Goal: Task Accomplishment & Management: Manage account settings

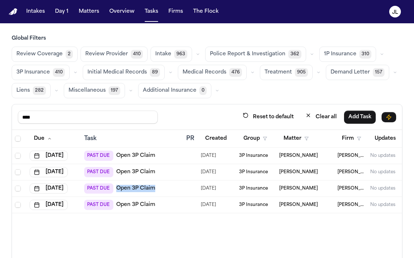
click at [136, 206] on link "Open 3P Claim" at bounding box center [135, 204] width 39 height 7
click at [131, 187] on link "Open 3P Claim" at bounding box center [135, 188] width 39 height 7
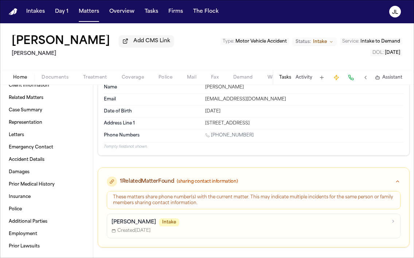
scroll to position [47, 0]
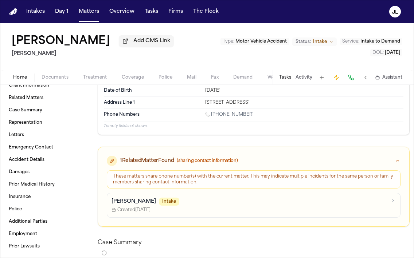
click at [171, 201] on span "Intake" at bounding box center [169, 202] width 20 height 8
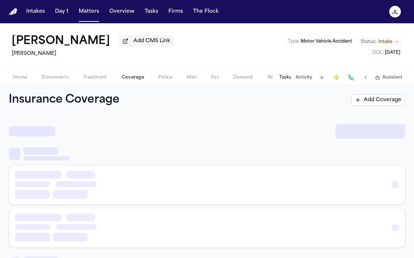
click at [126, 80] on span "Coverage" at bounding box center [133, 78] width 22 height 6
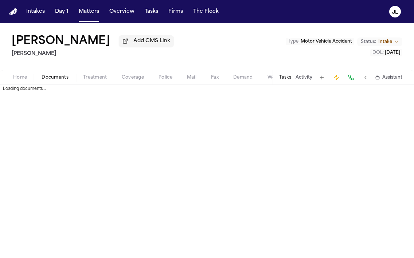
click at [47, 77] on span "Documents" at bounding box center [55, 78] width 27 height 6
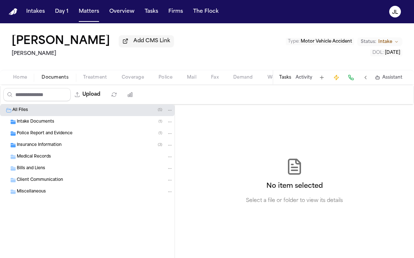
click at [48, 149] on span "Insurance Information" at bounding box center [39, 145] width 45 height 6
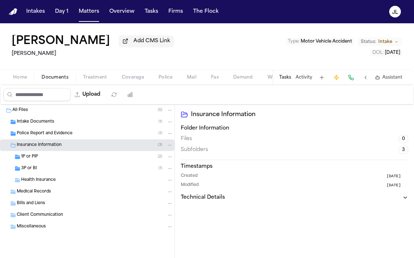
click at [46, 169] on div "3P or BI ( 1 )" at bounding box center [97, 168] width 152 height 7
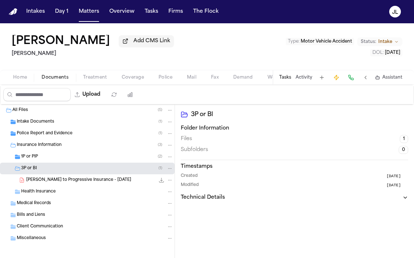
click at [46, 160] on div "1P or PIP ( 2 )" at bounding box center [97, 157] width 152 height 7
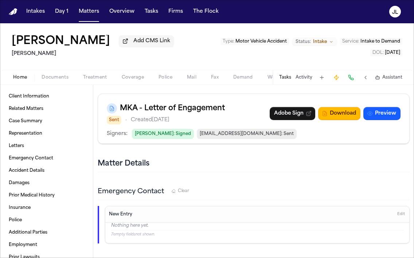
scroll to position [245, 0]
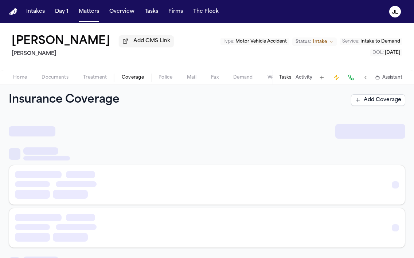
click at [140, 80] on span "Coverage" at bounding box center [133, 78] width 22 height 6
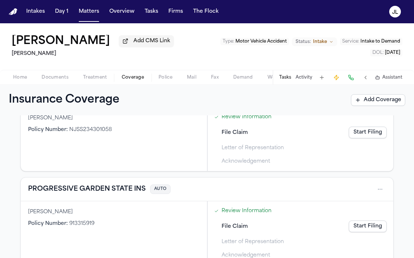
scroll to position [257, 0]
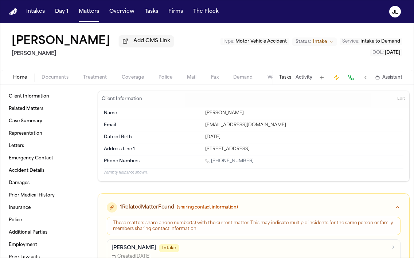
click at [22, 80] on span "Home" at bounding box center [20, 78] width 14 height 6
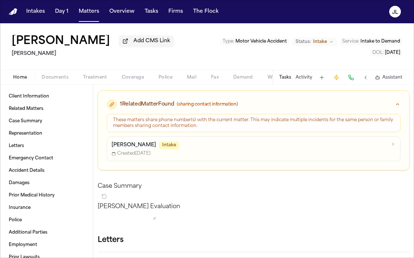
scroll to position [5, 0]
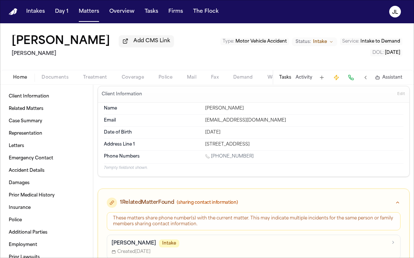
click at [134, 76] on span "Coverage" at bounding box center [133, 78] width 22 height 6
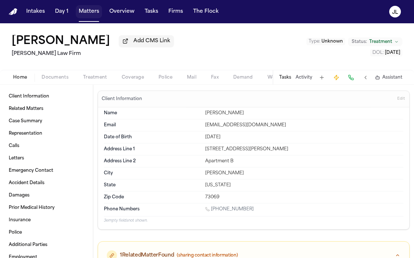
click at [88, 13] on button "Matters" at bounding box center [89, 11] width 26 height 13
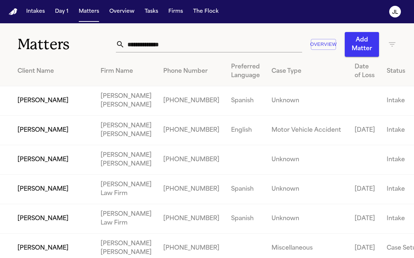
click at [177, 47] on input "text" at bounding box center [213, 44] width 177 height 16
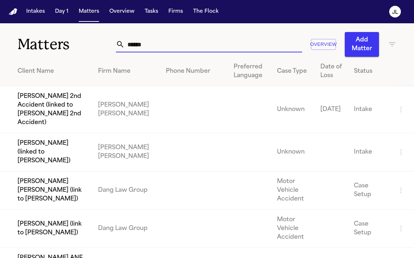
drag, startPoint x: 150, startPoint y: 44, endPoint x: 101, endPoint y: 43, distance: 49.2
click at [101, 44] on div "Matters ****** Overview Add Matter" at bounding box center [207, 39] width 414 height 33
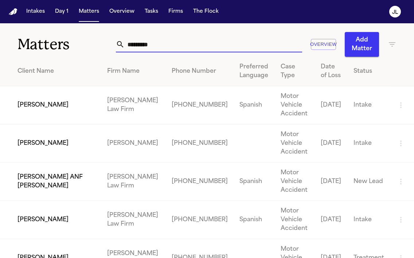
type input "*********"
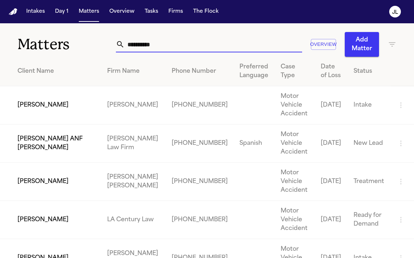
drag, startPoint x: 172, startPoint y: 41, endPoint x: 76, endPoint y: 40, distance: 95.4
click at [76, 40] on div "Matters ********* Overview Add Matter" at bounding box center [207, 39] width 414 height 33
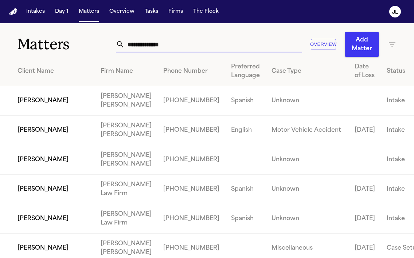
type input "*"
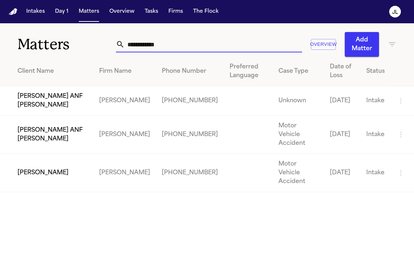
type input "**********"
click at [52, 162] on td "Andres Agudelo" at bounding box center [46, 173] width 93 height 38
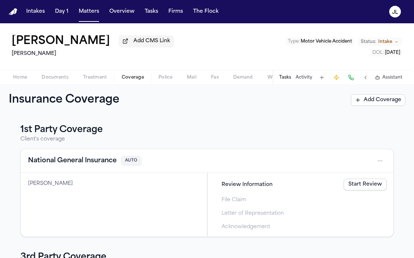
click at [143, 80] on span "Coverage" at bounding box center [133, 78] width 22 height 6
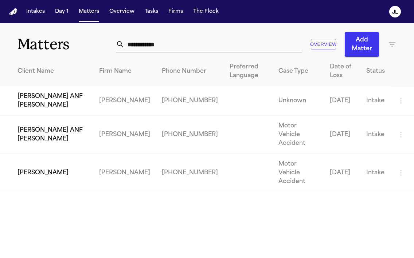
click at [58, 122] on td "Andres Agudelo ANF Arianna Agudelo" at bounding box center [46, 135] width 93 height 38
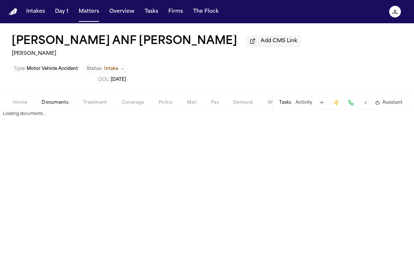
click at [54, 103] on span "Documents" at bounding box center [55, 103] width 27 height 6
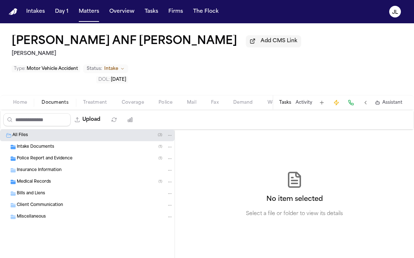
click at [46, 176] on div "Insurance Information" at bounding box center [87, 171] width 174 height 12
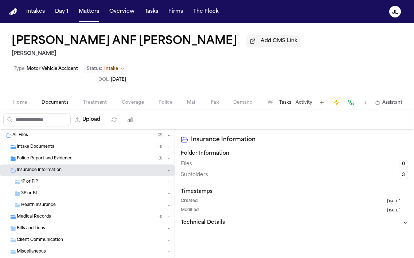
click at [131, 103] on span "Coverage" at bounding box center [133, 103] width 22 height 6
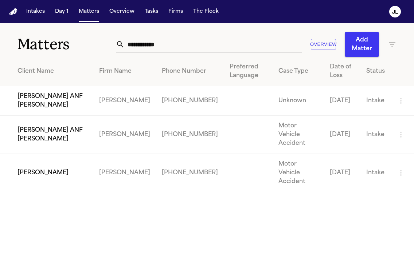
click at [52, 104] on td "Andres Agudelo ANF Andres Santiago Agudelo" at bounding box center [46, 100] width 93 height 29
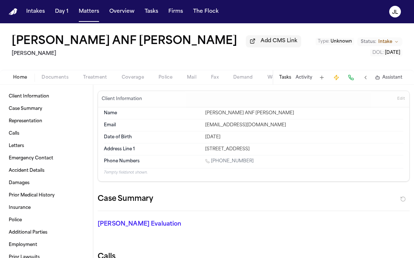
click at [127, 80] on span "Coverage" at bounding box center [133, 78] width 22 height 6
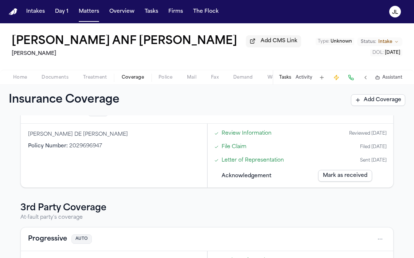
scroll to position [51, 0]
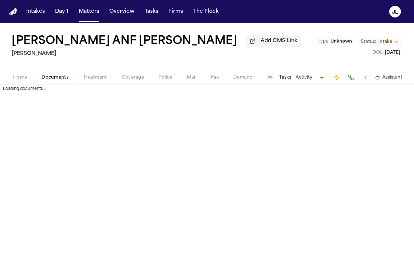
click at [57, 80] on span "Documents" at bounding box center [55, 78] width 27 height 6
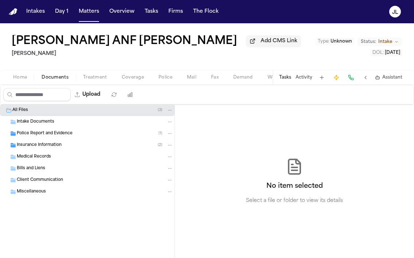
click at [44, 149] on span "Insurance Information" at bounding box center [39, 145] width 45 height 6
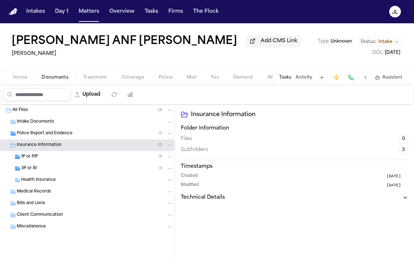
click at [43, 160] on div "1P or PIP ( 1 )" at bounding box center [97, 157] width 152 height 7
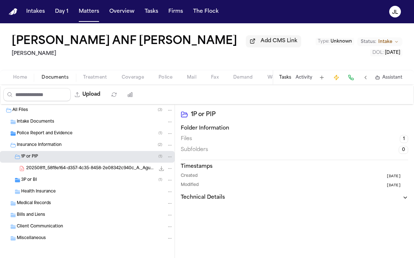
click at [43, 174] on div "20250811_58f8e164-d357-4c35-8458-2e08342c940c_A._Agudelo_1P_LOR_National_Genera…" at bounding box center [87, 169] width 174 height 12
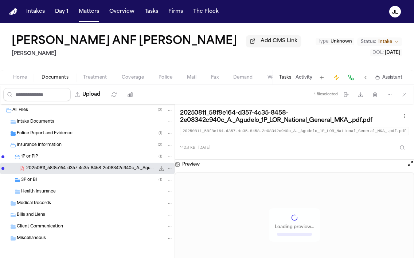
click at [42, 183] on div "3P or BI ( 1 )" at bounding box center [97, 180] width 152 height 7
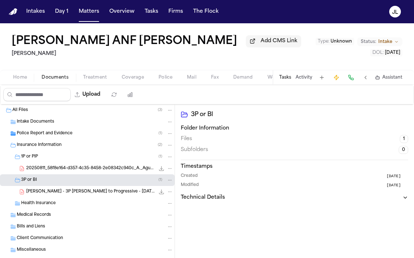
click at [43, 195] on span "A. Agudelo - 3P LOR to Progressive - 9.5.25" at bounding box center [90, 192] width 129 height 6
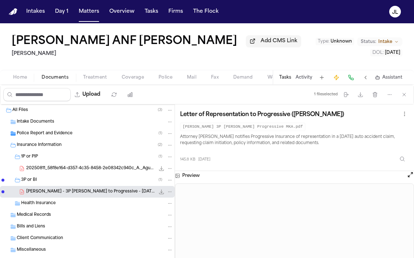
click at [63, 172] on span "20250811_58f8e164-d357-4c35-8458-2e08342c940c_A._Agudelo_1P_LOR_National_Genera…" at bounding box center [90, 169] width 129 height 6
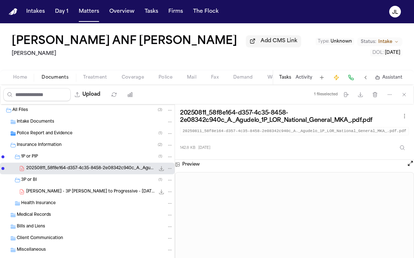
click at [94, 195] on span "A. Agudelo - 3P LOR to Progressive - 9.5.25" at bounding box center [90, 192] width 129 height 6
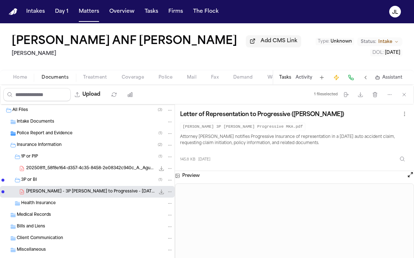
click at [159, 195] on icon "File: A. Agudelo - 3P LOR to Progressive - 9.5.25" at bounding box center [161, 192] width 6 height 6
click at [83, 174] on div "20250811_58f8e164-d357-4c35-8458-2e08342c940c_A._Agudelo_1P_LOR_National_Genera…" at bounding box center [87, 169] width 174 height 12
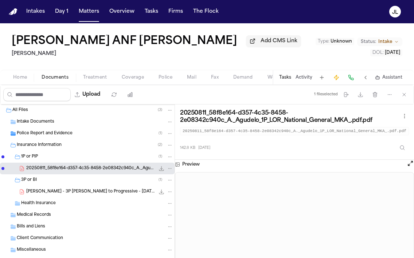
click at [159, 171] on icon "File: 20250811_58f8e164-d357-4c35-8458-2e08342c940c_A._Agudelo_1P_LOR_National_…" at bounding box center [161, 169] width 6 height 6
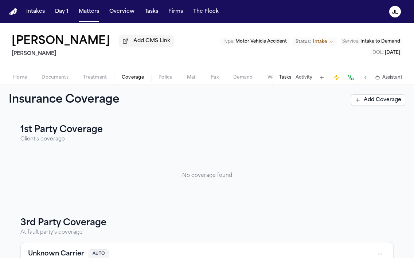
click at [137, 75] on span "Coverage" at bounding box center [133, 78] width 22 height 6
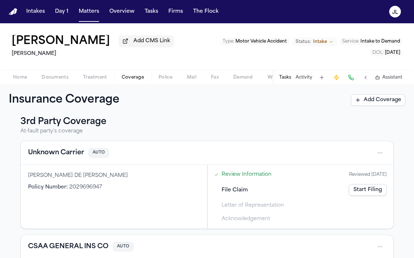
scroll to position [104, 0]
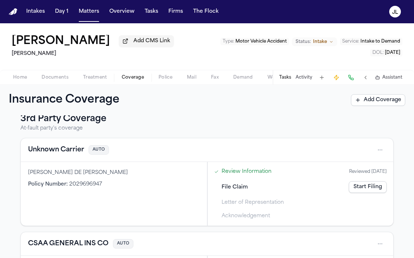
click at [383, 151] on html "Intakes Day 1 Matters Overview Tasks Firms The Flock JL Ana Zapata Molina Add C…" at bounding box center [207, 129] width 414 height 258
click at [369, 167] on div "View coverage details" at bounding box center [356, 170] width 55 height 19
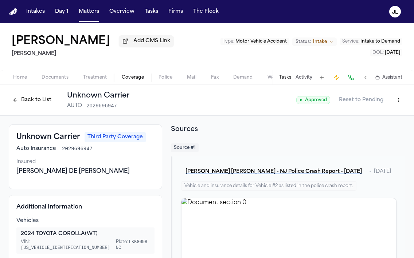
click at [395, 103] on html "Intakes Day 1 Matters Overview Tasks Firms The Flock JL Ana Zapata Molina Add C…" at bounding box center [207, 129] width 414 height 258
click at [384, 114] on div "Edit Coverage" at bounding box center [373, 118] width 61 height 12
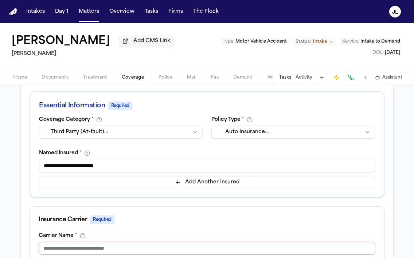
scroll to position [118, 0]
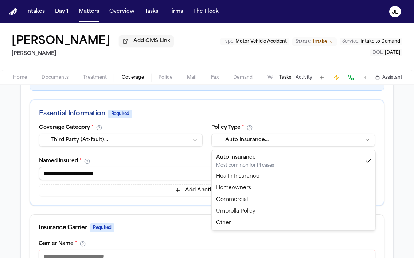
click at [261, 139] on html "**********" at bounding box center [207, 129] width 414 height 258
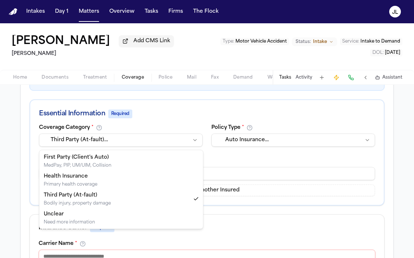
click at [119, 139] on html "**********" at bounding box center [207, 129] width 414 height 258
select select "**********"
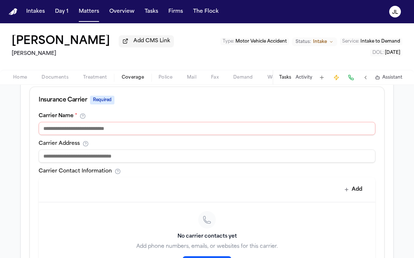
scroll to position [221, 0]
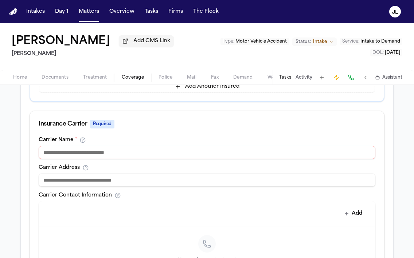
click at [110, 159] on input at bounding box center [207, 152] width 336 height 13
type input "**********"
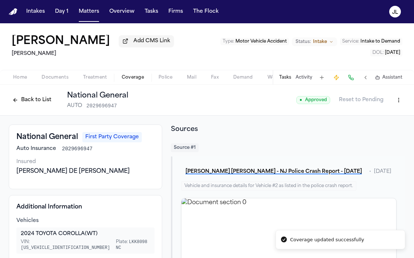
click at [39, 104] on button "Back to List" at bounding box center [32, 100] width 46 height 12
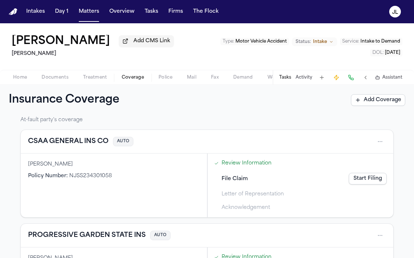
scroll to position [146, 0]
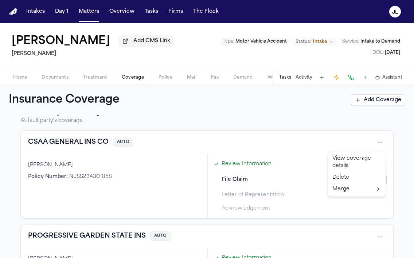
click at [381, 145] on html "Intakes Day 1 Matters Overview Tasks Firms The Flock JL Ana Zapata Molina Add C…" at bounding box center [207, 129] width 414 height 258
click at [350, 175] on div "Delete" at bounding box center [356, 178] width 55 height 12
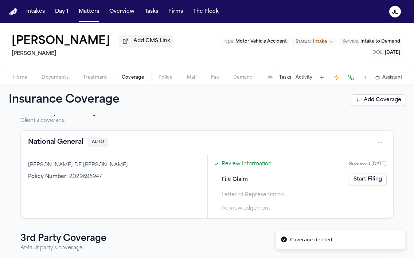
scroll to position [0, 0]
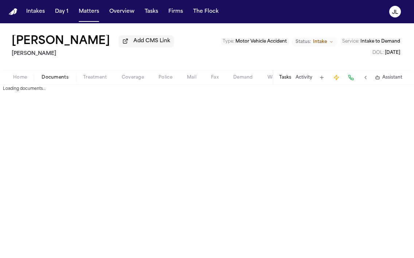
click at [58, 80] on span "Documents" at bounding box center [55, 78] width 27 height 6
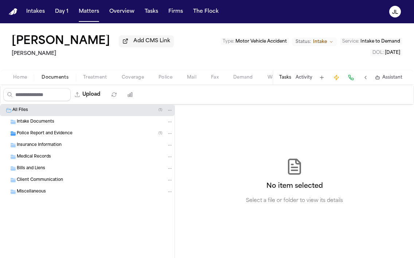
click at [79, 144] on div "Insurance Information" at bounding box center [95, 145] width 156 height 7
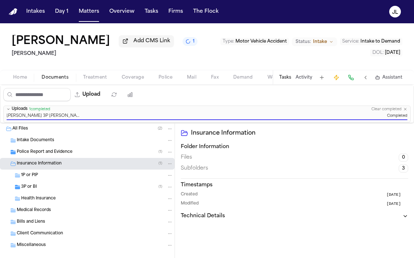
click at [74, 193] on div "3P or BI ( 1 )" at bounding box center [87, 187] width 174 height 12
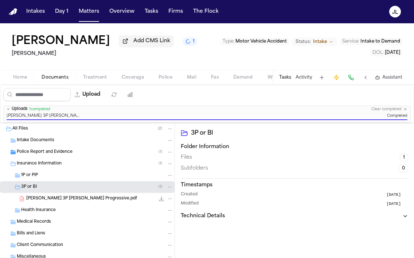
click at [169, 201] on icon "File: Ana Zapata Molina 3P LOR Progressive.pdf" at bounding box center [169, 198] width 5 height 5
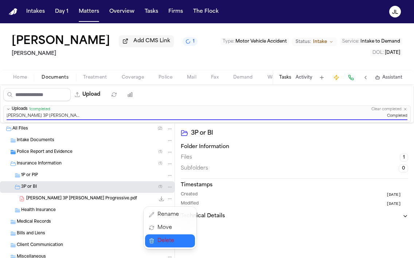
click at [165, 243] on span "Delete" at bounding box center [167, 241] width 21 height 9
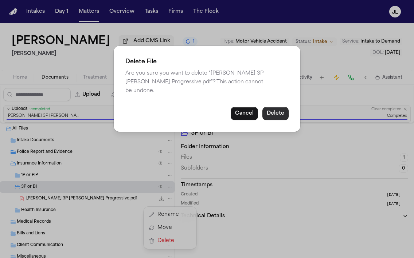
click at [267, 109] on button "Delete" at bounding box center [275, 113] width 26 height 13
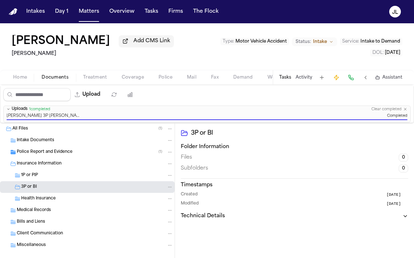
drag, startPoint x: 112, startPoint y: 43, endPoint x: 26, endPoint y: 42, distance: 85.9
click at [26, 42] on h1 "[PERSON_NAME]" at bounding box center [61, 41] width 98 height 13
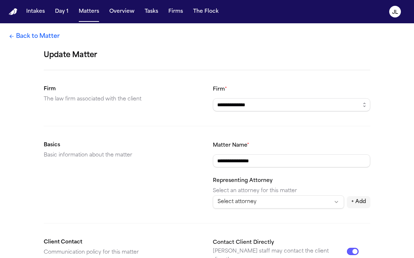
click at [31, 36] on link "Back to Matter" at bounding box center [34, 36] width 51 height 9
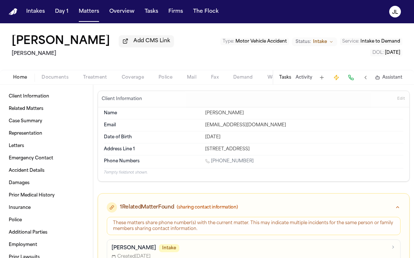
drag, startPoint x: 249, startPoint y: 114, endPoint x: 195, endPoint y: 115, distance: 53.5
click at [195, 115] on div "Name Ana Zapata Molina" at bounding box center [253, 113] width 299 height 12
copy div "[PERSON_NAME]"
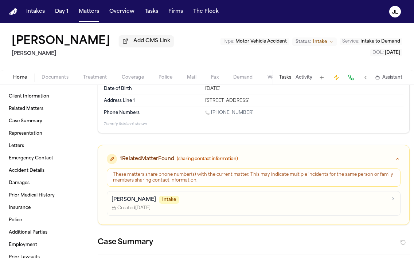
scroll to position [50, 0]
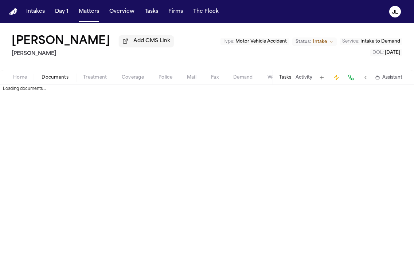
click at [56, 78] on span "Documents" at bounding box center [55, 78] width 27 height 6
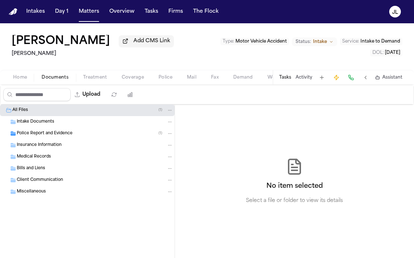
click at [48, 149] on span "Insurance Information" at bounding box center [39, 145] width 45 height 6
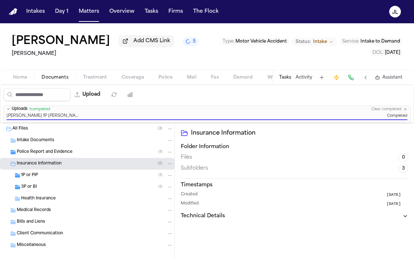
click at [49, 177] on div "1P or PIP ( 1 )" at bounding box center [97, 175] width 152 height 7
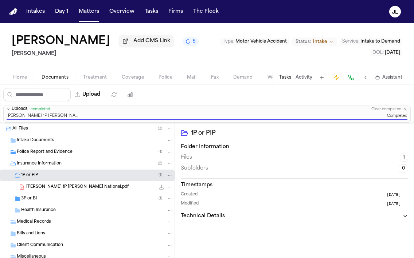
click at [43, 196] on div "3P or BI ( 1 )" at bounding box center [87, 199] width 174 height 12
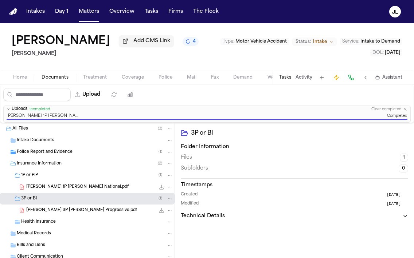
click at [134, 75] on span "Coverage" at bounding box center [133, 78] width 22 height 6
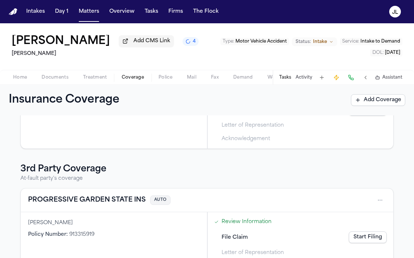
scroll to position [116, 0]
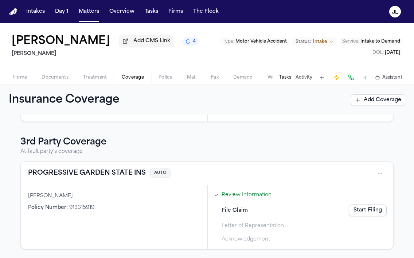
click at [130, 169] on button "PROGRESSIVE GARDEN STATE INS" at bounding box center [87, 173] width 118 height 10
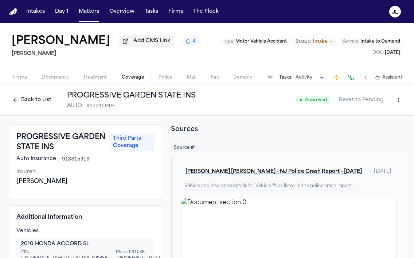
click at [29, 101] on button "Back to List" at bounding box center [32, 100] width 46 height 12
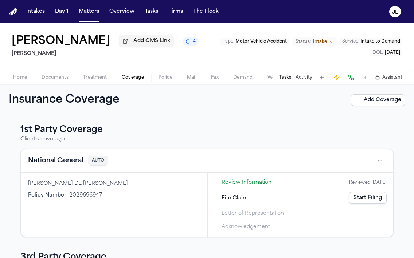
click at [374, 203] on link "Start Filing" at bounding box center [367, 198] width 38 height 12
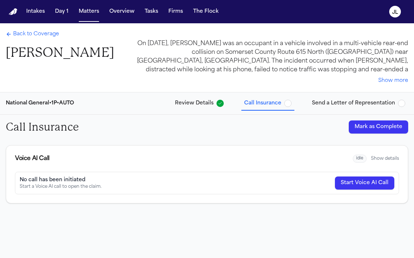
click at [396, 132] on button "Mark as Complete" at bounding box center [377, 126] width 59 height 13
click at [382, 103] on span "Send a Letter of Representation" at bounding box center [353, 103] width 83 height 7
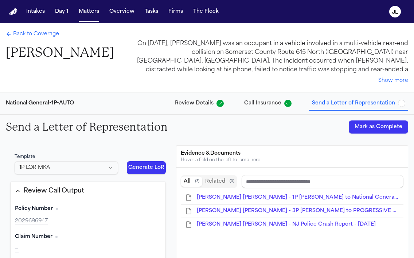
click at [370, 130] on button "Mark as Complete" at bounding box center [377, 126] width 59 height 13
click at [42, 37] on span "Back to Coverage" at bounding box center [36, 34] width 46 height 7
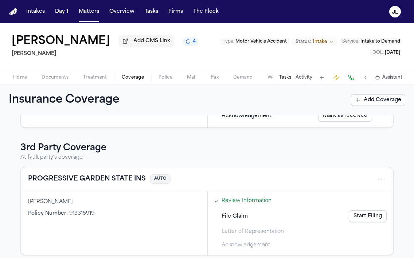
scroll to position [116, 0]
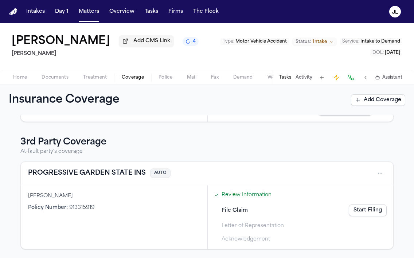
click at [366, 215] on link "Start Filing" at bounding box center [367, 211] width 38 height 12
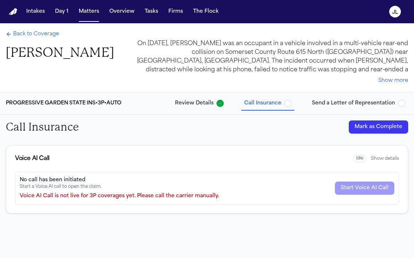
click at [376, 127] on button "Mark as Complete" at bounding box center [377, 126] width 59 height 13
click at [367, 96] on div "PROGRESSIVE GARDEN STATE INS • 3P • AUTO Review Details Call Insurance Send a L…" at bounding box center [207, 103] width 414 height 22
click at [369, 104] on span "Send a Letter of Representation" at bounding box center [353, 103] width 83 height 7
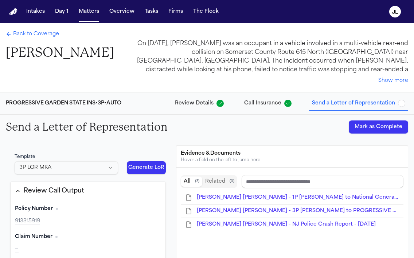
click at [371, 124] on button "Mark as Complete" at bounding box center [377, 126] width 59 height 13
click at [43, 37] on span "Back to Coverage" at bounding box center [36, 34] width 46 height 7
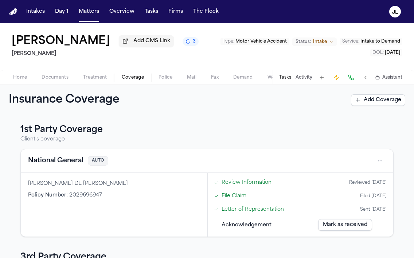
click at [51, 80] on span "Documents" at bounding box center [55, 78] width 27 height 6
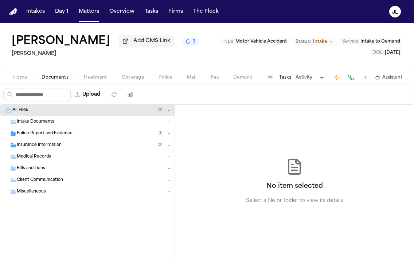
click at [33, 149] on div "Insurance Information ( 2 )" at bounding box center [95, 145] width 156 height 7
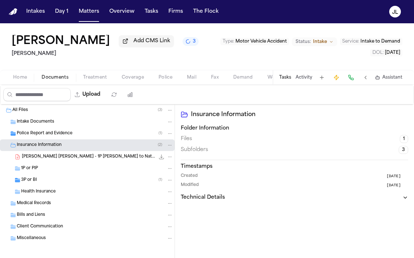
click at [30, 183] on span "3P or BI" at bounding box center [29, 180] width 16 height 6
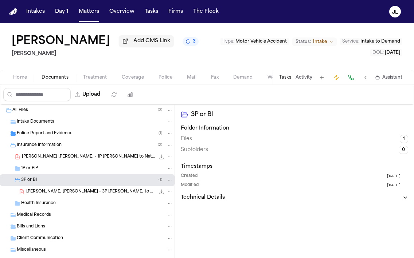
click at [30, 171] on span "1P or PIP" at bounding box center [29, 169] width 17 height 6
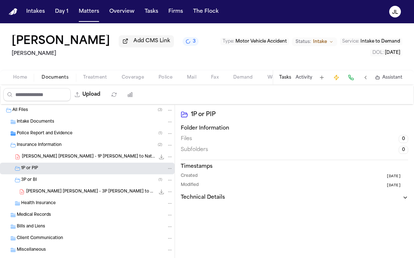
drag, startPoint x: 35, startPoint y: 161, endPoint x: 167, endPoint y: 176, distance: 133.8
click at [167, 176] on div "All Files ( 3 ) Intake Documents Police Report and Evidence ( 1 ) Insurance Inf…" at bounding box center [87, 198] width 174 height 188
click at [168, 159] on icon "File: A. Zapata Molina - 1P LOR to National General - 9.8.25" at bounding box center [169, 156] width 5 height 5
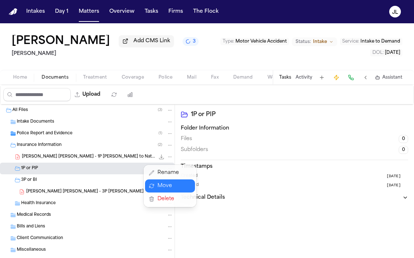
click at [161, 185] on button "Move" at bounding box center [170, 185] width 50 height 13
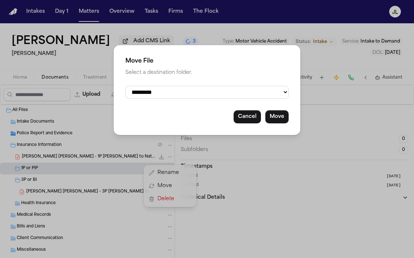
click at [202, 92] on select "**********" at bounding box center [206, 92] width 163 height 13
select select "**********"
click at [125, 86] on select "**********" at bounding box center [206, 92] width 163 height 13
click at [285, 119] on button "Move" at bounding box center [276, 116] width 23 height 13
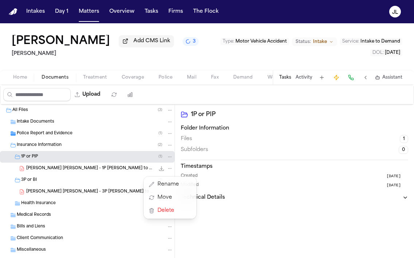
click at [146, 16] on div "Intakes Day 1 Matters Overview Tasks Firms The Flock JL Ana Zapata Molina Add C…" at bounding box center [207, 129] width 414 height 258
click at [146, 16] on button "Tasks" at bounding box center [151, 11] width 19 height 13
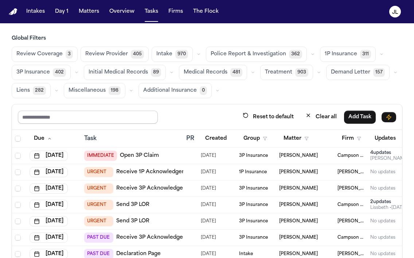
click at [72, 116] on input "text" at bounding box center [88, 117] width 140 height 13
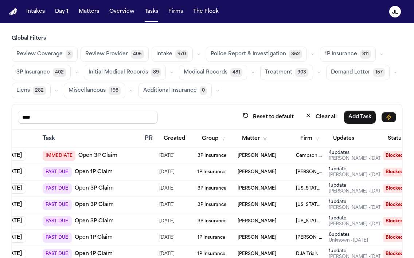
scroll to position [0, 129]
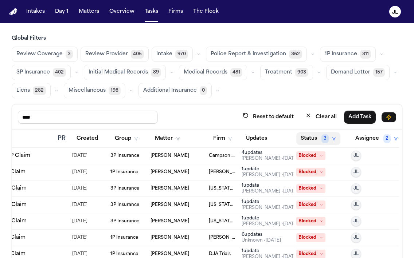
click at [321, 139] on span "3" at bounding box center [324, 138] width 7 height 9
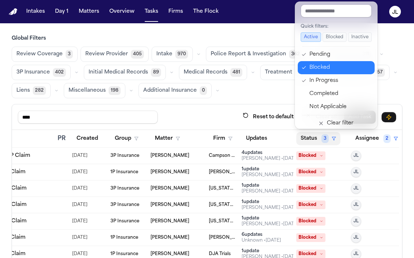
click at [322, 66] on div "Blocked" at bounding box center [339, 67] width 61 height 9
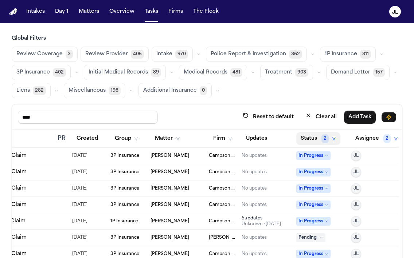
click at [313, 140] on button "Status 2" at bounding box center [318, 138] width 44 height 13
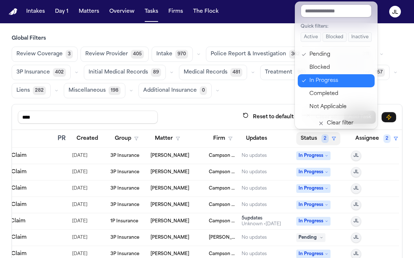
click at [313, 76] on button "In Progress" at bounding box center [335, 80] width 77 height 13
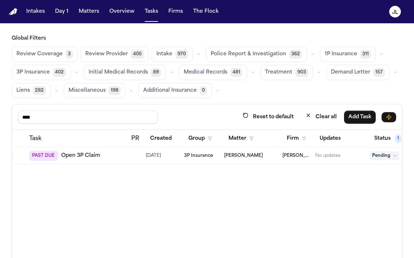
scroll to position [0, 0]
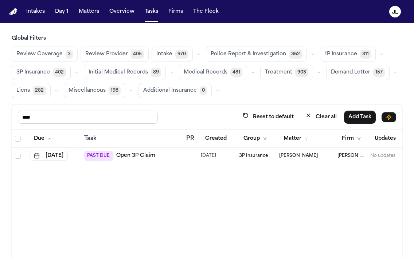
drag, startPoint x: 55, startPoint y: 114, endPoint x: 13, endPoint y: 115, distance: 41.9
click at [13, 115] on div "**** Reset to default Clear all Add Task" at bounding box center [207, 116] width 390 height 25
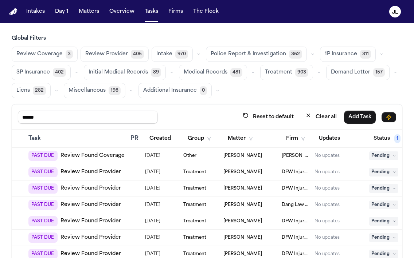
scroll to position [0, 129]
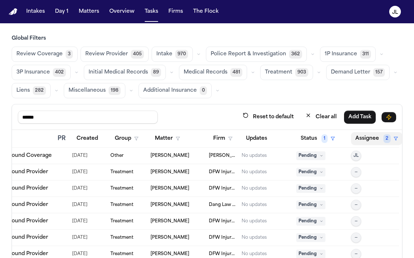
type input "******"
click at [365, 140] on button "Assignee 2" at bounding box center [376, 138] width 51 height 13
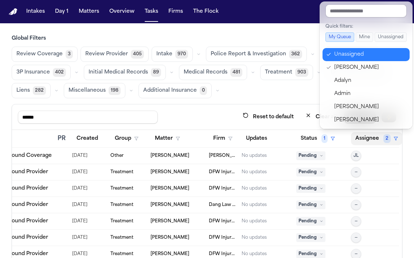
click at [349, 51] on div "Unassigned" at bounding box center [369, 54] width 71 height 9
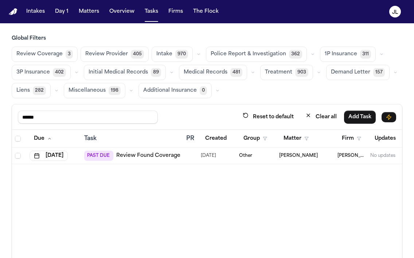
scroll to position [0, 127]
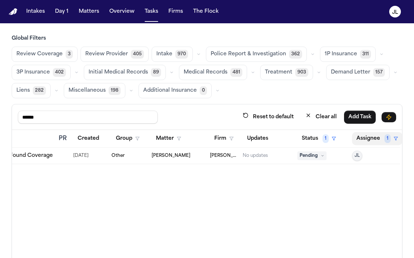
click at [371, 137] on button "Assignee 1" at bounding box center [377, 138] width 50 height 13
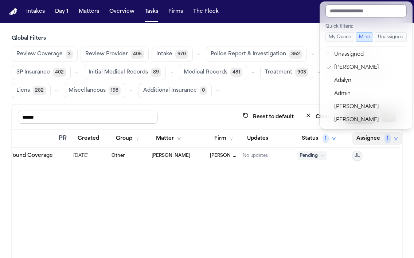
click at [343, 8] on input "text" at bounding box center [365, 10] width 81 height 13
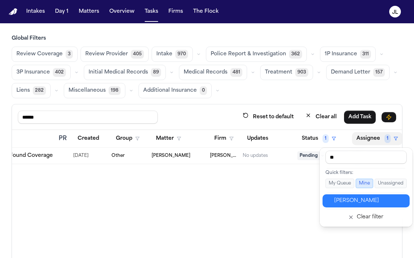
type input "***"
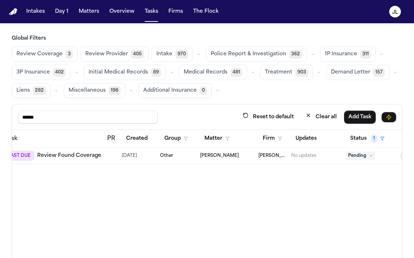
scroll to position [0, 0]
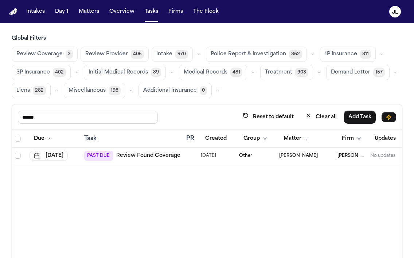
drag, startPoint x: 60, startPoint y: 118, endPoint x: 13, endPoint y: 118, distance: 46.6
click at [13, 118] on div "****** Reset to default Clear all Add Task" at bounding box center [207, 116] width 390 height 25
click at [134, 154] on link "Review Found Coverage" at bounding box center [148, 155] width 64 height 7
drag, startPoint x: 9, startPoint y: 118, endPoint x: -28, endPoint y: 116, distance: 37.2
click at [0, 116] on html "Intakes Day 1 Matters Overview Tasks Firms The Flock JL Global Filters Review C…" at bounding box center [207, 129] width 414 height 258
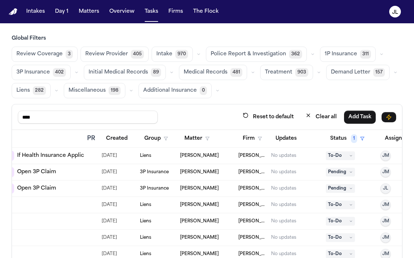
scroll to position [0, 116]
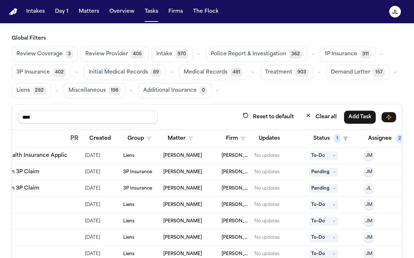
click at [369, 172] on span "JM" at bounding box center [368, 172] width 7 height 6
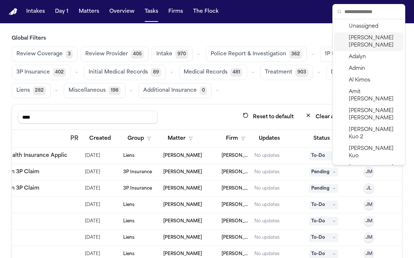
click at [374, 42] on div "Julie Lopez" at bounding box center [368, 41] width 69 height 19
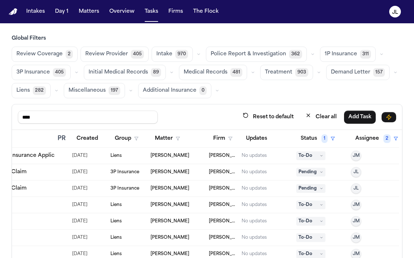
scroll to position [0, 0]
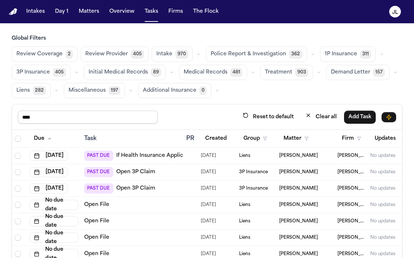
drag, startPoint x: 94, startPoint y: 116, endPoint x: -9, endPoint y: 118, distance: 102.7
click at [0, 118] on html "Intakes Day 1 Matters Overview Tasks Firms The Flock JL Global Filters Review C…" at bounding box center [207, 129] width 414 height 258
type input "****"
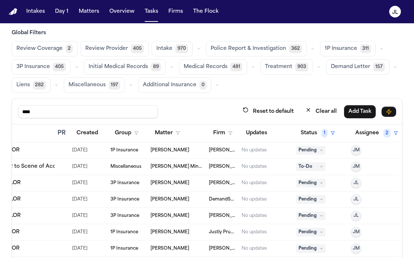
scroll to position [7, 0]
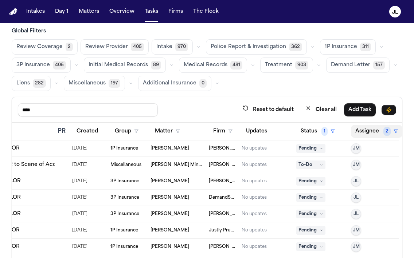
click at [360, 134] on button "Assignee 2" at bounding box center [376, 131] width 51 height 13
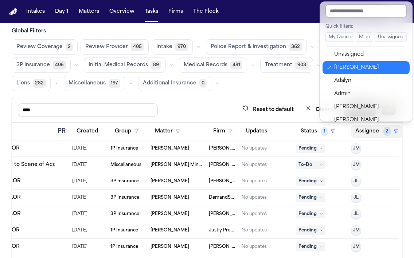
click at [348, 66] on div "Julie Lopez" at bounding box center [369, 67] width 71 height 9
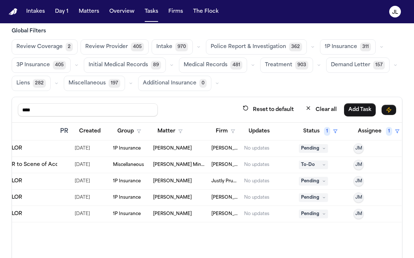
scroll to position [0, 127]
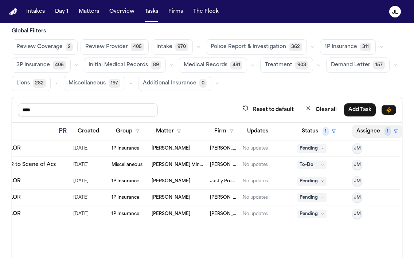
click at [373, 134] on button "Assignee 1" at bounding box center [377, 131] width 50 height 13
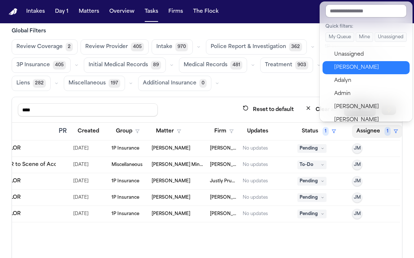
click at [347, 64] on div "Julie Lopez" at bounding box center [369, 67] width 71 height 9
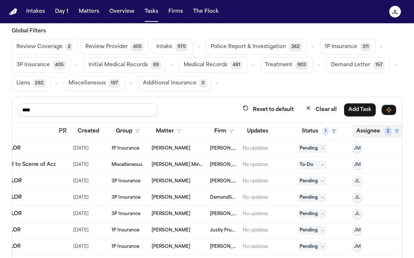
click at [364, 131] on button "Assignee 2" at bounding box center [377, 131] width 51 height 13
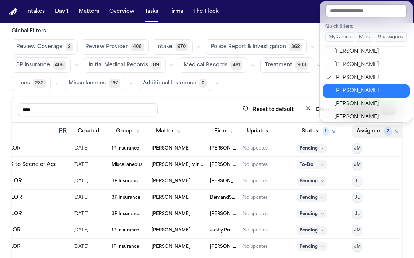
scroll to position [319, 0]
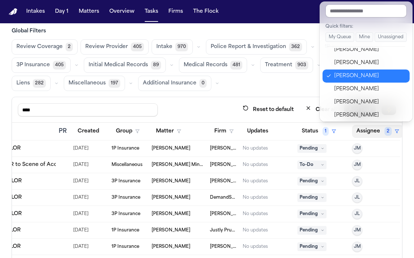
click at [353, 77] on div "Jacqueline Maldonado" at bounding box center [369, 76] width 71 height 9
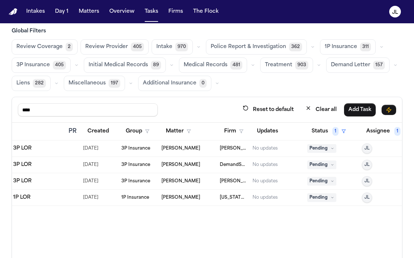
scroll to position [0, 127]
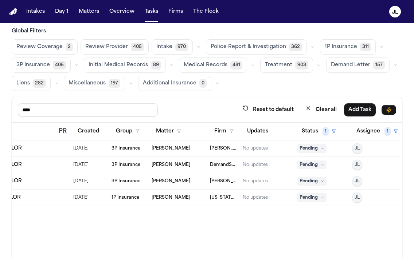
click at [146, 7] on button "Tasks" at bounding box center [151, 11] width 19 height 13
click at [88, 6] on button "Matters" at bounding box center [89, 11] width 26 height 13
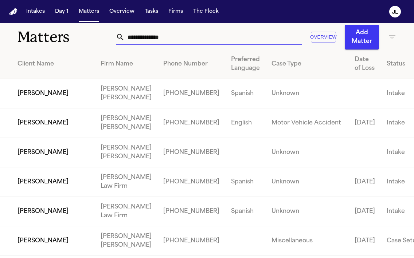
click at [174, 37] on input "text" at bounding box center [213, 37] width 177 height 16
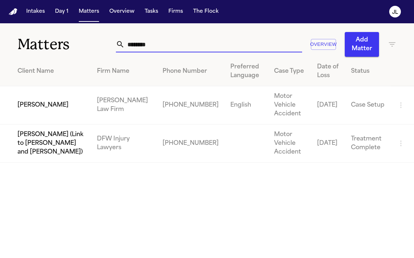
type input "********"
click at [49, 110] on td "[PERSON_NAME]" at bounding box center [45, 105] width 91 height 38
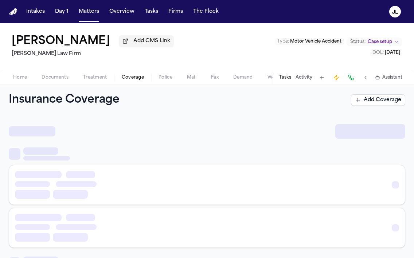
click at [120, 79] on button "Coverage" at bounding box center [132, 77] width 37 height 9
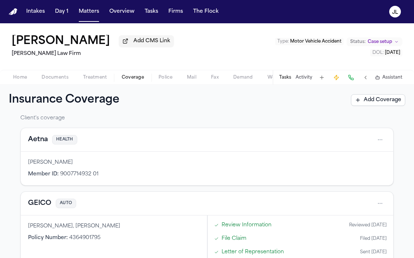
scroll to position [20, 0]
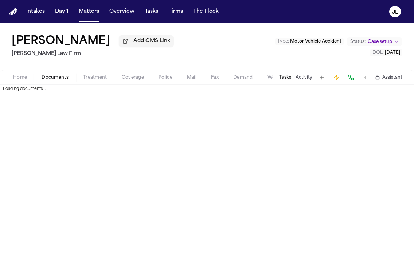
click at [52, 78] on span "Documents" at bounding box center [55, 78] width 27 height 6
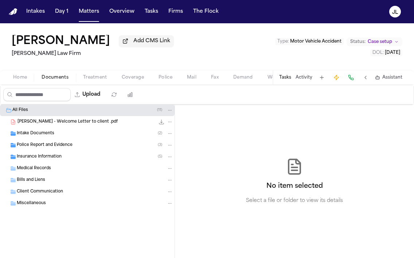
click at [67, 163] on div "Insurance Information ( 5 )" at bounding box center [87, 157] width 174 height 12
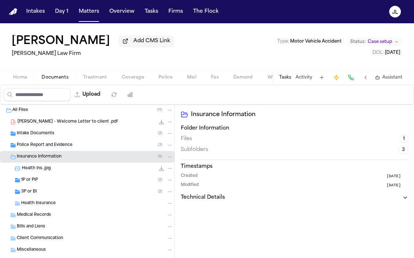
click at [47, 190] on div "3P or BI ( 2 )" at bounding box center [87, 192] width 174 height 12
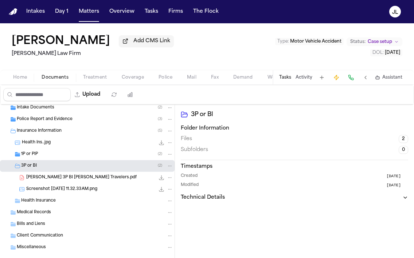
scroll to position [28, 0]
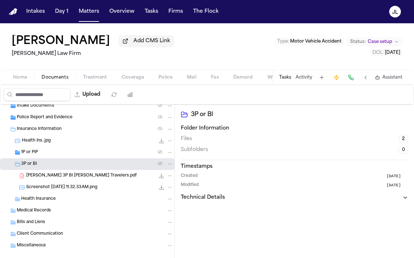
click at [57, 179] on span "J. Perez 3P BI LOR Travelers.pdf" at bounding box center [81, 176] width 110 height 6
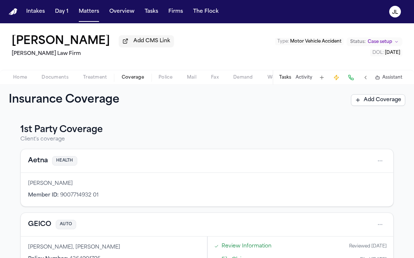
click at [135, 78] on span "Coverage" at bounding box center [133, 78] width 22 height 6
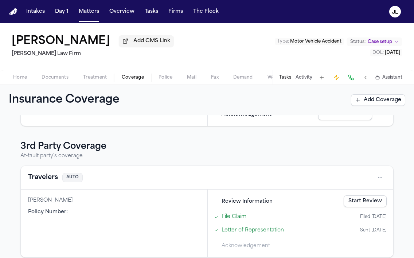
scroll to position [184, 0]
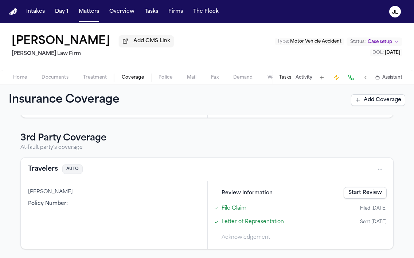
click at [356, 193] on link "Start Review" at bounding box center [364, 193] width 43 height 12
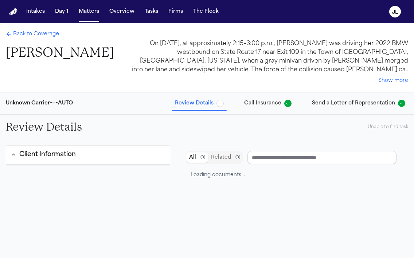
type input "**********"
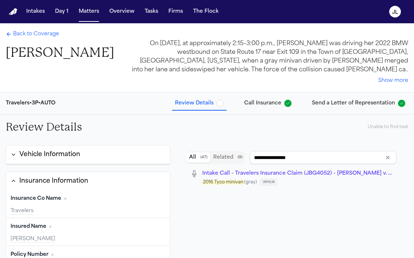
click at [19, 34] on span "Back to Coverage" at bounding box center [36, 34] width 46 height 7
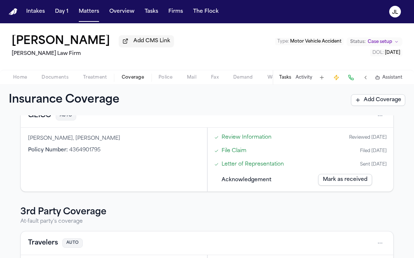
scroll to position [162, 0]
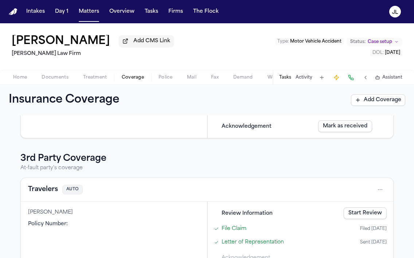
click at [52, 193] on button "Travelers" at bounding box center [43, 190] width 30 height 10
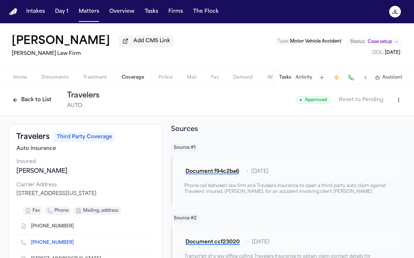
click at [21, 103] on button "Back to List" at bounding box center [32, 100] width 46 height 12
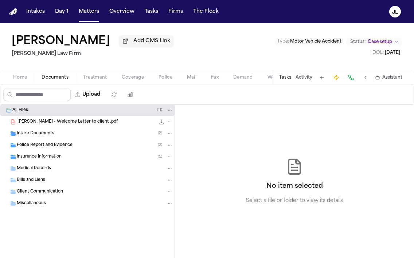
click at [56, 82] on button "Documents" at bounding box center [55, 77] width 42 height 9
click at [39, 149] on span "Police Report and Evidence" at bounding box center [45, 145] width 56 height 6
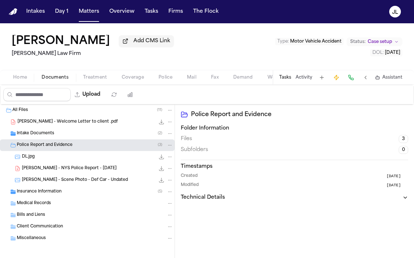
click at [50, 170] on span "J. Perez - NYS Police Report - 8.17.25" at bounding box center [69, 169] width 95 height 6
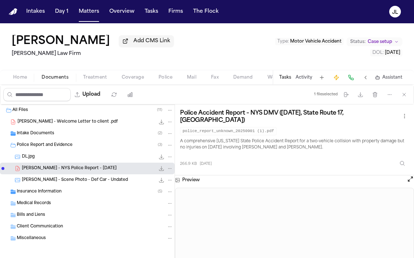
click at [407, 182] on button "Open preview" at bounding box center [409, 178] width 7 height 7
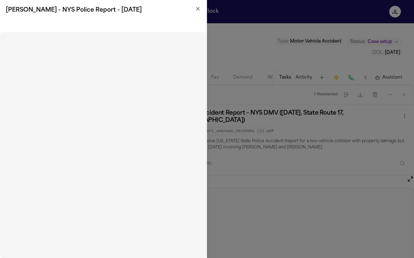
click at [197, 9] on icon "button" at bounding box center [197, 8] width 3 height 3
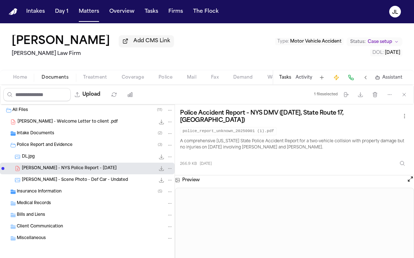
click at [34, 195] on span "Insurance Information" at bounding box center [39, 192] width 45 height 6
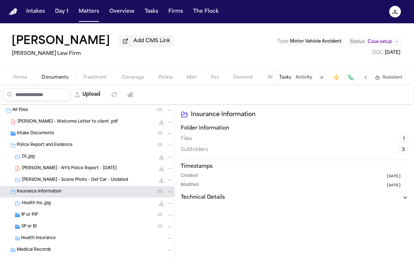
click at [39, 229] on div "3P or BI ( 2 )" at bounding box center [97, 227] width 152 height 7
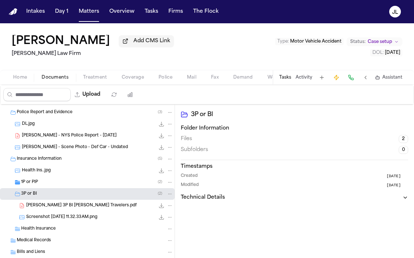
scroll to position [40, 0]
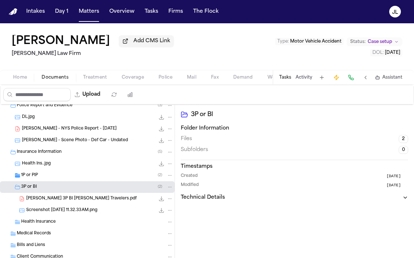
click at [162, 201] on icon "File: J. Perez 3P BI LOR Travelers.pdf" at bounding box center [161, 199] width 5 height 5
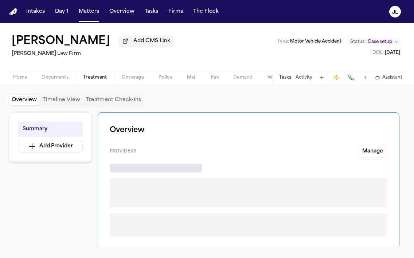
click at [99, 80] on span "Treatment" at bounding box center [95, 78] width 24 height 6
click at [134, 80] on span "Coverage" at bounding box center [133, 78] width 22 height 6
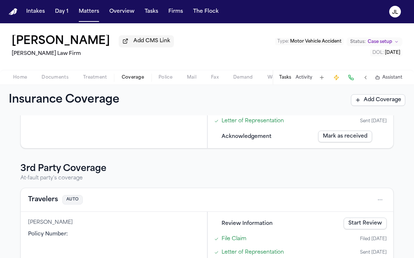
scroll to position [157, 0]
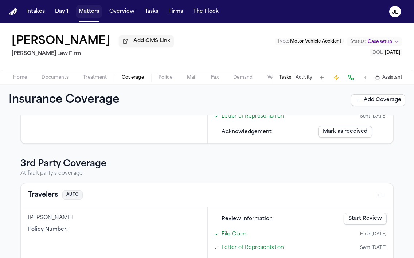
click at [89, 8] on button "Matters" at bounding box center [89, 11] width 26 height 13
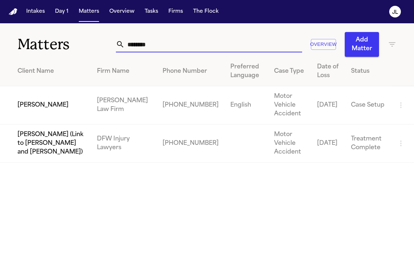
drag, startPoint x: 178, startPoint y: 51, endPoint x: 138, endPoint y: 46, distance: 40.4
click at [138, 46] on input "********" at bounding box center [213, 44] width 177 height 16
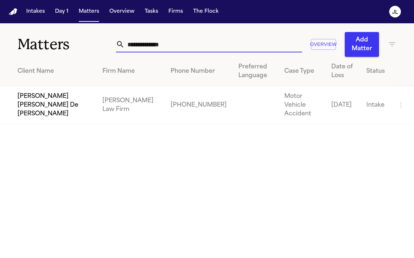
type input "**********"
click at [40, 100] on td "Jennifer Mabel De León Rivas" at bounding box center [48, 105] width 96 height 38
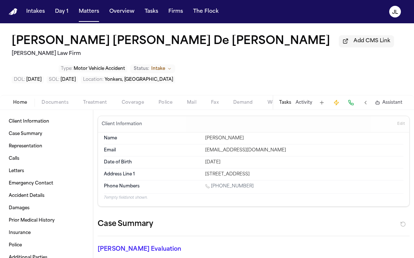
click at [131, 100] on span "Coverage" at bounding box center [133, 103] width 22 height 6
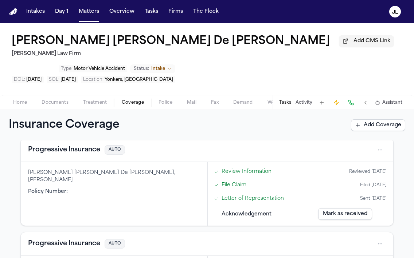
scroll to position [95, 0]
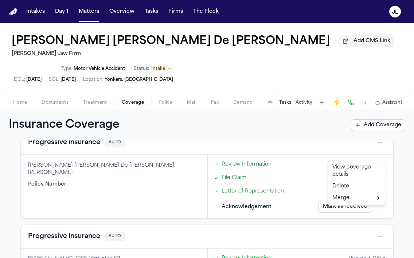
click at [381, 210] on html "Intakes Day 1 Matters Overview Tasks Firms The Flock JL Jennifer Mabel De León …" at bounding box center [207, 129] width 414 height 258
click at [349, 187] on div "Delete" at bounding box center [356, 187] width 55 height 12
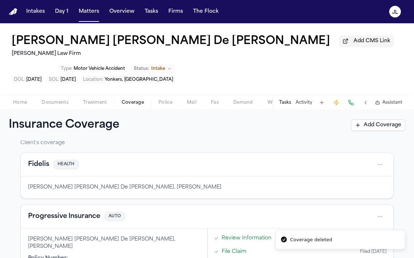
scroll to position [0, 0]
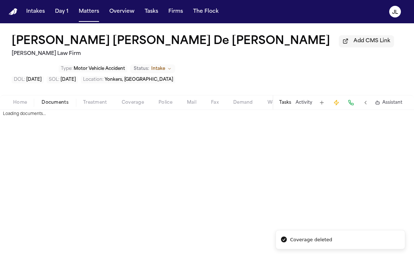
click at [48, 100] on span "Documents" at bounding box center [55, 103] width 27 height 6
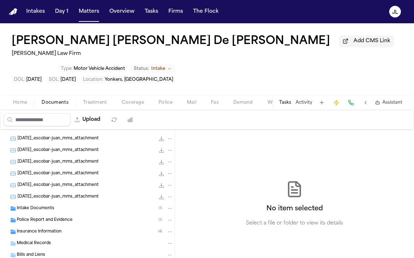
scroll to position [261, 0]
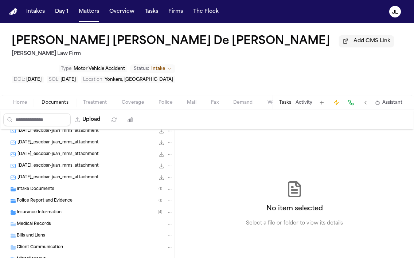
click at [63, 207] on div "Insurance Information ( 4 )" at bounding box center [87, 213] width 174 height 12
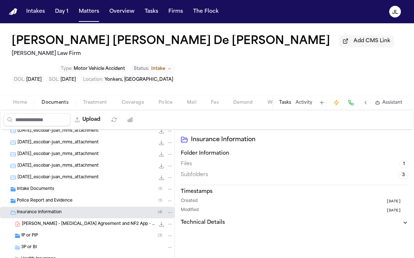
click at [51, 221] on span "J. De Leon - Retainer Agreement and NF2 App - 8.14.25" at bounding box center [88, 224] width 133 height 6
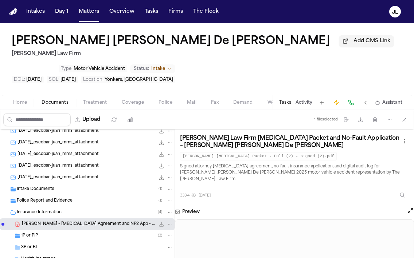
click at [46, 233] on div "1P or PIP ( 3 )" at bounding box center [97, 236] width 152 height 7
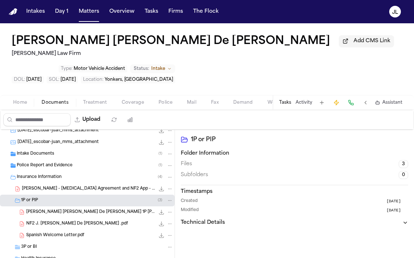
scroll to position [300, 0]
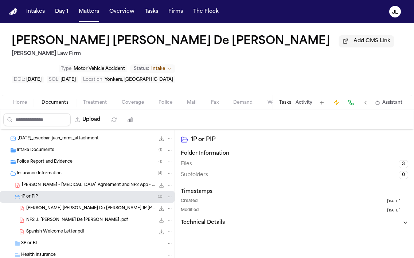
click at [58, 214] on div "NF2 J. Mabel De Leon Rivas .pdf 586.0 KB • PDF" at bounding box center [87, 220] width 174 height 12
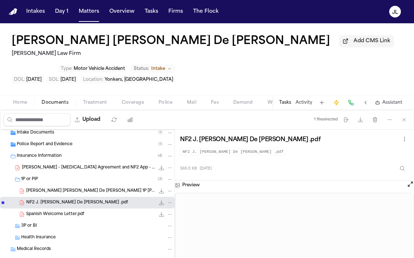
scroll to position [318, 0]
click at [126, 100] on span "Coverage" at bounding box center [133, 103] width 22 height 6
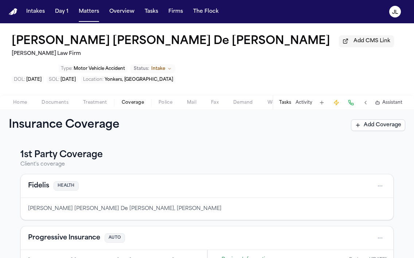
click at [66, 100] on span "Documents" at bounding box center [55, 103] width 27 height 6
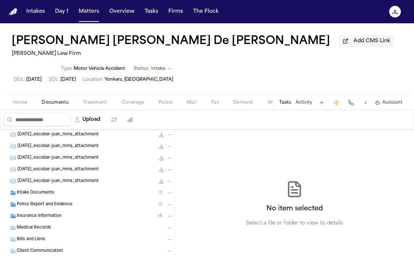
scroll to position [261, 0]
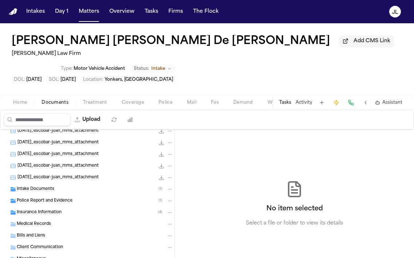
click at [92, 198] on div "Police Report and Evidence ( 1 )" at bounding box center [95, 201] width 156 height 7
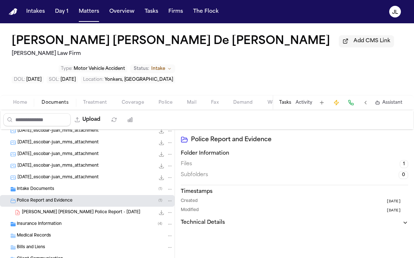
click at [82, 210] on span "J. De Leon Rivas - Yonkers Police Report - 8.13.25" at bounding box center [81, 213] width 118 height 6
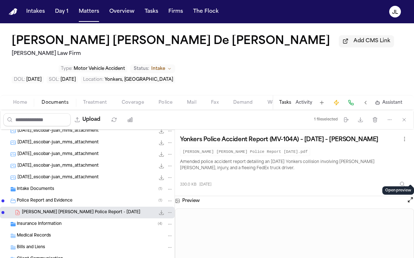
click at [410, 196] on button "Open preview" at bounding box center [409, 199] width 7 height 7
click at [126, 100] on span "Coverage" at bounding box center [133, 103] width 22 height 6
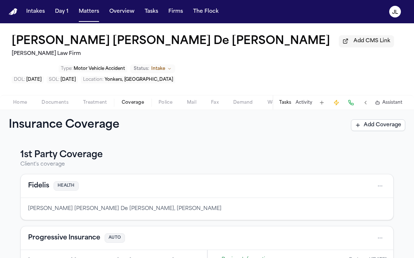
click at [64, 233] on button "Progressive Insurance" at bounding box center [64, 238] width 72 height 10
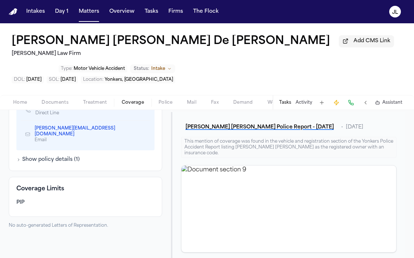
scroll to position [433, 0]
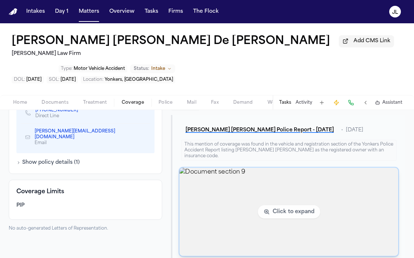
click at [243, 175] on img "View document section 9" at bounding box center [288, 212] width 219 height 88
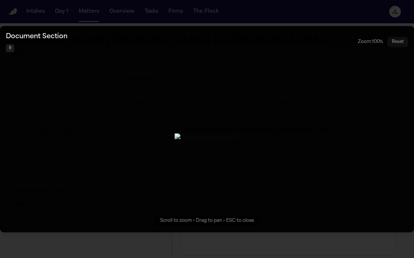
click at [388, 64] on button "Zoomable image viewer. Use mouse wheel to zoom, drag to pan, or press R to rese…" at bounding box center [207, 129] width 414 height 206
click at [316, 32] on div "Document Section 9 Zoom: 100 % Reset" at bounding box center [207, 42] width 402 height 20
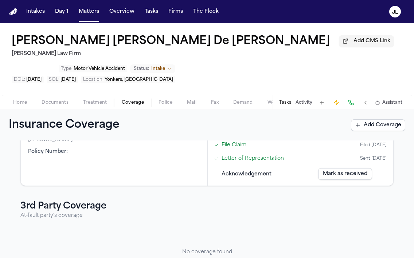
scroll to position [134, 0]
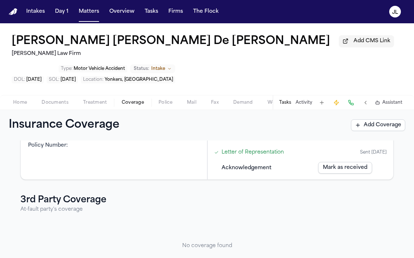
click at [400, 119] on button "Add Coverage" at bounding box center [378, 125] width 54 height 12
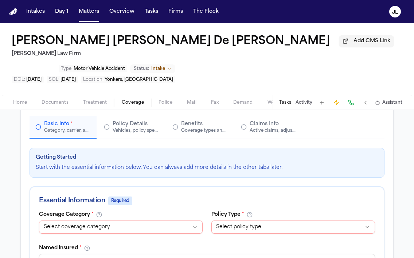
scroll to position [57, 0]
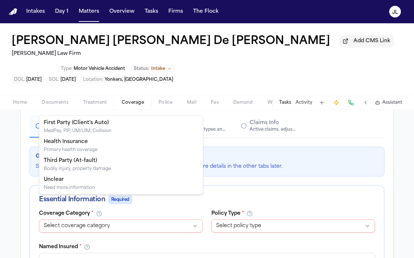
click at [140, 198] on html "**********" at bounding box center [207, 129] width 414 height 258
select select "**********"
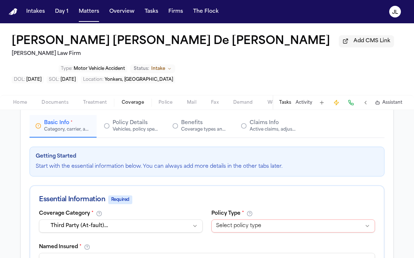
click at [246, 201] on html "Intakes Day 1 Matters Overview Tasks Firms The Flock JL Jennifer Mabel De León …" at bounding box center [207, 129] width 414 height 258
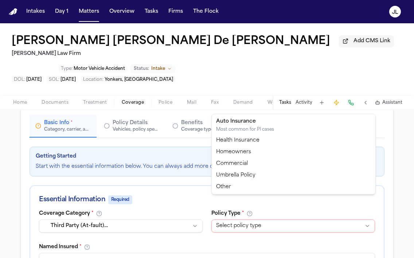
select select "****"
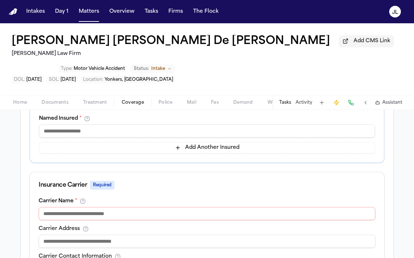
scroll to position [189, 0]
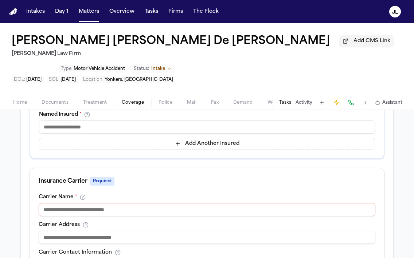
click at [151, 203] on input at bounding box center [207, 209] width 336 height 13
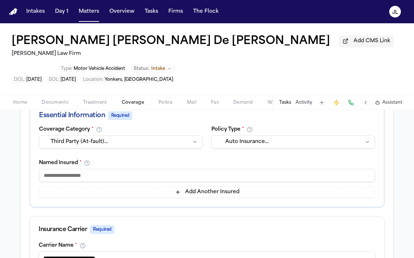
scroll to position [138, 0]
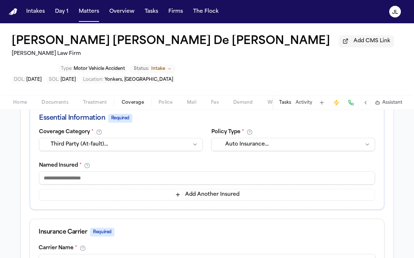
type input "**********"
click at [139, 171] on input at bounding box center [207, 177] width 336 height 13
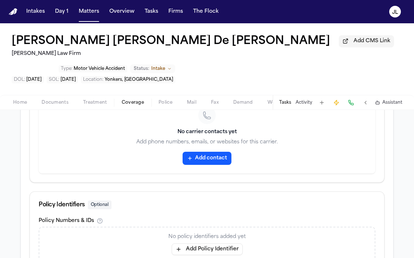
scroll to position [413, 0]
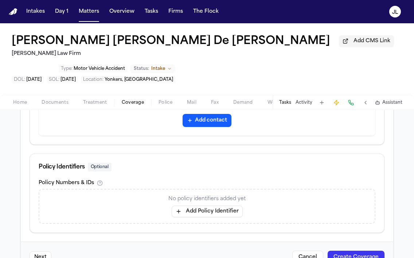
type input "*********"
click at [353, 251] on button "Create Coverage" at bounding box center [355, 257] width 57 height 13
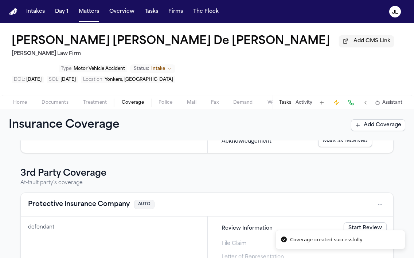
scroll to position [162, 0]
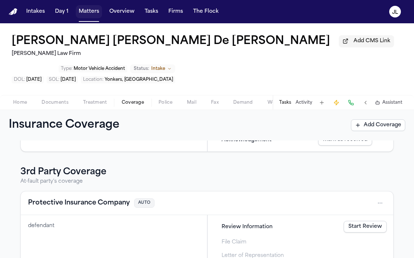
click at [82, 15] on button "Matters" at bounding box center [89, 11] width 26 height 13
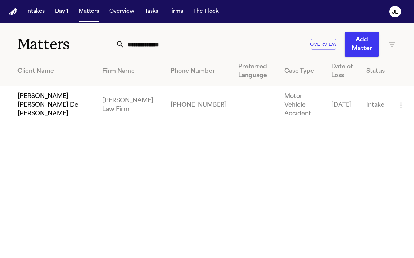
drag, startPoint x: 182, startPoint y: 49, endPoint x: 111, endPoint y: 39, distance: 71.7
click at [110, 41] on div "**********" at bounding box center [207, 39] width 414 height 33
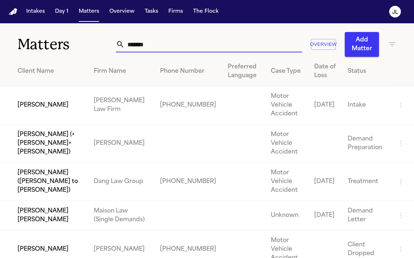
type input "******"
click at [25, 98] on td "[PERSON_NAME]" at bounding box center [44, 105] width 88 height 38
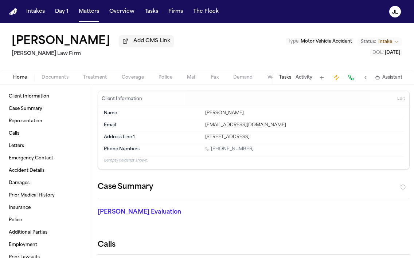
click at [130, 74] on div "Home Documents Treatment Coverage Police Mail Fax Demand Workspaces Artifacts T…" at bounding box center [207, 77] width 414 height 15
click at [130, 76] on span "Coverage" at bounding box center [133, 78] width 22 height 6
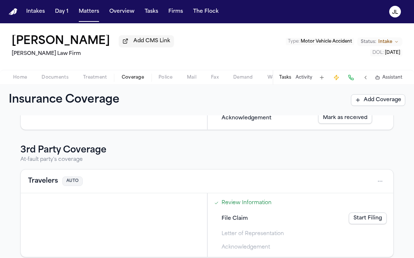
scroll to position [116, 0]
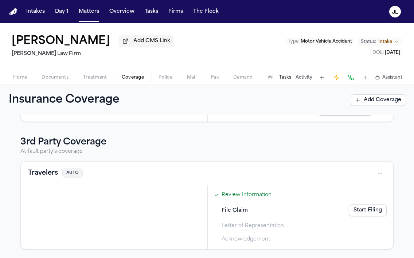
click at [46, 171] on button "Travelers" at bounding box center [43, 173] width 30 height 10
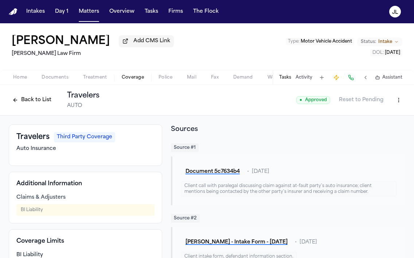
click at [27, 99] on button "Back to List" at bounding box center [32, 100] width 46 height 12
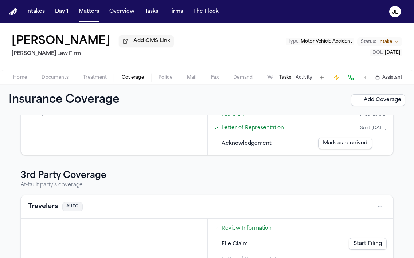
scroll to position [116, 0]
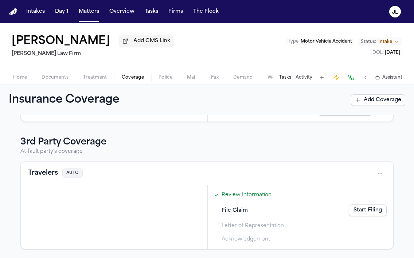
click at [37, 174] on button "Travelers" at bounding box center [43, 173] width 30 height 10
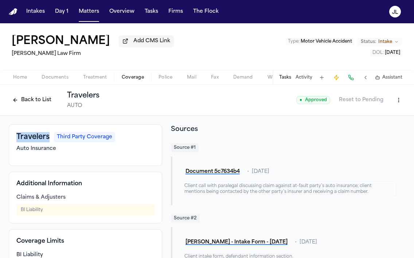
drag, startPoint x: 48, startPoint y: 142, endPoint x: 9, endPoint y: 141, distance: 39.0
click at [9, 141] on div "Travelers Third Party Coverage Auto Insurance" at bounding box center [85, 146] width 153 height 42
copy h3 "Travelers"
click at [396, 100] on html "Intakes Day 1 Matters Overview Tasks Firms The Flock JL Silvia Jimenez Add CMS …" at bounding box center [207, 129] width 414 height 258
click at [371, 114] on div "Edit Coverage" at bounding box center [373, 118] width 61 height 12
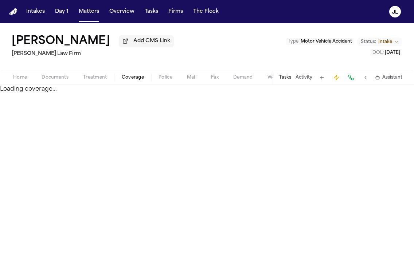
select select "**********"
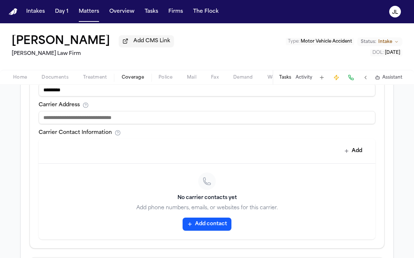
scroll to position [292, 0]
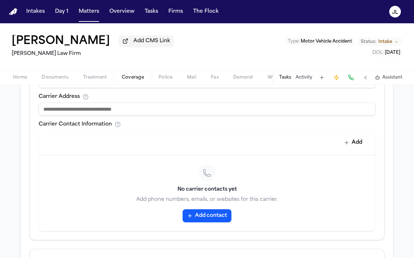
click at [203, 215] on button "Add contact" at bounding box center [206, 215] width 49 height 13
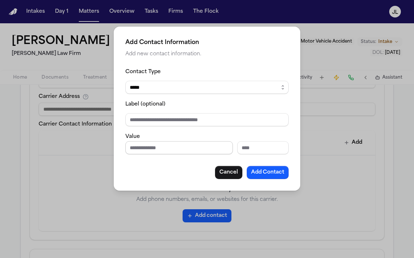
click at [157, 147] on input "Phone number" at bounding box center [178, 147] width 107 height 13
paste input "**********"
type input "**********"
click at [261, 170] on button "Add Contact" at bounding box center [267, 172] width 42 height 13
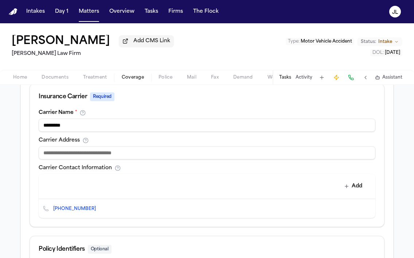
scroll to position [170, 0]
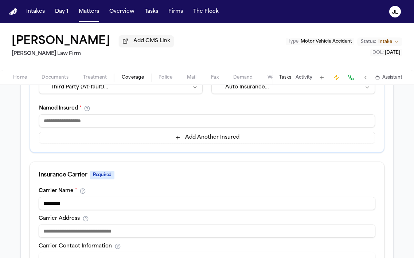
click at [104, 126] on input at bounding box center [207, 120] width 336 height 13
type input "*******"
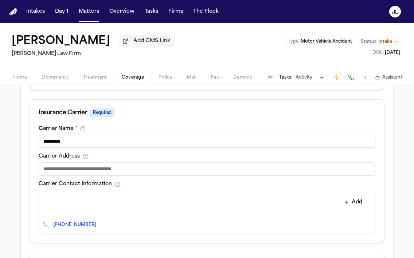
scroll to position [356, 0]
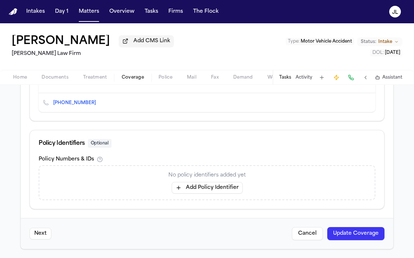
click at [350, 232] on button "Update Coverage" at bounding box center [355, 233] width 57 height 13
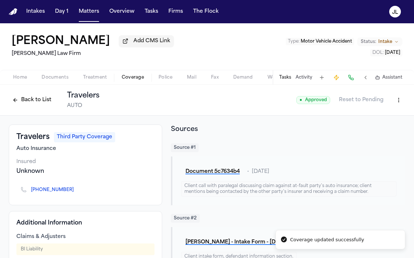
click at [75, 192] on icon "Copy to clipboard" at bounding box center [77, 190] width 4 height 4
click at [349, 77] on button at bounding box center [350, 77] width 10 height 10
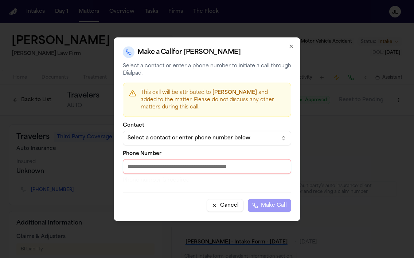
click at [159, 175] on div "Phone Number Phone number is required" at bounding box center [207, 167] width 168 height 33
click at [159, 171] on input "Phone Number" at bounding box center [207, 166] width 168 height 15
paste input "**********"
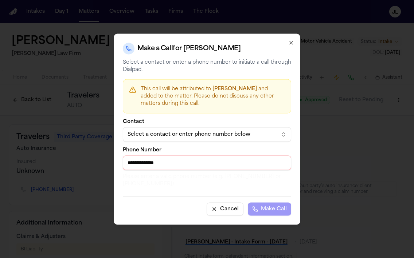
click at [132, 163] on input "**********" at bounding box center [207, 162] width 168 height 15
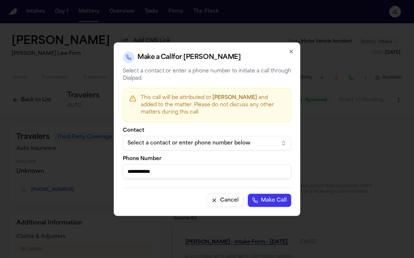
type input "**********"
click at [248, 194] on button "Make Call" at bounding box center [269, 200] width 43 height 13
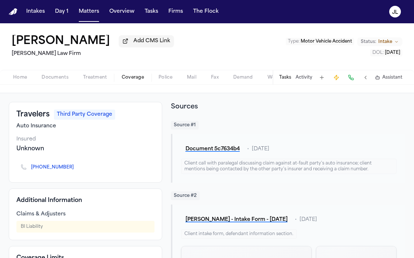
scroll to position [24, 0]
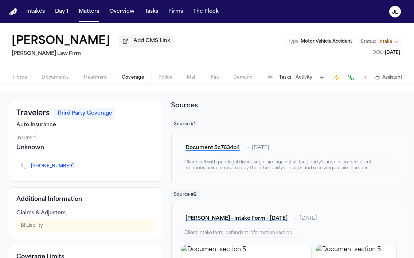
click at [19, 80] on span "Home" at bounding box center [20, 78] width 14 height 6
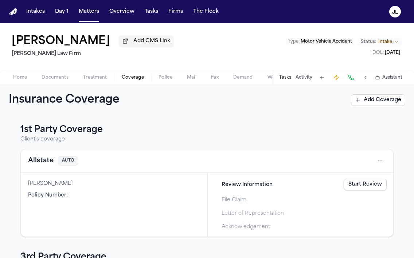
click at [132, 79] on span "Coverage" at bounding box center [133, 78] width 22 height 6
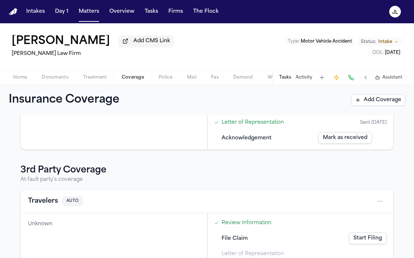
scroll to position [116, 0]
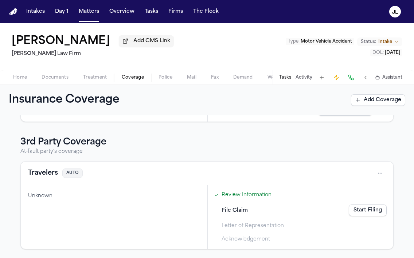
click at [49, 174] on button "Travelers" at bounding box center [43, 173] width 30 height 10
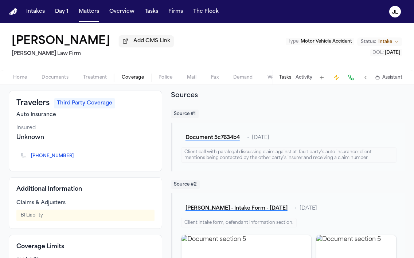
scroll to position [33, 0]
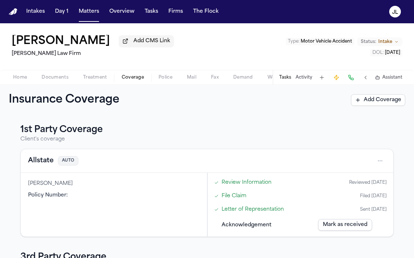
click at [28, 79] on button "Home" at bounding box center [20, 77] width 28 height 9
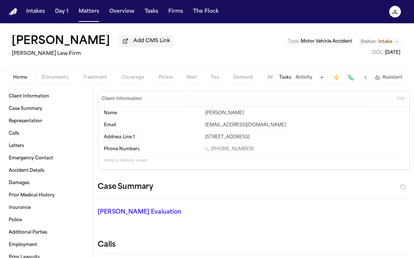
click at [129, 80] on span "Coverage" at bounding box center [133, 78] width 22 height 6
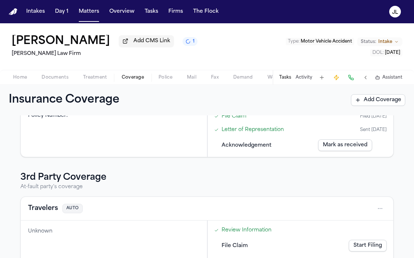
scroll to position [116, 0]
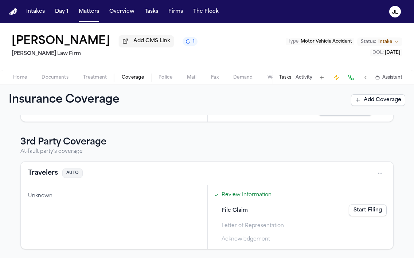
click at [39, 171] on button "Travelers" at bounding box center [43, 173] width 30 height 10
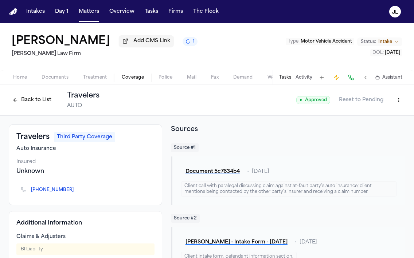
click at [56, 76] on span "Documents" at bounding box center [55, 78] width 27 height 6
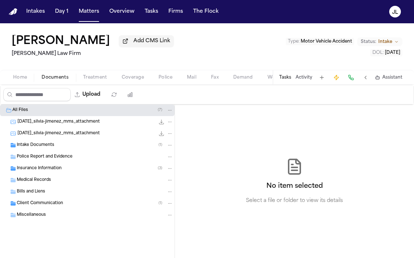
click at [44, 157] on span "Police Report and Evidence" at bounding box center [45, 157] width 56 height 6
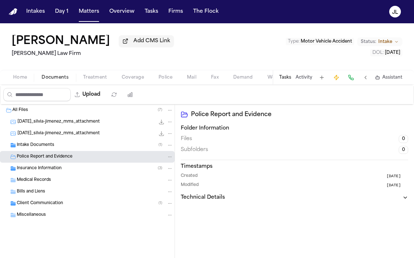
click at [136, 78] on span "Coverage" at bounding box center [133, 78] width 22 height 6
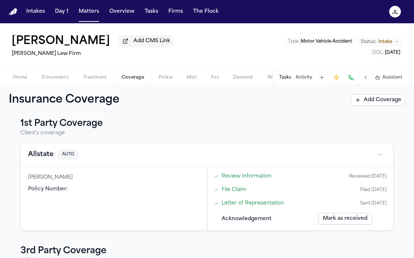
scroll to position [116, 0]
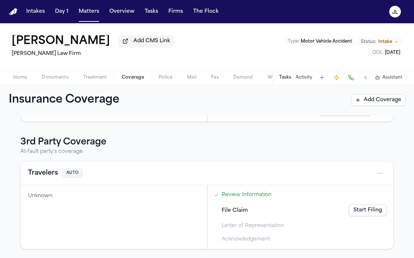
click at [55, 169] on button "Travelers" at bounding box center [43, 173] width 30 height 10
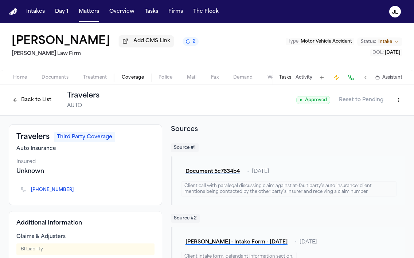
click at [25, 102] on button "Back to List" at bounding box center [32, 100] width 46 height 12
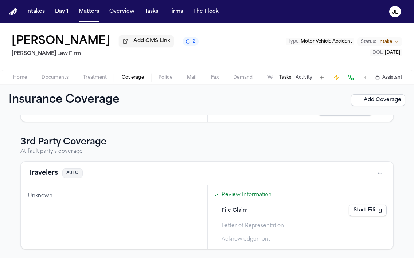
scroll to position [116, 0]
click at [42, 177] on button "Travelers" at bounding box center [43, 173] width 30 height 10
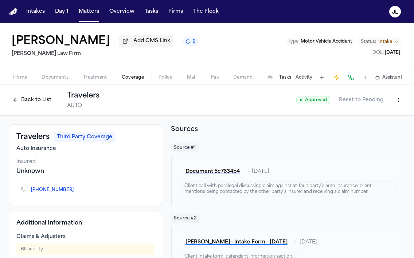
click at [31, 99] on button "Back to List" at bounding box center [32, 100] width 46 height 12
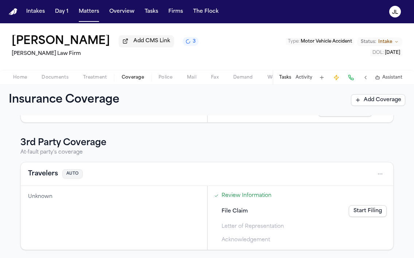
scroll to position [116, 0]
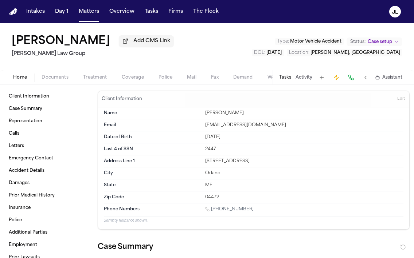
click at [126, 80] on span "Coverage" at bounding box center [133, 78] width 22 height 6
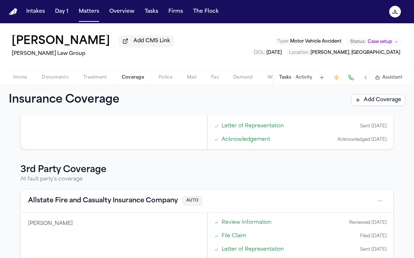
scroll to position [270, 0]
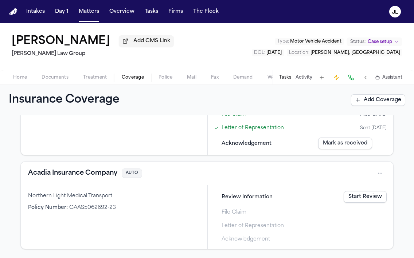
click at [84, 176] on button "Acadia Insurance Company" at bounding box center [72, 173] width 89 height 10
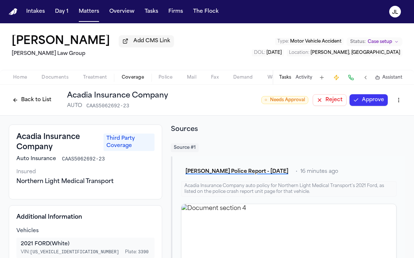
click at [376, 103] on button "Approve" at bounding box center [368, 100] width 38 height 12
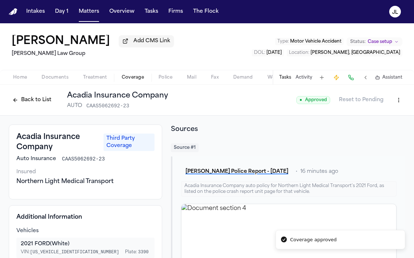
click at [42, 101] on button "Back to List" at bounding box center [32, 100] width 46 height 12
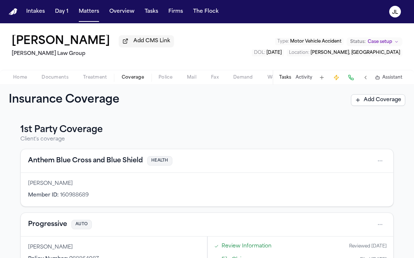
click at [282, 76] on button "Tasks" at bounding box center [285, 78] width 12 height 6
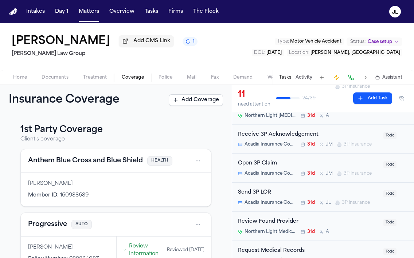
scroll to position [64, 0]
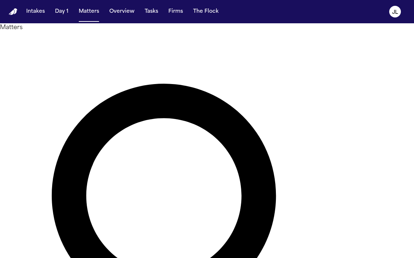
paste input "**********"
type input "**********"
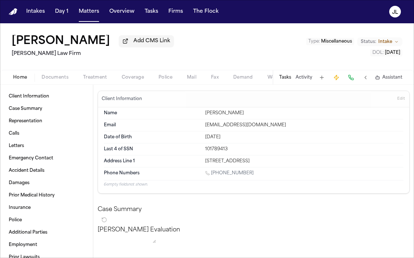
click at [142, 82] on span "button" at bounding box center [132, 81] width 31 height 1
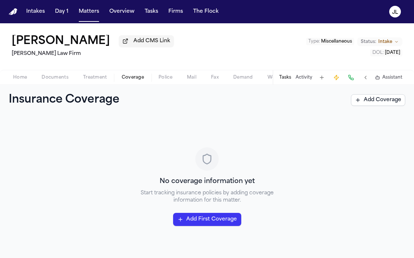
click at [13, 80] on span "Home" at bounding box center [20, 78] width 14 height 6
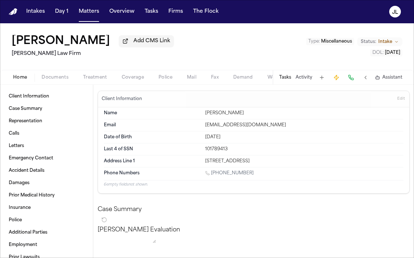
click at [59, 80] on span "Documents" at bounding box center [55, 78] width 27 height 6
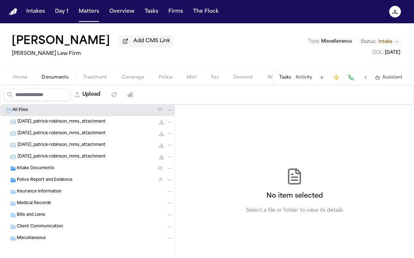
click at [59, 181] on span "Police Report and Evidence" at bounding box center [45, 180] width 56 height 6
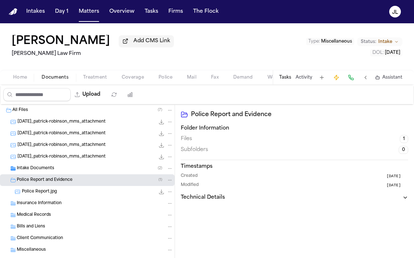
click at [58, 199] on div "Insurance Information" at bounding box center [87, 204] width 174 height 12
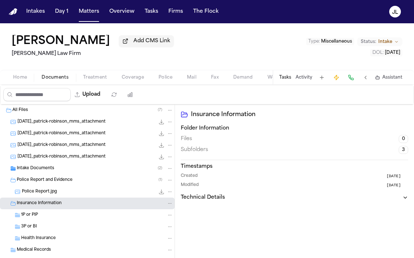
click at [58, 194] on div "Police Report.jpg 463.7 KB • JPG" at bounding box center [97, 191] width 151 height 7
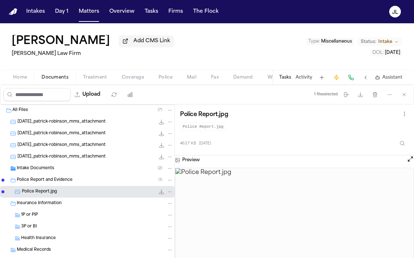
click at [411, 162] on button "Open preview" at bounding box center [409, 158] width 7 height 7
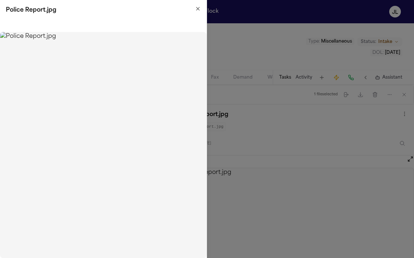
click at [198, 7] on icon "button" at bounding box center [198, 9] width 6 height 6
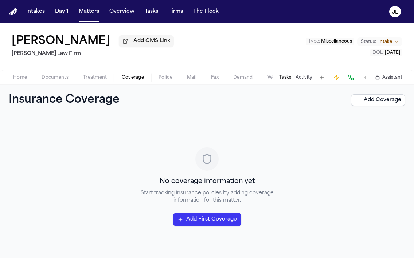
click at [133, 79] on span "Coverage" at bounding box center [133, 78] width 22 height 6
click at [48, 78] on span "Documents" at bounding box center [55, 78] width 27 height 6
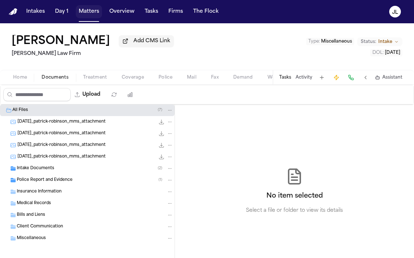
click at [83, 12] on button "Matters" at bounding box center [89, 11] width 26 height 13
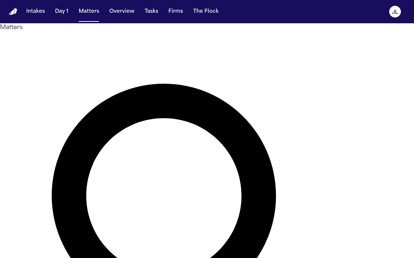
drag, startPoint x: 183, startPoint y: 48, endPoint x: 101, endPoint y: 32, distance: 83.7
click at [101, 36] on div "**********" at bounding box center [207, 243] width 414 height 440
type input "**********"
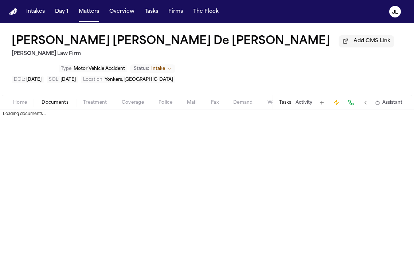
click at [62, 98] on button "Documents" at bounding box center [55, 102] width 42 height 9
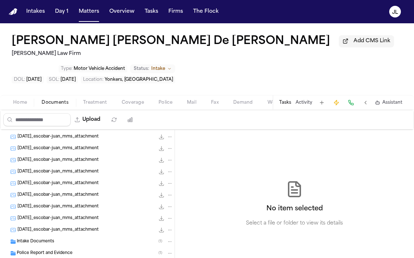
scroll to position [261, 0]
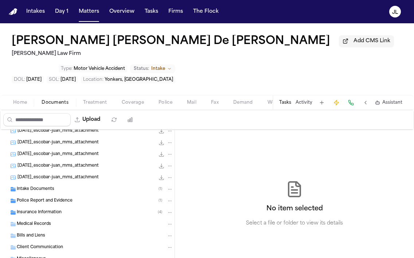
click at [53, 198] on span "Police Report and Evidence" at bounding box center [45, 201] width 56 height 6
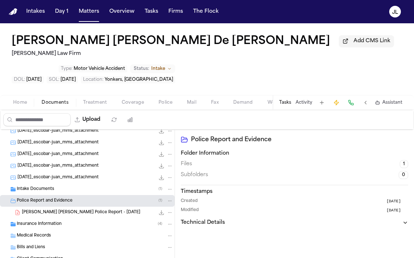
click at [62, 210] on span "[PERSON_NAME] [PERSON_NAME] Police Report - [DATE]" at bounding box center [81, 213] width 118 height 6
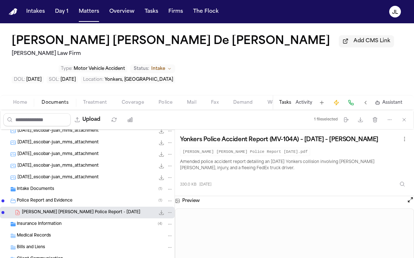
click at [406, 196] on div "Preview" at bounding box center [294, 200] width 239 height 9
click at [407, 196] on button "Open preview" at bounding box center [409, 199] width 7 height 7
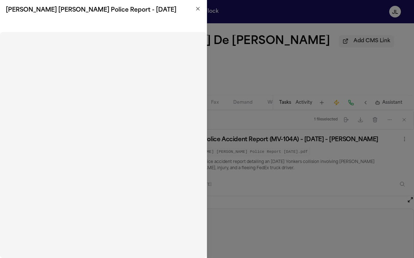
click at [198, 7] on icon "button" at bounding box center [198, 9] width 6 height 6
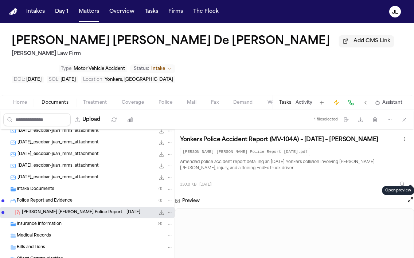
click at [138, 100] on span "Coverage" at bounding box center [133, 103] width 22 height 6
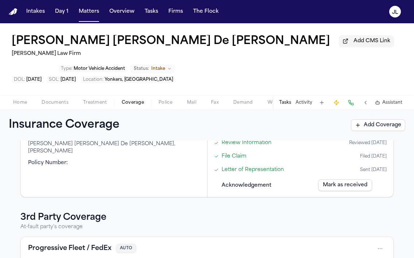
scroll to position [114, 0]
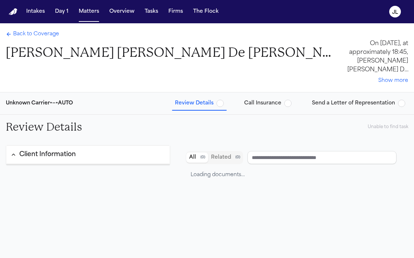
type input "**********"
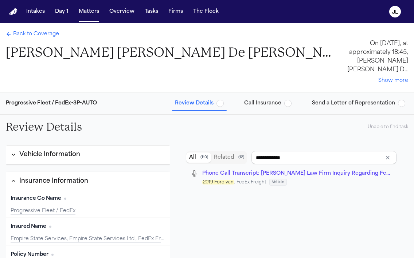
click at [16, 32] on span "Back to Coverage" at bounding box center [36, 34] width 46 height 7
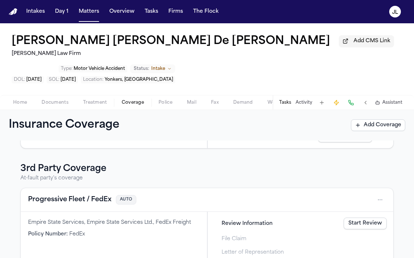
scroll to position [169, 0]
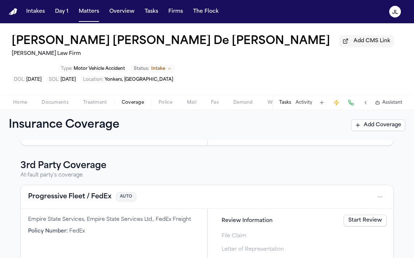
click at [84, 192] on button "Progressive Fleet / FedEx" at bounding box center [69, 197] width 83 height 10
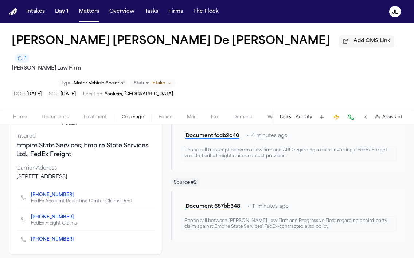
scroll to position [83, 0]
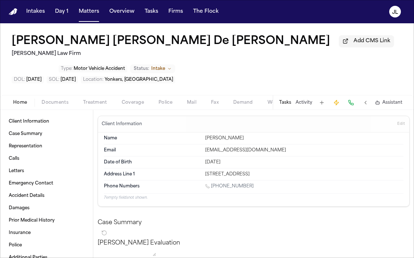
click at [23, 100] on span "Home" at bounding box center [20, 103] width 14 height 6
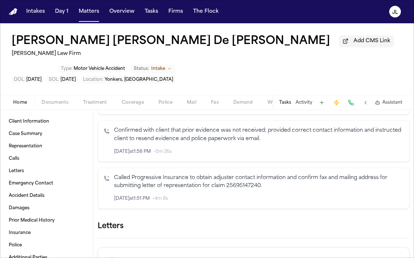
scroll to position [628, 0]
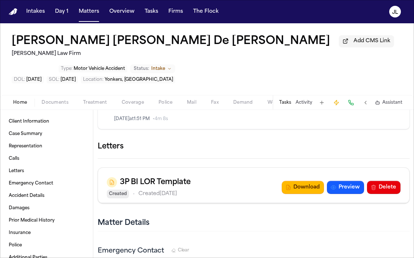
click at [409, 147] on icon "button" at bounding box center [409, 147] width 0 height 0
click at [287, 258] on div at bounding box center [207, 258] width 414 height 0
click at [295, 181] on button "Download" at bounding box center [302, 187] width 42 height 13
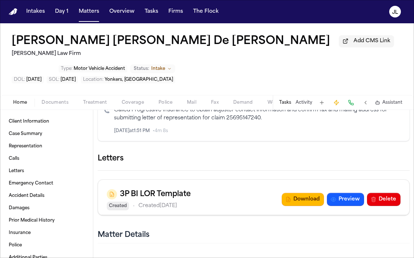
scroll to position [640, 0]
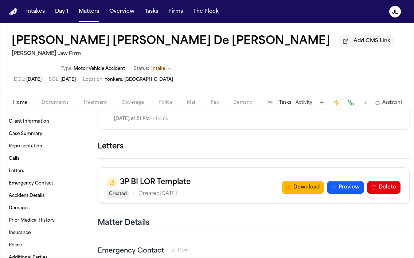
click at [87, 14] on button "Matters" at bounding box center [89, 11] width 26 height 13
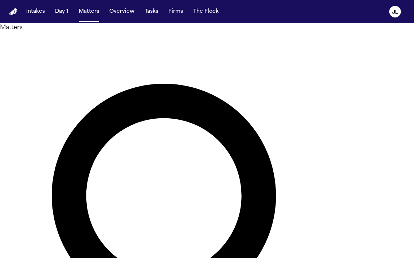
drag, startPoint x: 173, startPoint y: 43, endPoint x: 104, endPoint y: 43, distance: 68.4
click at [103, 43] on div "**********" at bounding box center [207, 243] width 414 height 440
type input "*******"
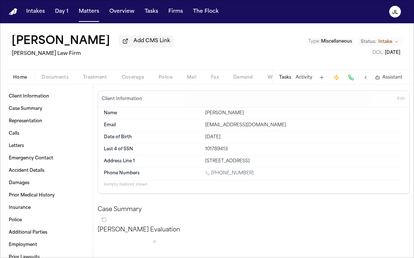
click at [60, 87] on div "Client Information Case Summary Representation Calls Letters Emergency Contact …" at bounding box center [46, 171] width 93 height 173
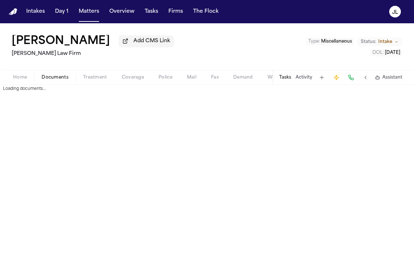
click at [60, 80] on span "Documents" at bounding box center [55, 78] width 27 height 6
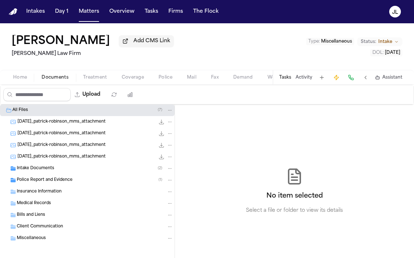
click at [49, 179] on span "Police Report and Evidence" at bounding box center [45, 180] width 56 height 6
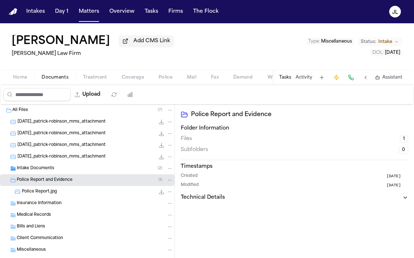
click at [50, 199] on div "Insurance Information" at bounding box center [87, 204] width 174 height 12
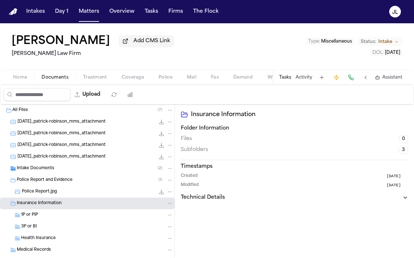
click at [50, 195] on span "Police Report.jpg" at bounding box center [39, 192] width 35 height 6
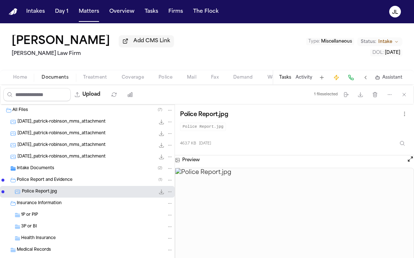
click at [410, 163] on button "Open preview" at bounding box center [409, 158] width 7 height 7
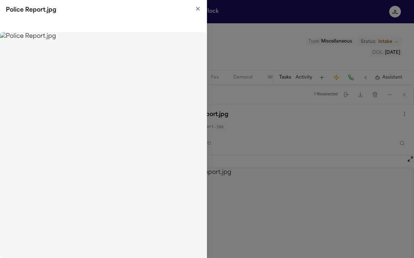
click at [85, 91] on img at bounding box center [103, 145] width 206 height 226
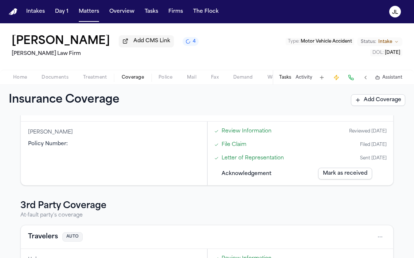
scroll to position [116, 0]
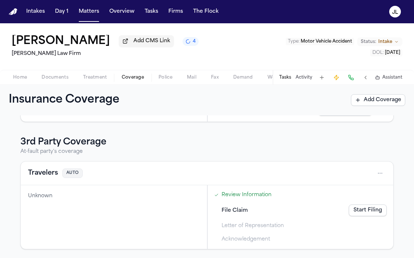
click at [47, 171] on button "Travelers" at bounding box center [43, 173] width 30 height 10
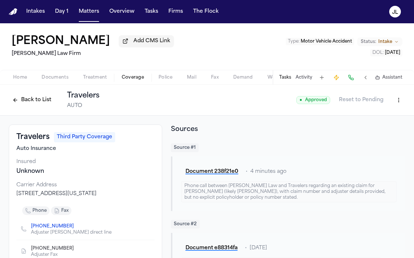
click at [46, 103] on button "Back to List" at bounding box center [32, 100] width 46 height 12
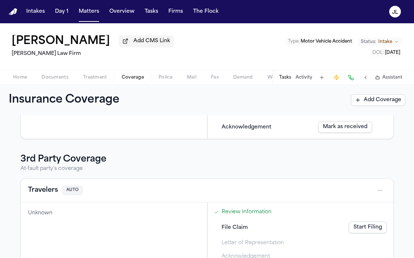
scroll to position [116, 0]
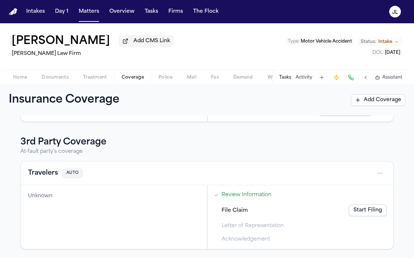
click at [377, 208] on link "Start Filing" at bounding box center [367, 211] width 38 height 12
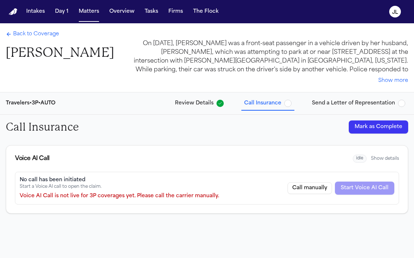
click at [371, 130] on button "Mark as Complete" at bounding box center [377, 126] width 59 height 13
click at [360, 98] on button "Send a Letter of Representation" at bounding box center [358, 103] width 99 height 13
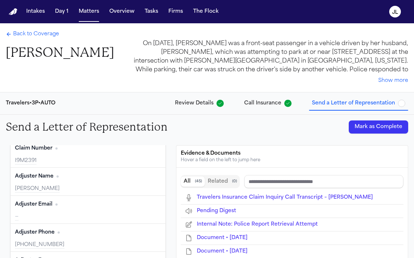
type input "**********"
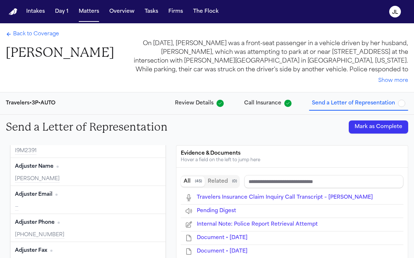
type input "**********"
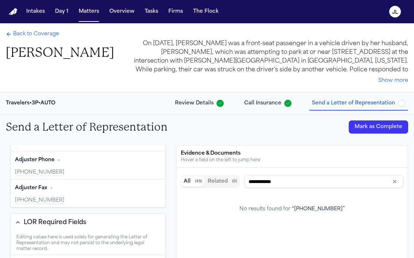
scroll to position [163, 0]
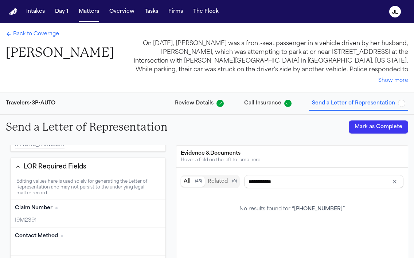
type input "*******"
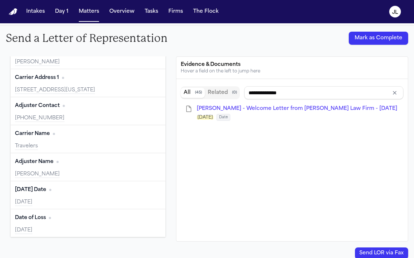
scroll to position [88, 0]
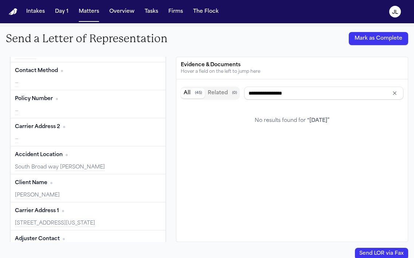
type input "**********"
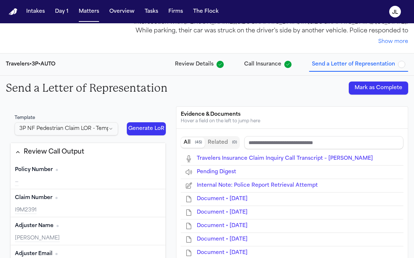
scroll to position [0, 0]
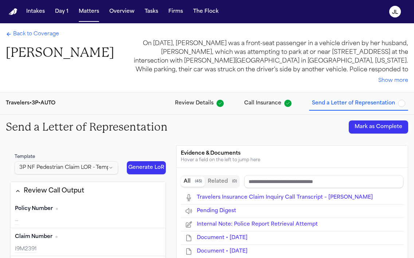
click at [41, 29] on div "Back to Coverage [PERSON_NAME] On [DATE], [PERSON_NAME] was a front-seat passen…" at bounding box center [207, 57] width 414 height 69
click at [41, 34] on span "Back to Coverage" at bounding box center [36, 34] width 46 height 7
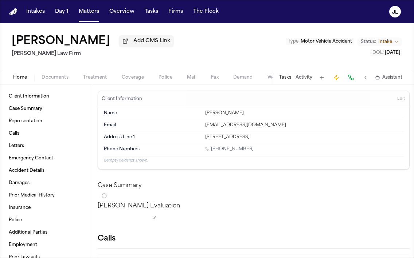
click at [23, 82] on span "button" at bounding box center [20, 81] width 23 height 1
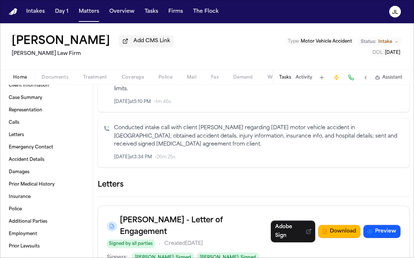
scroll to position [476, 0]
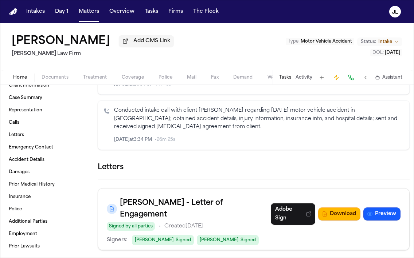
click at [409, 167] on icon "button" at bounding box center [409, 167] width 0 height 0
click at [261, 258] on div at bounding box center [207, 258] width 414 height 0
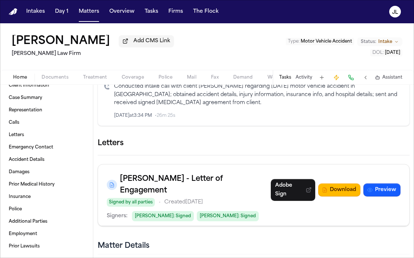
scroll to position [502, 0]
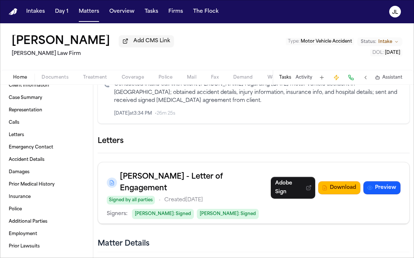
click at [409, 141] on icon "button" at bounding box center [409, 141] width 0 height 0
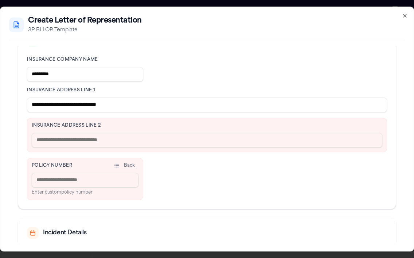
scroll to position [202, 0]
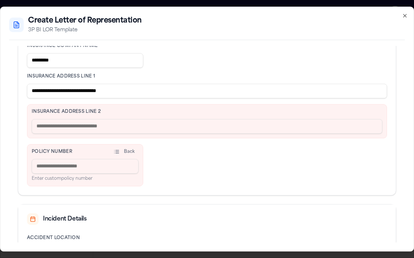
drag, startPoint x: 134, startPoint y: 92, endPoint x: 63, endPoint y: 94, distance: 70.6
click at [63, 94] on input "**********" at bounding box center [207, 91] width 360 height 15
type input "**********"
click at [48, 123] on input "text" at bounding box center [207, 126] width 350 height 15
paste input "**********"
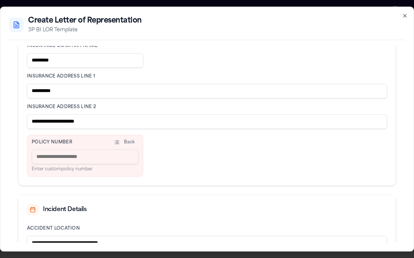
type input "**********"
click at [50, 162] on input at bounding box center [85, 157] width 107 height 15
type input "***"
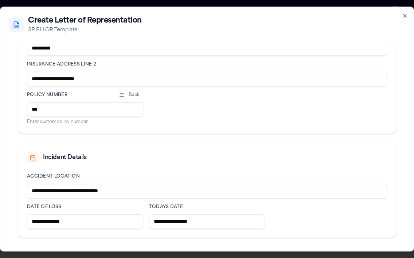
scroll to position [280, 0]
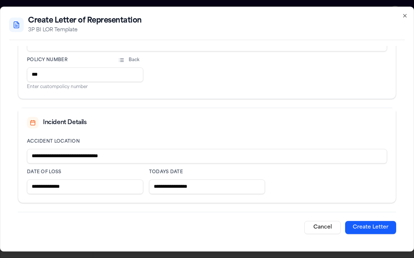
click at [368, 228] on button "Create Letter" at bounding box center [370, 227] width 51 height 13
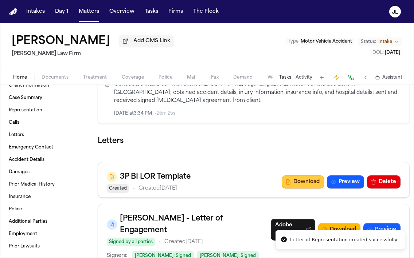
click at [305, 184] on button "Download" at bounding box center [302, 181] width 42 height 13
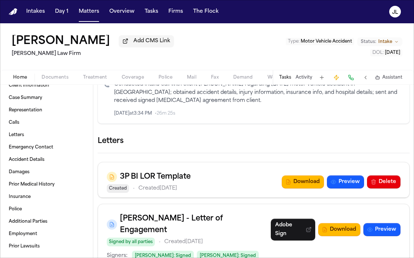
click at [127, 80] on span "Coverage" at bounding box center [133, 78] width 22 height 6
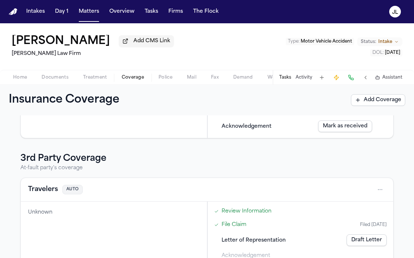
scroll to position [116, 0]
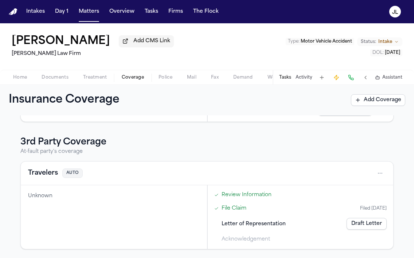
click at [53, 171] on button "Travelers" at bounding box center [43, 173] width 30 height 10
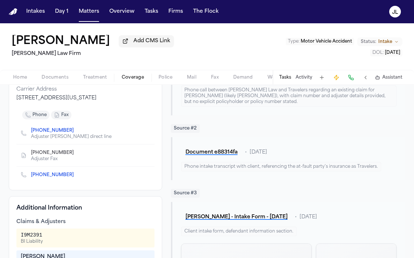
scroll to position [119, 0]
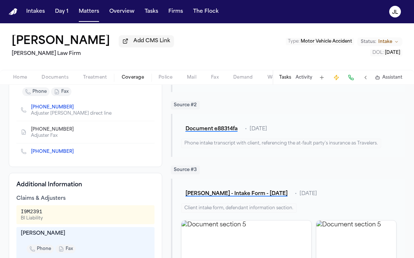
click at [75, 131] on icon "Copy to clipboard" at bounding box center [77, 129] width 4 height 4
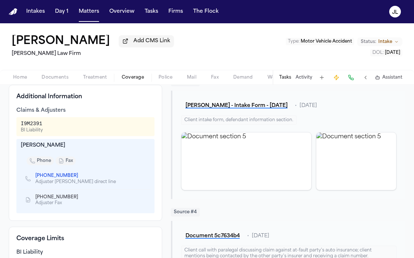
scroll to position [209, 0]
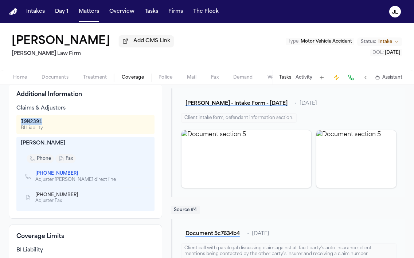
drag, startPoint x: 42, startPoint y: 123, endPoint x: 17, endPoint y: 123, distance: 25.5
click at [17, 123] on div "I9M2391 BI Liability" at bounding box center [85, 124] width 138 height 19
copy div "I9M2391"
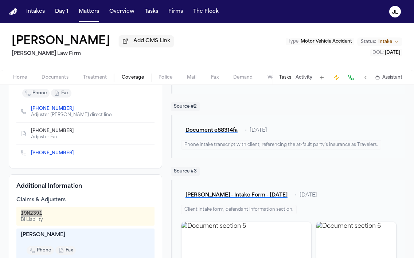
scroll to position [0, 0]
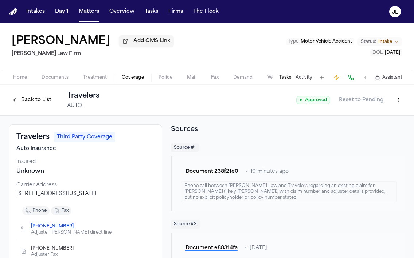
click at [36, 103] on button "Back to List" at bounding box center [32, 100] width 46 height 12
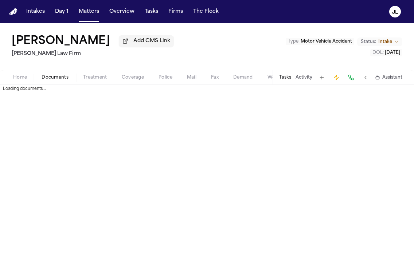
click at [60, 80] on span "Documents" at bounding box center [55, 78] width 27 height 6
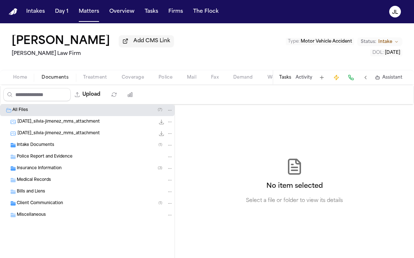
click at [47, 172] on span "Insurance Information" at bounding box center [39, 169] width 45 height 6
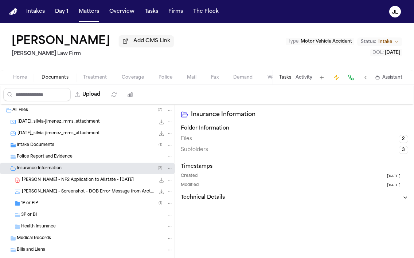
click at [43, 212] on div "3P or BI" at bounding box center [87, 215] width 174 height 12
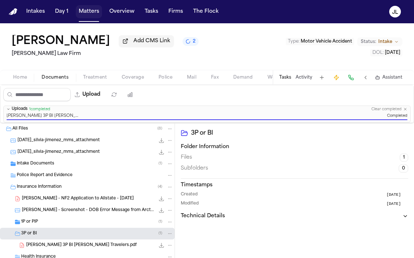
click at [86, 11] on button "Matters" at bounding box center [89, 11] width 26 height 13
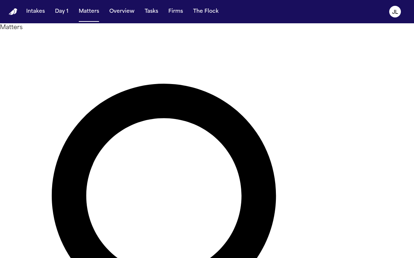
type input "**********"
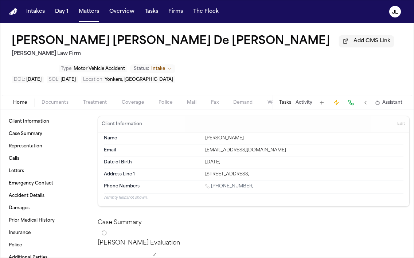
click at [61, 95] on div "Home Documents Treatment Coverage Police Mail Fax Demand Workspaces Artifacts T…" at bounding box center [207, 102] width 414 height 15
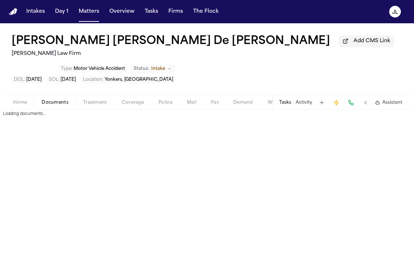
click at [60, 100] on span "Documents" at bounding box center [55, 103] width 27 height 6
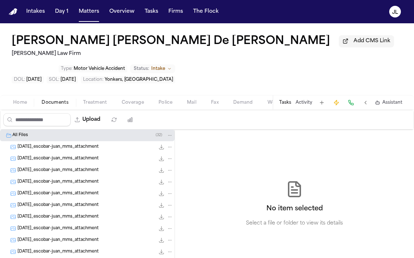
click at [143, 98] on button "Coverage" at bounding box center [132, 102] width 37 height 9
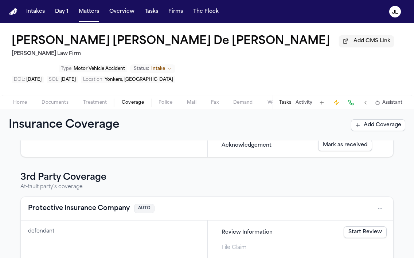
scroll to position [169, 0]
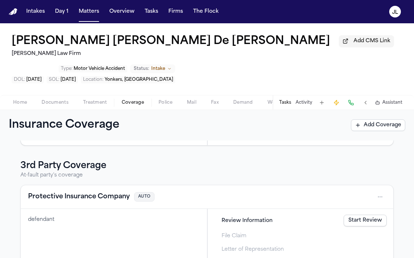
click at [123, 192] on button "Protective Insurance Company" at bounding box center [79, 197] width 102 height 10
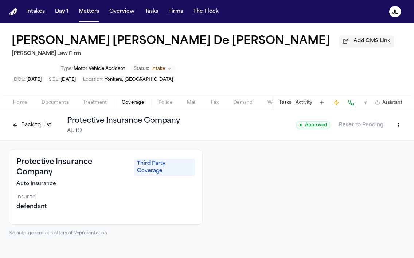
click at [41, 119] on button "Back to List" at bounding box center [32, 125] width 46 height 12
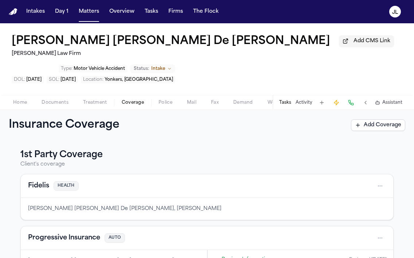
click at [46, 100] on span "Documents" at bounding box center [55, 103] width 27 height 6
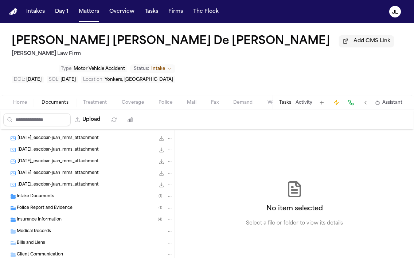
scroll to position [261, 0]
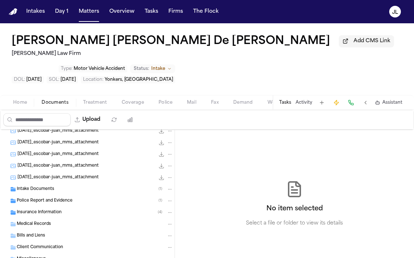
click at [48, 195] on div "Police Report and Evidence ( 1 )" at bounding box center [87, 201] width 174 height 12
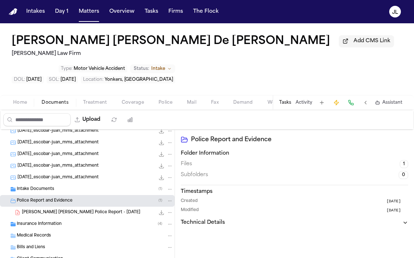
click at [51, 210] on span "J. De Leon Rivas - Yonkers Police Report - 8.13.25" at bounding box center [81, 213] width 118 height 6
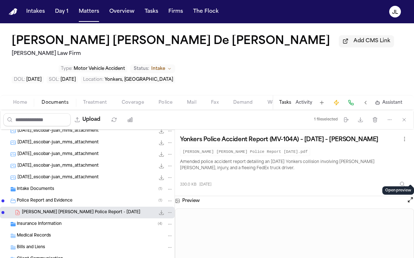
click at [409, 196] on button "Open preview" at bounding box center [409, 199] width 7 height 7
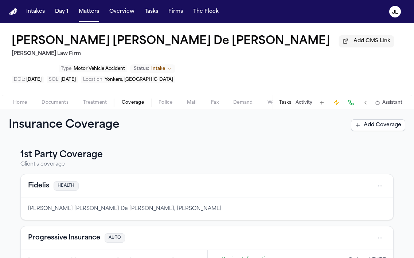
click at [143, 98] on button "Coverage" at bounding box center [132, 102] width 37 height 9
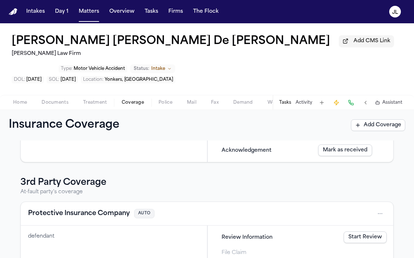
scroll to position [162, 0]
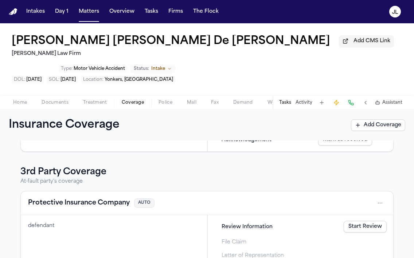
click at [94, 198] on button "Protective Insurance Company" at bounding box center [79, 203] width 102 height 10
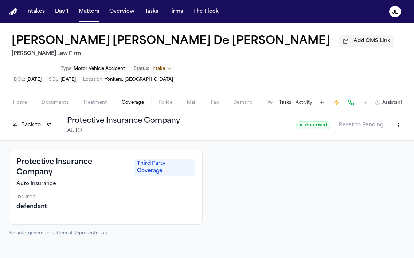
click at [399, 98] on html "Intakes Day 1 Matters Overview Tasks Firms The Flock JL Jennifer Mabel De León …" at bounding box center [207, 129] width 414 height 258
click at [380, 117] on div "Edit Coverage" at bounding box center [373, 118] width 61 height 12
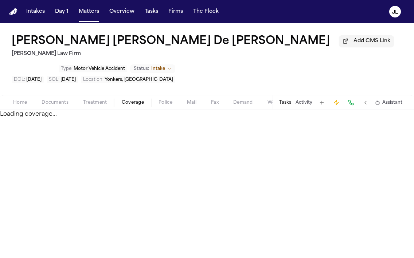
select select "**********"
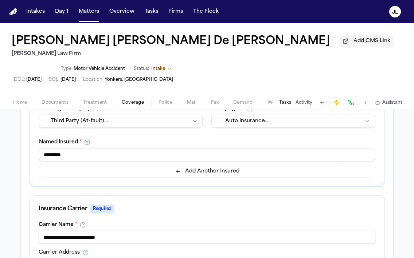
scroll to position [161, 0]
drag, startPoint x: 81, startPoint y: 132, endPoint x: 39, endPoint y: 131, distance: 42.2
click at [37, 132] on div "**********" at bounding box center [206, 146] width 353 height 80
type input "**********"
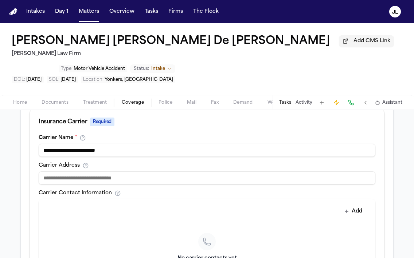
scroll to position [250, 0]
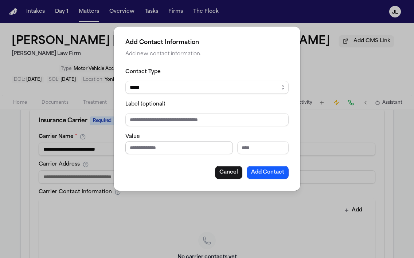
click at [158, 149] on input "Phone number" at bounding box center [178, 147] width 107 height 13
paste input "**********"
type input "**********"
click at [274, 173] on button "Add Contact" at bounding box center [267, 172] width 42 height 13
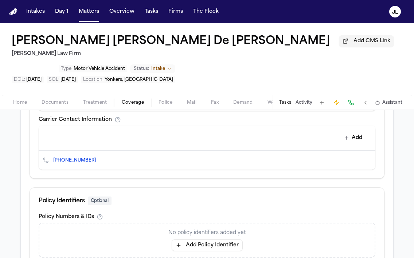
scroll to position [321, 0]
click at [352, 98] on button at bounding box center [350, 103] width 10 height 10
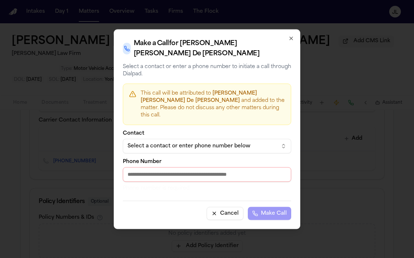
click at [166, 167] on input "Phone Number" at bounding box center [207, 174] width 168 height 15
paste input "**********"
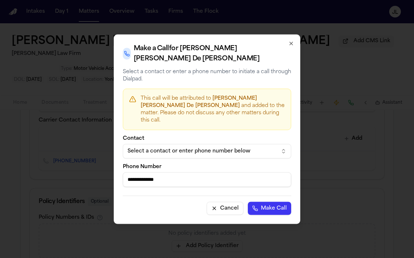
type input "**********"
click at [264, 202] on button "Make Call" at bounding box center [269, 208] width 43 height 13
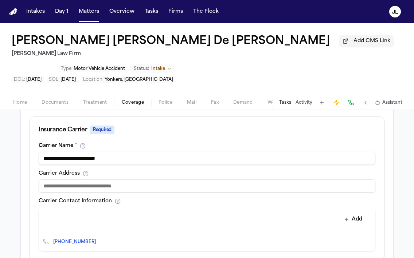
scroll to position [240, 0]
click at [88, 180] on input at bounding box center [207, 186] width 336 height 13
paste input "**********"
click at [138, 180] on input "**********" at bounding box center [207, 186] width 336 height 13
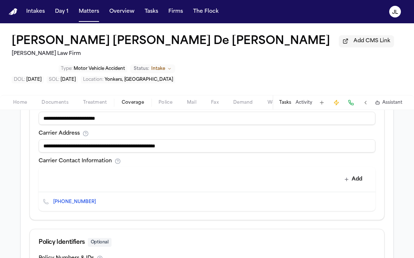
scroll to position [318, 0]
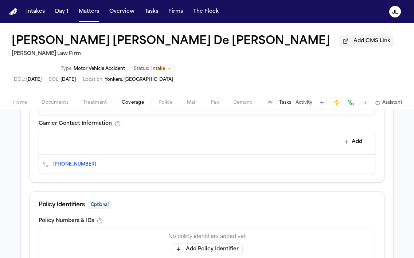
type input "**********"
click at [200, 244] on button "Add Policy Identifier" at bounding box center [206, 250] width 71 height 12
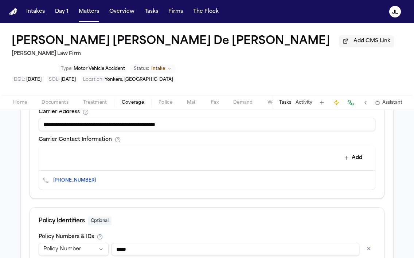
scroll to position [302, 0]
type input "*****"
click at [361, 152] on button "Add" at bounding box center [353, 158] width 27 height 13
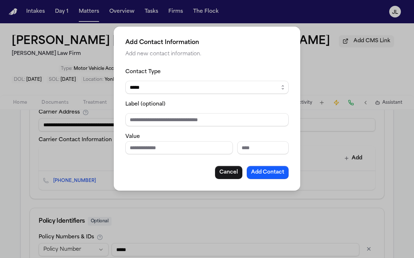
click at [165, 112] on div "Label (optional)" at bounding box center [206, 113] width 163 height 27
click at [165, 116] on input "Label (optional)" at bounding box center [206, 119] width 163 height 13
type input "**********"
click at [139, 153] on input "Phone number" at bounding box center [178, 147] width 107 height 13
type input "**********"
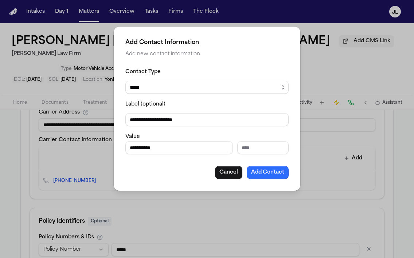
click at [271, 175] on button "Add Contact" at bounding box center [267, 172] width 42 height 13
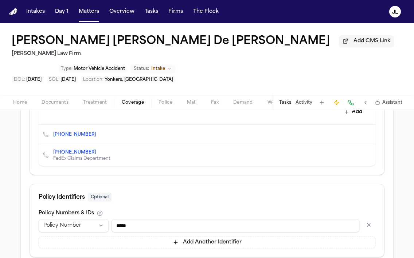
scroll to position [372, 0]
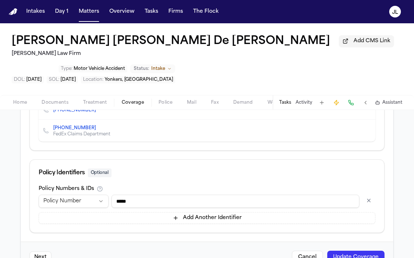
click at [370, 251] on button "Update Coverage" at bounding box center [355, 257] width 57 height 13
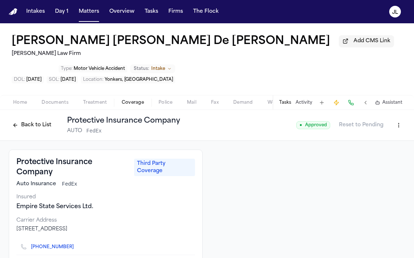
scroll to position [13, 0]
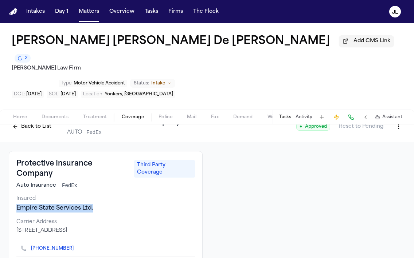
drag, startPoint x: 105, startPoint y: 184, endPoint x: 16, endPoint y: 185, distance: 88.8
click at [16, 204] on div "Empire State Services Ltd." at bounding box center [105, 208] width 178 height 9
copy div "Empire State Services Ltd."
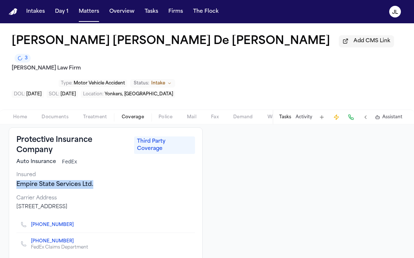
scroll to position [39, 0]
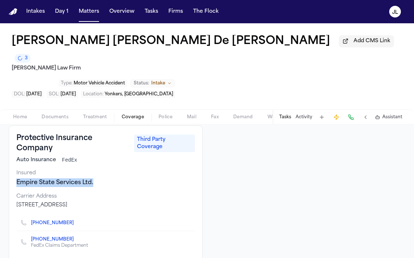
click at [76, 238] on icon "Copy to clipboard" at bounding box center [77, 239] width 3 height 3
click at [353, 112] on button at bounding box center [350, 117] width 10 height 10
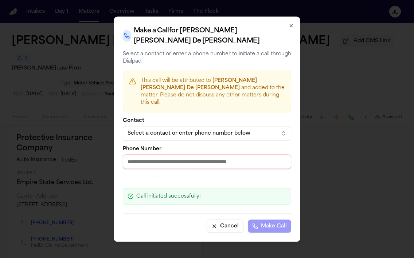
click at [205, 155] on input "Phone Number" at bounding box center [207, 161] width 168 height 15
paste input "**********"
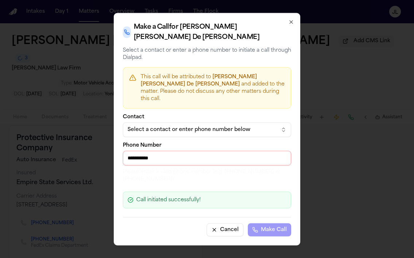
click at [129, 151] on input "**********" at bounding box center [207, 158] width 168 height 15
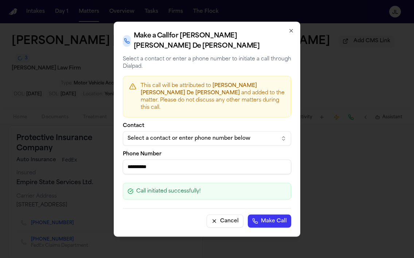
type input "**********"
click at [248, 214] on button "Make Call" at bounding box center [269, 220] width 43 height 13
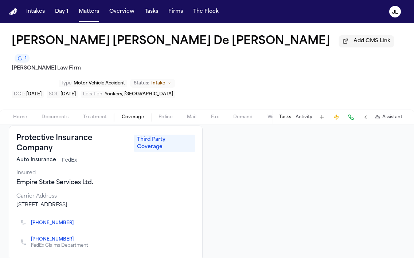
click at [355, 112] on button at bounding box center [350, 117] width 10 height 10
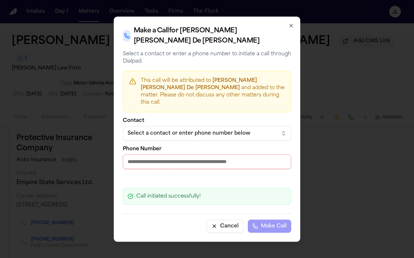
click at [289, 28] on icon "button" at bounding box center [291, 26] width 6 height 6
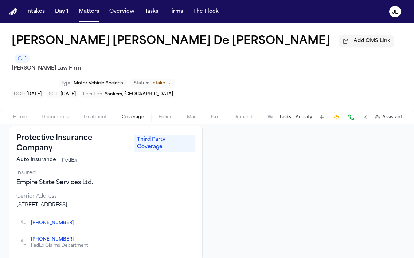
click at [61, 237] on link "+1 (877) 714-1100" at bounding box center [52, 240] width 43 height 6
click at [76, 238] on icon "Copy to clipboard" at bounding box center [77, 239] width 3 height 3
click at [352, 112] on button at bounding box center [350, 117] width 10 height 10
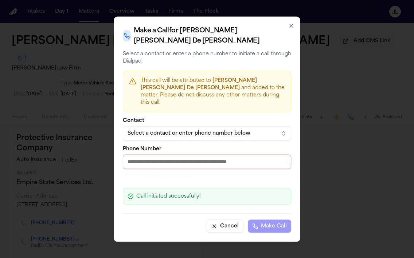
click at [186, 146] on div "Phone Number Phone number is required" at bounding box center [207, 162] width 168 height 33
click at [183, 154] on input "Phone Number" at bounding box center [207, 161] width 168 height 15
paste input "**********"
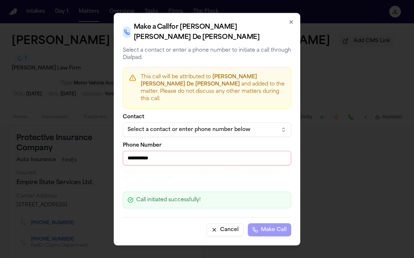
click at [130, 151] on input "**********" at bounding box center [207, 158] width 168 height 15
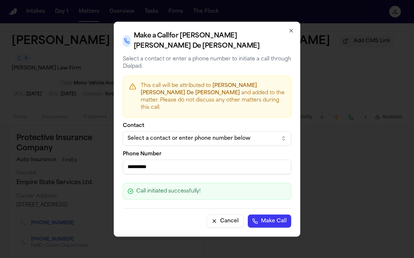
type input "**********"
click at [248, 214] on button "Make Call" at bounding box center [269, 220] width 43 height 13
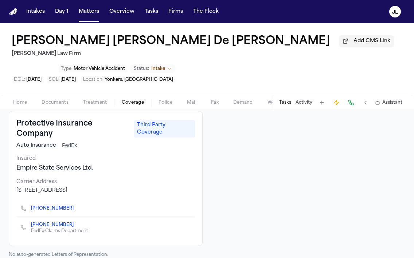
scroll to position [13, 0]
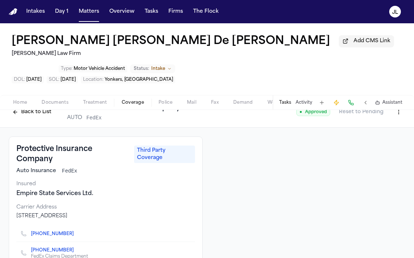
click at [39, 106] on button "Back to List" at bounding box center [32, 112] width 46 height 12
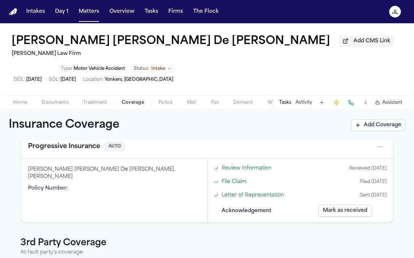
scroll to position [129, 0]
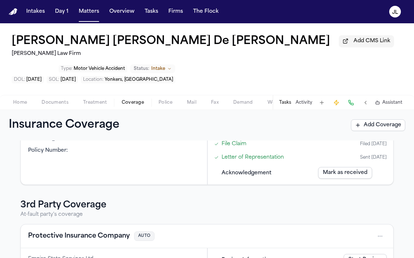
click at [24, 100] on span "Home" at bounding box center [20, 103] width 14 height 6
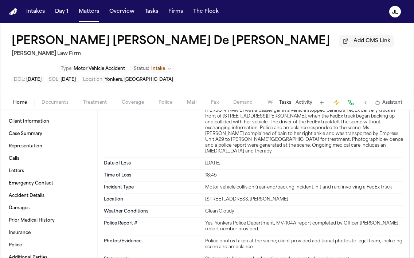
scroll to position [774, 0]
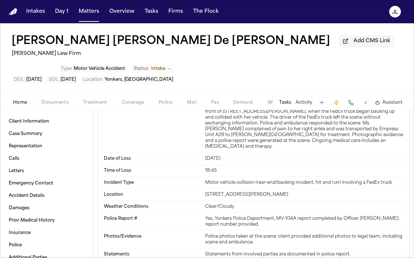
drag, startPoint x: 328, startPoint y: 174, endPoint x: 215, endPoint y: 170, distance: 113.3
click at [215, 189] on div "Location 52 Vernon Place, Yonkers, NY 10704, Westchester County" at bounding box center [253, 195] width 299 height 12
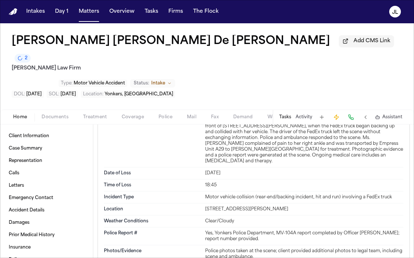
copy div "52 Vernon Place, Yonkers, NY 10704, Westchester County"
click at [142, 114] on span "Coverage" at bounding box center [133, 117] width 22 height 6
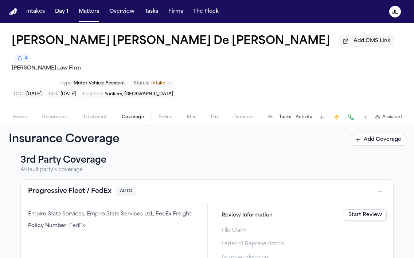
scroll to position [194, 0]
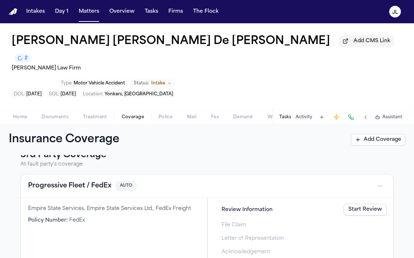
click at [92, 181] on button "Progressive Fleet / FedEx" at bounding box center [69, 186] width 83 height 10
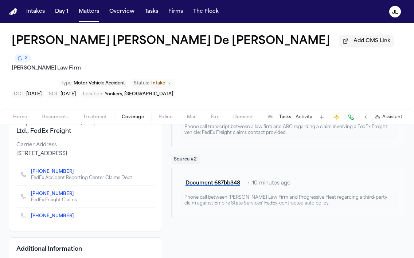
scroll to position [141, 0]
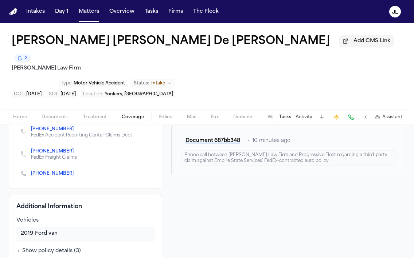
click at [76, 151] on icon "Copy to clipboard" at bounding box center [77, 152] width 3 height 3
click at [352, 106] on div "Jennifer Mabel De León Rivas Add CMS Link 2 Martello Law Firm Type : Motor Vehi…" at bounding box center [207, 140] width 414 height 235
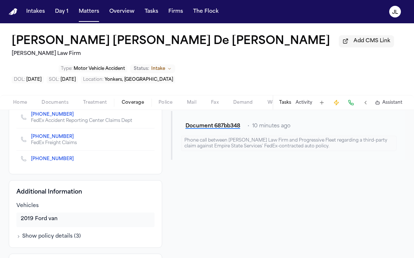
click at [354, 98] on button at bounding box center [350, 103] width 10 height 10
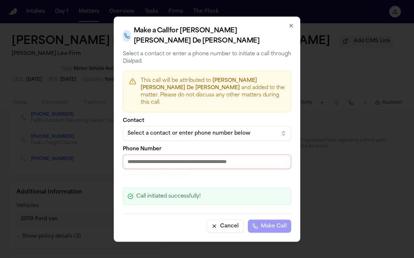
click at [153, 155] on input "Phone Number" at bounding box center [207, 161] width 168 height 15
paste input "**********"
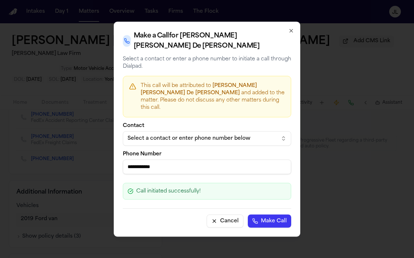
type input "**********"
click at [254, 214] on button "Make Call" at bounding box center [269, 220] width 43 height 13
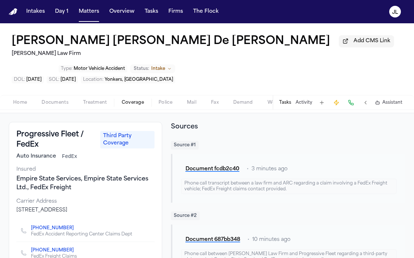
scroll to position [0, 0]
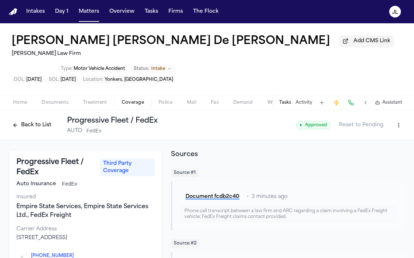
click at [17, 119] on button "Back to List" at bounding box center [32, 125] width 46 height 12
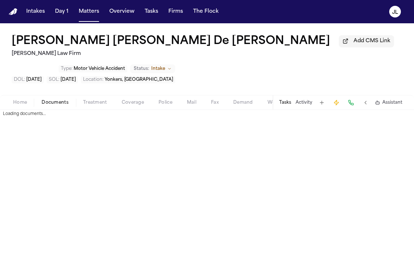
click at [51, 100] on span "Documents" at bounding box center [55, 103] width 27 height 6
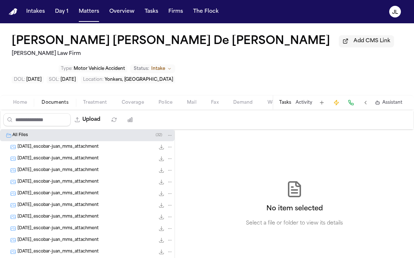
click at [20, 100] on span "Home" at bounding box center [20, 103] width 14 height 6
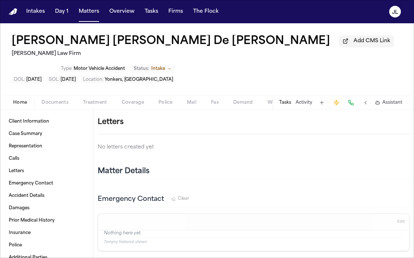
scroll to position [655, 0]
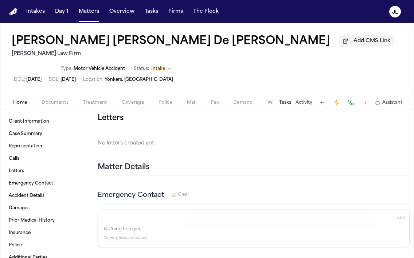
click at [409, 118] on icon "button" at bounding box center [409, 118] width 0 height 0
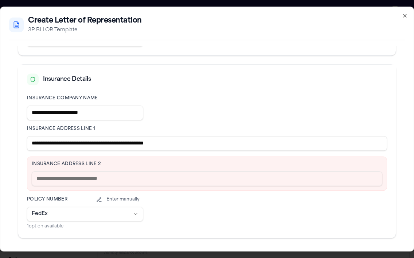
scroll to position [154, 0]
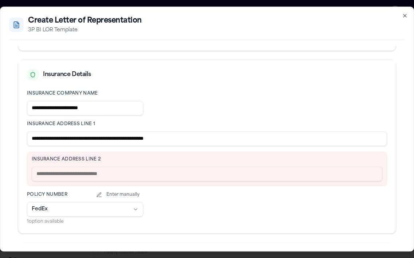
drag, startPoint x: 194, startPoint y: 134, endPoint x: 141, endPoint y: 139, distance: 54.2
click at [137, 139] on input "**********" at bounding box center [207, 138] width 360 height 15
click at [197, 142] on input "**********" at bounding box center [207, 138] width 360 height 15
drag, startPoint x: 197, startPoint y: 142, endPoint x: 130, endPoint y: 138, distance: 67.1
click at [130, 138] on input "**********" at bounding box center [207, 138] width 360 height 15
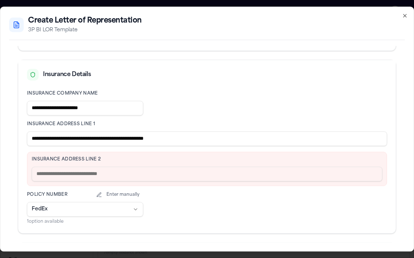
drag, startPoint x: 137, startPoint y: 142, endPoint x: 154, endPoint y: 144, distance: 16.9
click at [145, 145] on input "**********" at bounding box center [207, 138] width 360 height 15
click at [182, 144] on input "**********" at bounding box center [207, 138] width 360 height 15
click at [184, 142] on input "**********" at bounding box center [207, 138] width 360 height 15
drag, startPoint x: 184, startPoint y: 142, endPoint x: 130, endPoint y: 138, distance: 54.4
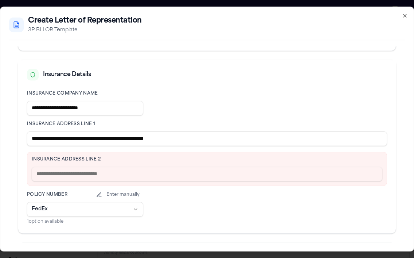
click at [130, 138] on input "**********" at bounding box center [207, 138] width 360 height 15
type input "**********"
click at [111, 173] on input "text" at bounding box center [207, 174] width 350 height 15
paste input "**********"
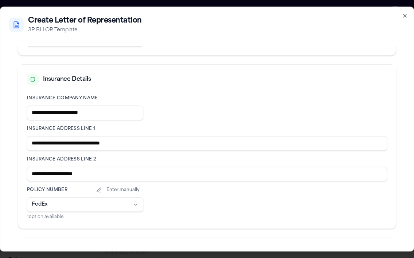
scroll to position [280, 0]
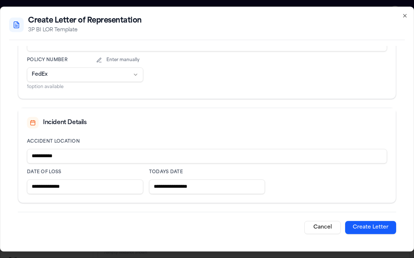
type input "**********"
click at [384, 224] on button "Create Letter" at bounding box center [370, 227] width 51 height 13
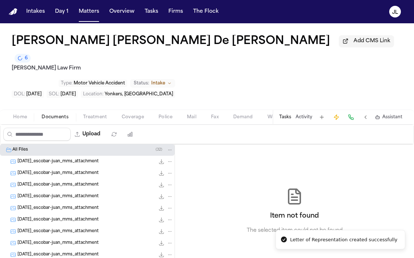
click at [50, 114] on span "Documents" at bounding box center [55, 117] width 27 height 6
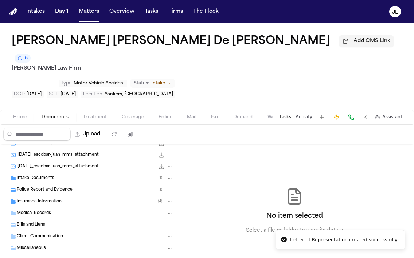
scroll to position [286, 0]
click at [54, 187] on span "Police Report and Evidence" at bounding box center [45, 190] width 56 height 6
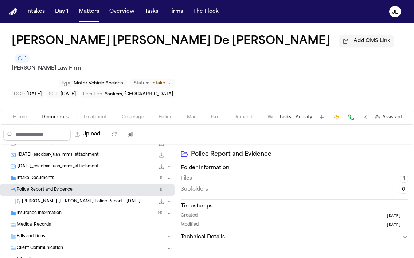
click at [161, 199] on icon "File: J. De Leon Rivas - Yonkers Police Report - 8.13.25" at bounding box center [161, 202] width 6 height 6
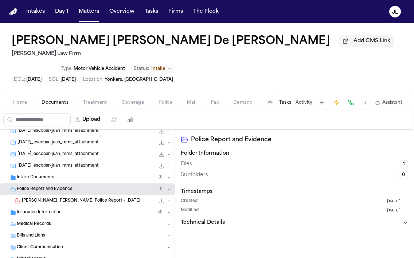
click at [48, 210] on span "Insurance Information" at bounding box center [39, 213] width 45 height 6
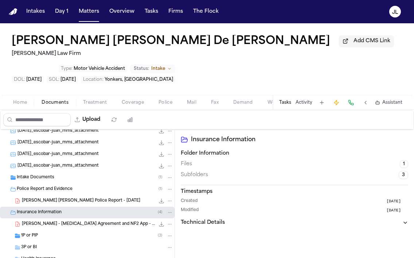
click at [43, 233] on div "1P or PIP ( 3 )" at bounding box center [97, 236] width 152 height 7
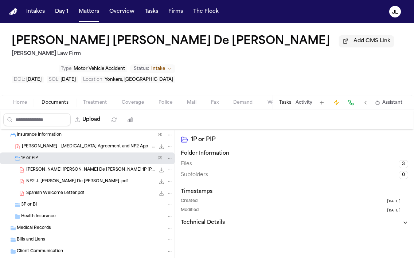
scroll to position [354, 0]
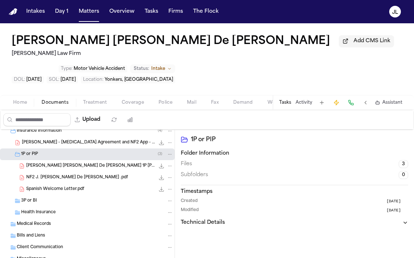
click at [51, 195] on div "3P or BI" at bounding box center [87, 201] width 174 height 12
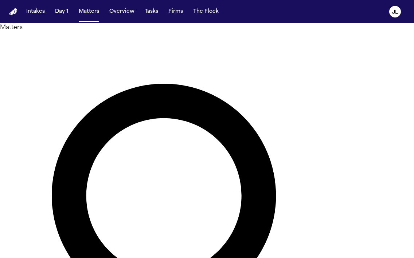
type input "*******"
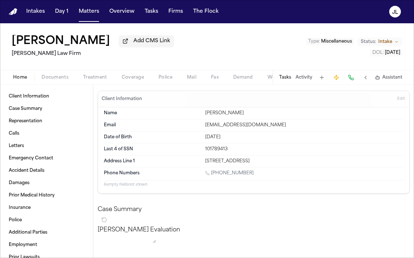
click at [123, 78] on span "Coverage" at bounding box center [133, 78] width 22 height 6
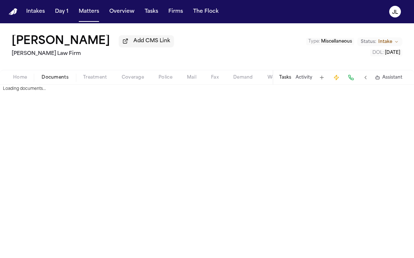
click at [53, 80] on span "Documents" at bounding box center [55, 78] width 27 height 6
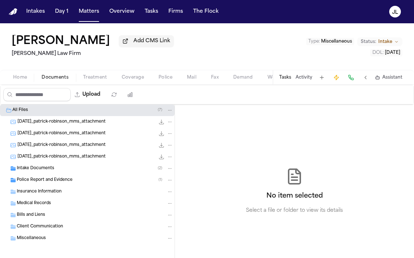
click at [27, 80] on span "Home" at bounding box center [20, 78] width 14 height 6
click at [42, 80] on span "Documents" at bounding box center [55, 78] width 27 height 6
click at [16, 80] on span "Home" at bounding box center [20, 78] width 14 height 6
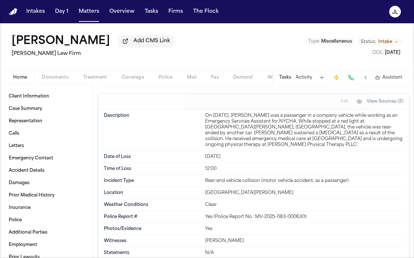
scroll to position [471, 0]
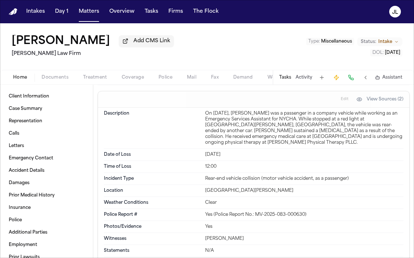
drag, startPoint x: 300, startPoint y: 190, endPoint x: 205, endPoint y: 185, distance: 94.8
click at [205, 185] on div "Location [GEOGRAPHIC_DATA][PERSON_NAME]" at bounding box center [253, 191] width 299 height 12
copy div "[GEOGRAPHIC_DATA][PERSON_NAME]"
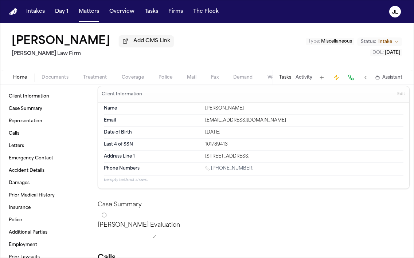
scroll to position [0, 0]
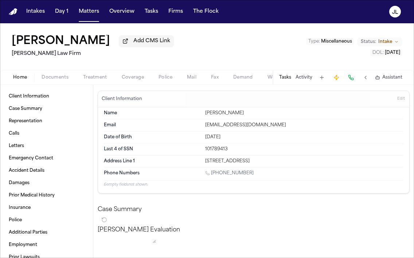
drag, startPoint x: 309, startPoint y: 163, endPoint x: 206, endPoint y: 161, distance: 103.8
click at [206, 161] on div "[STREET_ADDRESS]" at bounding box center [304, 161] width 198 height 6
copy div "[STREET_ADDRESS]"
click at [91, 11] on button "Matters" at bounding box center [89, 11] width 26 height 13
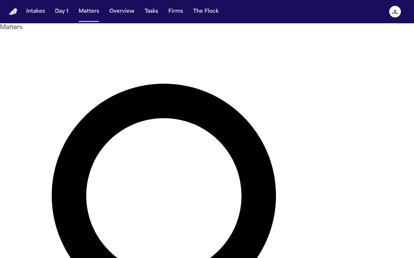
drag, startPoint x: 155, startPoint y: 40, endPoint x: 112, endPoint y: 40, distance: 42.6
click at [113, 41] on div "*******" at bounding box center [207, 243] width 414 height 422
type input "*****"
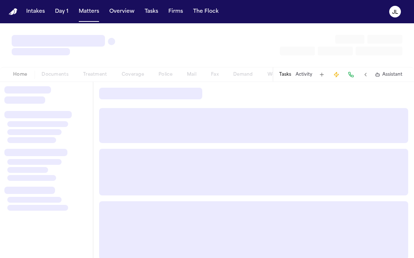
click at [33, 110] on div at bounding box center [46, 170] width 93 height 176
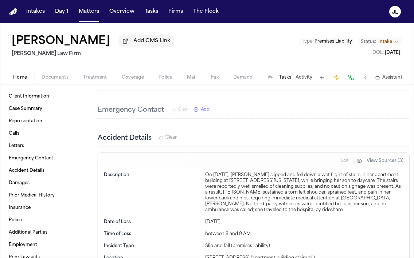
scroll to position [385, 0]
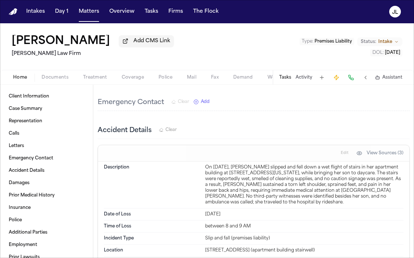
click at [126, 80] on span "Coverage" at bounding box center [133, 78] width 22 height 6
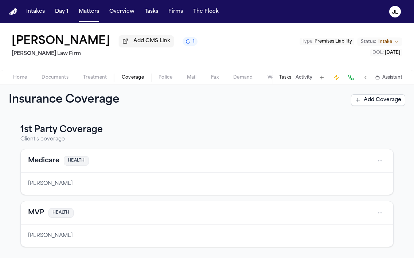
click at [12, 79] on button "Home" at bounding box center [20, 77] width 28 height 9
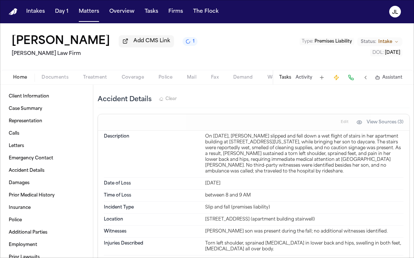
scroll to position [416, 0]
click at [92, 16] on button "Matters" at bounding box center [89, 11] width 26 height 13
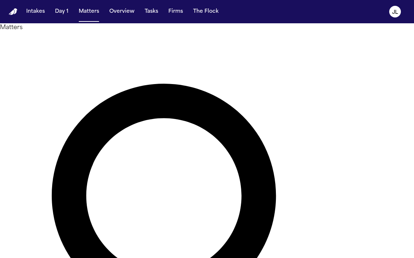
drag, startPoint x: 133, startPoint y: 49, endPoint x: 111, endPoint y: 47, distance: 22.3
click at [111, 47] on div "Matters ***** Overview Add Matter" at bounding box center [207, 243] width 414 height 440
drag, startPoint x: 140, startPoint y: 47, endPoint x: 85, endPoint y: 47, distance: 54.6
click at [86, 47] on div "Matters ***** Overview Add Matter" at bounding box center [207, 243] width 414 height 440
type input "*******"
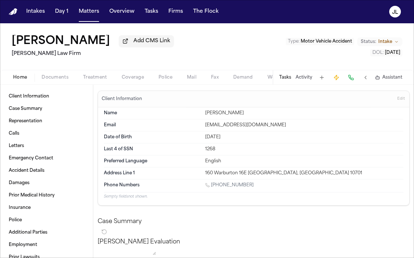
click at [118, 79] on button "Coverage" at bounding box center [132, 77] width 37 height 9
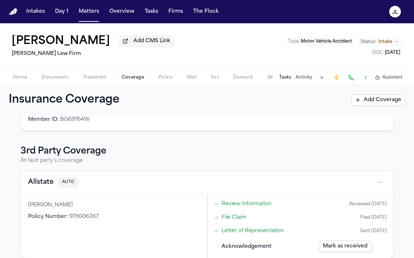
scroll to position [196, 0]
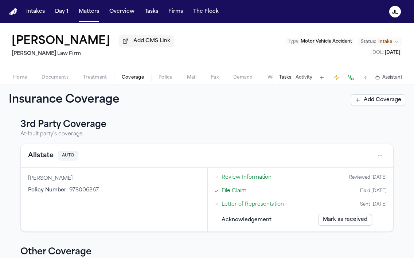
click at [45, 159] on button "Allstate" at bounding box center [40, 156] width 25 height 10
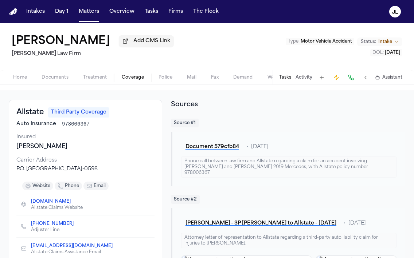
scroll to position [13, 0]
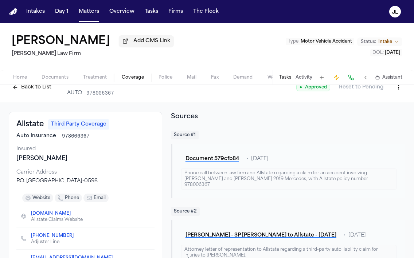
click at [51, 74] on div "Home Documents Treatment Coverage Police Mail Fax Demand Workspaces Artifacts T…" at bounding box center [207, 77] width 414 height 15
click at [51, 78] on span "Documents" at bounding box center [55, 78] width 27 height 6
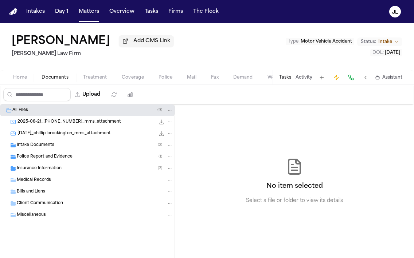
click at [32, 169] on span "Insurance Information" at bounding box center [39, 169] width 45 height 6
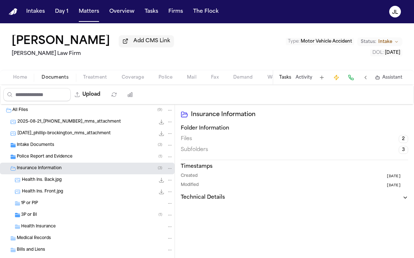
click at [33, 159] on span "Police Report and Evidence" at bounding box center [45, 157] width 56 height 6
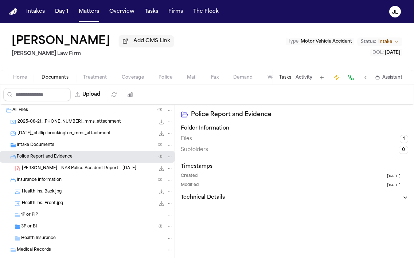
click at [35, 225] on span "3P or BI" at bounding box center [29, 227] width 16 height 6
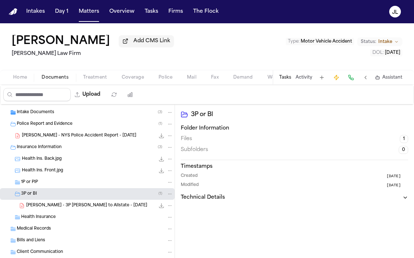
scroll to position [37, 0]
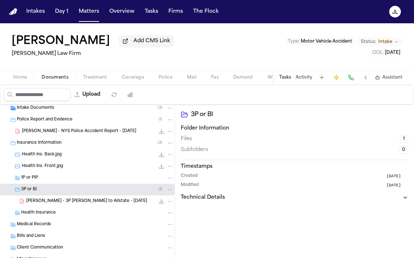
click at [160, 204] on icon "File: P. Brockington - 3P LOR to Allstate - 8.22.25" at bounding box center [161, 201] width 6 height 6
click at [39, 184] on div "1P or PIP" at bounding box center [87, 178] width 174 height 12
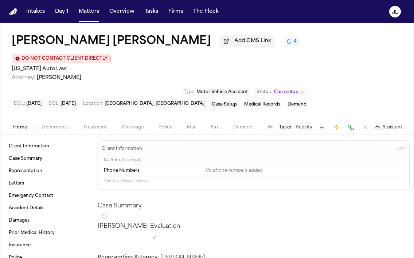
click at [142, 121] on div "Home Documents Treatment Coverage Police Mail Fax Demand Workspaces Artifacts T…" at bounding box center [207, 127] width 414 height 15
click at [118, 123] on button "Coverage" at bounding box center [132, 127] width 37 height 9
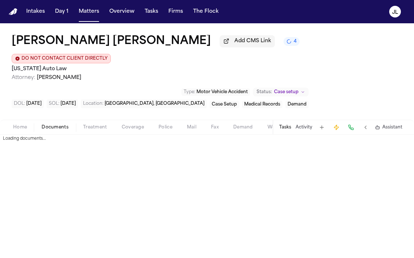
click at [45, 125] on span "Documents" at bounding box center [55, 128] width 27 height 6
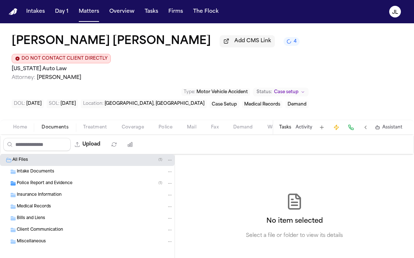
click at [48, 181] on span "Police Report and Evidence" at bounding box center [45, 184] width 56 height 6
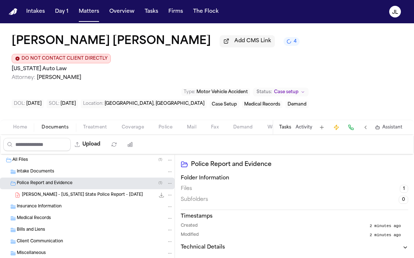
scroll to position [4, 0]
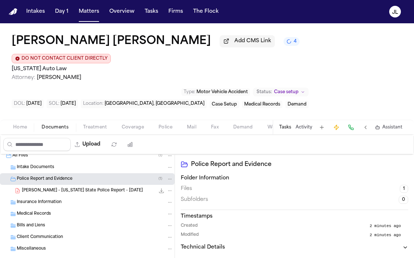
click at [57, 187] on div "C. Fischer - Michigan State Police Report - 8.22.25 128.5 KB • PDF" at bounding box center [97, 190] width 151 height 7
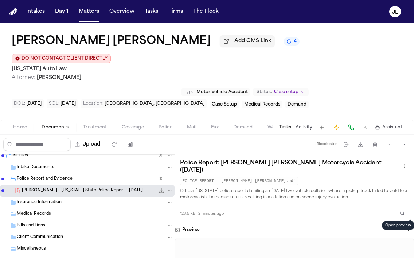
click at [411, 225] on button "Open preview" at bounding box center [409, 228] width 7 height 7
click at [137, 113] on div "Artifact Statistics Artifact Statistics" at bounding box center [135, 115] width 47 height 10
click at [134, 125] on span "Coverage" at bounding box center [133, 128] width 22 height 6
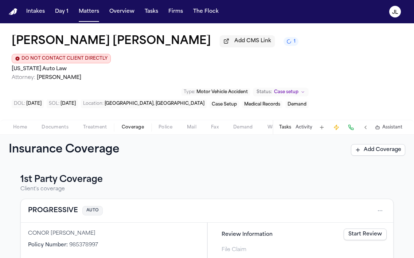
click at [73, 206] on button "PROGRESSIVE" at bounding box center [53, 211] width 50 height 10
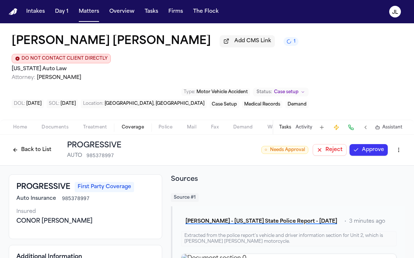
click at [355, 144] on button "Approve" at bounding box center [368, 150] width 38 height 12
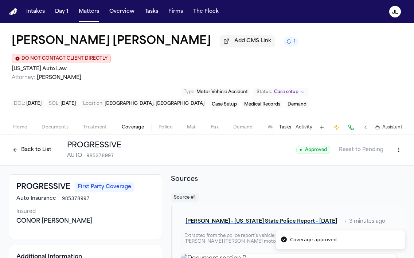
click at [349, 122] on button at bounding box center [350, 127] width 10 height 10
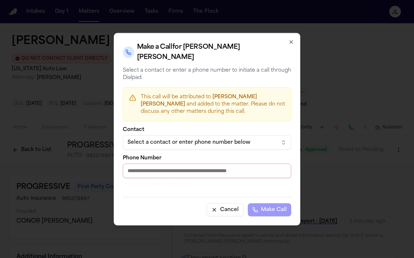
click at [183, 139] on div "Select a contact or enter phone number below" at bounding box center [200, 142] width 147 height 7
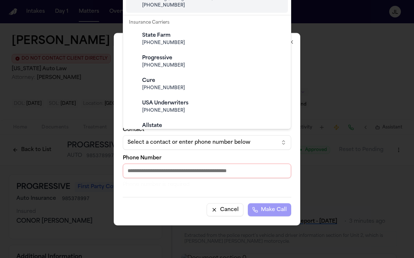
scroll to position [86, 0]
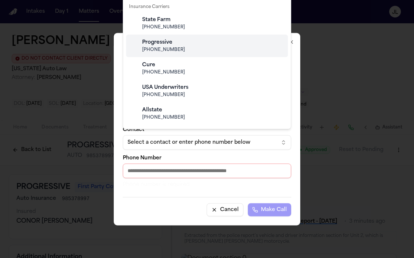
click at [173, 49] on span "(800) 776-4737" at bounding box center [212, 50] width 141 height 6
type input "**********"
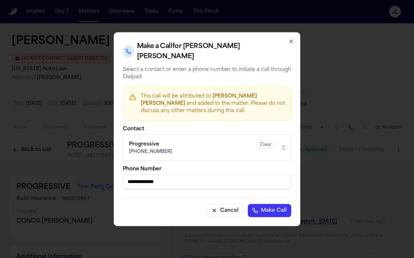
drag, startPoint x: 174, startPoint y: 179, endPoint x: 123, endPoint y: 179, distance: 51.0
click at [123, 179] on input "**********" at bounding box center [207, 181] width 168 height 15
click at [294, 46] on div "**********" at bounding box center [207, 129] width 186 height 194
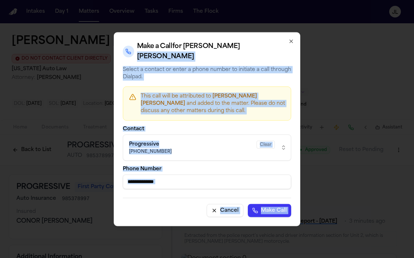
click at [293, 46] on div "**********" at bounding box center [207, 129] width 186 height 194
click at [293, 44] on icon "button" at bounding box center [291, 41] width 6 height 6
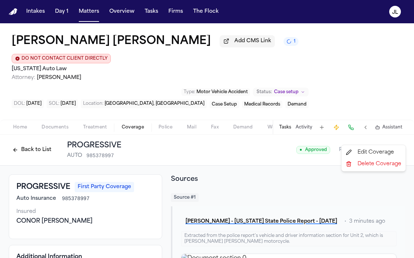
click at [399, 136] on html "Intakes Day 1 Matters Overview Tasks Firms The Flock JL Connor Fischer Add CMS …" at bounding box center [207, 129] width 414 height 258
click at [375, 152] on div "Edit Coverage" at bounding box center [373, 153] width 61 height 12
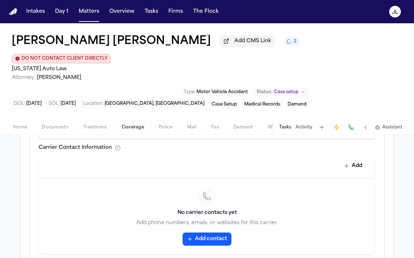
scroll to position [319, 0]
click at [212, 232] on button "Add contact" at bounding box center [206, 238] width 49 height 13
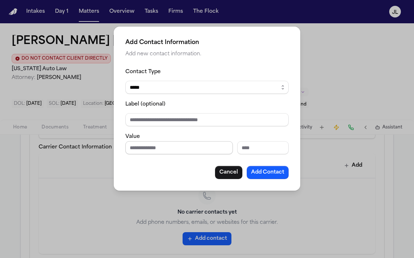
click at [188, 151] on input "Phone number" at bounding box center [178, 147] width 107 height 13
paste input "**********"
type input "**********"
click at [257, 171] on button "Add Contact" at bounding box center [267, 172] width 42 height 13
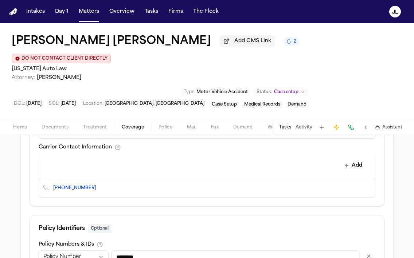
scroll to position [385, 0]
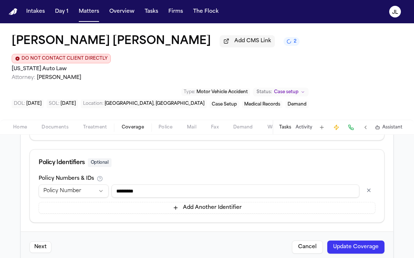
click at [339, 241] on button "Update Coverage" at bounding box center [355, 247] width 57 height 13
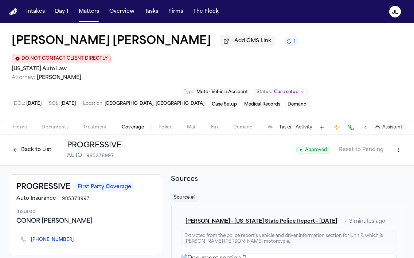
click at [37, 144] on button "Back to List" at bounding box center [32, 150] width 46 height 12
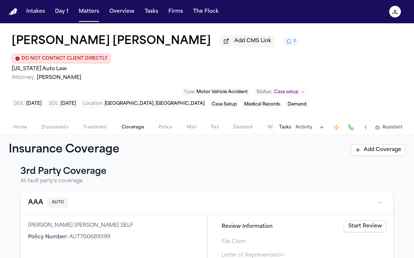
scroll to position [151, 0]
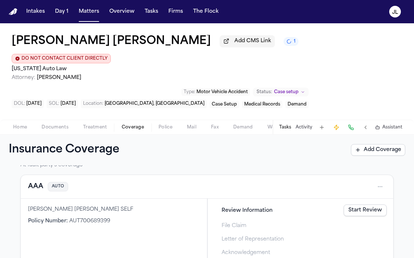
click at [34, 182] on button "AAA" at bounding box center [35, 187] width 15 height 10
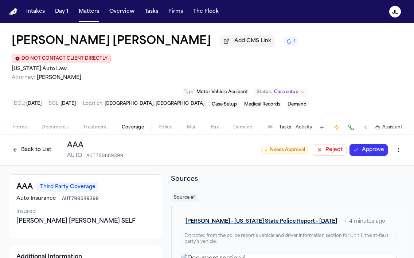
click at [31, 144] on button "Back to List" at bounding box center [32, 150] width 46 height 12
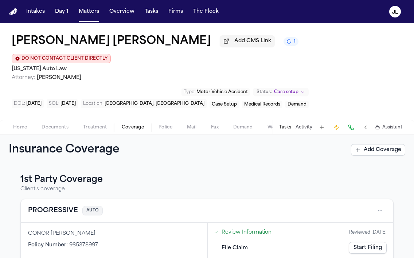
click at [356, 242] on link "Start Filing" at bounding box center [367, 248] width 38 height 12
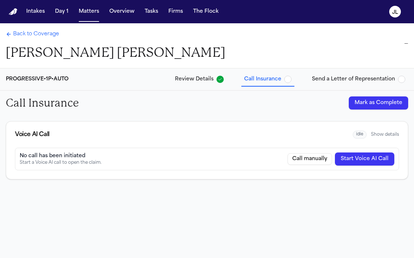
click at [368, 158] on button "Start Voice AI Call" at bounding box center [364, 159] width 59 height 13
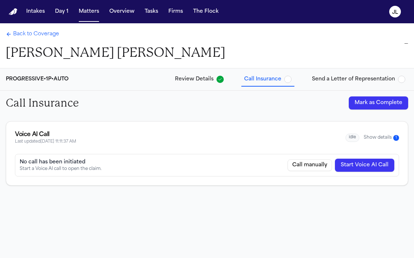
click at [378, 139] on button "Show details 1" at bounding box center [380, 138] width 35 height 6
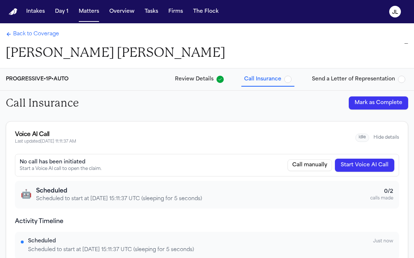
click at [16, 33] on span "Back to Coverage" at bounding box center [36, 34] width 46 height 7
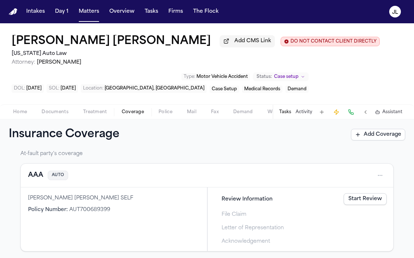
scroll to position [151, 0]
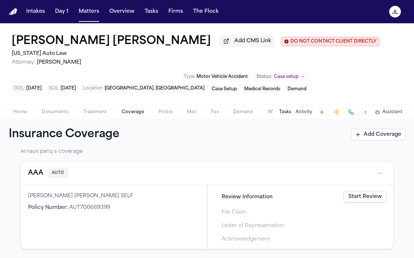
click at [35, 173] on button "AAA" at bounding box center [35, 173] width 15 height 10
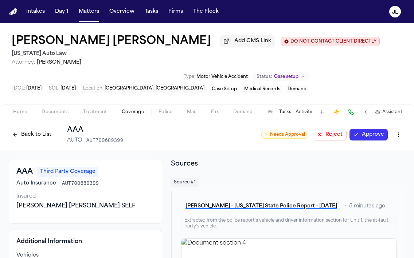
click at [373, 138] on button "Approve" at bounding box center [368, 135] width 38 height 12
click at [17, 137] on button "Back to List" at bounding box center [32, 135] width 46 height 12
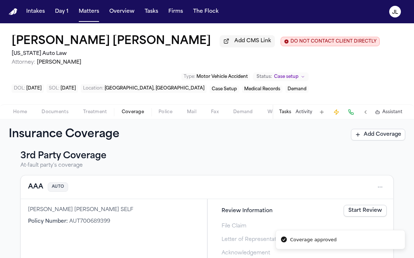
scroll to position [151, 0]
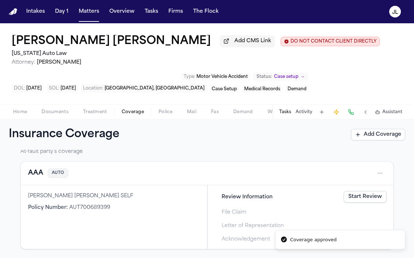
click at [36, 172] on button "AAA" at bounding box center [35, 173] width 15 height 10
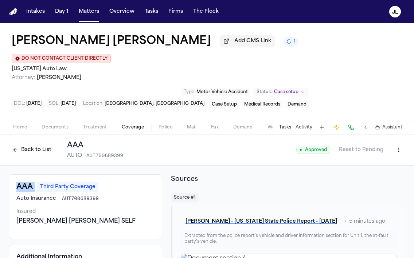
drag, startPoint x: 37, startPoint y: 174, endPoint x: 13, endPoint y: 173, distance: 23.7
click at [13, 174] on div "AAA Third Party Coverage Auto Insurance AUT700689399 Insured BILLY EDWARD SELF" at bounding box center [85, 206] width 153 height 65
copy h3 "AAA"
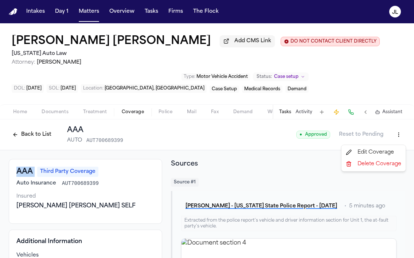
click at [394, 138] on html "Intakes Day 1 Matters Overview Tasks Firms The Flock JL Connor Fischer Add CMS …" at bounding box center [207, 129] width 414 height 258
click at [382, 153] on div "Edit Coverage" at bounding box center [373, 153] width 61 height 12
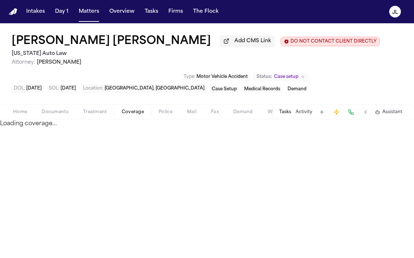
select select "**********"
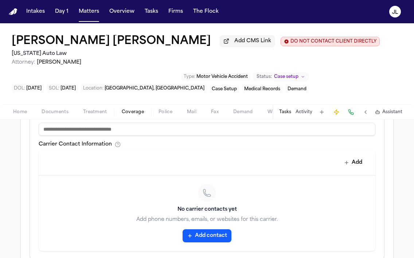
scroll to position [318, 0]
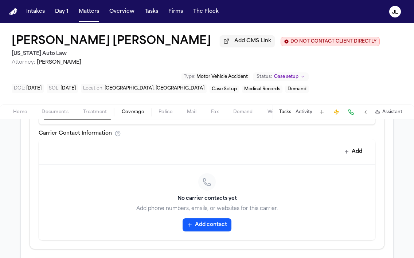
click at [205, 219] on div "No carrier contacts yet Add phone numbers, emails, or websites for this carrier…" at bounding box center [207, 203] width 336 height 76
click at [205, 225] on button "Add contact" at bounding box center [206, 224] width 49 height 13
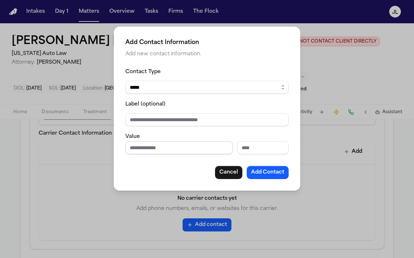
paste input "**********"
click at [130, 148] on input "**********" at bounding box center [178, 147] width 107 height 13
type input "**********"
click at [284, 178] on button "Add Contact" at bounding box center [267, 172] width 42 height 13
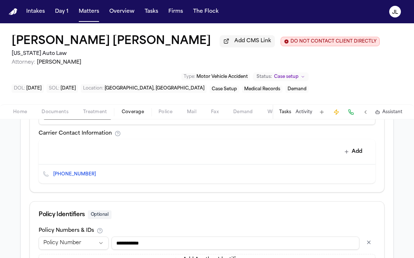
click at [98, 176] on icon "Copy to clipboard" at bounding box center [99, 174] width 3 height 3
click at [351, 112] on button at bounding box center [350, 112] width 10 height 10
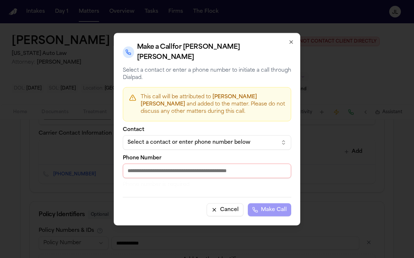
click at [179, 170] on input "Phone Number" at bounding box center [207, 170] width 168 height 15
paste input "**********"
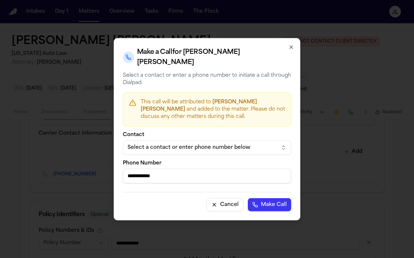
type input "**********"
click at [282, 200] on button "Make Call" at bounding box center [269, 204] width 43 height 13
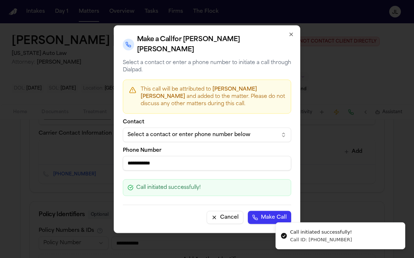
click at [290, 33] on div "**********" at bounding box center [207, 129] width 186 height 208
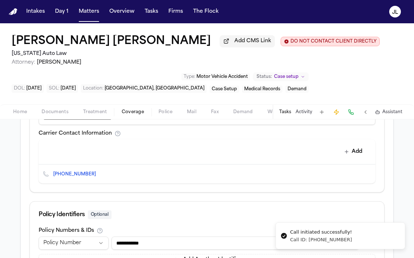
click at [290, 37] on div "Connor Fischer Add CMS Link DO NOT CONTACT CLIENT DIRECTLY DO NOT CONTACT Michi…" at bounding box center [207, 63] width 414 height 81
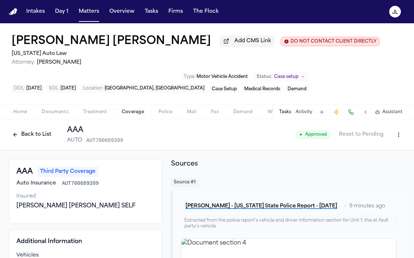
click at [13, 140] on button "Back to List" at bounding box center [32, 135] width 46 height 12
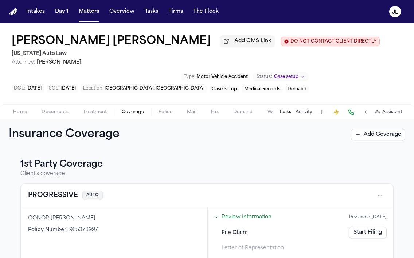
click at [58, 198] on button "PROGRESSIVE" at bounding box center [53, 195] width 50 height 10
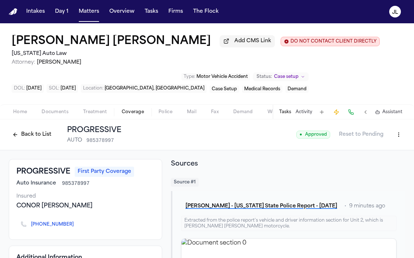
click at [30, 135] on button "Back to List" at bounding box center [32, 135] width 46 height 12
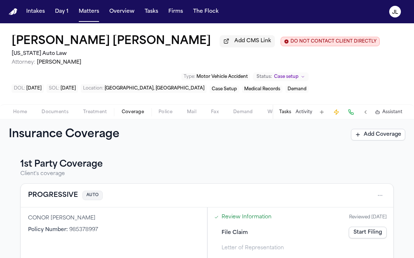
click at [358, 234] on link "Start Filing" at bounding box center [367, 233] width 38 height 12
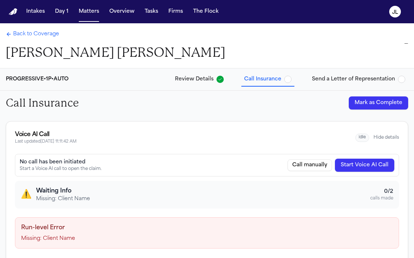
click at [20, 33] on span "Back to Coverage" at bounding box center [36, 34] width 46 height 7
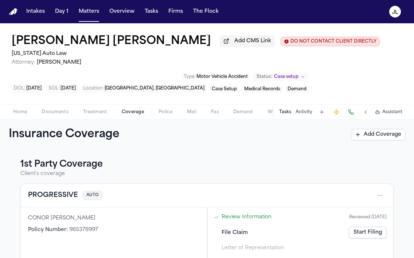
click at [19, 112] on span "Home" at bounding box center [20, 112] width 14 height 6
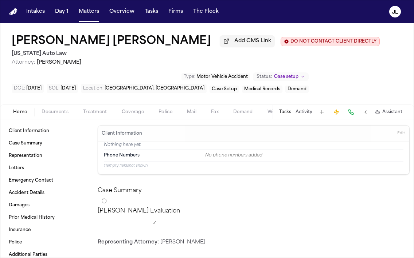
click at [402, 136] on span "Edit" at bounding box center [401, 133] width 8 height 5
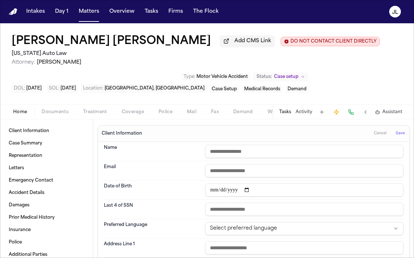
click at [229, 155] on input "text" at bounding box center [304, 151] width 198 height 13
type input "**********"
click at [402, 134] on span "Save" at bounding box center [399, 133] width 9 height 5
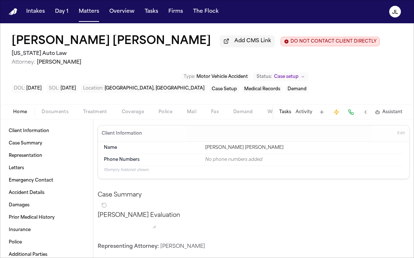
click at [127, 115] on span "Coverage" at bounding box center [133, 112] width 22 height 6
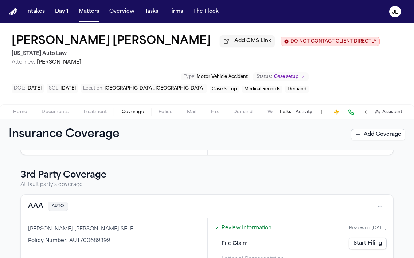
scroll to position [24, 0]
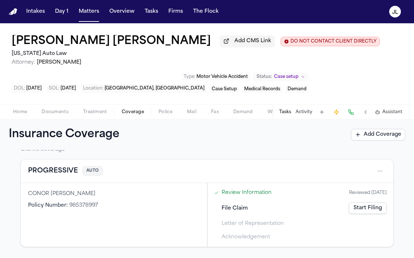
click at [65, 174] on button "PROGRESSIVE" at bounding box center [53, 171] width 50 height 10
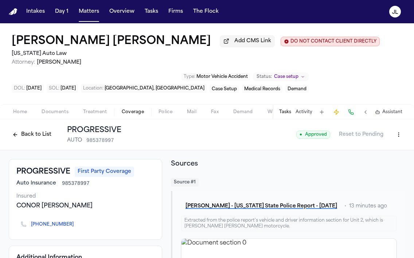
click at [34, 137] on button "Back to List" at bounding box center [32, 135] width 46 height 12
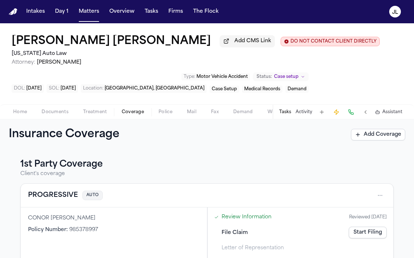
click at [355, 229] on link "Start Filing" at bounding box center [367, 233] width 38 height 12
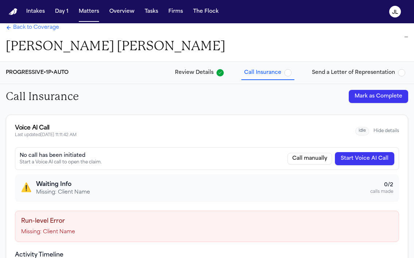
scroll to position [7, 0]
click at [356, 161] on button "Start Voice AI Call" at bounding box center [364, 158] width 59 height 13
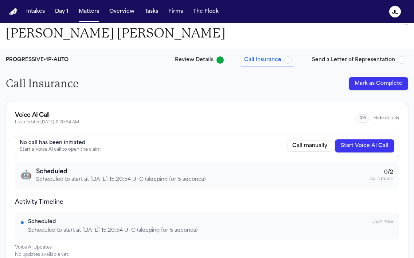
scroll to position [0, 0]
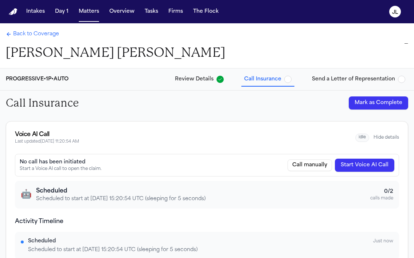
click at [35, 38] on span "Back to Coverage" at bounding box center [36, 34] width 46 height 7
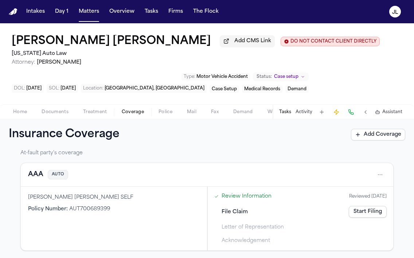
scroll to position [151, 0]
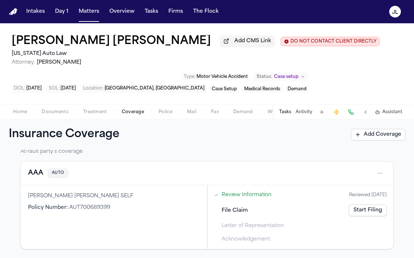
click at [40, 172] on button "AAA" at bounding box center [35, 173] width 15 height 10
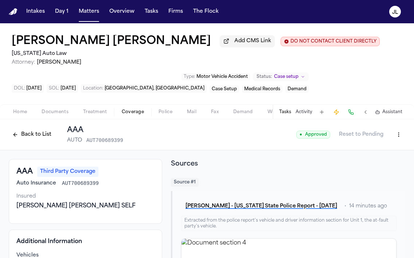
click at [44, 135] on button "Back to List" at bounding box center [32, 135] width 46 height 12
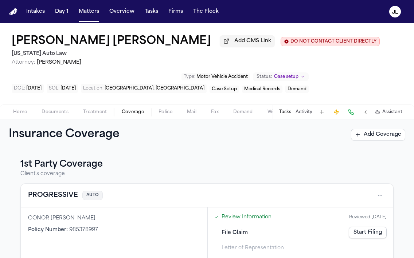
click at [17, 115] on span "Home" at bounding box center [20, 112] width 14 height 6
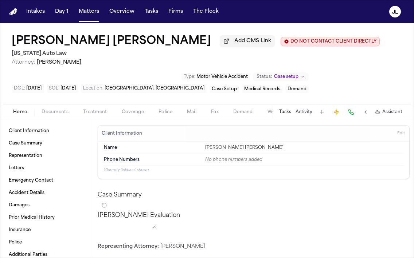
click at [17, 115] on span "Home" at bounding box center [20, 112] width 14 height 6
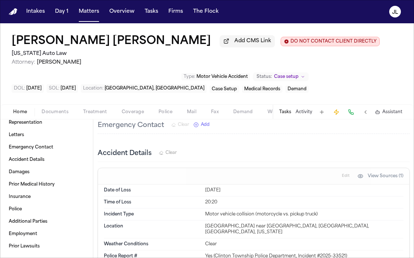
scroll to position [218, 0]
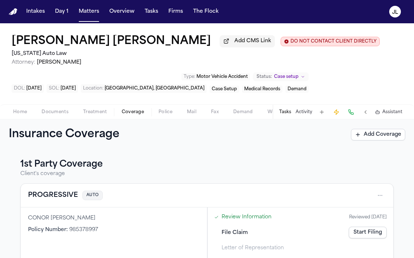
click at [118, 115] on button "Coverage" at bounding box center [132, 112] width 37 height 9
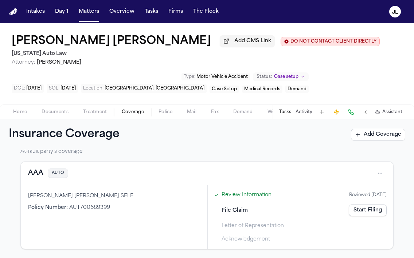
click at [33, 169] on button "AAA" at bounding box center [35, 173] width 15 height 10
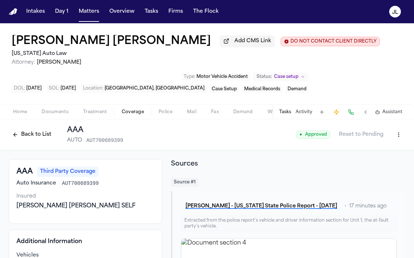
click at [357, 114] on div "Tasks Activity Assistant" at bounding box center [339, 112] width 135 height 14
click at [344, 114] on div "Tasks Activity Assistant" at bounding box center [339, 112] width 135 height 14
click at [349, 113] on button at bounding box center [350, 112] width 10 height 10
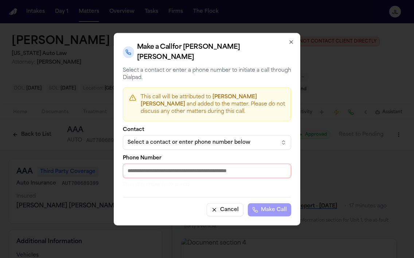
click at [198, 173] on input "Phone Number" at bounding box center [207, 170] width 168 height 15
paste input "**********"
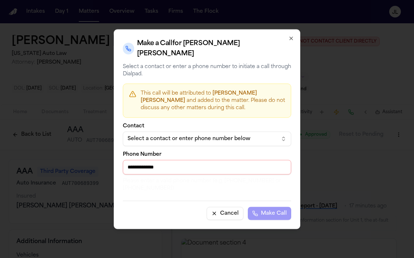
click at [134, 165] on input "**********" at bounding box center [207, 167] width 168 height 15
click at [133, 165] on input "**********" at bounding box center [207, 167] width 168 height 15
click at [131, 165] on input "**********" at bounding box center [207, 167] width 168 height 15
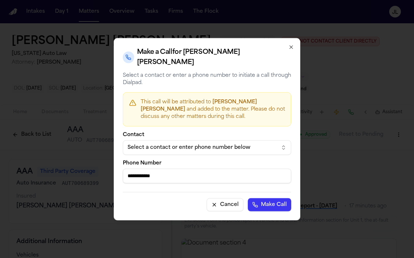
type input "**********"
click at [248, 198] on button "Make Call" at bounding box center [269, 204] width 43 height 13
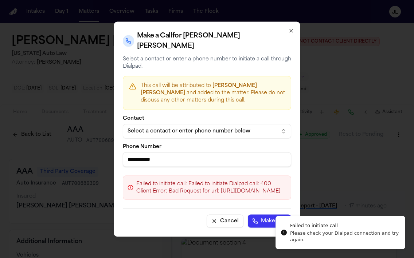
click at [178, 152] on input "**********" at bounding box center [207, 159] width 168 height 15
click at [292, 32] on icon "button" at bounding box center [290, 30] width 3 height 3
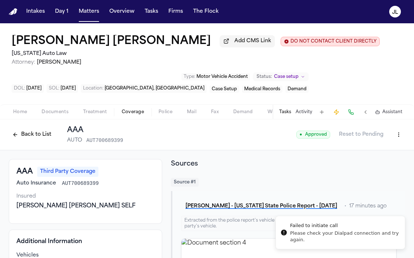
click at [352, 113] on button at bounding box center [350, 112] width 10 height 10
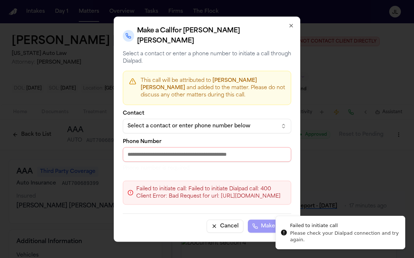
click at [181, 147] on div "Phone Number Phone number is required" at bounding box center [207, 155] width 168 height 33
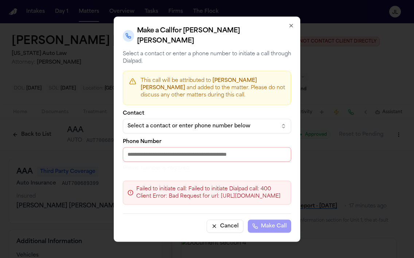
click at [173, 147] on input "Phone Number" at bounding box center [207, 154] width 168 height 15
paste input "**********"
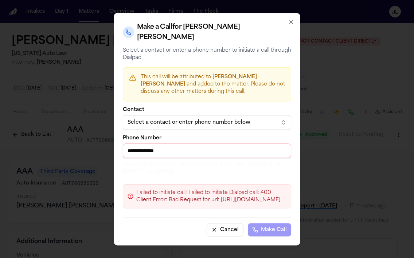
click at [131, 143] on input "**********" at bounding box center [207, 150] width 168 height 15
type input "**********"
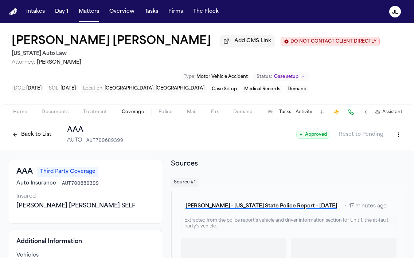
click at [354, 113] on button at bounding box center [350, 112] width 10 height 10
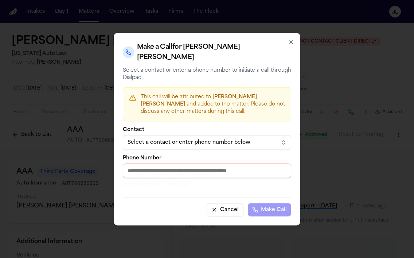
click at [196, 164] on input "Phone Number" at bounding box center [207, 170] width 168 height 15
paste input "**********"
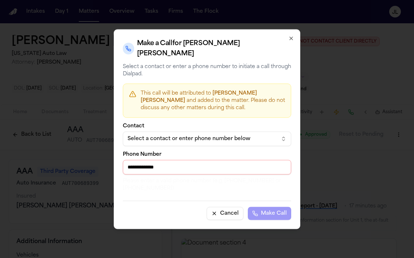
click at [133, 164] on input "**********" at bounding box center [207, 167] width 168 height 15
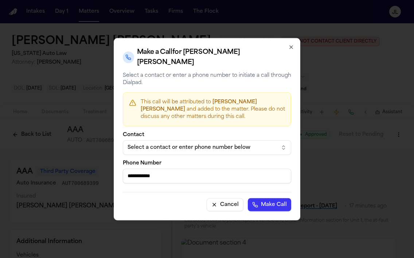
type input "**********"
click at [248, 198] on button "Make Call" at bounding box center [269, 204] width 43 height 13
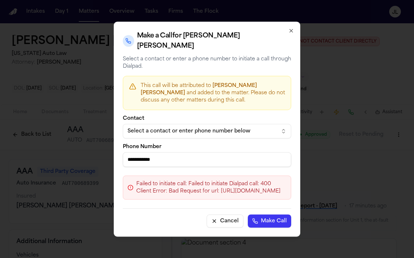
click at [243, 214] on button "Cancel" at bounding box center [224, 220] width 37 height 13
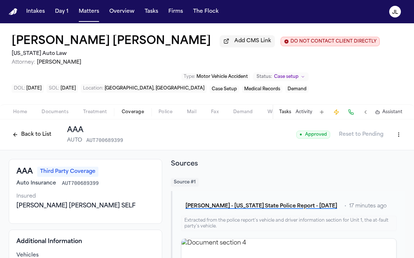
click at [348, 116] on button at bounding box center [350, 112] width 10 height 10
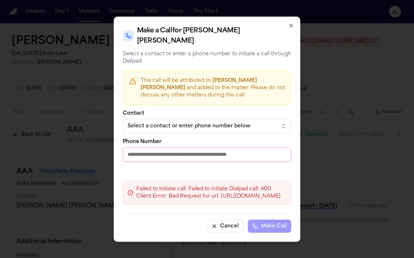
click at [208, 147] on input "Phone Number" at bounding box center [207, 154] width 168 height 15
paste input "**********"
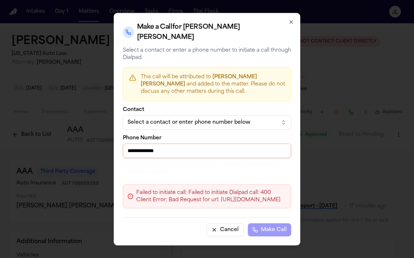
drag, startPoint x: 131, startPoint y: 139, endPoint x: 117, endPoint y: 139, distance: 13.8
click at [119, 139] on div "**********" at bounding box center [207, 129] width 186 height 233
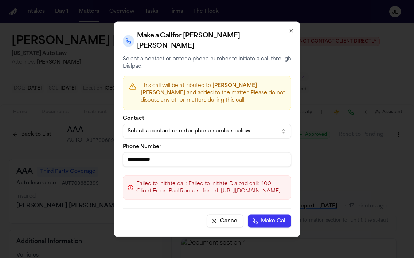
click at [142, 152] on input "**********" at bounding box center [207, 159] width 168 height 15
click at [140, 152] on input "**********" at bounding box center [207, 159] width 168 height 15
click at [149, 152] on input "**********" at bounding box center [207, 159] width 168 height 15
type input "**********"
click at [248, 214] on button "Make Call" at bounding box center [269, 220] width 43 height 13
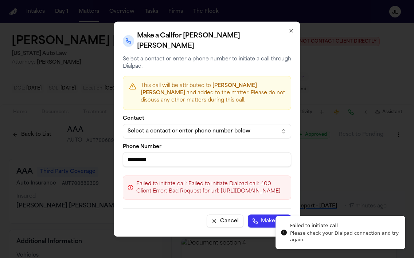
click at [248, 214] on button "Make Call" at bounding box center [269, 220] width 43 height 13
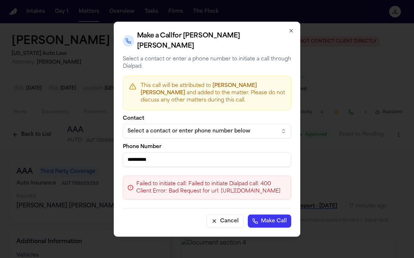
click at [195, 152] on input "**********" at bounding box center [207, 159] width 168 height 15
click at [248, 214] on button "Make Call" at bounding box center [269, 220] width 43 height 13
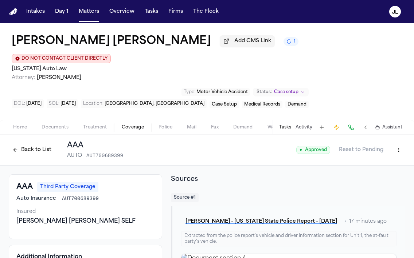
click at [13, 123] on button "Home" at bounding box center [20, 127] width 28 height 9
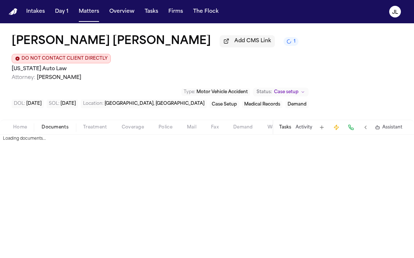
click at [48, 125] on span "Documents" at bounding box center [55, 128] width 27 height 6
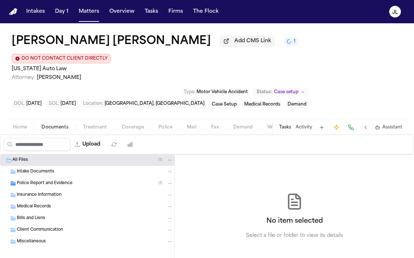
click at [60, 166] on div "Intake Documents" at bounding box center [87, 172] width 174 height 12
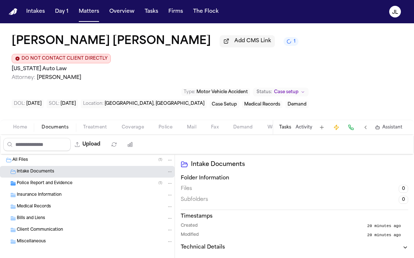
click at [58, 181] on span "Police Report and Evidence" at bounding box center [45, 184] width 56 height 6
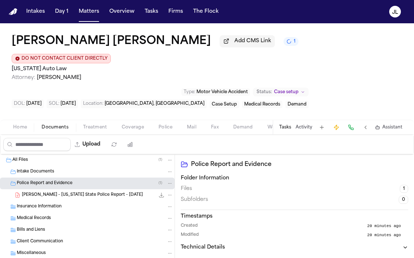
click at [50, 204] on span "Insurance Information" at bounding box center [39, 207] width 45 height 6
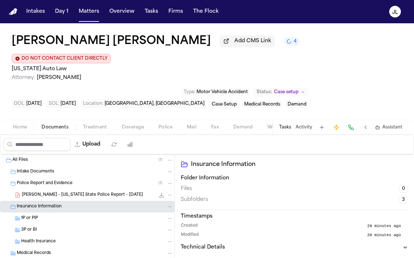
click at [43, 239] on span "Health Insurance" at bounding box center [38, 242] width 35 height 6
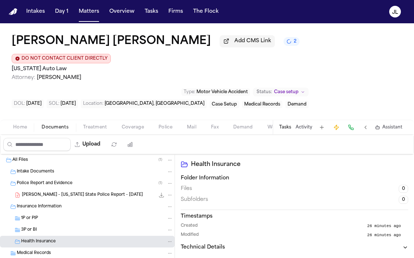
click at [131, 125] on span "Coverage" at bounding box center [133, 128] width 22 height 6
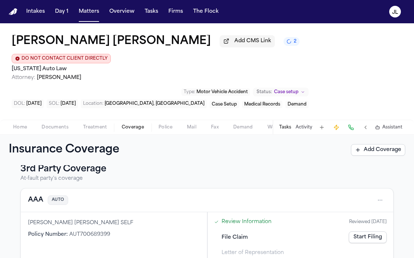
scroll to position [151, 0]
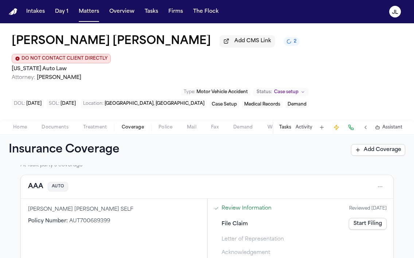
click at [31, 182] on button "AAA" at bounding box center [35, 187] width 15 height 10
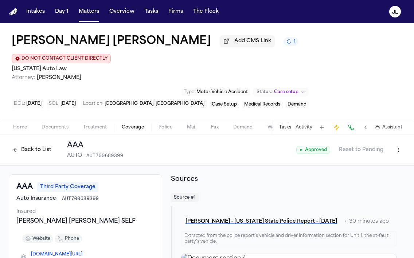
click at [398, 134] on html "Intakes Day 1 Matters Overview Tasks Firms The Flock [PERSON_NAME] Add CMS Link…" at bounding box center [207, 129] width 414 height 258
click at [386, 153] on div "Edit Coverage" at bounding box center [373, 153] width 61 height 12
select select "**********"
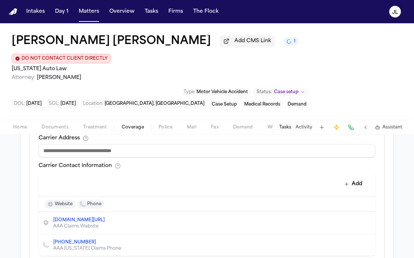
scroll to position [282, 0]
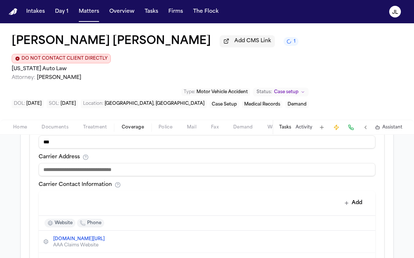
click at [134, 163] on input at bounding box center [207, 169] width 336 height 13
paste input "**********"
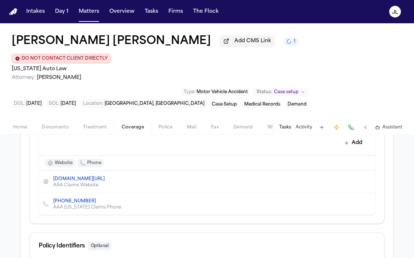
scroll to position [344, 0]
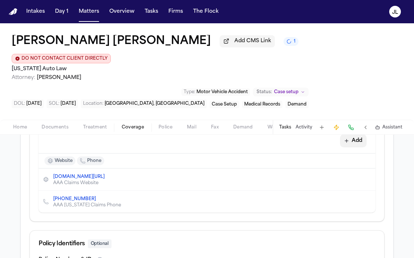
type input "**********"
click at [356, 134] on button "Add" at bounding box center [353, 140] width 27 height 13
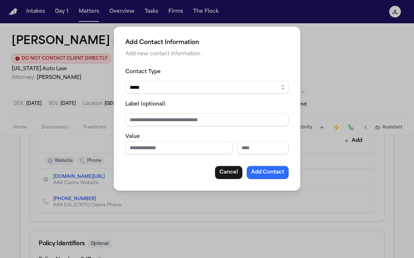
click at [267, 174] on button "Add Contact" at bounding box center [267, 172] width 42 height 13
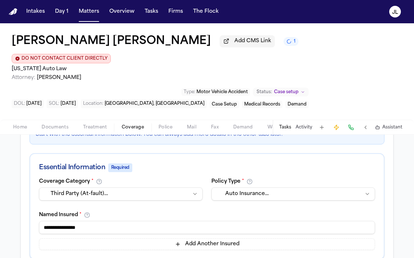
scroll to position [111, 0]
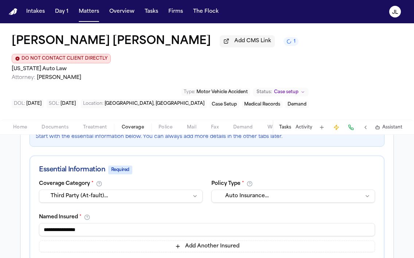
drag, startPoint x: 106, startPoint y: 219, endPoint x: 58, endPoint y: 219, distance: 48.4
click at [54, 223] on input "**********" at bounding box center [207, 229] width 336 height 13
click at [58, 223] on input "**********" at bounding box center [207, 229] width 336 height 13
drag, startPoint x: 80, startPoint y: 217, endPoint x: 59, endPoint y: 217, distance: 21.5
click at [59, 223] on input "**********" at bounding box center [207, 229] width 336 height 13
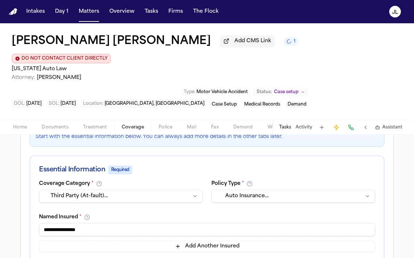
drag, startPoint x: 94, startPoint y: 214, endPoint x: 80, endPoint y: 215, distance: 14.2
click at [80, 223] on input "**********" at bounding box center [207, 229] width 336 height 13
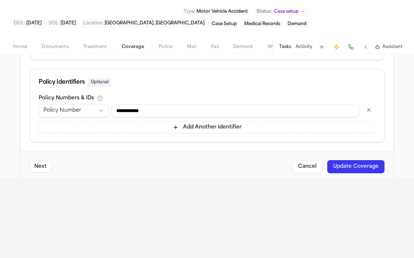
scroll to position [111, 0]
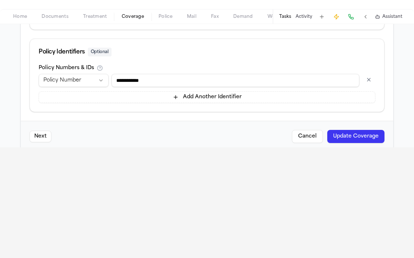
type input "**********"
click at [347, 130] on button "Update Coverage" at bounding box center [355, 136] width 57 height 13
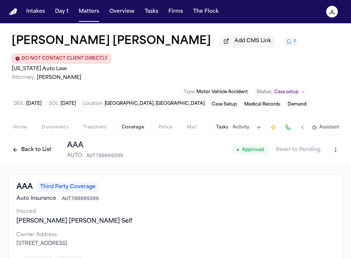
click at [40, 144] on button "Back to List" at bounding box center [32, 150] width 46 height 12
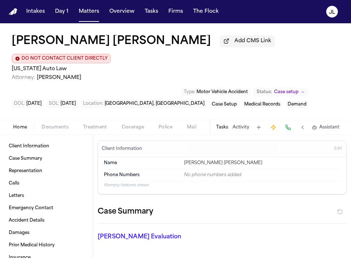
click at [15, 125] on span "Home" at bounding box center [20, 128] width 14 height 6
click at [56, 125] on span "Documents" at bounding box center [55, 128] width 27 height 6
click at [13, 125] on span "Home" at bounding box center [20, 128] width 14 height 6
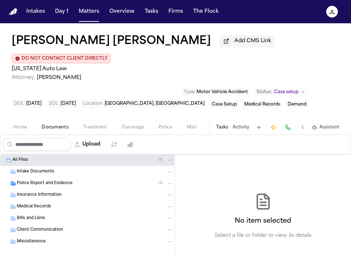
click at [54, 125] on span "Documents" at bounding box center [55, 128] width 27 height 6
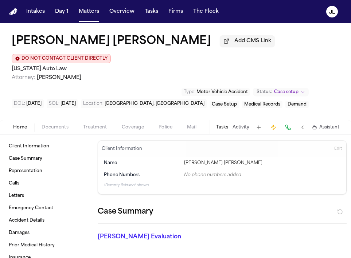
click at [23, 125] on span "Home" at bounding box center [20, 128] width 14 height 6
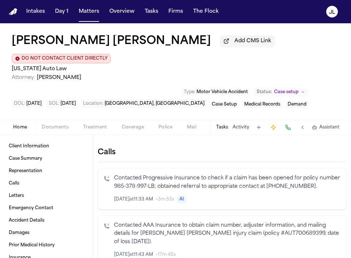
scroll to position [137, 0]
click at [25, 125] on span "Home" at bounding box center [20, 128] width 14 height 6
click at [52, 125] on span "Documents" at bounding box center [55, 128] width 27 height 6
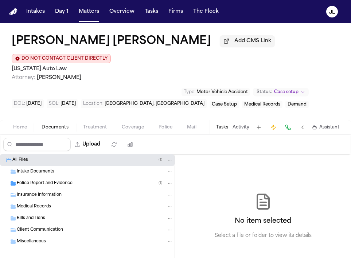
click at [19, 125] on span "Home" at bounding box center [20, 128] width 14 height 6
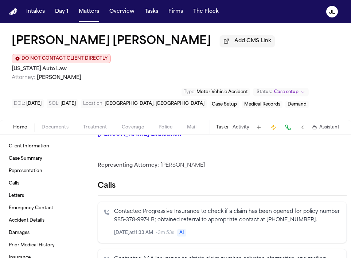
scroll to position [103, 0]
click at [57, 125] on span "Documents" at bounding box center [55, 128] width 27 height 6
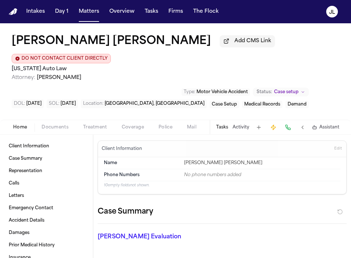
click at [12, 123] on button "Home" at bounding box center [20, 127] width 28 height 9
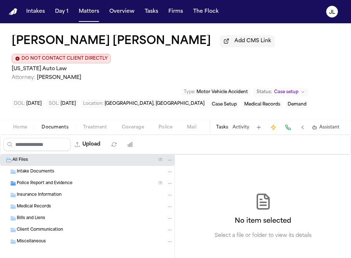
click at [125, 125] on span "Coverage" at bounding box center [133, 128] width 22 height 6
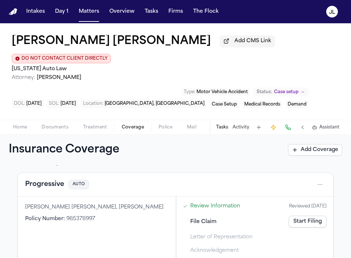
scroll to position [21, 0]
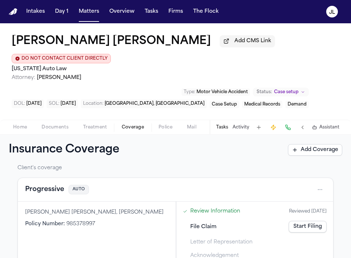
click at [318, 221] on link "Start Filing" at bounding box center [307, 227] width 38 height 12
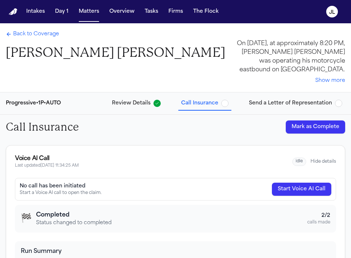
click at [278, 186] on button "Start Voice AI Call" at bounding box center [301, 189] width 59 height 13
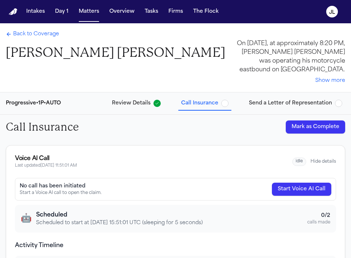
click at [13, 33] on span "Back to Coverage" at bounding box center [36, 34] width 46 height 7
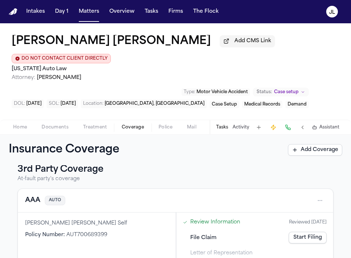
scroll to position [151, 0]
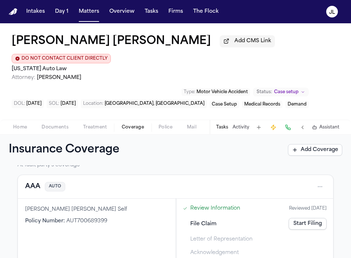
click at [35, 182] on button "AAA" at bounding box center [32, 187] width 15 height 10
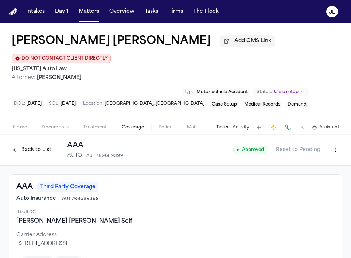
click at [19, 144] on button "Back to List" at bounding box center [32, 150] width 46 height 12
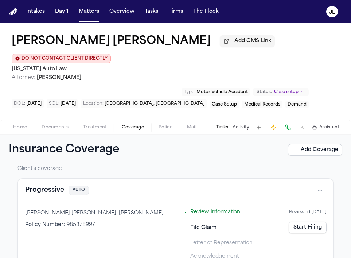
scroll to position [14, 0]
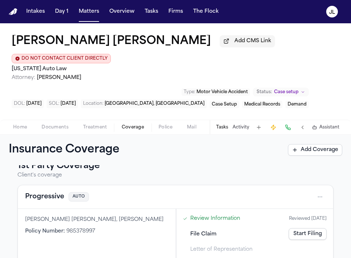
click at [44, 192] on button "Progressive" at bounding box center [44, 197] width 39 height 10
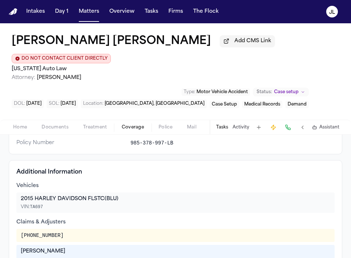
scroll to position [135, 0]
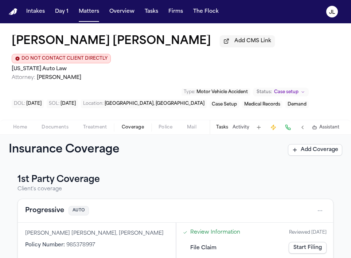
click at [50, 206] on button "Progressive" at bounding box center [44, 211] width 39 height 10
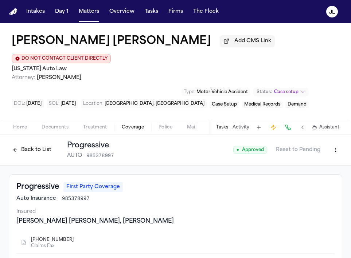
click at [30, 144] on button "Back to List" at bounding box center [32, 150] width 46 height 12
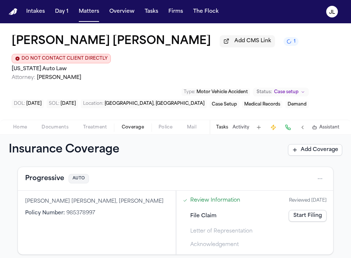
scroll to position [15, 0]
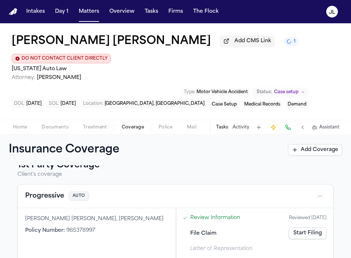
click at [57, 191] on button "Progressive" at bounding box center [44, 196] width 39 height 10
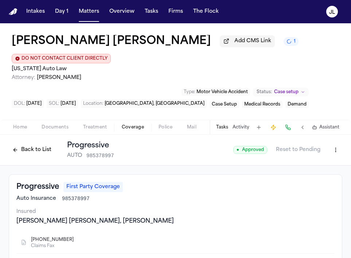
click at [31, 144] on button "Back to List" at bounding box center [32, 150] width 46 height 12
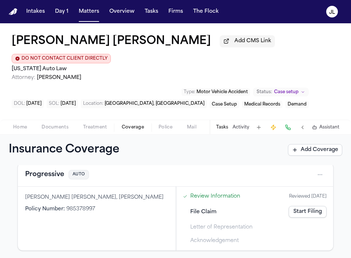
scroll to position [40, 0]
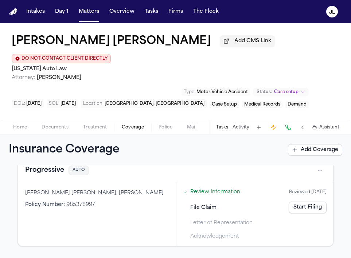
click at [56, 165] on button "Progressive" at bounding box center [44, 170] width 39 height 10
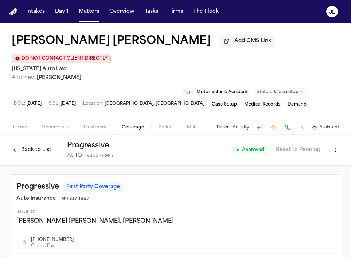
click at [37, 144] on button "Back to List" at bounding box center [32, 150] width 46 height 12
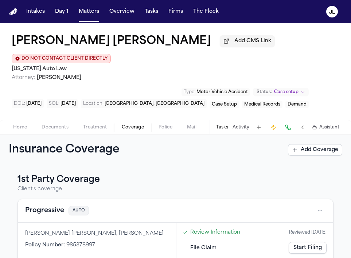
click at [315, 242] on link "Start Filing" at bounding box center [307, 248] width 38 height 12
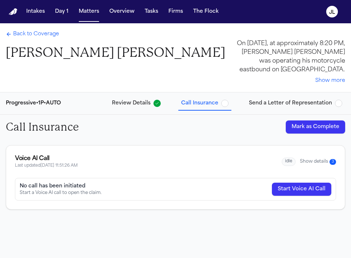
scroll to position [23, 0]
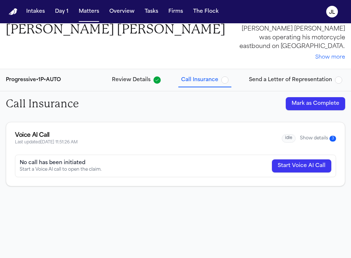
click at [313, 138] on button "Show details 3" at bounding box center [318, 138] width 36 height 6
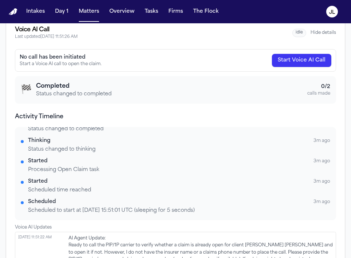
scroll to position [13, 0]
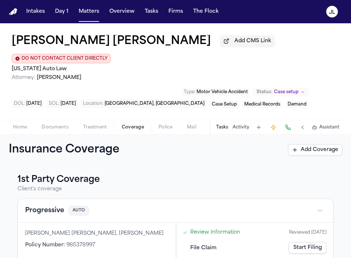
click at [40, 206] on button "Progressive" at bounding box center [44, 211] width 39 height 10
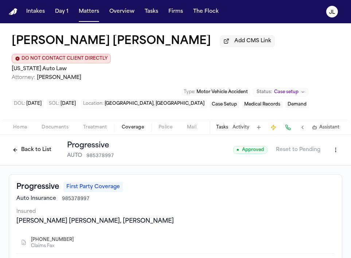
click at [37, 144] on button "Back to List" at bounding box center [32, 150] width 46 height 12
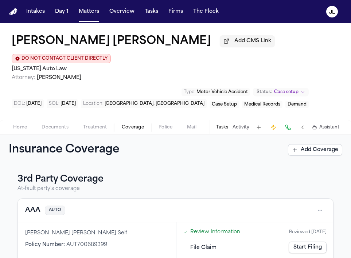
scroll to position [151, 0]
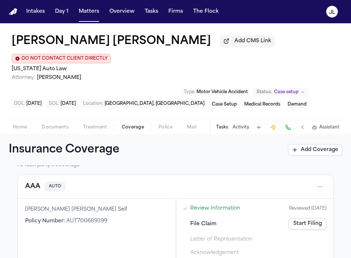
click at [39, 182] on button "AAA" at bounding box center [32, 187] width 15 height 10
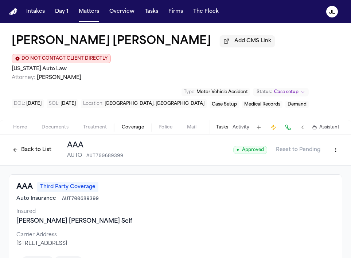
click at [36, 144] on button "Back to List" at bounding box center [32, 150] width 46 height 12
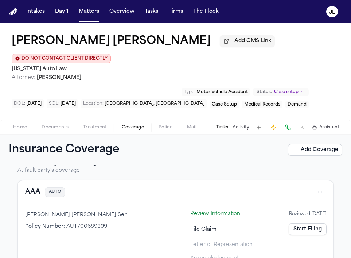
scroll to position [151, 0]
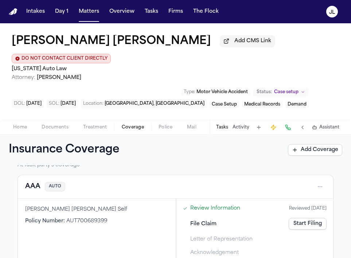
click at [31, 182] on button "AAA" at bounding box center [32, 187] width 15 height 10
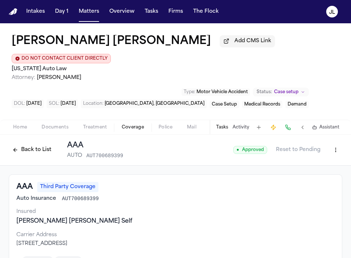
click at [28, 144] on button "Back to List" at bounding box center [32, 150] width 46 height 12
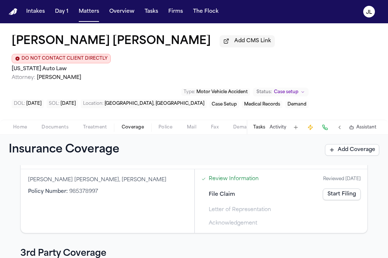
scroll to position [151, 0]
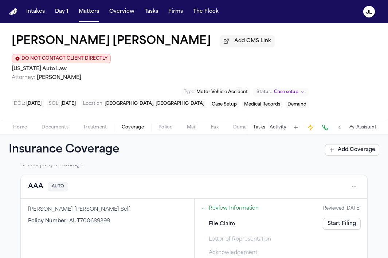
click at [43, 182] on button "AAA" at bounding box center [35, 187] width 15 height 10
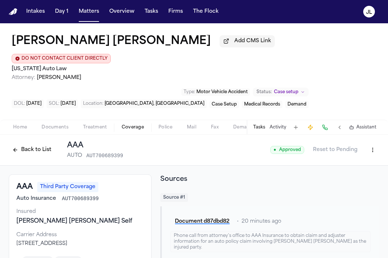
click at [35, 144] on button "Back to List" at bounding box center [32, 150] width 46 height 12
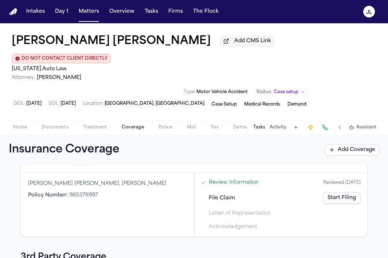
scroll to position [8, 0]
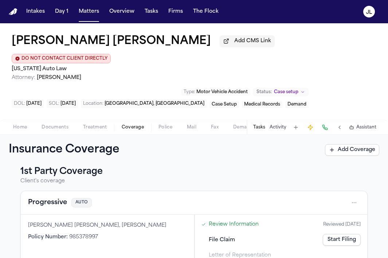
click at [49, 198] on button "Progressive" at bounding box center [47, 203] width 39 height 10
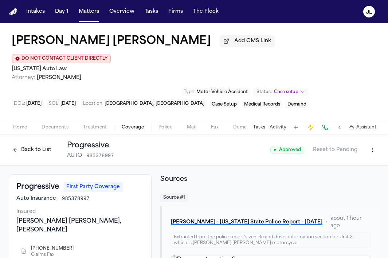
click at [32, 144] on button "Back to List" at bounding box center [32, 150] width 46 height 12
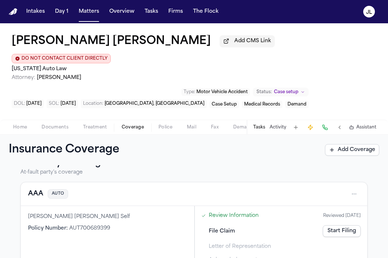
scroll to position [151, 0]
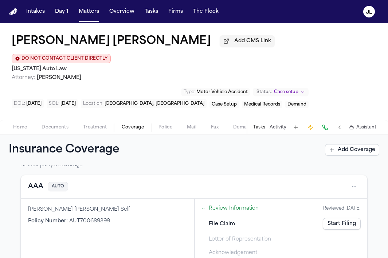
click at [37, 182] on button "AAA" at bounding box center [35, 187] width 15 height 10
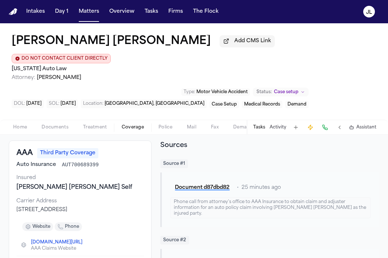
scroll to position [12, 0]
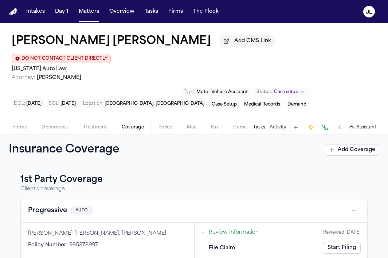
click at [56, 206] on button "Progressive" at bounding box center [47, 211] width 39 height 10
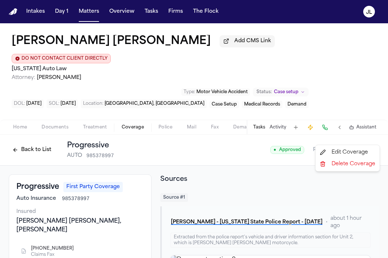
click at [370, 137] on html "Intakes Day 1 Matters Overview Tasks Firms The Flock JL Connor Fischer Add CMS …" at bounding box center [194, 129] width 388 height 258
click at [347, 145] on div "Edit Coverage Delete Coverage" at bounding box center [347, 158] width 65 height 27
click at [347, 149] on div "Edit Coverage" at bounding box center [347, 153] width 61 height 12
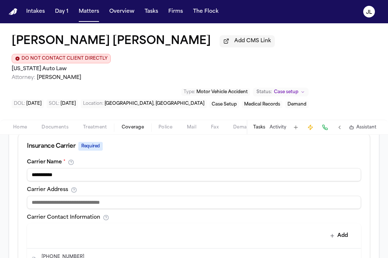
scroll to position [269, 0]
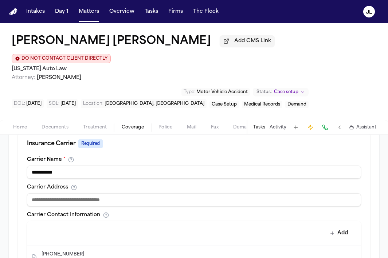
click at [126, 193] on input at bounding box center [194, 199] width 334 height 13
paste input "**********"
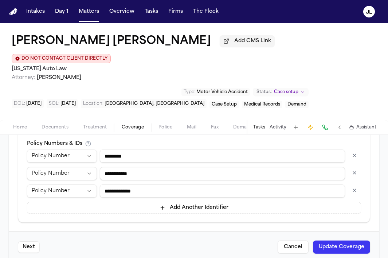
type input "**********"
click at [336, 241] on button "Update Coverage" at bounding box center [341, 247] width 57 height 13
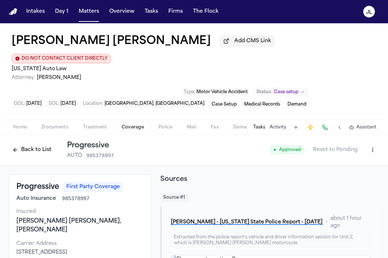
click at [30, 144] on button "Back to List" at bounding box center [32, 150] width 46 height 12
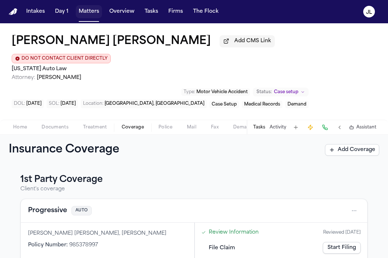
click at [81, 15] on button "Matters" at bounding box center [89, 11] width 26 height 13
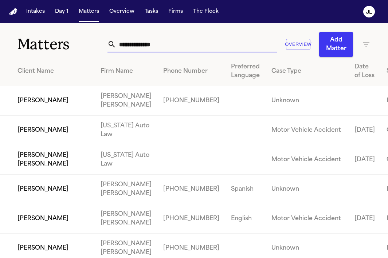
click at [155, 49] on input "text" at bounding box center [196, 44] width 161 height 16
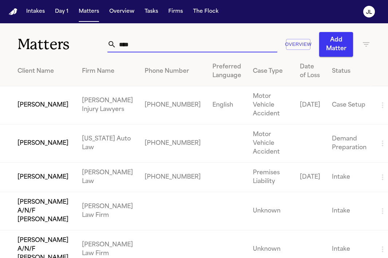
click at [116, 44] on input "****" at bounding box center [196, 44] width 161 height 16
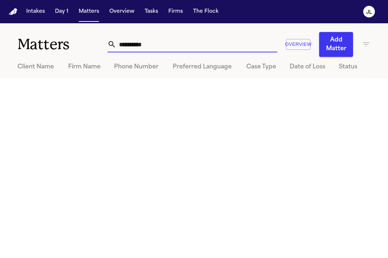
type input "**********"
click at [163, 45] on input "**********" at bounding box center [196, 44] width 161 height 16
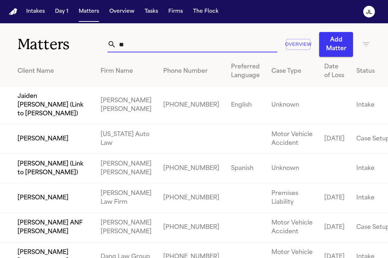
type input "*"
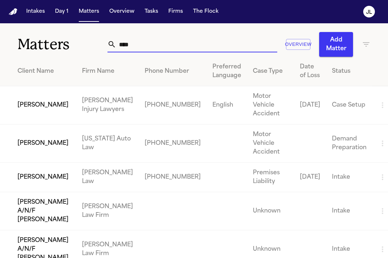
drag, startPoint x: 138, startPoint y: 46, endPoint x: 98, endPoint y: 47, distance: 40.8
click at [98, 47] on div "Matters **** Overview Add Matter" at bounding box center [194, 39] width 388 height 33
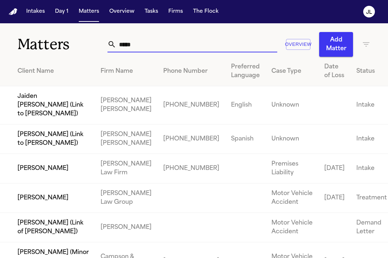
type input "*****"
click at [31, 183] on td "[PERSON_NAME]" at bounding box center [47, 168] width 95 height 29
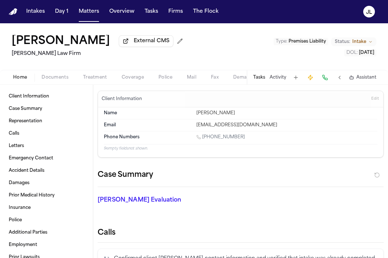
click at [120, 84] on div "Home Documents Treatment Coverage Police Mail Fax Demand Workspaces Artifacts T…" at bounding box center [194, 77] width 388 height 15
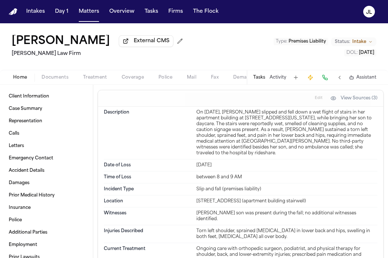
scroll to position [448, 0]
drag, startPoint x: 358, startPoint y: 108, endPoint x: 245, endPoint y: 109, distance: 112.9
click at [245, 110] on div "On June 5, 2023, Ariel Ray slipped and fell down a wet flight of stairs in her …" at bounding box center [286, 133] width 181 height 47
click at [340, 199] on div "505 South Second Avenue, Apartment 10, Mount Vernon, NY 10550 (apartment buildi…" at bounding box center [286, 202] width 181 height 6
drag, startPoint x: 342, startPoint y: 190, endPoint x: 196, endPoint y: 190, distance: 145.6
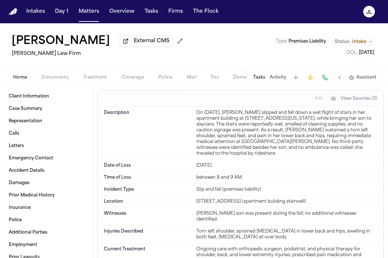
click at [196, 199] on div "505 South Second Avenue, Apartment 10, Mount Vernon, NY 10550 (apartment buildi…" at bounding box center [286, 202] width 181 height 6
copy div "505 South Second Avenue, Apartment 10, Mount Vernon, NY 10550"
drag, startPoint x: 242, startPoint y: 197, endPoint x: 196, endPoint y: 191, distance: 45.8
click at [196, 199] on div "505 South Second Avenue, Apartment 10, Mount Vernon, NY 10550 (apartment buildi…" at bounding box center [286, 202] width 181 height 6
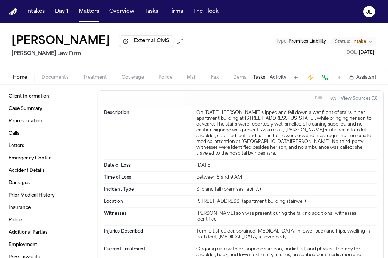
copy div "505 South Second Avenue, Apartment 10, Mount Vernon, NY 10550 (apartment buildi…"
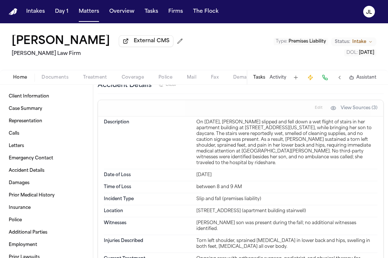
scroll to position [429, 0]
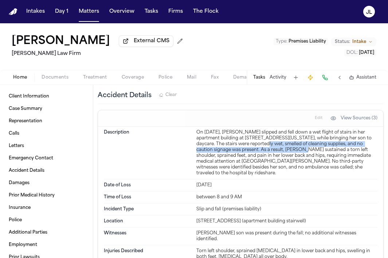
drag, startPoint x: 259, startPoint y: 134, endPoint x: 293, endPoint y: 140, distance: 34.7
click at [293, 140] on div "On June 5, 2023, Ariel Ray slipped and fell down a wet flight of stairs in her …" at bounding box center [286, 153] width 181 height 47
copy div "he stairs were reportedly wet, smelled of cleaning supplies, and no caution sig…"
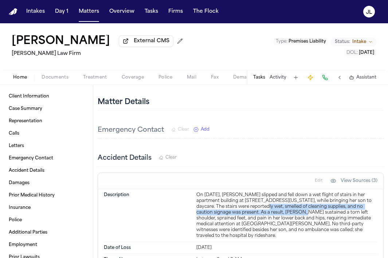
scroll to position [369, 0]
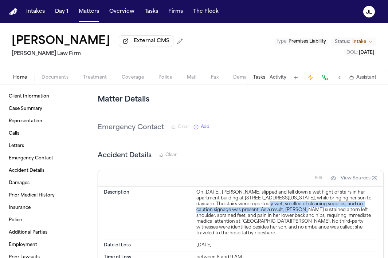
click at [47, 78] on span "Documents" at bounding box center [55, 78] width 27 height 6
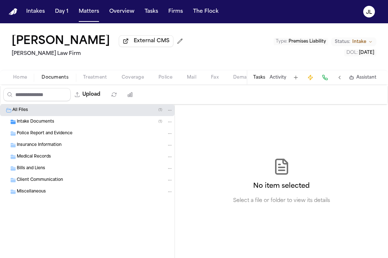
click at [46, 135] on span "Police Report and Evidence" at bounding box center [45, 134] width 56 height 6
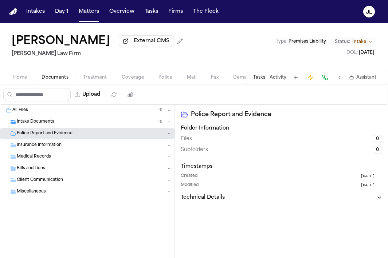
click at [47, 125] on span "Intake Documents" at bounding box center [35, 122] width 37 height 6
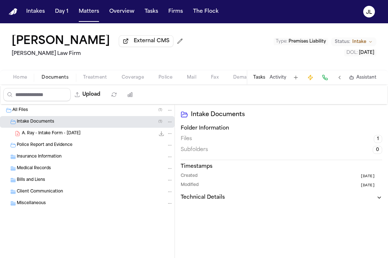
click at [43, 116] on div "All Files ( 1 )" at bounding box center [87, 110] width 174 height 12
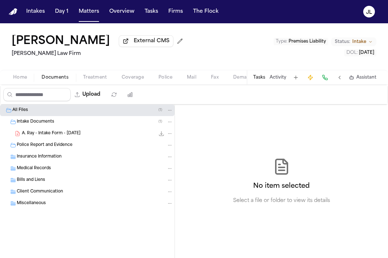
click at [43, 143] on div "Police Report and Evidence" at bounding box center [87, 145] width 174 height 12
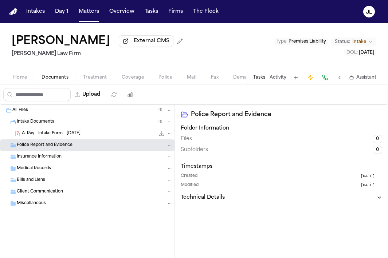
click at [40, 160] on div "Insurance Information" at bounding box center [95, 157] width 156 height 7
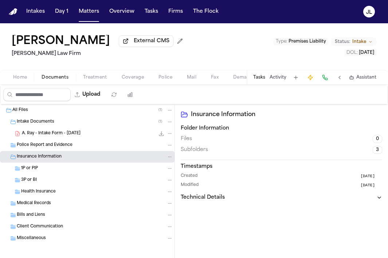
click at [54, 149] on span "Police Report and Evidence" at bounding box center [45, 145] width 56 height 6
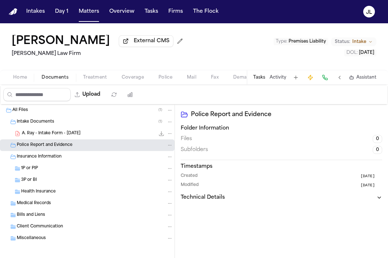
click at [55, 137] on div "A. Ray - Intake Form - 9.6.25 24.3 KB • PDF" at bounding box center [97, 133] width 151 height 7
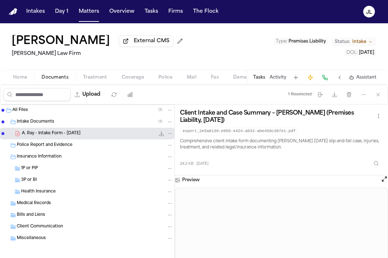
click at [36, 182] on span "3P or BI" at bounding box center [29, 180] width 16 height 6
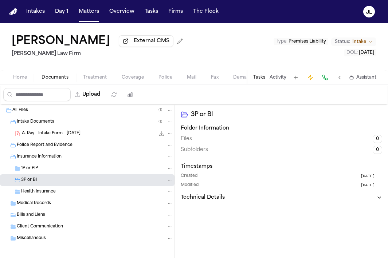
click at [38, 172] on span "1P or PIP" at bounding box center [29, 169] width 17 height 6
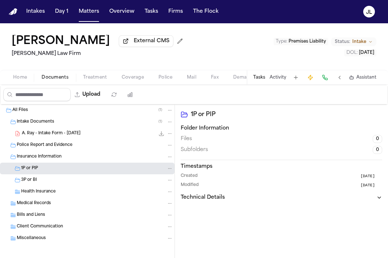
click at [37, 151] on div "Police Report and Evidence" at bounding box center [87, 145] width 174 height 12
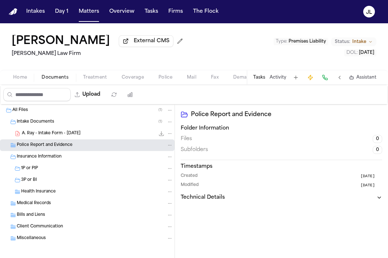
click at [23, 224] on div "Client Communication" at bounding box center [87, 227] width 174 height 12
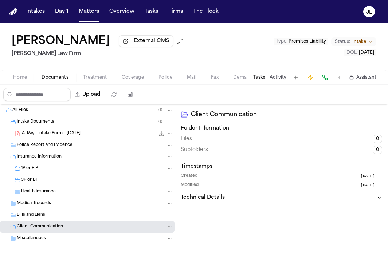
click at [23, 215] on span "Bills and Liens" at bounding box center [31, 215] width 28 height 6
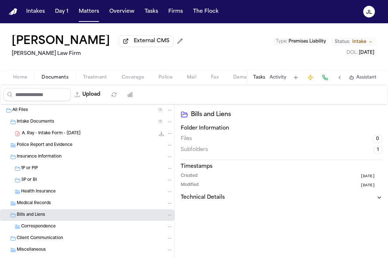
click at [23, 202] on div "Medical Records" at bounding box center [95, 203] width 156 height 7
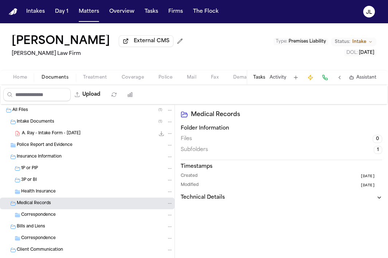
click at [12, 81] on button "Home" at bounding box center [20, 77] width 28 height 9
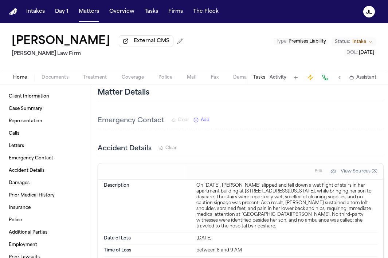
scroll to position [236, 0]
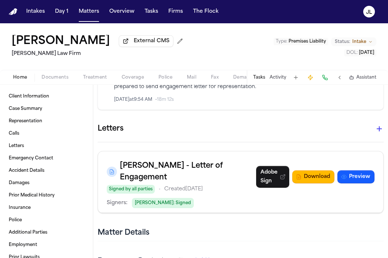
click at [51, 80] on span "Documents" at bounding box center [55, 78] width 27 height 6
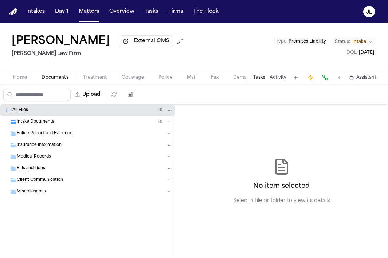
click at [42, 147] on span "Insurance Information" at bounding box center [39, 145] width 45 height 6
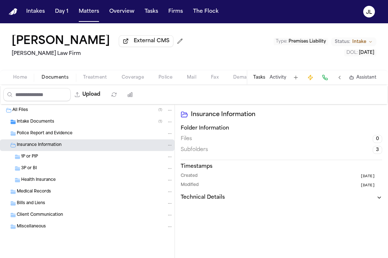
click at [29, 179] on span "Health Insurance" at bounding box center [38, 180] width 35 height 6
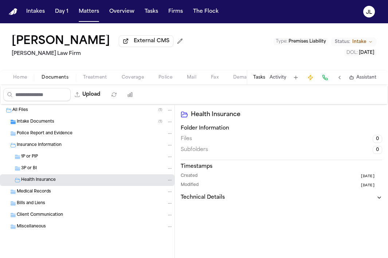
click at [30, 160] on span "1P or PIP" at bounding box center [29, 157] width 17 height 6
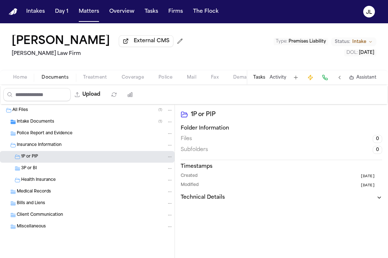
click at [30, 169] on span "3P or BI" at bounding box center [29, 169] width 16 height 6
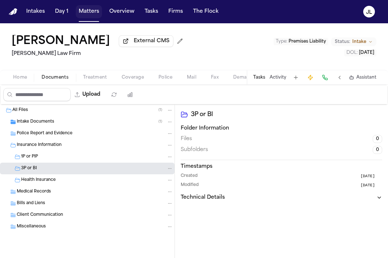
click at [90, 16] on button "Matters" at bounding box center [89, 11] width 26 height 13
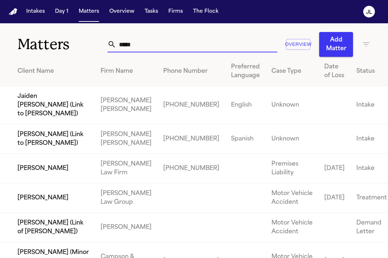
drag, startPoint x: 135, startPoint y: 37, endPoint x: 154, endPoint y: 55, distance: 26.1
click at [154, 55] on div "***** Overview Add Matter" at bounding box center [238, 44] width 263 height 25
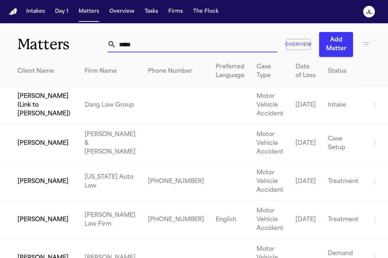
type input "****"
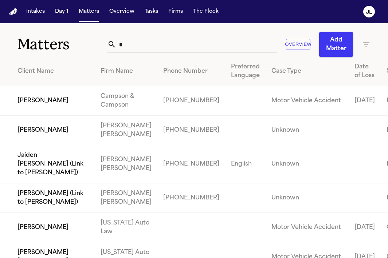
click at [152, 54] on div "* Overview Add Matter" at bounding box center [238, 44] width 263 height 25
click at [148, 41] on input "*" at bounding box center [196, 44] width 161 height 16
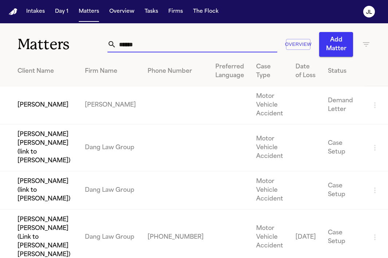
drag, startPoint x: 156, startPoint y: 44, endPoint x: 116, endPoint y: 47, distance: 40.1
click at [116, 48] on input "******" at bounding box center [196, 44] width 161 height 16
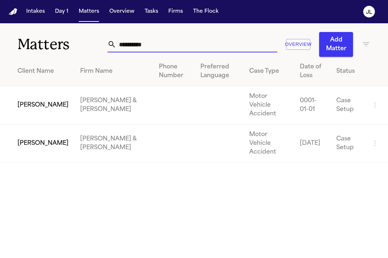
drag, startPoint x: 159, startPoint y: 43, endPoint x: 70, endPoint y: 42, distance: 89.9
click at [70, 42] on div "**********" at bounding box center [194, 39] width 388 height 33
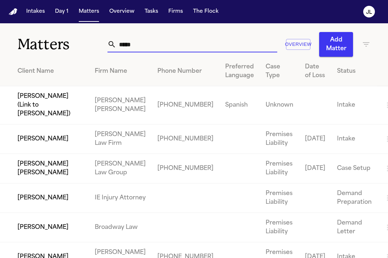
click at [116, 44] on input "*****" at bounding box center [196, 44] width 161 height 16
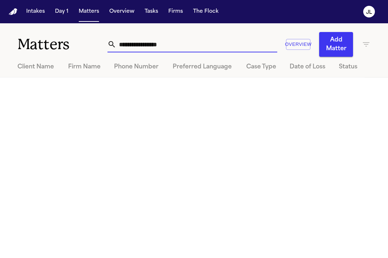
click at [124, 43] on input "**********" at bounding box center [196, 44] width 161 height 16
click at [174, 51] on input "**********" at bounding box center [196, 44] width 161 height 16
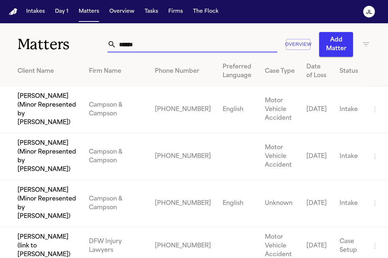
type input "*****"
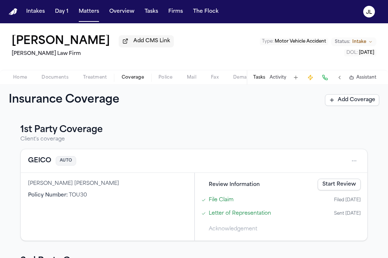
scroll to position [120, 0]
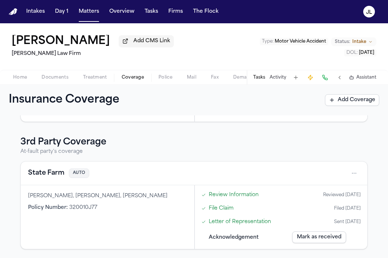
click at [55, 172] on button "State Farm" at bounding box center [46, 173] width 36 height 10
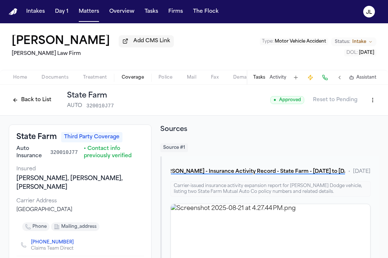
click at [27, 106] on button "Back to List" at bounding box center [32, 100] width 46 height 12
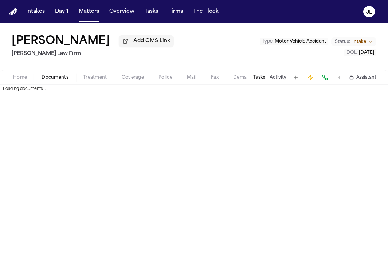
click at [61, 75] on span "Documents" at bounding box center [55, 78] width 27 height 6
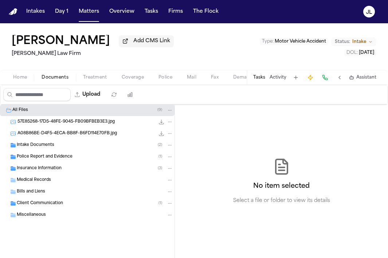
click at [43, 169] on span "Insurance Information" at bounding box center [39, 169] width 45 height 6
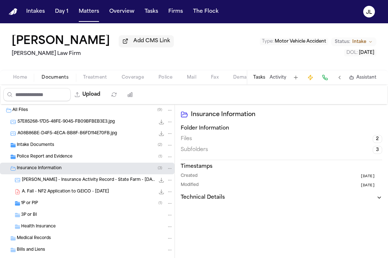
click at [39, 217] on div "3P or BI" at bounding box center [97, 215] width 152 height 7
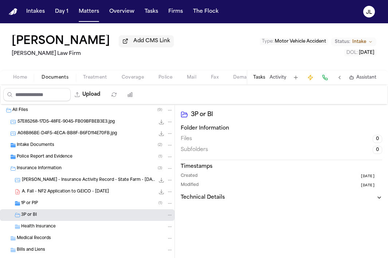
click at [39, 207] on div "1P or PIP ( 1 )" at bounding box center [97, 203] width 152 height 7
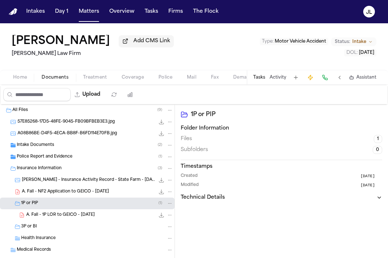
click at [35, 230] on span "3P or BI" at bounding box center [29, 227] width 16 height 6
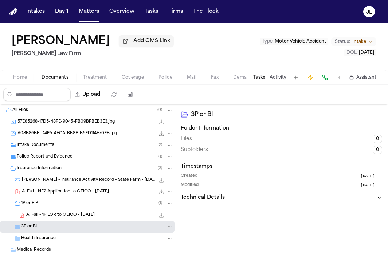
click at [127, 76] on span "Coverage" at bounding box center [133, 78] width 22 height 6
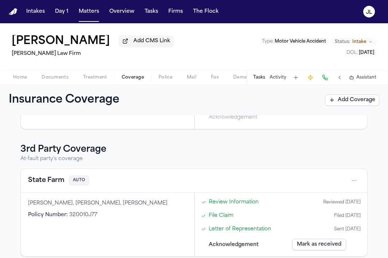
scroll to position [120, 0]
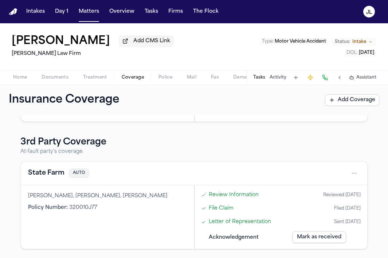
click at [51, 175] on button "State Farm" at bounding box center [46, 173] width 36 height 10
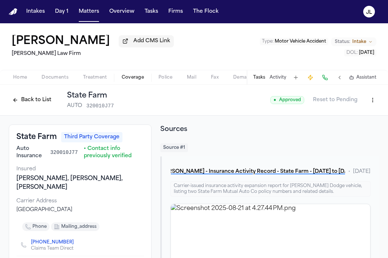
click at [17, 102] on button "Back to List" at bounding box center [32, 100] width 46 height 12
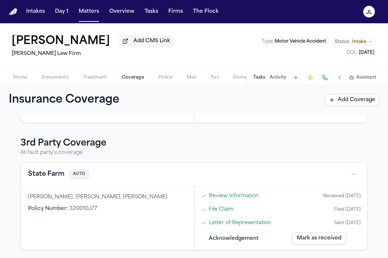
scroll to position [120, 0]
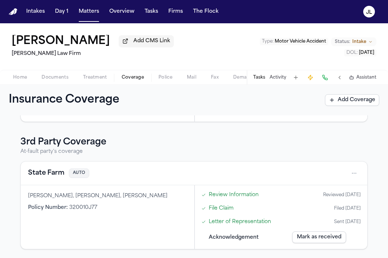
click at [284, 80] on button "Activity" at bounding box center [277, 78] width 17 height 6
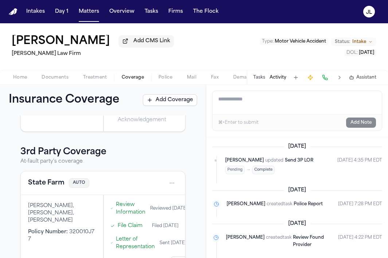
click at [245, 108] on textarea "Add a note to this matter" at bounding box center [296, 102] width 169 height 23
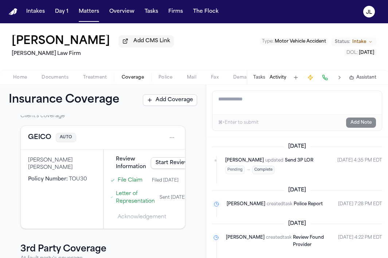
scroll to position [0, 0]
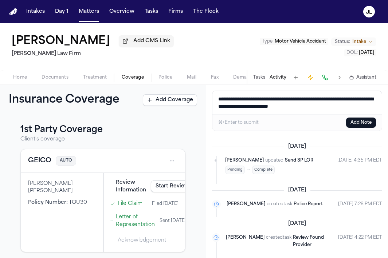
click at [218, 100] on textarea "**********" at bounding box center [296, 102] width 169 height 23
click at [348, 109] on textarea "**********" at bounding box center [296, 102] width 169 height 23
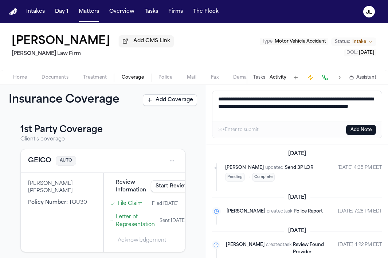
drag, startPoint x: 337, startPoint y: 118, endPoint x: 303, endPoint y: 112, distance: 34.4
click at [303, 112] on textarea "**********" at bounding box center [296, 106] width 169 height 31
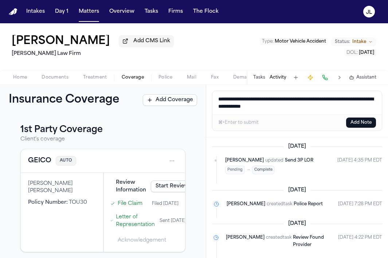
drag, startPoint x: 252, startPoint y: 108, endPoint x: 242, endPoint y: 108, distance: 9.9
click at [242, 108] on textarea "**********" at bounding box center [296, 102] width 169 height 23
click at [309, 111] on textarea "**********" at bounding box center [296, 102] width 169 height 23
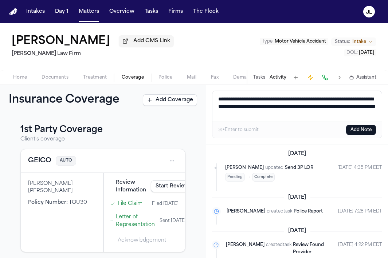
click at [307, 115] on textarea "**********" at bounding box center [296, 106] width 169 height 31
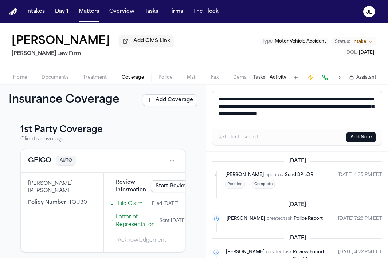
click at [294, 119] on textarea "**********" at bounding box center [296, 110] width 169 height 38
click at [279, 125] on textarea "**********" at bounding box center [296, 110] width 169 height 38
drag, startPoint x: 344, startPoint y: 121, endPoint x: 185, endPoint y: 85, distance: 163.1
click at [185, 85] on div "**********" at bounding box center [194, 140] width 388 height 235
type textarea "**********"
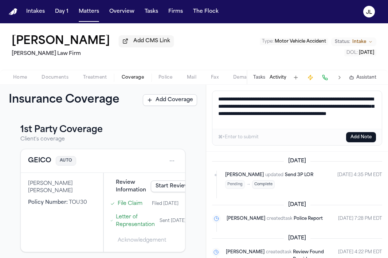
click at [358, 142] on button "Add Note" at bounding box center [361, 137] width 30 height 10
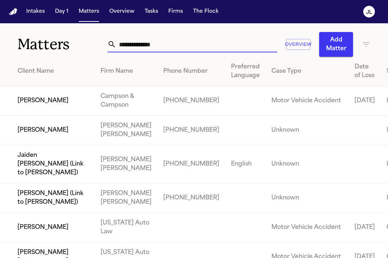
click at [160, 40] on input "text" at bounding box center [196, 44] width 161 height 16
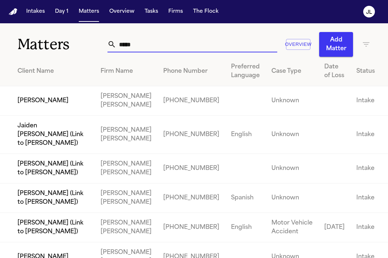
type input "**********"
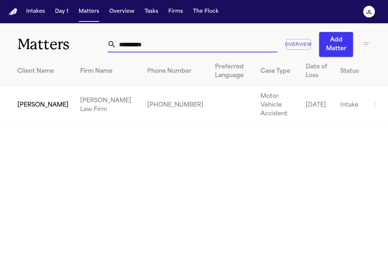
click at [18, 101] on td "[PERSON_NAME]" at bounding box center [37, 105] width 74 height 38
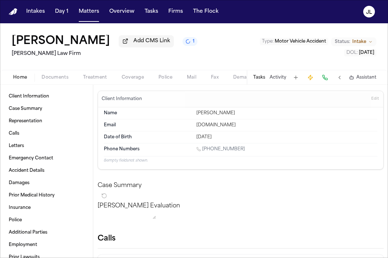
click at [141, 80] on span "Coverage" at bounding box center [133, 78] width 22 height 6
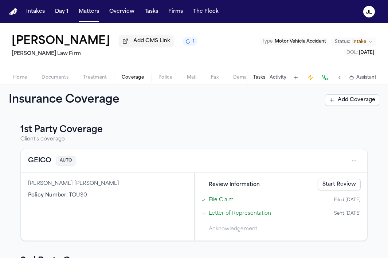
click at [42, 166] on button "GEICO" at bounding box center [39, 161] width 23 height 10
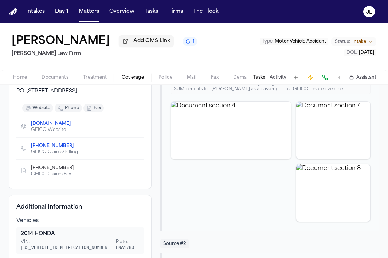
scroll to position [10, 0]
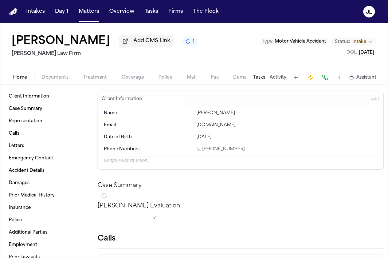
click at [31, 78] on button "Home" at bounding box center [20, 77] width 28 height 9
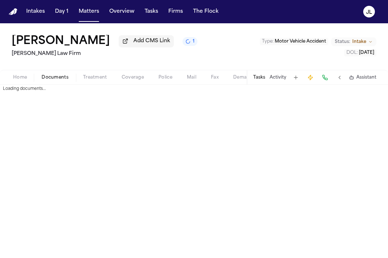
click at [53, 82] on span "button" at bounding box center [55, 81] width 36 height 1
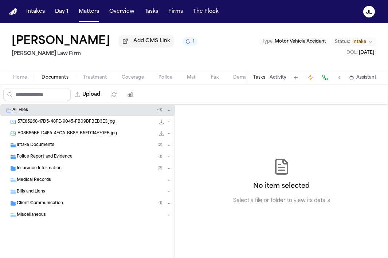
click at [27, 158] on span "Police Report and Evidence" at bounding box center [45, 157] width 56 height 6
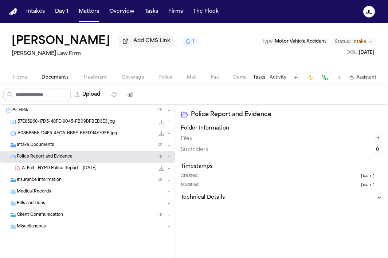
click at [28, 169] on span "A. Fall - NYPD Police Report - [DATE]" at bounding box center [59, 169] width 75 height 6
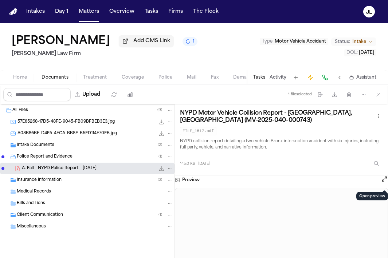
click at [386, 182] on button "Open preview" at bounding box center [383, 178] width 7 height 7
click at [383, 178] on button at bounding box center [383, 179] width 7 height 9
click at [383, 183] on button "Open preview" at bounding box center [383, 178] width 7 height 7
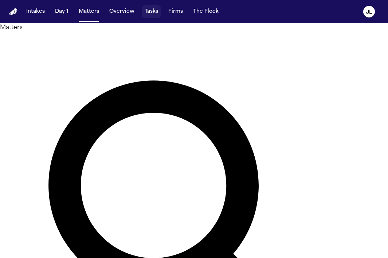
click at [154, 16] on button "Tasks" at bounding box center [151, 11] width 19 height 13
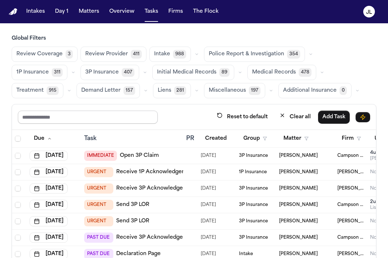
click at [82, 119] on input "text" at bounding box center [88, 117] width 140 height 13
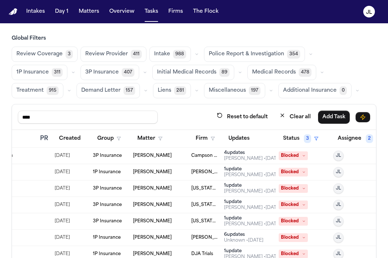
scroll to position [0, 154]
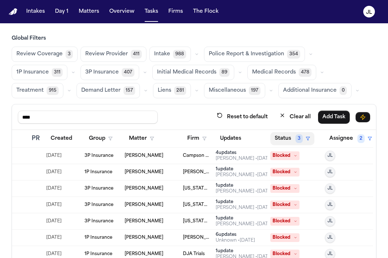
click at [285, 141] on button "Status 3" at bounding box center [292, 138] width 44 height 13
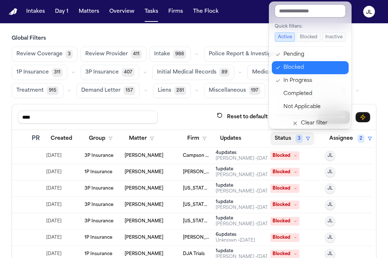
click at [299, 67] on div "Blocked" at bounding box center [313, 67] width 61 height 9
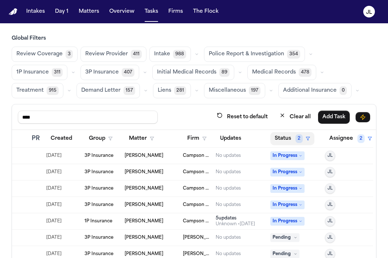
click at [296, 138] on span "2" at bounding box center [298, 138] width 7 height 9
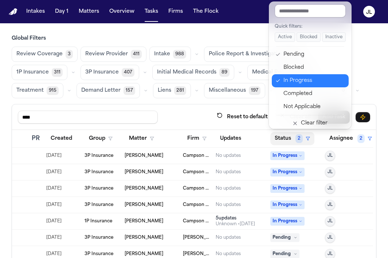
click at [299, 81] on div "In Progress" at bounding box center [313, 80] width 61 height 9
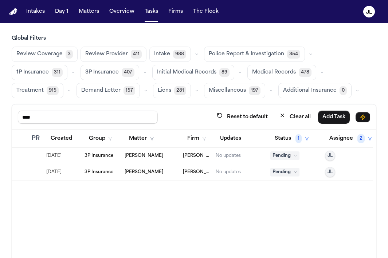
scroll to position [0, 0]
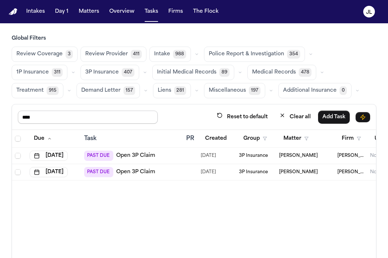
drag, startPoint x: 43, startPoint y: 115, endPoint x: -4, endPoint y: 114, distance: 46.6
click at [0, 114] on html "Intakes Day 1 Matters Overview Tasks Firms The Flock JL Global Filters Review C…" at bounding box center [194, 129] width 388 height 258
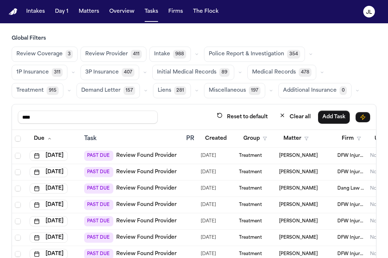
scroll to position [0, 154]
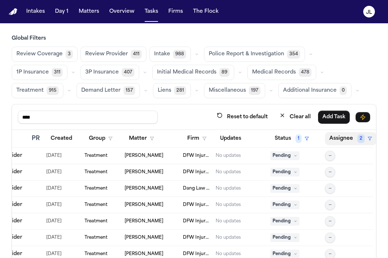
type input "****"
click at [359, 142] on span "2" at bounding box center [360, 138] width 7 height 9
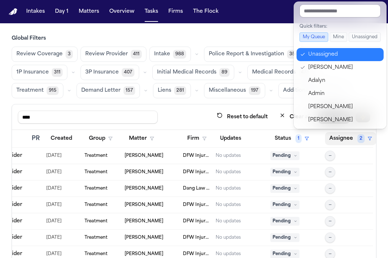
click at [321, 51] on div "Unassigned" at bounding box center [343, 54] width 71 height 9
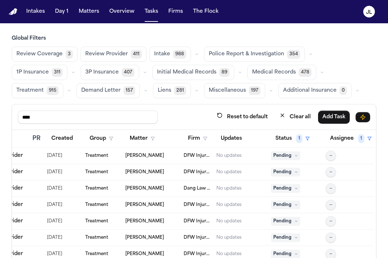
scroll to position [0, 153]
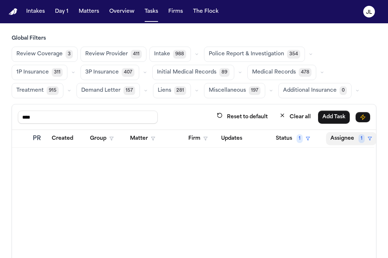
click at [348, 141] on button "Assignee 1" at bounding box center [351, 138] width 50 height 13
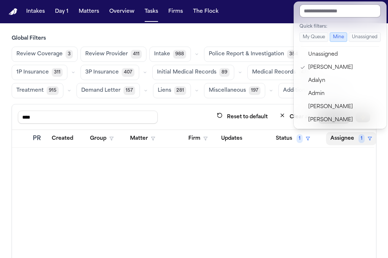
click at [325, 14] on input "text" at bounding box center [339, 10] width 81 height 13
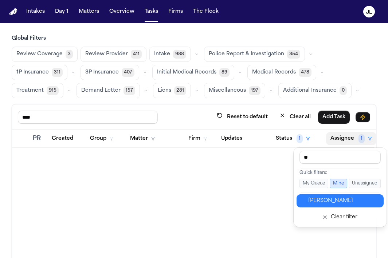
type input "***"
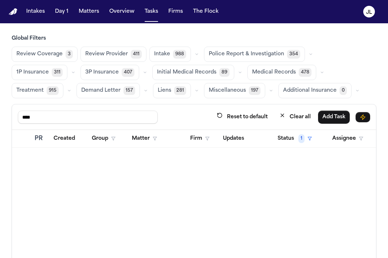
scroll to position [0, 151]
click at [347, 141] on button "Assignee" at bounding box center [348, 138] width 40 height 13
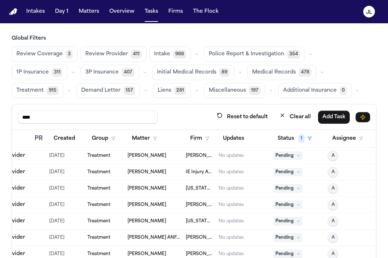
click at [322, 73] on div "Review Coverage 3 Review Provider 411 Intake 988 Police Report & Investigation …" at bounding box center [194, 73] width 364 height 52
click at [341, 139] on button "Assignee" at bounding box center [348, 138] width 40 height 13
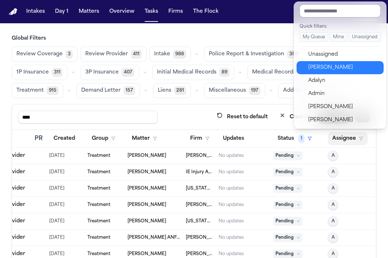
click at [340, 63] on button "Julie Lopez" at bounding box center [339, 67] width 87 height 13
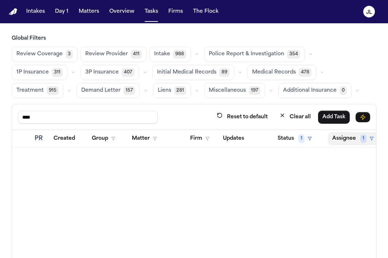
click at [345, 134] on button "Assignee 1" at bounding box center [353, 138] width 50 height 13
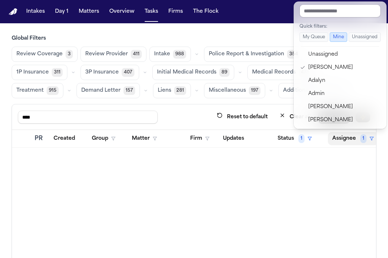
click at [336, 13] on input "text" at bounding box center [339, 10] width 81 height 13
type input "**"
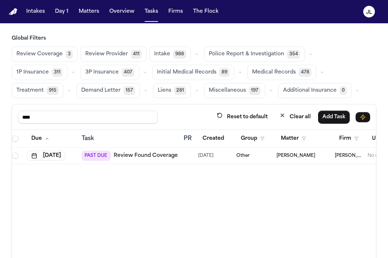
scroll to position [0, 0]
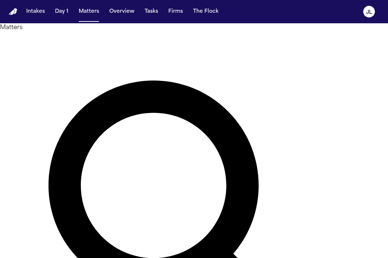
scroll to position [0, 20]
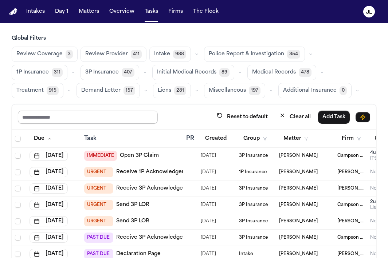
click at [106, 120] on input "text" at bounding box center [88, 117] width 140 height 13
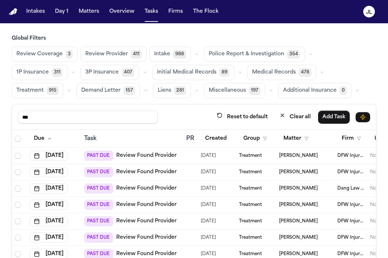
scroll to position [0, 154]
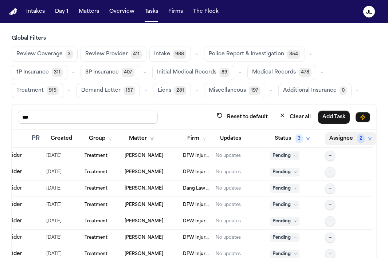
type input "***"
click at [346, 139] on button "Assignee 2" at bounding box center [350, 138] width 51 height 13
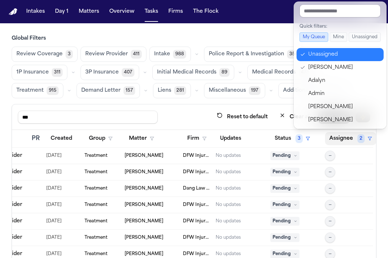
click at [339, 54] on div "Unassigned" at bounding box center [343, 54] width 71 height 9
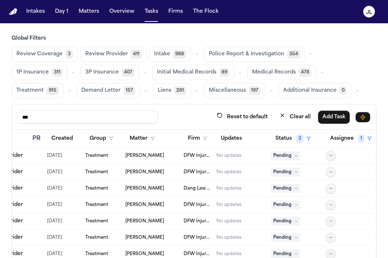
scroll to position [0, 153]
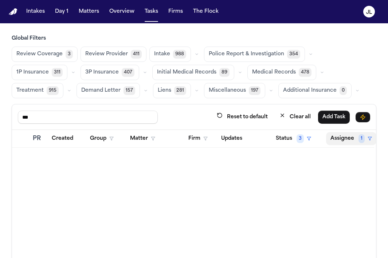
click at [347, 132] on button "Assignee 1" at bounding box center [351, 138] width 50 height 13
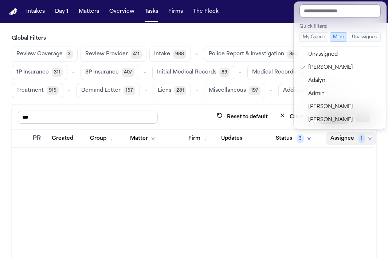
click at [340, 10] on input "text" at bounding box center [339, 10] width 81 height 13
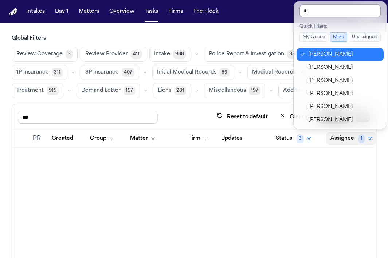
type input "**"
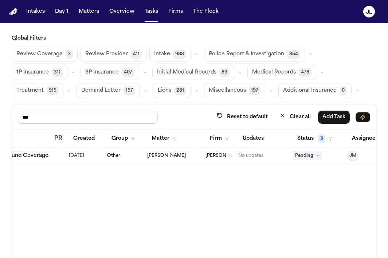
scroll to position [0, 154]
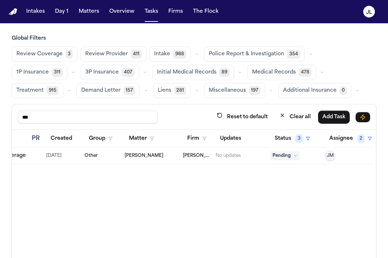
click at [293, 156] on span "Pending" at bounding box center [284, 155] width 29 height 9
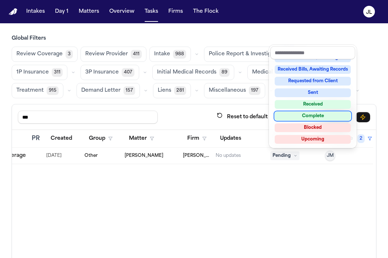
click at [314, 117] on div "Complete" at bounding box center [312, 116] width 76 height 9
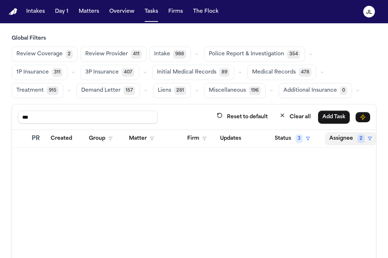
click at [350, 137] on button "Assignee 2" at bounding box center [350, 138] width 51 height 13
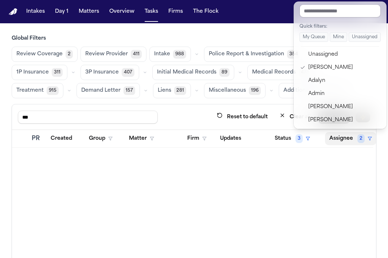
click at [350, 137] on button "Assignee 2" at bounding box center [350, 138] width 51 height 13
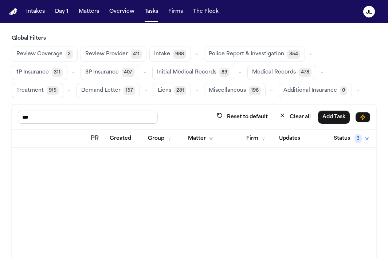
scroll to position [0, 0]
drag, startPoint x: 55, startPoint y: 119, endPoint x: -2, endPoint y: 117, distance: 57.2
click at [0, 117] on html "Intakes Day 1 Matters Overview Tasks Firms The Flock JL Global Filters Review C…" at bounding box center [194, 129] width 388 height 258
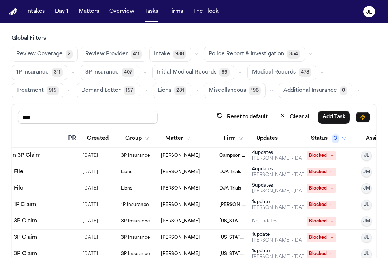
scroll to position [0, 154]
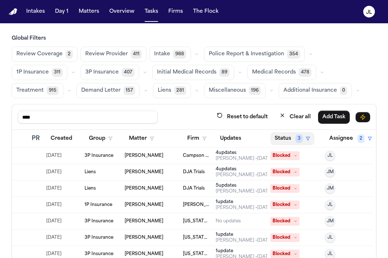
type input "****"
click at [296, 140] on span "3" at bounding box center [298, 138] width 7 height 9
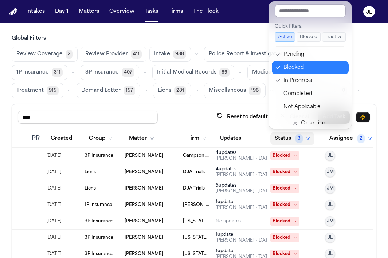
click at [295, 69] on div "Blocked" at bounding box center [313, 67] width 61 height 9
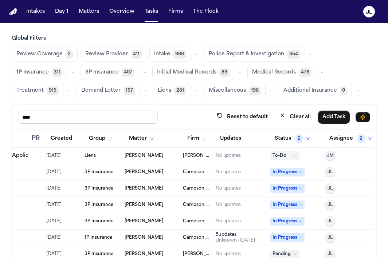
click at [293, 139] on button "Status 2" at bounding box center [292, 138] width 44 height 13
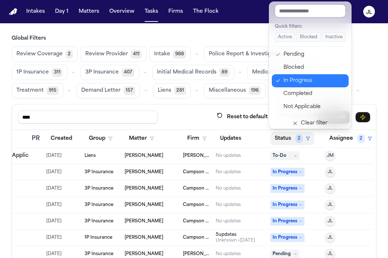
click at [297, 83] on div "In Progress" at bounding box center [313, 80] width 61 height 9
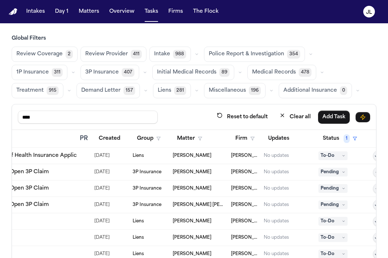
scroll to position [0, 108]
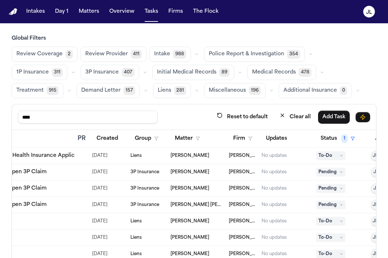
click at [330, 206] on span "Pending" at bounding box center [330, 205] width 29 height 9
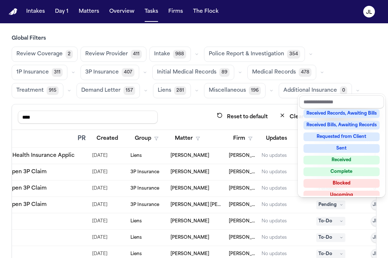
scroll to position [113, 0]
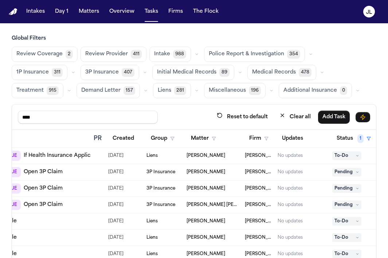
scroll to position [0, 111]
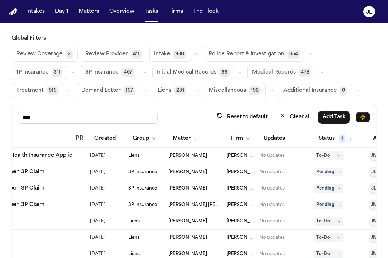
click at [267, 205] on div "No updates" at bounding box center [271, 205] width 25 height 6
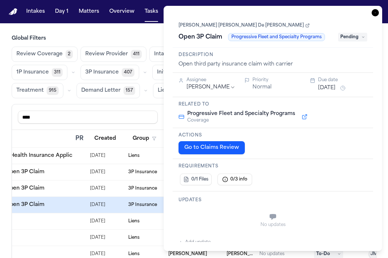
click at [272, 170] on div "Requirements 0/1 Files 0/3 info" at bounding box center [273, 175] width 200 height 32
click at [375, 10] on icon "button" at bounding box center [374, 12] width 7 height 7
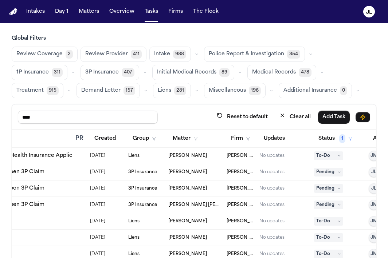
scroll to position [0, 154]
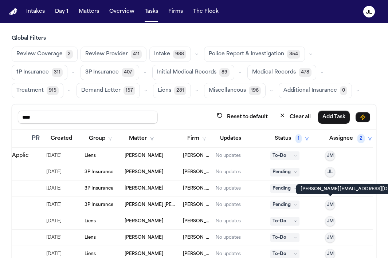
click at [332, 204] on span "JM" at bounding box center [330, 205] width 7 height 6
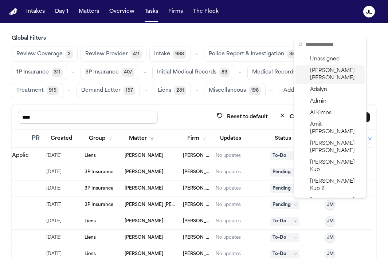
click at [333, 67] on span "Julie Lopez" at bounding box center [336, 74] width 52 height 15
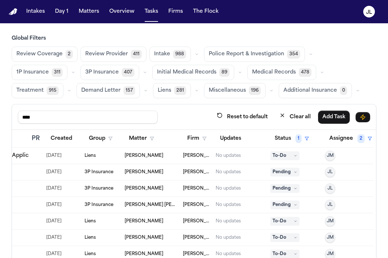
click at [357, 137] on span "2" at bounding box center [360, 138] width 7 height 9
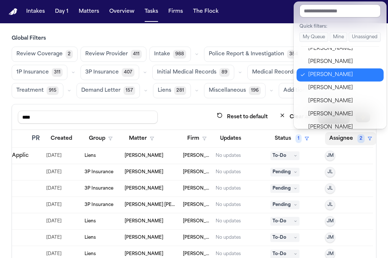
scroll to position [320, 0]
click at [327, 72] on div "Jacqueline Maldonado" at bounding box center [343, 75] width 71 height 9
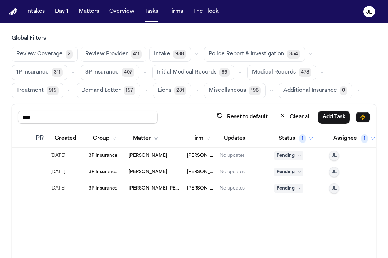
scroll to position [0, 153]
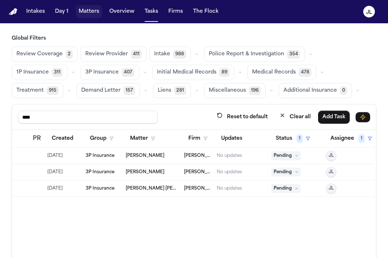
click at [95, 12] on button "Matters" at bounding box center [89, 11] width 26 height 13
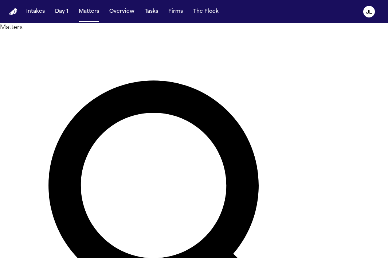
type input "******"
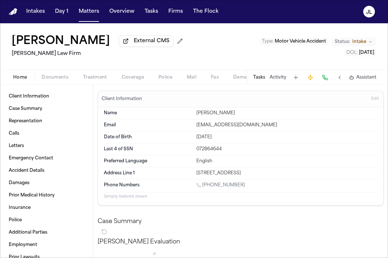
click at [377, 97] on button "Edit" at bounding box center [375, 99] width 12 height 12
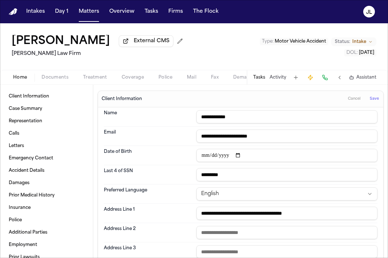
click at [212, 119] on input "**********" at bounding box center [286, 116] width 181 height 13
type input "**********"
click at [372, 103] on button "Save" at bounding box center [373, 99] width 13 height 12
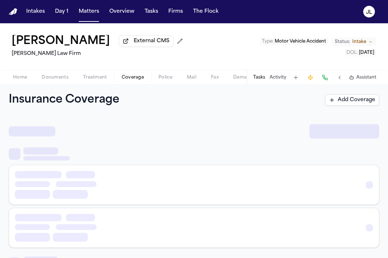
click at [139, 80] on span "Coverage" at bounding box center [133, 78] width 22 height 6
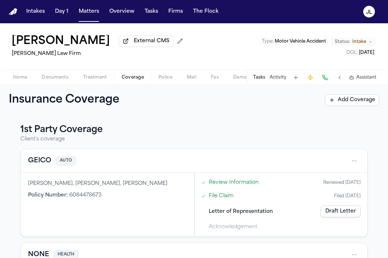
click at [39, 157] on div "GEICO AUTO" at bounding box center [194, 161] width 332 height 12
click at [39, 160] on button "GEICO" at bounding box center [39, 161] width 23 height 10
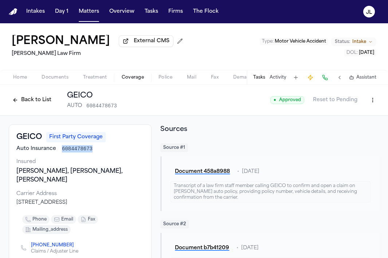
drag, startPoint x: 94, startPoint y: 150, endPoint x: 62, endPoint y: 151, distance: 32.4
click at [62, 151] on div "Auto Insurance 6084478673" at bounding box center [79, 148] width 127 height 7
copy span "6084478673"
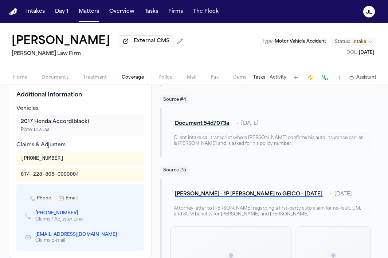
scroll to position [267, 0]
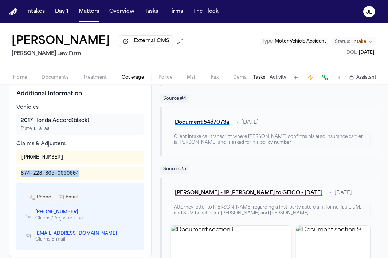
drag, startPoint x: 89, startPoint y: 175, endPoint x: 20, endPoint y: 174, distance: 69.2
click at [20, 174] on div "874-228-805-0000004" at bounding box center [79, 173] width 127 height 13
copy div "874-228-805-0000004"
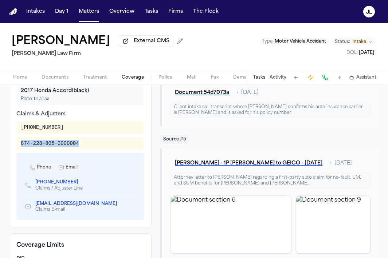
scroll to position [311, 0]
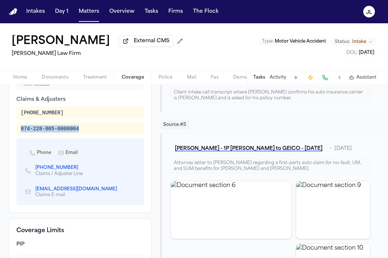
click at [79, 170] on icon "Copy to clipboard" at bounding box center [81, 168] width 4 height 4
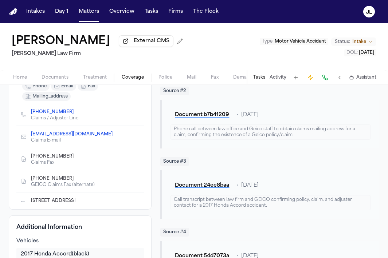
scroll to position [3, 0]
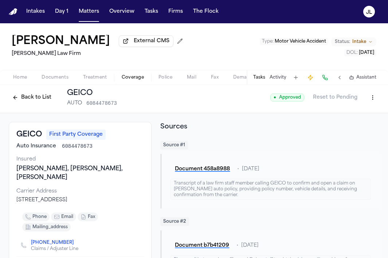
click at [91, 203] on div "PO Box 35, Macon, GA 31294" at bounding box center [79, 200] width 127 height 7
click at [49, 194] on div "Carrier Address" at bounding box center [79, 191] width 127 height 7
click at [55, 228] on span "mailing_address" at bounding box center [49, 227] width 35 height 6
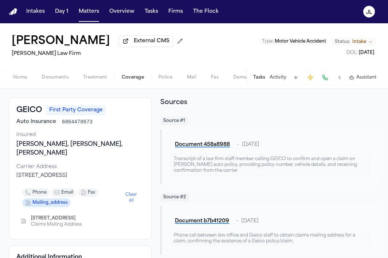
scroll to position [28, 0]
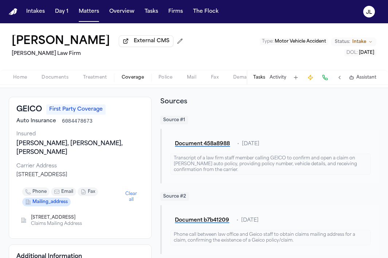
click at [80, 220] on icon "Copy to clipboard" at bounding box center [79, 218] width 3 height 3
click at [20, 78] on span "Home" at bounding box center [20, 78] width 14 height 6
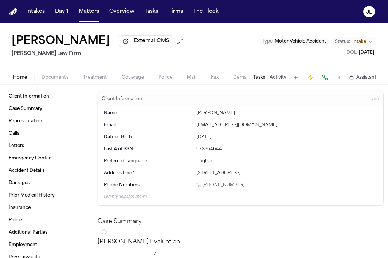
drag, startPoint x: 296, startPoint y: 175, endPoint x: 197, endPoint y: 174, distance: 99.0
click at [196, 174] on div "740 East 243 Street Apt 1B, Bronx, NY, 10470" at bounding box center [286, 173] width 181 height 6
copy div "740 East 243 Street Apt 1B, Bronx, NY, 10470"
drag, startPoint x: 242, startPoint y: 181, endPoint x: 203, endPoint y: 183, distance: 39.3
click at [203, 183] on div "Phone Numbers 1 (929) 351-5996" at bounding box center [240, 185] width 273 height 13
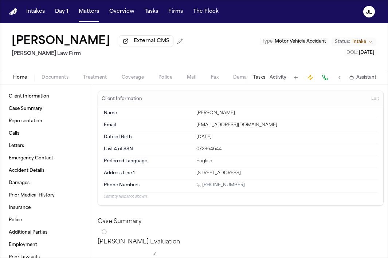
drag, startPoint x: 254, startPoint y: 187, endPoint x: 206, endPoint y: 189, distance: 48.1
click at [206, 189] on div "1 (929) 351-5996" at bounding box center [286, 185] width 181 height 7
copy link "929) 351-5996"
drag, startPoint x: 224, startPoint y: 151, endPoint x: 189, endPoint y: 151, distance: 34.9
click at [189, 151] on div "Last 4 of SSN 072864644" at bounding box center [240, 149] width 273 height 12
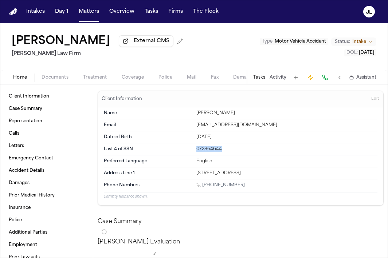
copy div "072864644"
drag, startPoint x: 221, startPoint y: 139, endPoint x: 197, endPoint y: 139, distance: 23.7
click at [197, 139] on div "Oct 8, 1996" at bounding box center [286, 137] width 181 height 6
copy div "Oct 8, 1996"
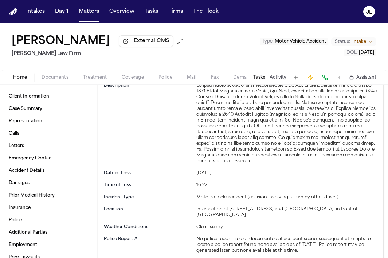
scroll to position [1090, 0]
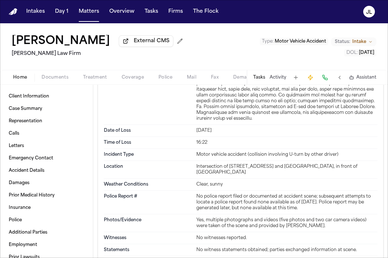
drag, startPoint x: 238, startPoint y: 171, endPoint x: 197, endPoint y: 166, distance: 40.8
click at [197, 166] on div "Intersection of 686 Nereid Avenue and White Plains Road, in front of Domino's P…" at bounding box center [286, 170] width 181 height 12
copy div "ntersection of 686 Nereid Avenue and White Plains Road, in front of Domino's Pi…"
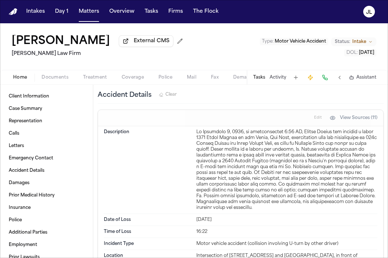
scroll to position [999, 0]
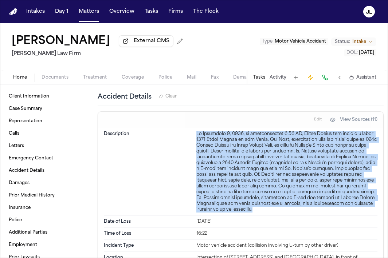
drag, startPoint x: 224, startPoint y: 209, endPoint x: 187, endPoint y: 131, distance: 85.5
click at [187, 132] on div "Description" at bounding box center [240, 172] width 273 height 88
copy div "On September 3, 2025, at approximately 4:22 PM, Michel Beltre was driving a bla…"
click at [91, 80] on span "Treatment" at bounding box center [95, 78] width 24 height 6
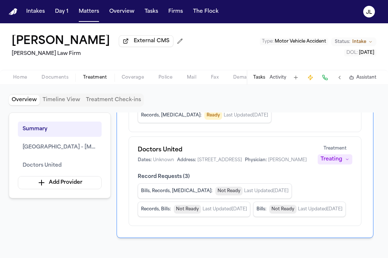
scroll to position [130, 0]
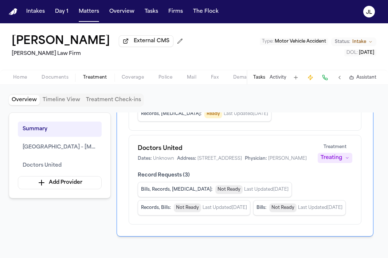
drag, startPoint x: 276, startPoint y: 162, endPoint x: 198, endPoint y: 158, distance: 78.0
click at [198, 158] on div "Dates: Unknown Address: 907 E Tremont Ave, Bronx, NY 10460 Physician: Dr. Shebe…" at bounding box center [223, 159] width 171 height 6
copy span "907 E Tremont Ave, Bronx, NY 10460"
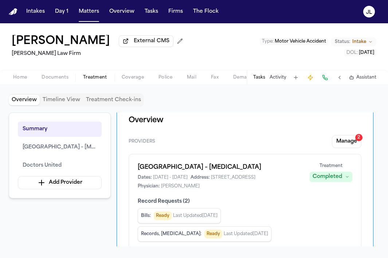
scroll to position [12, 0]
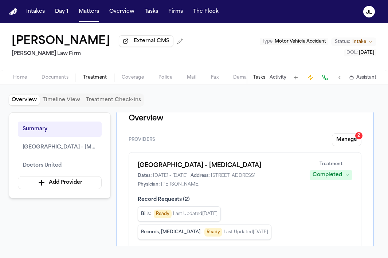
drag, startPoint x: 242, startPoint y: 188, endPoint x: 160, endPoint y: 187, distance: 81.5
click at [211, 179] on span "740 East 233rd Street, Bronx, NY 10466" at bounding box center [233, 176] width 44 height 6
copy span "40 East 233rd Street, Bronx, NY 10466"
click at [261, 167] on h1 "Montefiore Wakefield Hospital – Radiology" at bounding box center [219, 165] width 163 height 9
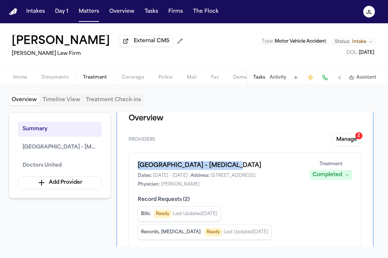
drag, startPoint x: 227, startPoint y: 167, endPoint x: 139, endPoint y: 170, distance: 88.1
click at [139, 170] on h1 "Montefiore Wakefield Hospital – Radiology" at bounding box center [219, 165] width 163 height 9
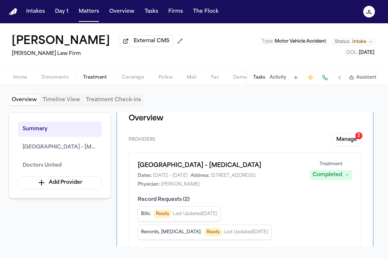
click at [82, 30] on div "Michel Beltre External CMS Martello Law Firm Type : Motor Vehicle Accident Stat…" at bounding box center [194, 46] width 388 height 47
click at [84, 19] on nav "Intakes Day 1 Matters Overview Tasks Firms The Flock JL" at bounding box center [194, 11] width 388 height 23
click at [84, 18] on button "Matters" at bounding box center [89, 11] width 26 height 13
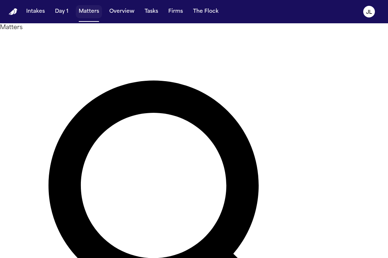
click at [84, 15] on button "Matters" at bounding box center [89, 11] width 26 height 13
drag, startPoint x: 166, startPoint y: 41, endPoint x: 98, endPoint y: 39, distance: 68.8
click at [98, 39] on div "Matters ****** Overview Add Matter" at bounding box center [194, 230] width 388 height 414
type input "******"
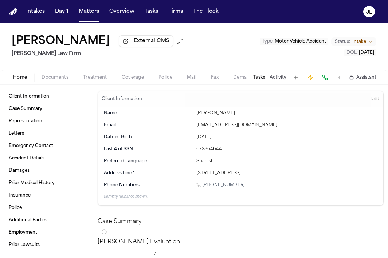
drag, startPoint x: 239, startPoint y: 187, endPoint x: 199, endPoint y: 186, distance: 39.3
click at [199, 186] on div "1 (347) 613-7729" at bounding box center [286, 185] width 181 height 7
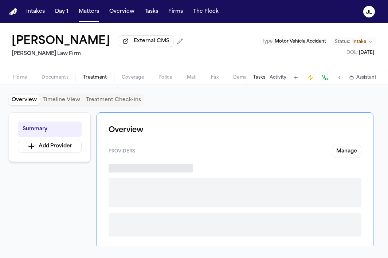
click at [85, 77] on span "Treatment" at bounding box center [95, 78] width 24 height 6
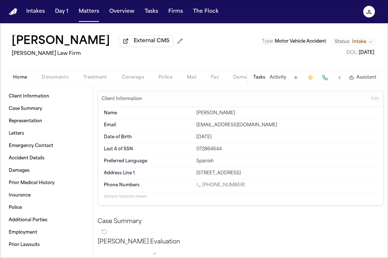
click at [15, 82] on span "button" at bounding box center [20, 81] width 23 height 1
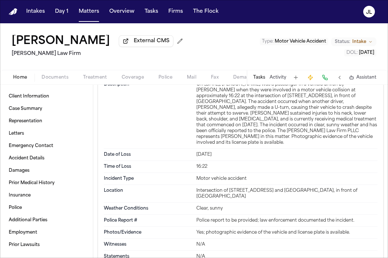
scroll to position [447, 0]
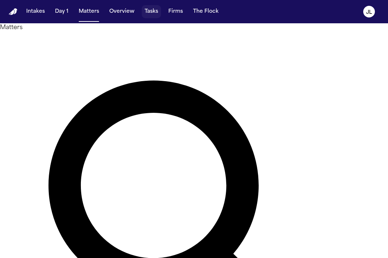
click at [148, 12] on button "Tasks" at bounding box center [151, 11] width 19 height 13
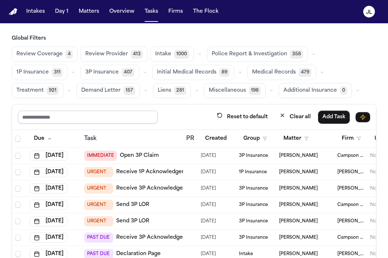
click at [99, 120] on input "text" at bounding box center [88, 117] width 140 height 13
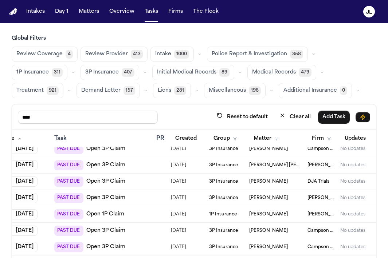
scroll to position [302, 154]
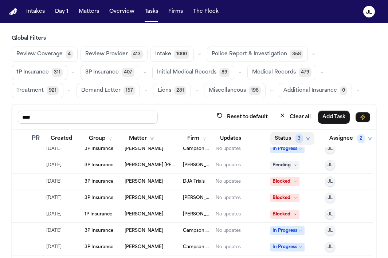
click at [281, 134] on button "Status 3" at bounding box center [292, 138] width 44 height 13
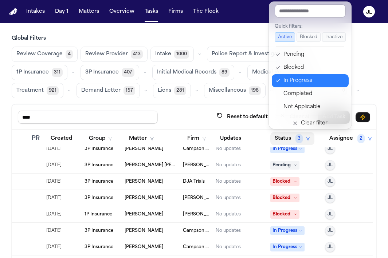
click at [295, 80] on div "In Progress" at bounding box center [313, 80] width 61 height 9
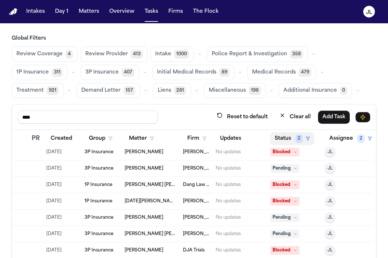
scroll to position [135, 154]
click at [291, 142] on button "Status 2" at bounding box center [292, 138] width 44 height 13
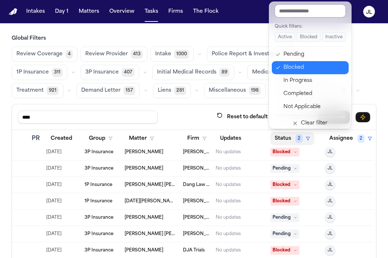
click at [299, 66] on div "Blocked" at bounding box center [313, 67] width 61 height 9
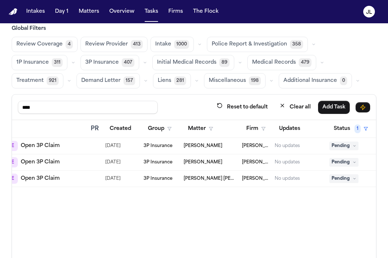
scroll to position [0, 0]
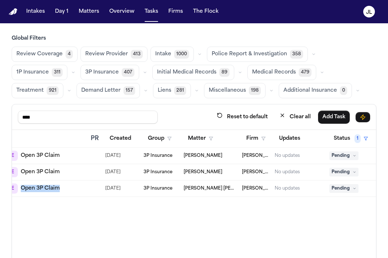
click at [43, 173] on link "Open 3P Claim" at bounding box center [40, 172] width 39 height 7
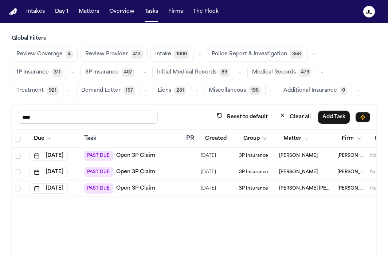
drag, startPoint x: 51, startPoint y: 119, endPoint x: -13, endPoint y: 116, distance: 64.2
click at [0, 116] on html "Intakes Day 1 Matters Overview Tasks Firms The [PERSON_NAME] Global Filters Rev…" at bounding box center [194, 129] width 388 height 258
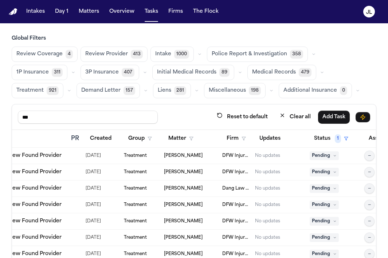
scroll to position [0, 154]
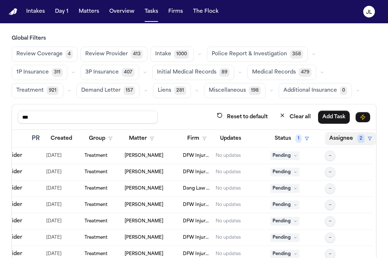
click at [339, 135] on button "Assignee 2" at bounding box center [350, 138] width 51 height 13
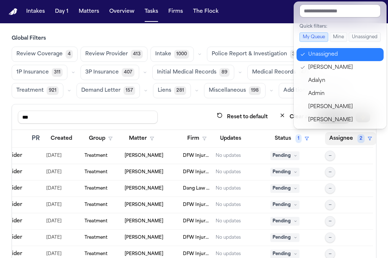
click at [314, 52] on div "Unassigned" at bounding box center [343, 54] width 71 height 9
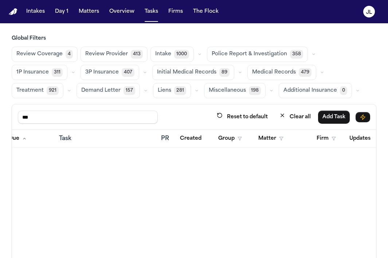
scroll to position [0, 0]
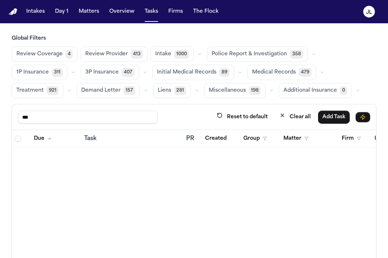
drag, startPoint x: 57, startPoint y: 113, endPoint x: -13, endPoint y: 111, distance: 69.9
click at [0, 111] on html "Intakes Day 1 Matters Overview Tasks Firms The [PERSON_NAME] Global Filters Rev…" at bounding box center [194, 129] width 388 height 258
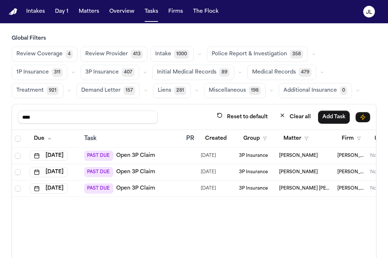
type input "****"
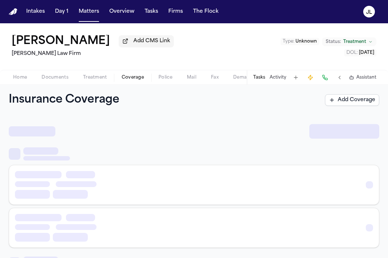
click at [138, 80] on span "Coverage" at bounding box center [133, 78] width 22 height 6
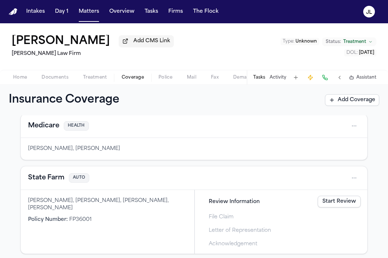
scroll to position [28, 0]
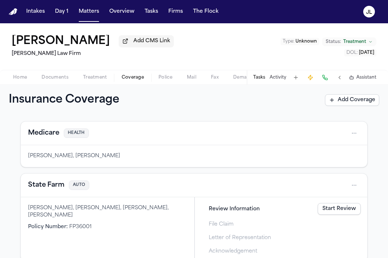
click at [62, 186] on button "State Farm" at bounding box center [46, 185] width 36 height 10
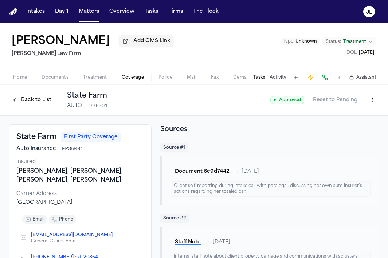
click at [28, 99] on button "Back to List" at bounding box center [32, 100] width 46 height 12
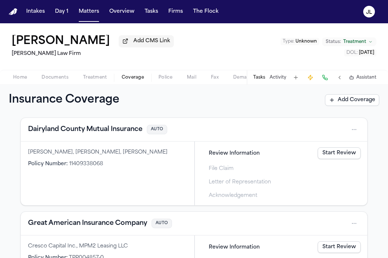
scroll to position [264, 0]
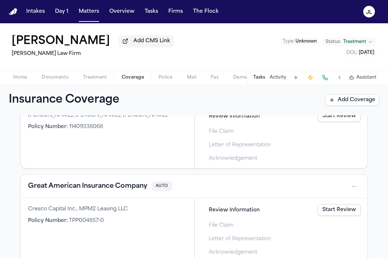
scroll to position [315, 0]
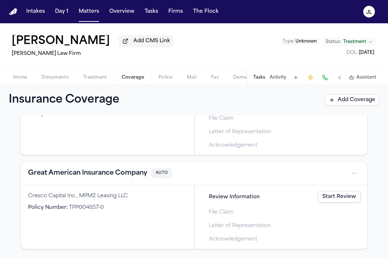
click at [257, 80] on button "Tasks" at bounding box center [259, 78] width 12 height 6
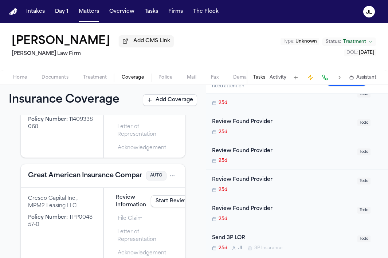
scroll to position [171, 0]
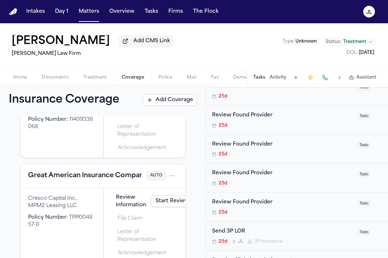
click at [164, 204] on link "Start Review" at bounding box center [172, 201] width 43 height 12
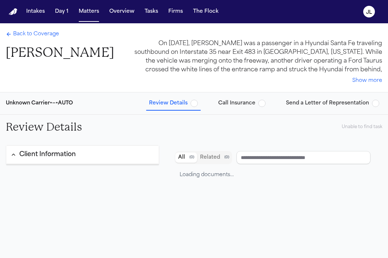
type input "**********"
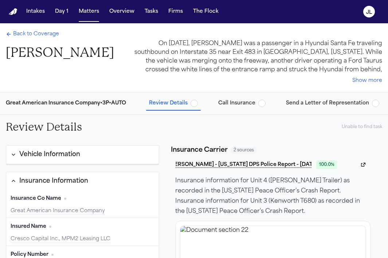
click at [17, 35] on span "Back to Coverage" at bounding box center [36, 34] width 46 height 7
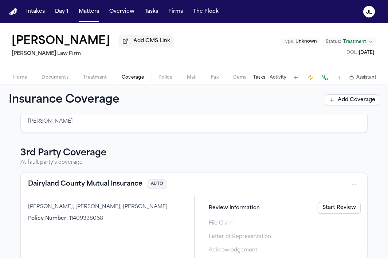
scroll to position [212, 0]
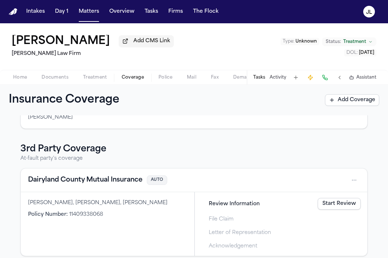
click at [114, 181] on button "Dairyland County Mutual Insurance" at bounding box center [85, 180] width 114 height 10
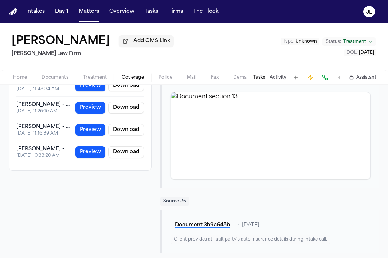
scroll to position [488, 0]
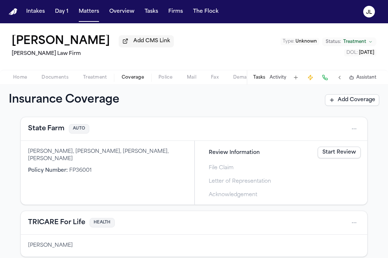
scroll to position [87, 0]
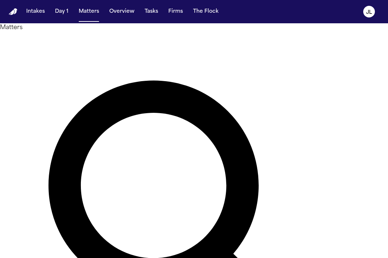
type input "**********"
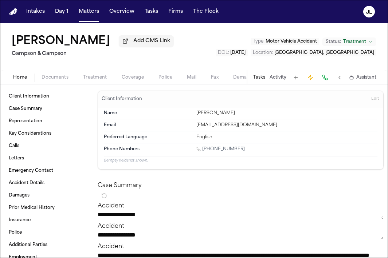
click at [131, 83] on div "Home Documents Treatment Coverage Police Mail Fax Demand Workspaces Artifacts T…" at bounding box center [194, 77] width 388 height 15
click at [131, 79] on span "Coverage" at bounding box center [133, 78] width 22 height 6
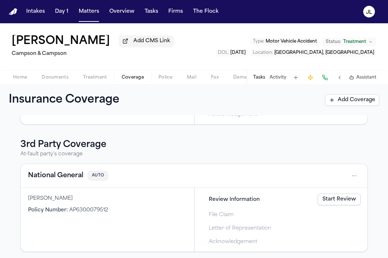
scroll to position [116, 0]
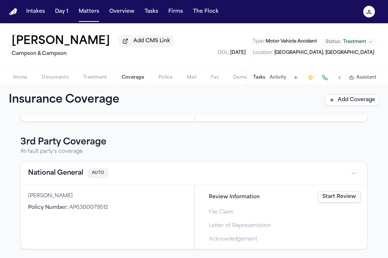
click at [65, 174] on button "National General" at bounding box center [55, 173] width 55 height 10
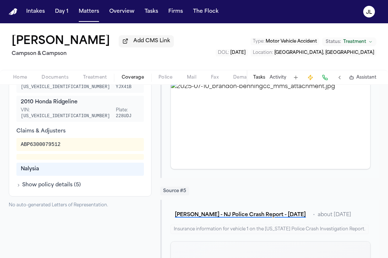
scroll to position [339, 0]
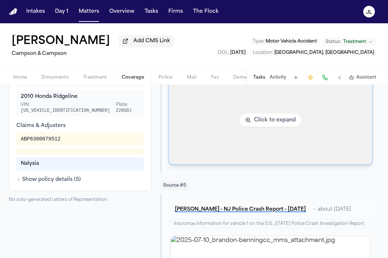
click at [209, 149] on img "View image 2025-07-10_brandon-benningcc_mms_attachment.jpg" at bounding box center [270, 120] width 203 height 88
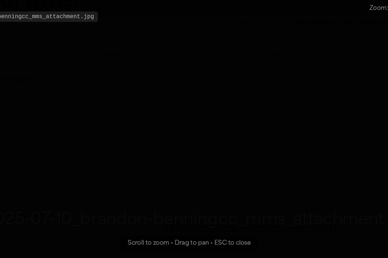
drag, startPoint x: 209, startPoint y: 137, endPoint x: 210, endPoint y: 216, distance: 79.0
click at [210, 213] on img "Zoomable image viewer. Use mouse wheel to zoom, drag to pan, or press R to rese…" at bounding box center [194, 203] width 339 height 18
drag, startPoint x: 284, startPoint y: 67, endPoint x: 147, endPoint y: 48, distance: 138.3
click at [150, 208] on img "Zoomable image viewer. Use mouse wheel to zoom, drag to pan, or press R to rese…" at bounding box center [194, 217] width 339 height 18
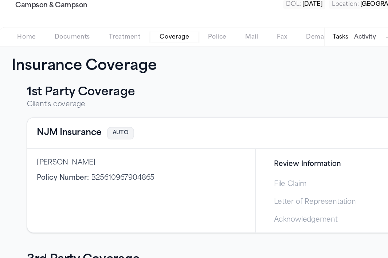
scroll to position [6, 0]
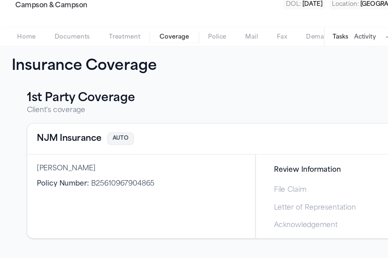
click at [55, 160] on button "NJM Insurance" at bounding box center [52, 155] width 49 height 10
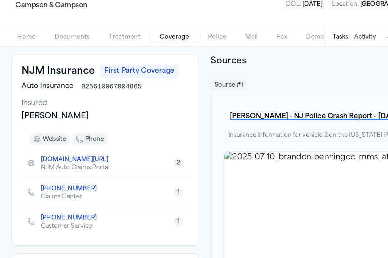
scroll to position [27, 0]
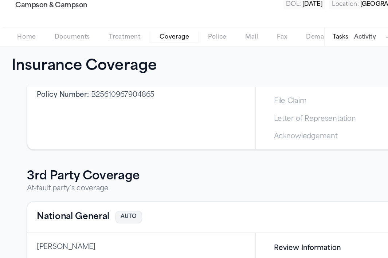
scroll to position [91, 0]
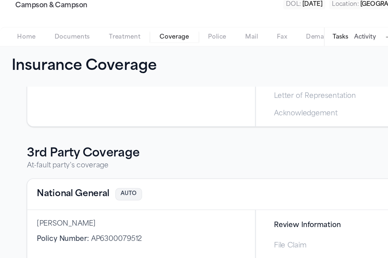
click at [57, 195] on button "National General" at bounding box center [55, 197] width 55 height 10
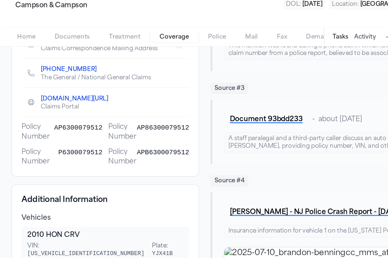
scroll to position [180, 0]
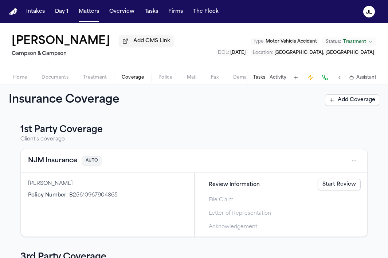
click at [52, 84] on div "Home Documents Treatment Coverage Police Mail Fax Demand Workspaces Artifacts T…" at bounding box center [194, 77] width 388 height 15
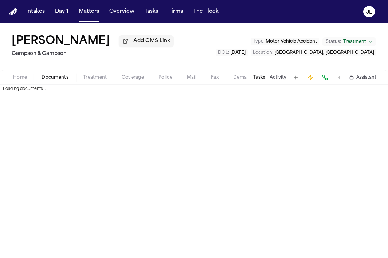
click at [48, 80] on span "Documents" at bounding box center [55, 78] width 27 height 6
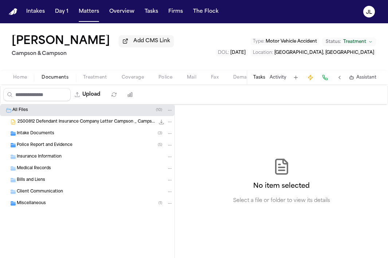
click at [48, 156] on span "Insurance Information" at bounding box center [39, 157] width 45 height 6
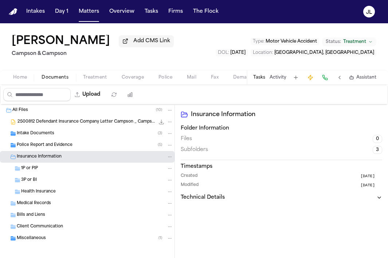
click at [37, 174] on div "1P or PIP" at bounding box center [87, 169] width 174 height 12
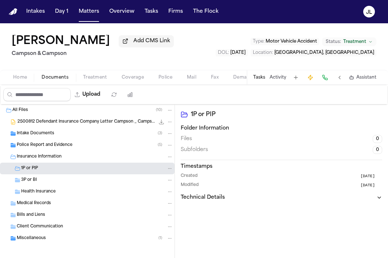
click at [37, 182] on div "3P or BI" at bounding box center [97, 180] width 152 height 7
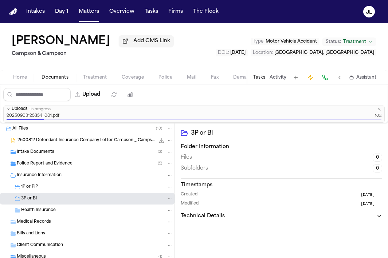
click at [41, 180] on div "Insurance Information" at bounding box center [87, 176] width 174 height 12
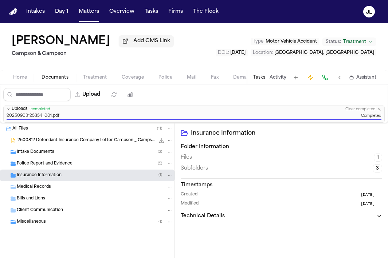
click at [42, 178] on span "Insurance Information" at bounding box center [39, 176] width 45 height 6
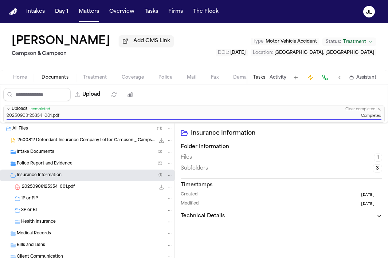
click at [46, 190] on span "20250908125354_001.pdf" at bounding box center [48, 187] width 53 height 6
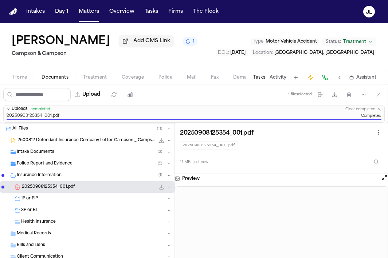
click at [384, 178] on button "Open preview" at bounding box center [383, 177] width 7 height 7
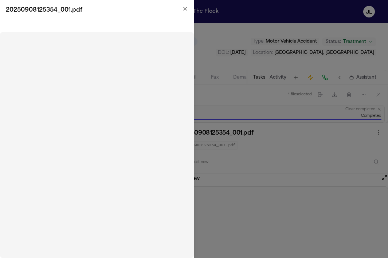
click at [182, 9] on icon "button" at bounding box center [185, 9] width 6 height 6
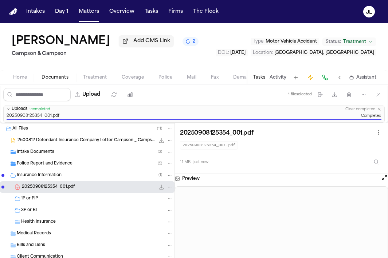
click at [43, 216] on div "3P or BI" at bounding box center [87, 211] width 174 height 12
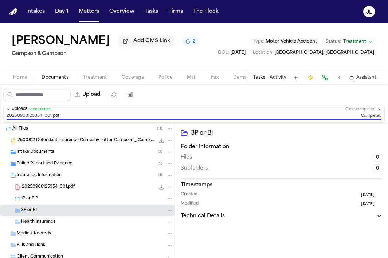
click at [38, 199] on div "1P or PIP" at bounding box center [97, 198] width 152 height 7
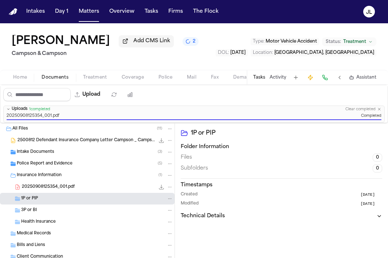
click at [127, 77] on span "Coverage" at bounding box center [133, 78] width 22 height 6
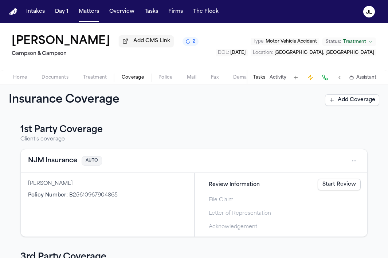
click at [53, 161] on button "NJM Insurance" at bounding box center [52, 161] width 49 height 10
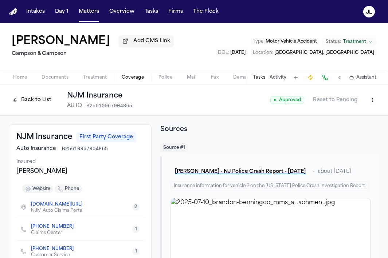
click at [37, 106] on button "Back to List" at bounding box center [32, 100] width 46 height 12
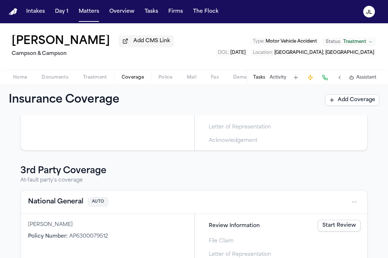
scroll to position [116, 0]
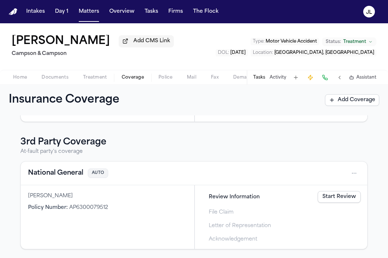
drag, startPoint x: 107, startPoint y: 45, endPoint x: 11, endPoint y: 40, distance: 96.2
click at [11, 40] on div "[PERSON_NAME] Add CMS Link Campson & Campson Type : Motor Vehicle Accident Stat…" at bounding box center [194, 46] width 388 height 47
copy h1 "[PERSON_NAME]"
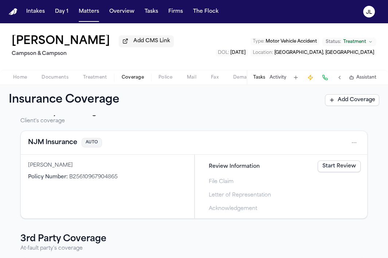
scroll to position [0, 0]
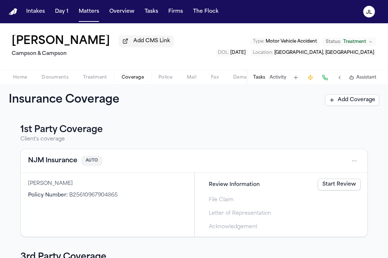
click at [62, 161] on button "NJM Insurance" at bounding box center [52, 161] width 49 height 10
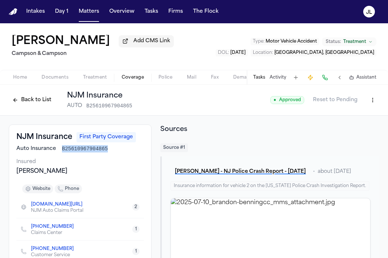
drag, startPoint x: 111, startPoint y: 151, endPoint x: 59, endPoint y: 153, distance: 52.1
click at [59, 153] on div "Auto Insurance B25610967904865" at bounding box center [79, 148] width 127 height 7
copy span "B25610967904865"
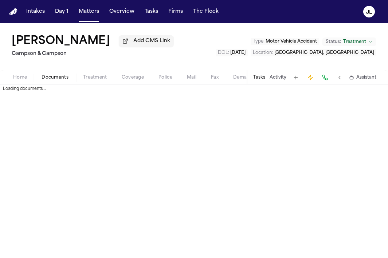
click at [52, 75] on span "Documents" at bounding box center [55, 78] width 27 height 6
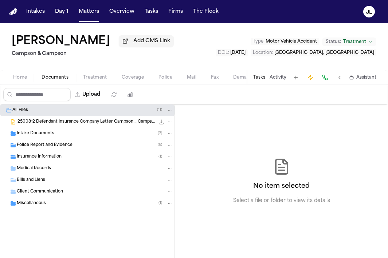
click at [55, 146] on span "Police Report and Evidence" at bounding box center [45, 145] width 56 height 6
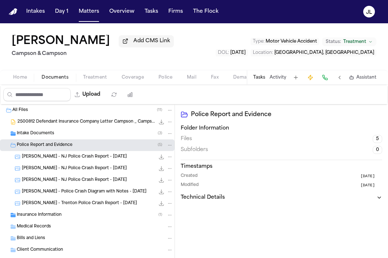
click at [55, 217] on span "Insurance Information" at bounding box center [39, 215] width 45 height 6
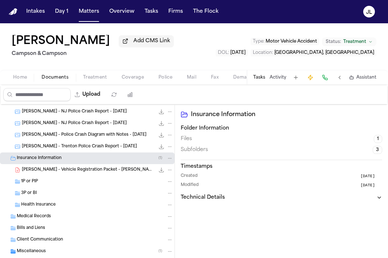
scroll to position [62, 0]
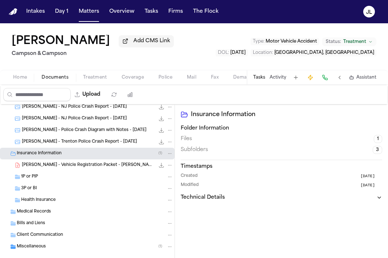
click at [60, 168] on span "[PERSON_NAME] - Vehicle Registration Packet - [PERSON_NAME] - [DATE]" at bounding box center [88, 165] width 133 height 6
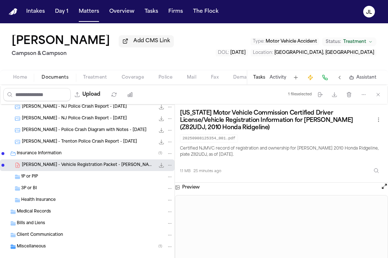
click at [123, 80] on span "Coverage" at bounding box center [133, 78] width 22 height 6
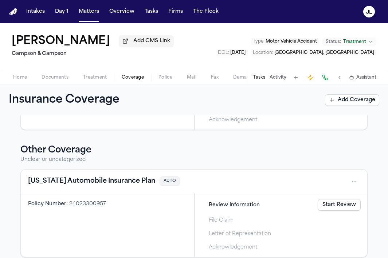
scroll to position [244, 0]
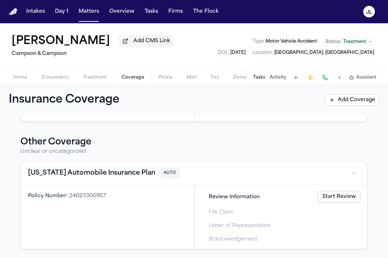
click at [328, 190] on div "Review Information Start Review" at bounding box center [280, 197] width 165 height 16
click at [328, 193] on link "Start Review" at bounding box center [338, 197] width 43 height 12
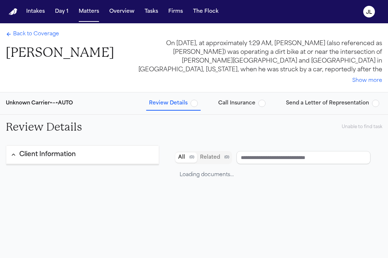
type input "**********"
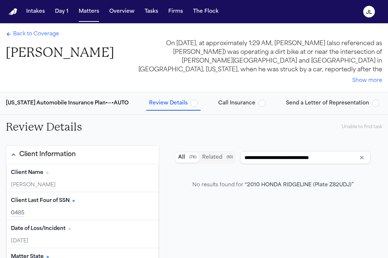
click at [34, 33] on span "Back to Coverage" at bounding box center [36, 34] width 46 height 7
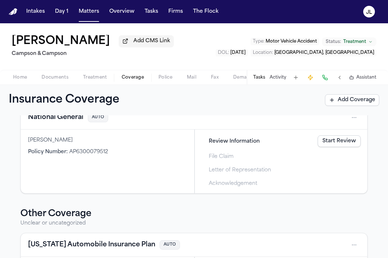
scroll to position [244, 0]
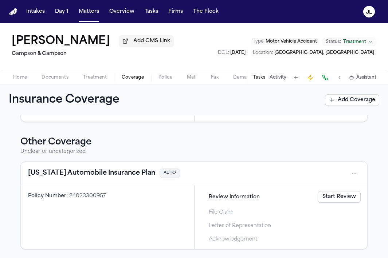
click at [68, 172] on button "[US_STATE] Automobile Insurance Plan" at bounding box center [91, 173] width 127 height 10
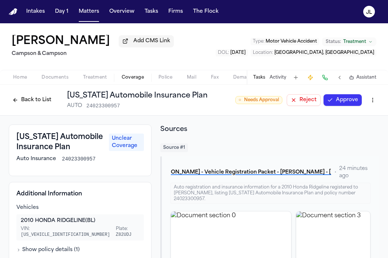
click at [372, 101] on html "Intakes Day 1 Matters Overview Tasks Firms The Flock JL Brandon Bennett Add CMS…" at bounding box center [194, 129] width 388 height 258
click at [365, 117] on div "Edit Coverage" at bounding box center [347, 118] width 61 height 12
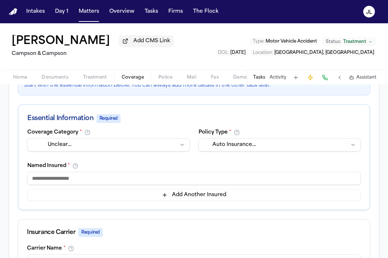
scroll to position [113, 0]
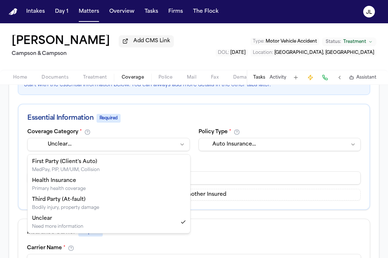
click at [141, 149] on html "**********" at bounding box center [194, 129] width 388 height 258
select select "**********"
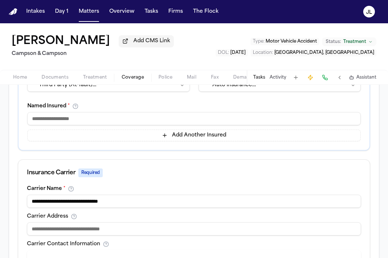
scroll to position [130, 0]
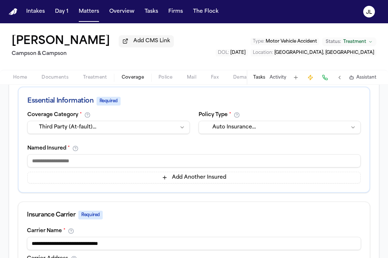
click at [73, 161] on input at bounding box center [193, 160] width 333 height 13
type input "**********"
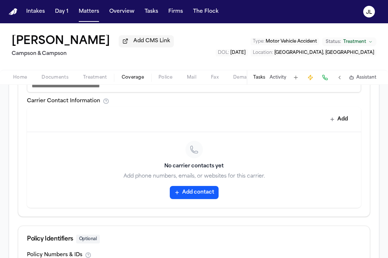
scroll to position [407, 0]
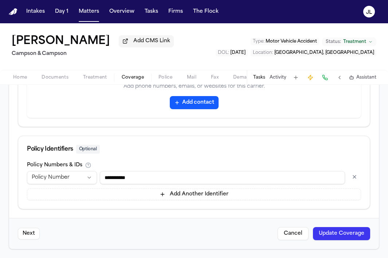
click at [347, 237] on button "Update Coverage" at bounding box center [341, 233] width 57 height 13
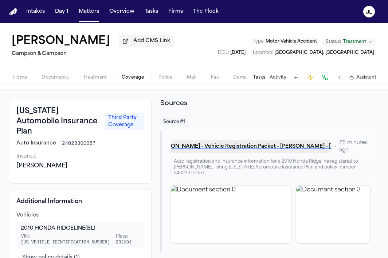
scroll to position [54, 0]
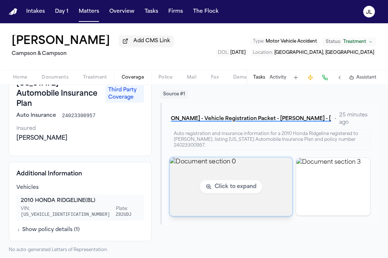
click at [207, 178] on img "View document section 0" at bounding box center [231, 186] width 122 height 59
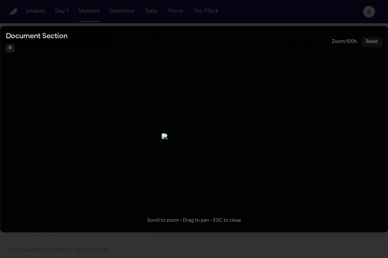
click at [346, 41] on button "Zoomable image viewer. Use mouse wheel to zoom, drag to pan, or press R to rese…" at bounding box center [194, 129] width 388 height 206
select select "**********"
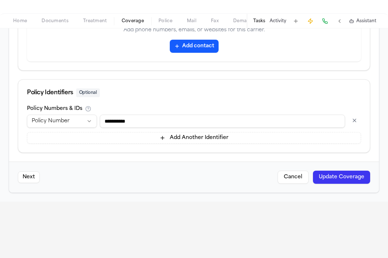
scroll to position [57, 0]
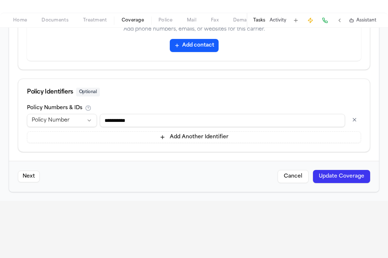
click at [344, 174] on button "Update Coverage" at bounding box center [341, 176] width 57 height 13
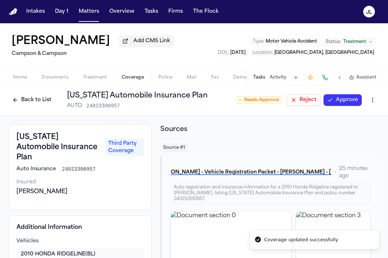
click at [351, 107] on div "○ Needs Approval Reject Approve" at bounding box center [307, 100] width 144 height 13
click at [351, 106] on button "Approve" at bounding box center [342, 100] width 38 height 12
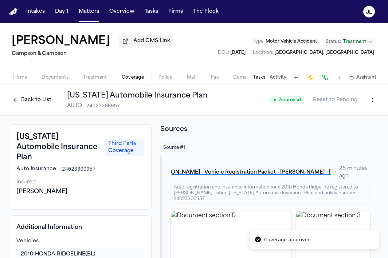
click at [24, 110] on div "Back to List New Jersey Automobile Insurance Plan AUTO 24023300957" at bounding box center [108, 100] width 199 height 19
click at [24, 106] on button "Back to List" at bounding box center [32, 100] width 46 height 12
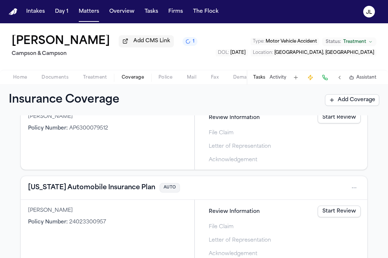
scroll to position [210, 0]
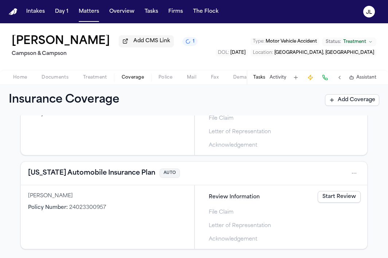
click at [117, 181] on div "[US_STATE] Automobile Insurance Plan AUTO" at bounding box center [194, 174] width 346 height 24
click at [116, 174] on button "[US_STATE] Automobile Insurance Plan" at bounding box center [91, 173] width 127 height 10
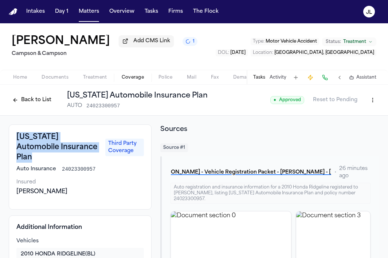
drag, startPoint x: 43, startPoint y: 161, endPoint x: 17, endPoint y: 140, distance: 33.4
click at [17, 140] on h3 "[US_STATE] Automobile Insurance Plan" at bounding box center [58, 147] width 84 height 31
copy h3 "[US_STATE] Automobile Insurance Plan"
click at [28, 103] on button "Back to List" at bounding box center [32, 100] width 46 height 12
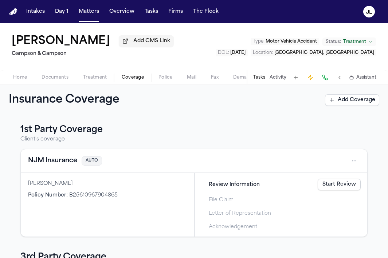
click at [52, 85] on div "Brandon Bennett Add CMS Link Campson & Campson Type : Motor Vehicle Accident St…" at bounding box center [194, 54] width 388 height 62
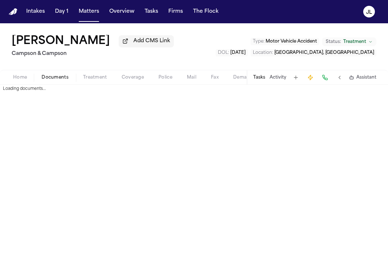
click at [52, 82] on span "button" at bounding box center [55, 81] width 36 height 1
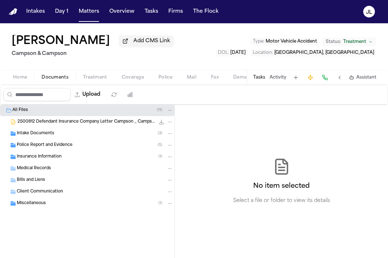
click at [47, 158] on span "Insurance Information" at bounding box center [39, 157] width 45 height 6
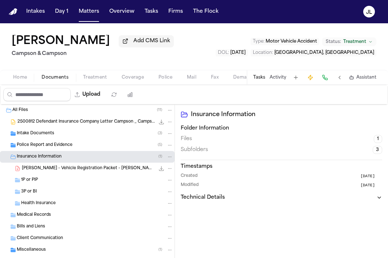
click at [49, 177] on div "1P or PIP" at bounding box center [87, 180] width 174 height 12
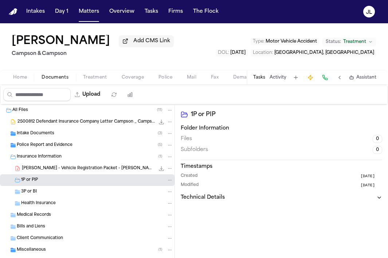
click at [38, 200] on div "Health Insurance" at bounding box center [87, 204] width 174 height 12
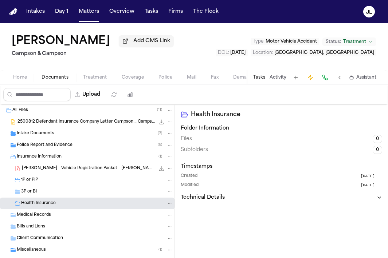
click at [38, 198] on div "3P or BI" at bounding box center [87, 192] width 174 height 12
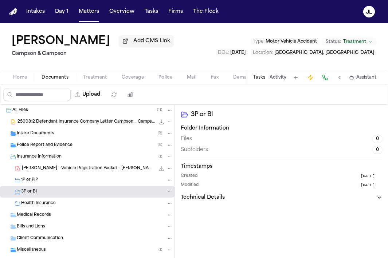
click at [37, 186] on div "1P or PIP" at bounding box center [87, 180] width 174 height 12
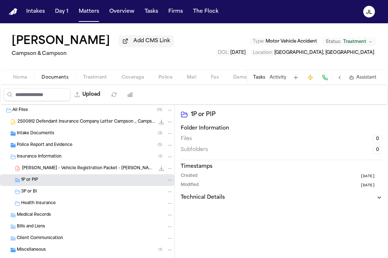
click at [40, 191] on div "3P or BI" at bounding box center [97, 192] width 152 height 7
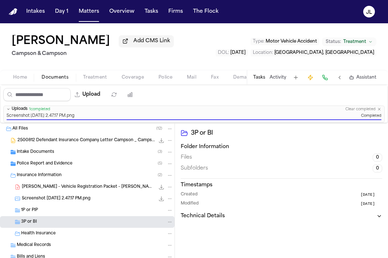
click at [66, 199] on span "Screenshot 2025-09-08 at 2.47.17 PM.png" at bounding box center [56, 199] width 68 height 6
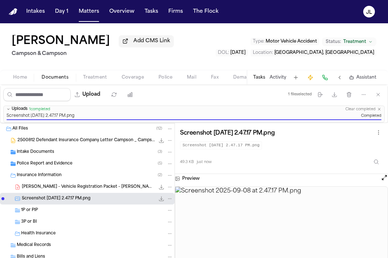
click at [139, 87] on div "Upload" at bounding box center [69, 94] width 139 height 19
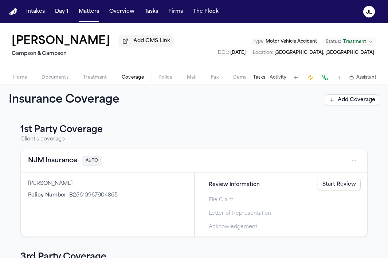
click at [139, 82] on span "button" at bounding box center [132, 81] width 31 height 1
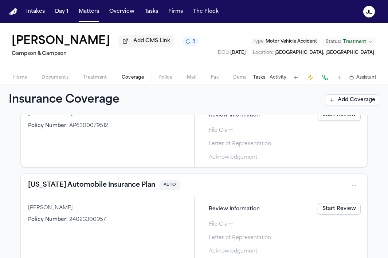
scroll to position [210, 0]
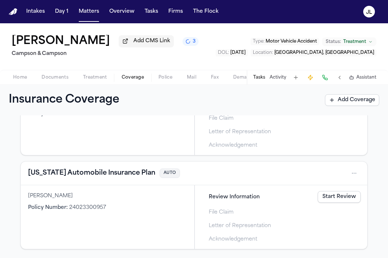
click at [79, 178] on div "[US_STATE] Automobile Insurance Plan AUTO" at bounding box center [194, 173] width 332 height 12
click at [79, 176] on button "[US_STATE] Automobile Insurance Plan" at bounding box center [91, 173] width 127 height 10
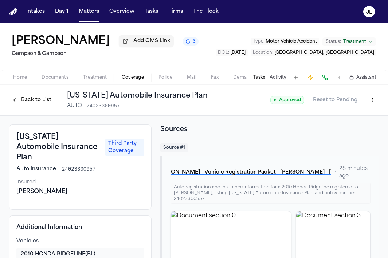
scroll to position [54, 0]
click at [39, 102] on button "Back to List" at bounding box center [32, 100] width 46 height 12
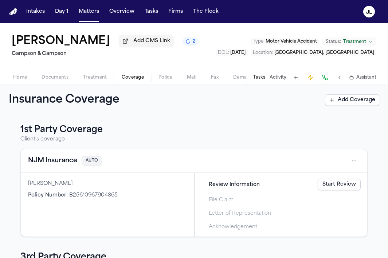
click at [341, 187] on link "Start Review" at bounding box center [338, 185] width 43 height 12
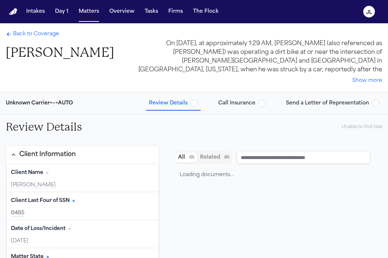
type input "**********"
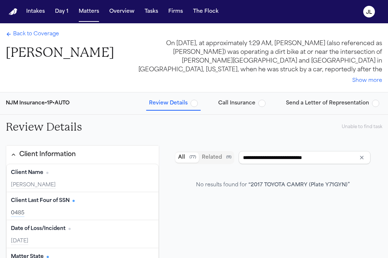
click at [31, 38] on span "Back to Coverage" at bounding box center [36, 34] width 46 height 7
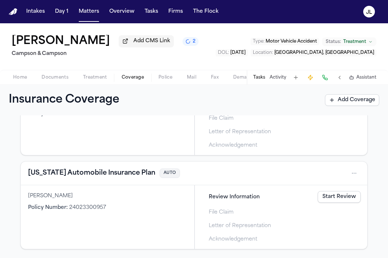
scroll to position [210, 0]
click at [66, 170] on button "[US_STATE] Automobile Insurance Plan" at bounding box center [91, 173] width 127 height 10
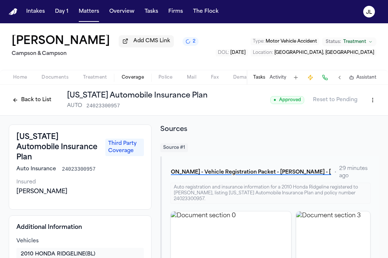
click at [32, 106] on button "Back to List" at bounding box center [32, 100] width 46 height 12
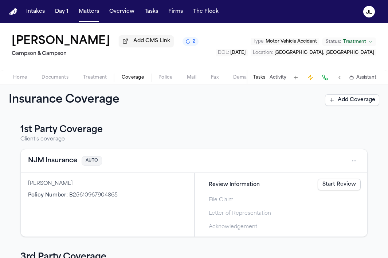
click at [55, 164] on button "NJM Insurance" at bounding box center [52, 161] width 49 height 10
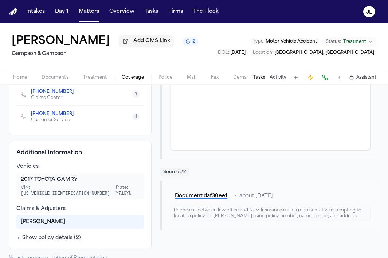
scroll to position [143, 0]
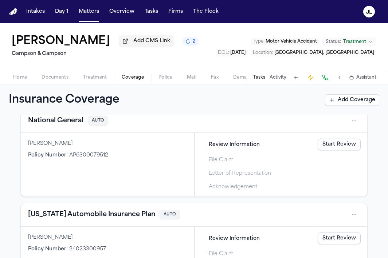
scroll to position [210, 0]
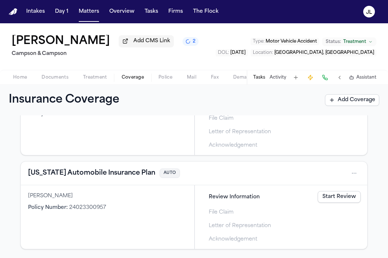
click at [58, 175] on button "[US_STATE] Automobile Insurance Plan" at bounding box center [91, 173] width 127 height 10
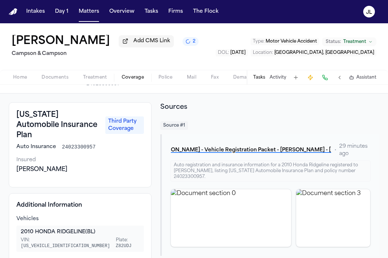
scroll to position [54, 0]
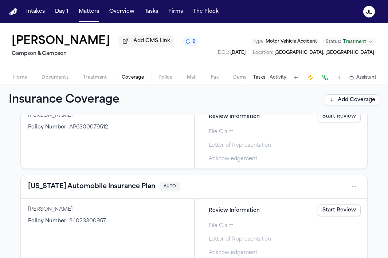
scroll to position [210, 0]
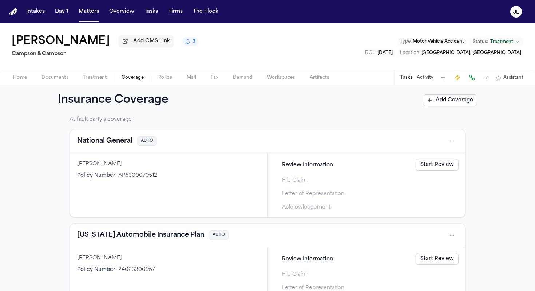
scroll to position [178, 0]
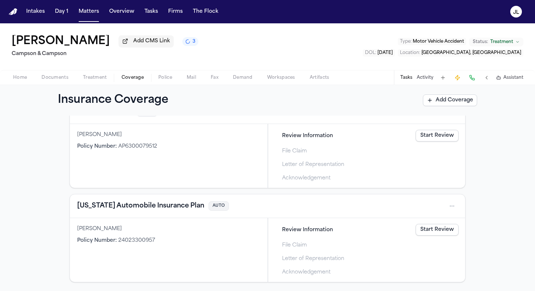
click at [175, 206] on button "[US_STATE] Automobile Insurance Plan" at bounding box center [140, 206] width 127 height 10
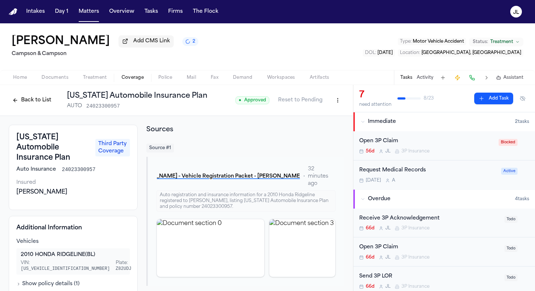
click at [43, 96] on button "Back to List" at bounding box center [32, 100] width 46 height 12
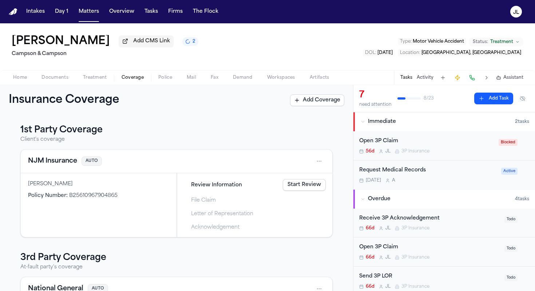
click at [48, 161] on button "NJM Insurance" at bounding box center [52, 161] width 49 height 10
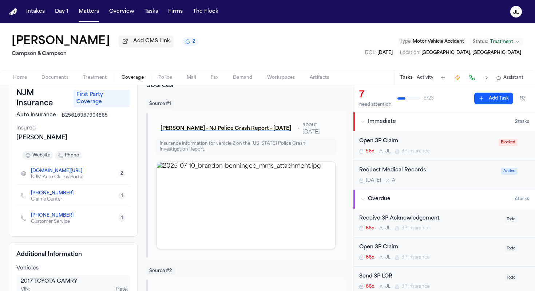
scroll to position [5, 0]
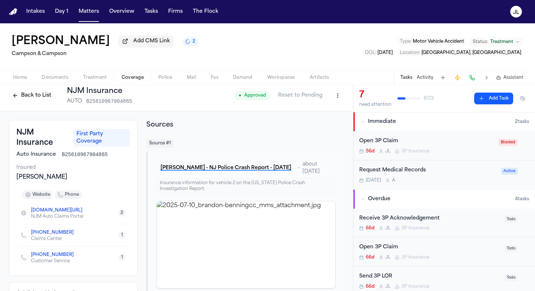
click at [22, 101] on button "Back to List" at bounding box center [32, 96] width 46 height 12
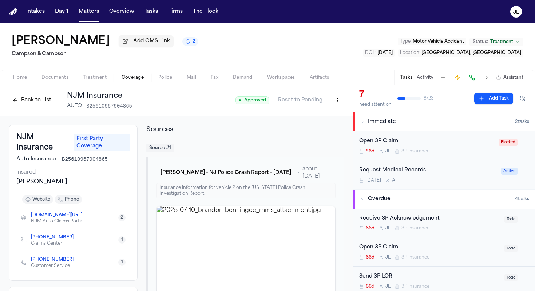
click at [25, 106] on button "Back to List" at bounding box center [32, 100] width 46 height 12
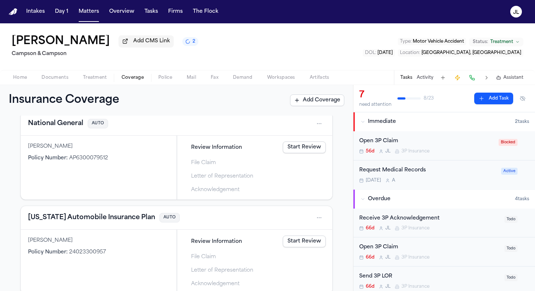
scroll to position [178, 0]
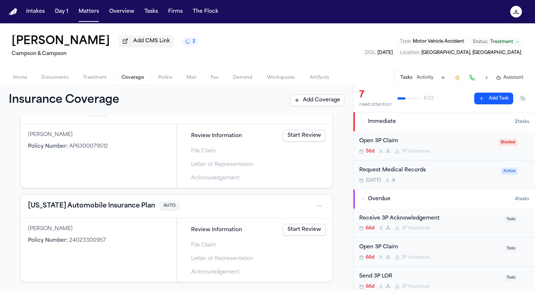
click at [78, 208] on button "[US_STATE] Automobile Insurance Plan" at bounding box center [91, 206] width 127 height 10
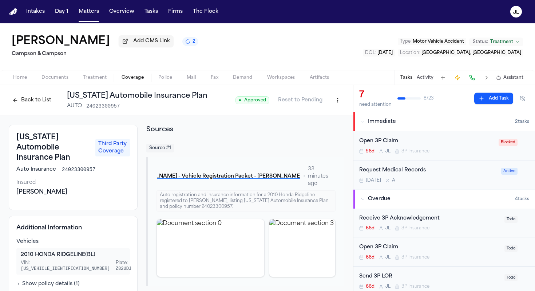
click at [25, 104] on button "Back to List" at bounding box center [32, 100] width 46 height 12
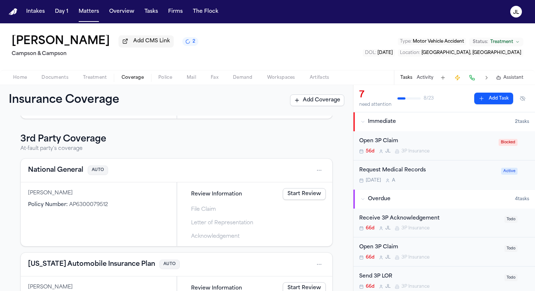
scroll to position [116, 0]
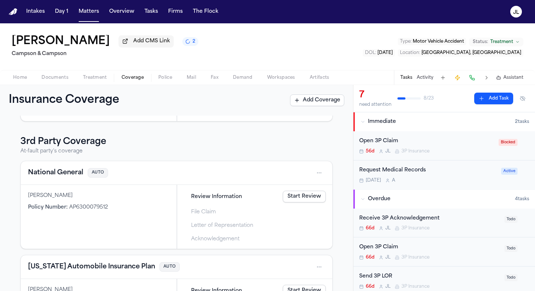
click at [61, 168] on div "National General AUTO" at bounding box center [176, 173] width 297 height 12
click at [61, 169] on button "National General" at bounding box center [55, 172] width 55 height 10
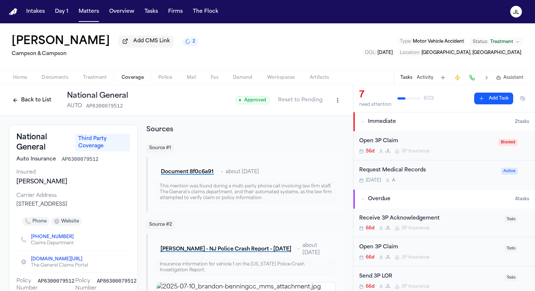
click at [19, 101] on button "Back to List" at bounding box center [32, 100] width 46 height 12
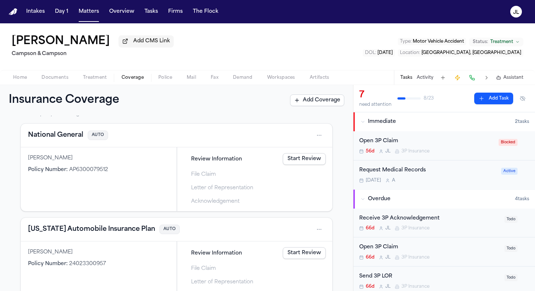
scroll to position [178, 0]
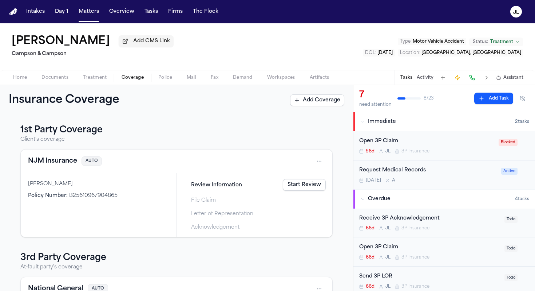
scroll to position [178, 0]
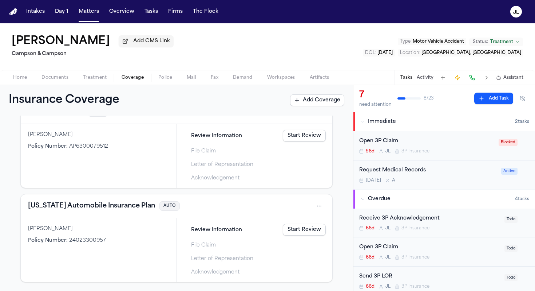
click at [96, 203] on button "[US_STATE] Automobile Insurance Plan" at bounding box center [91, 206] width 127 height 10
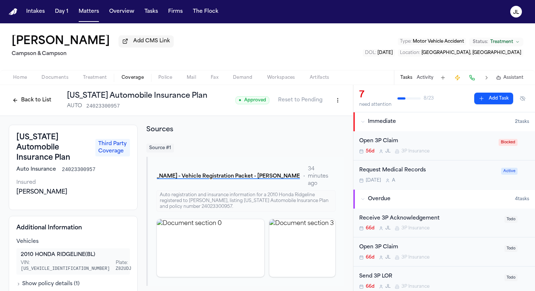
click at [20, 96] on button "Back to List" at bounding box center [32, 100] width 46 height 12
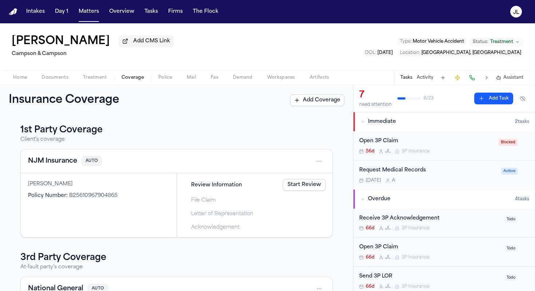
click at [54, 163] on button "NJM Insurance" at bounding box center [52, 161] width 49 height 10
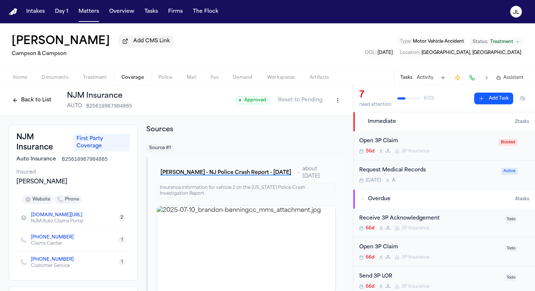
click at [25, 102] on button "Back to List" at bounding box center [32, 100] width 46 height 12
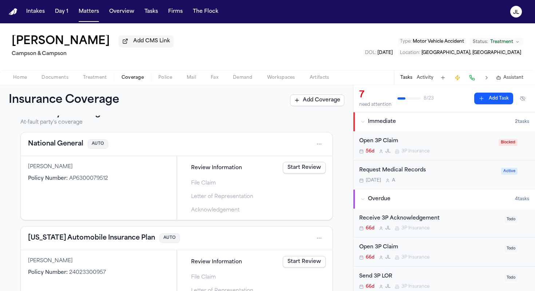
scroll to position [131, 0]
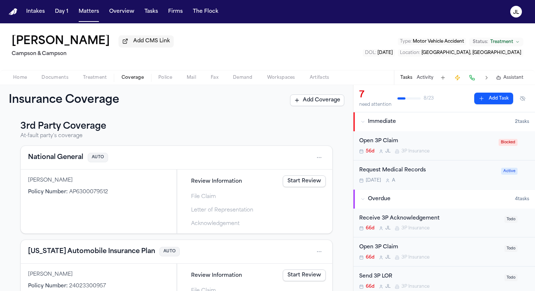
click at [49, 167] on div "National General AUTO" at bounding box center [177, 158] width 312 height 24
click at [49, 162] on button "National General" at bounding box center [55, 157] width 55 height 10
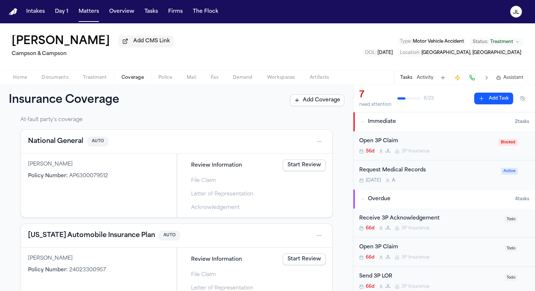
scroll to position [178, 0]
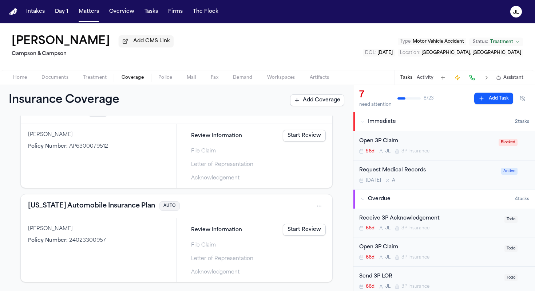
click at [128, 212] on div "[US_STATE] Automobile Insurance Plan AUTO" at bounding box center [177, 206] width 312 height 24
click at [128, 206] on button "[US_STATE] Automobile Insurance Plan" at bounding box center [91, 206] width 127 height 10
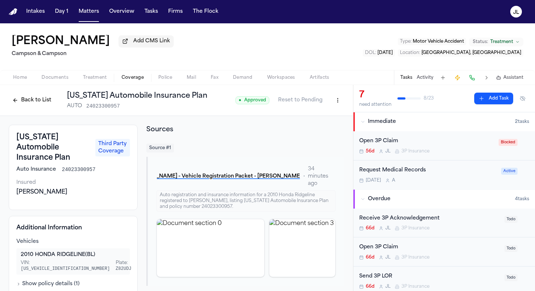
click at [31, 102] on button "Back to List" at bounding box center [32, 100] width 46 height 12
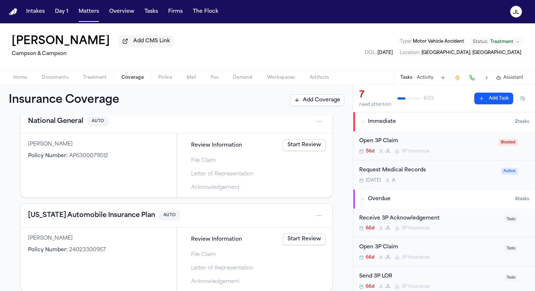
scroll to position [178, 0]
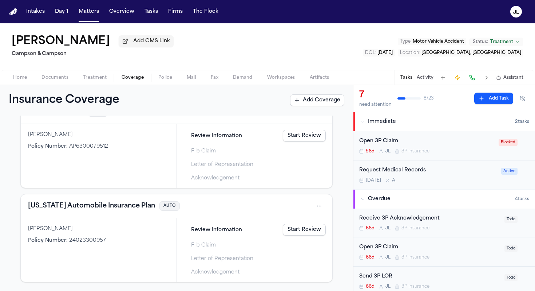
click at [88, 205] on button "[US_STATE] Automobile Insurance Plan" at bounding box center [91, 206] width 127 height 10
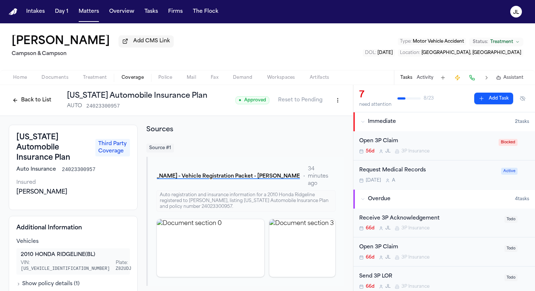
click at [27, 97] on button "Back to List" at bounding box center [32, 100] width 46 height 12
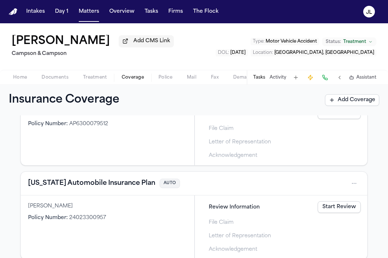
scroll to position [210, 0]
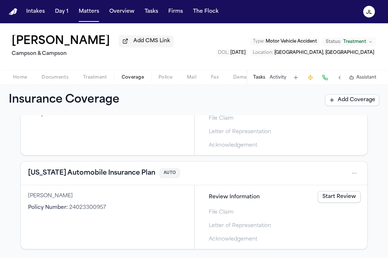
click at [62, 175] on button "[US_STATE] Automobile Insurance Plan" at bounding box center [91, 173] width 127 height 10
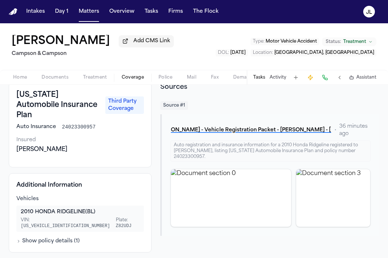
scroll to position [54, 0]
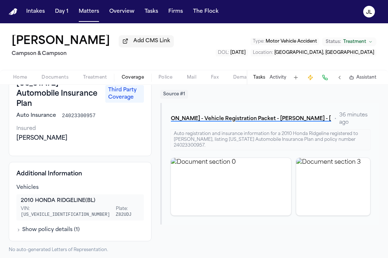
click at [323, 82] on button at bounding box center [325, 77] width 10 height 10
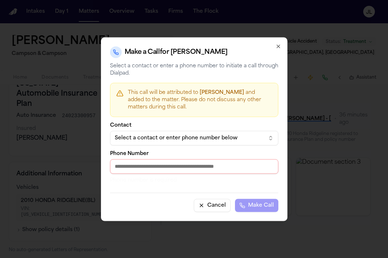
click at [193, 164] on input "Phone Number" at bounding box center [194, 166] width 168 height 15
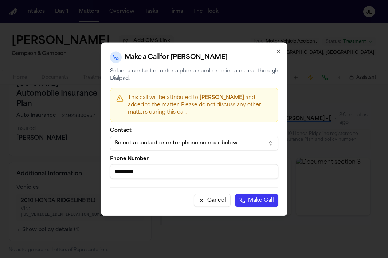
type input "**********"
click at [266, 201] on button "Make Call" at bounding box center [256, 200] width 43 height 13
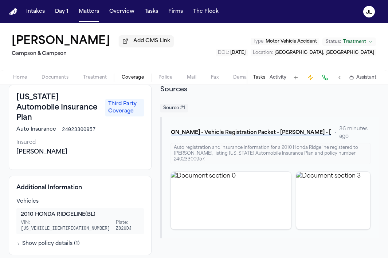
scroll to position [43, 0]
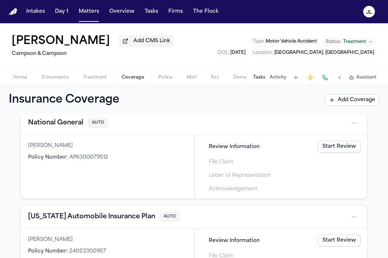
scroll to position [112, 0]
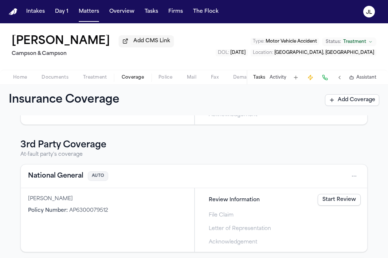
click at [74, 177] on button "National General" at bounding box center [55, 176] width 55 height 10
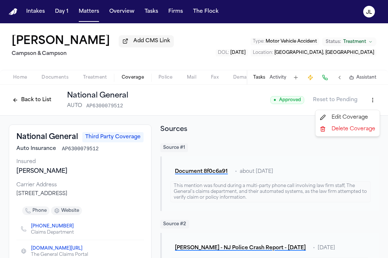
click at [374, 104] on html "Intakes Day 1 Matters Overview Tasks Firms The [PERSON_NAME] [PERSON_NAME] Add …" at bounding box center [194, 129] width 388 height 258
click at [368, 112] on div "Edit Coverage" at bounding box center [347, 118] width 61 height 12
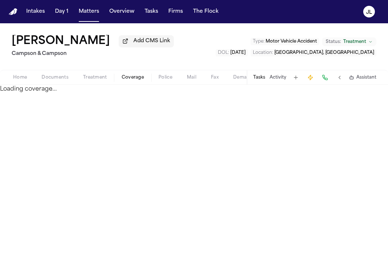
select select "**********"
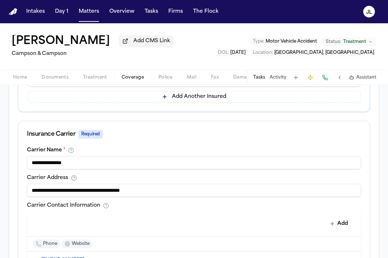
scroll to position [218, 0]
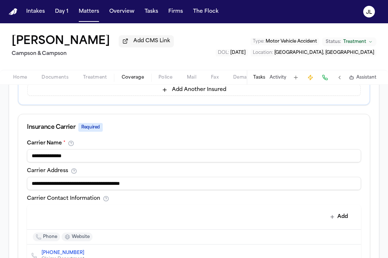
drag, startPoint x: 98, startPoint y: 153, endPoint x: 55, endPoint y: 156, distance: 43.4
click at [55, 156] on input "**********" at bounding box center [194, 155] width 334 height 13
type input "**********"
drag, startPoint x: 178, startPoint y: 187, endPoint x: 23, endPoint y: 159, distance: 157.7
click at [5, 166] on div "**********" at bounding box center [194, 181] width 388 height 566
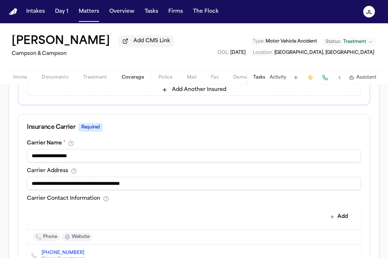
type input "*"
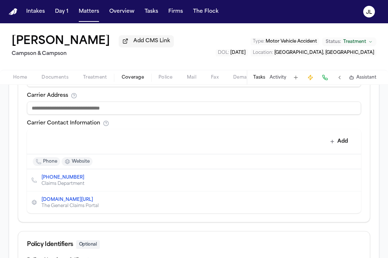
scroll to position [295, 0]
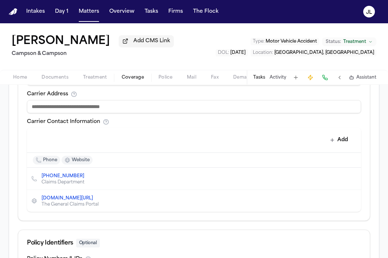
click at [349, 175] on button "Delete contact" at bounding box center [351, 179] width 10 height 10
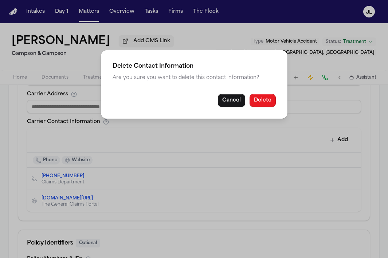
click at [260, 100] on button "Delete" at bounding box center [262, 100] width 26 height 13
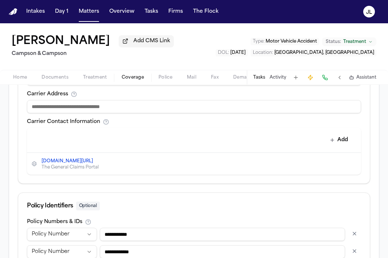
click at [351, 164] on icon "Delete contact" at bounding box center [351, 163] width 5 height 5
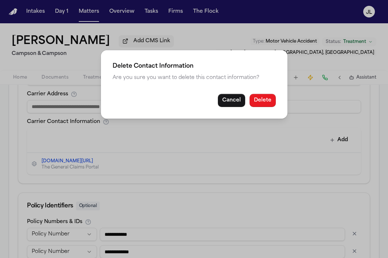
click at [272, 102] on button "Delete" at bounding box center [262, 100] width 26 height 13
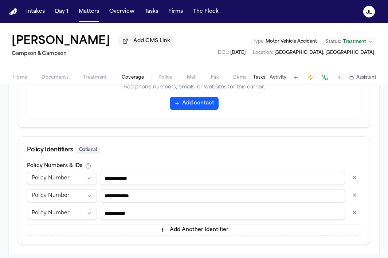
scroll to position [405, 0]
click at [356, 216] on button "button" at bounding box center [354, 212] width 13 height 12
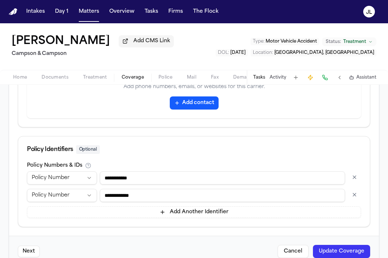
click at [354, 178] on button "button" at bounding box center [354, 177] width 13 height 12
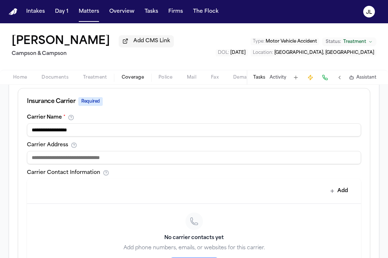
scroll to position [242, 0]
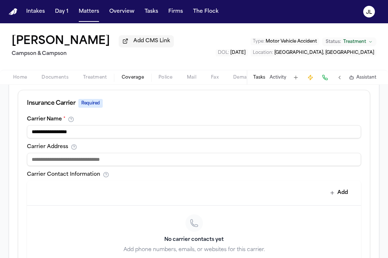
drag, startPoint x: 83, startPoint y: 137, endPoint x: -4, endPoint y: 133, distance: 87.5
click at [0, 133] on html "**********" at bounding box center [194, 129] width 388 height 258
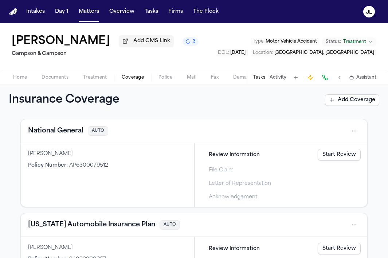
scroll to position [210, 0]
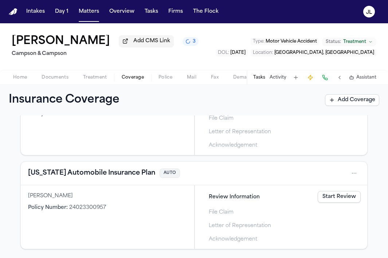
click at [125, 177] on button "[US_STATE] Automobile Insurance Plan" at bounding box center [91, 173] width 127 height 10
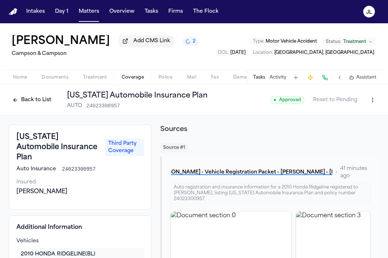
click at [24, 106] on button "Back to List" at bounding box center [32, 100] width 46 height 12
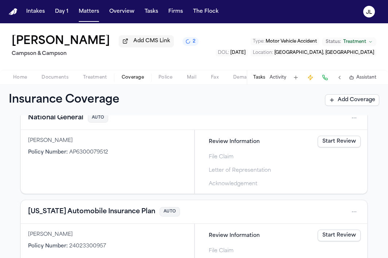
scroll to position [160, 0]
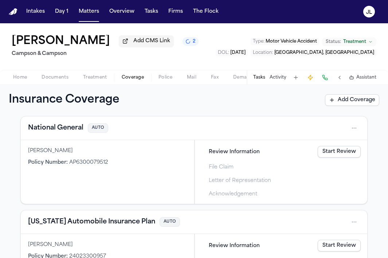
click at [351, 130] on html "Intakes Day 1 Matters Overview Tasks Firms The Flock JL Brandon Bennett Add CMS…" at bounding box center [194, 129] width 388 height 258
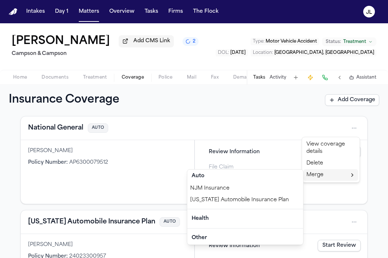
click at [284, 204] on div "[US_STATE] Automobile Insurance Plan" at bounding box center [245, 200] width 116 height 12
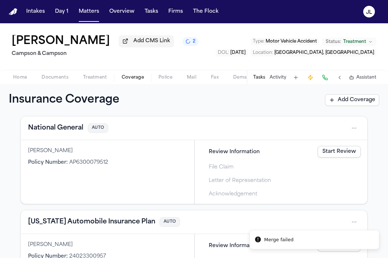
click at [65, 123] on div "National General AUTO" at bounding box center [194, 128] width 346 height 24
click at [66, 129] on button "National General" at bounding box center [55, 128] width 55 height 10
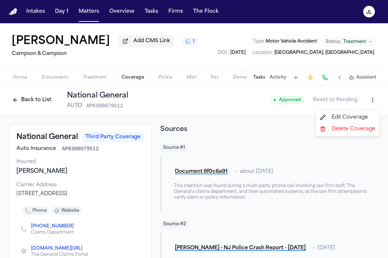
click at [372, 96] on html "Intakes Day 1 Matters Overview Tasks Firms The Flock JL Brandon Bennett Add CMS…" at bounding box center [194, 129] width 388 height 258
drag, startPoint x: 363, startPoint y: 123, endPoint x: 360, endPoint y: 114, distance: 9.3
select select "**********"
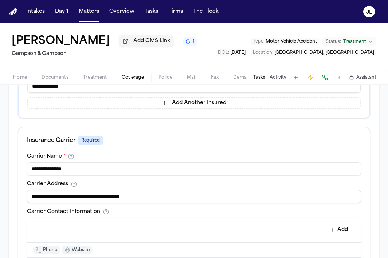
scroll to position [205, 0]
drag, startPoint x: 210, startPoint y: 201, endPoint x: 68, endPoint y: 166, distance: 145.7
click at [69, 167] on div "**********" at bounding box center [193, 231] width 351 height 157
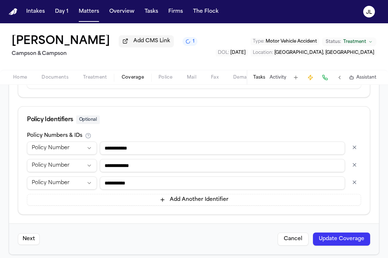
scroll to position [421, 0]
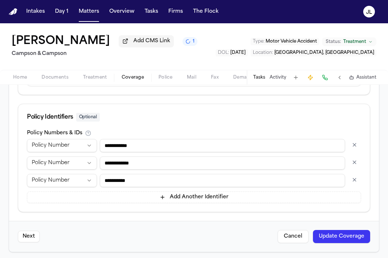
click at [351, 182] on button "button" at bounding box center [354, 180] width 13 height 12
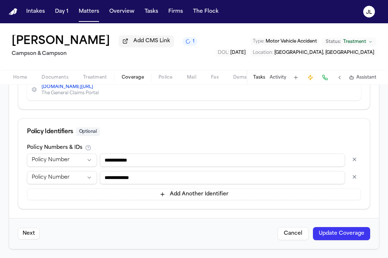
click at [350, 157] on button "button" at bounding box center [354, 160] width 13 height 12
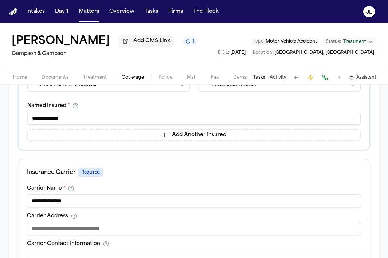
scroll to position [175, 0]
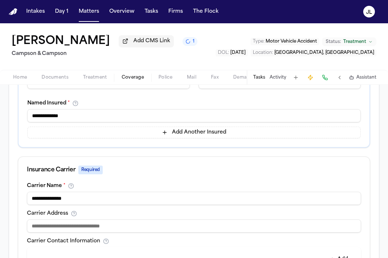
drag, startPoint x: 173, startPoint y: 205, endPoint x: 70, endPoint y: 202, distance: 102.7
click at [70, 202] on input "**********" at bounding box center [194, 198] width 334 height 13
drag, startPoint x: 80, startPoint y: 197, endPoint x: 56, endPoint y: 196, distance: 23.3
click at [56, 196] on input "**********" at bounding box center [194, 198] width 334 height 13
type input "**********"
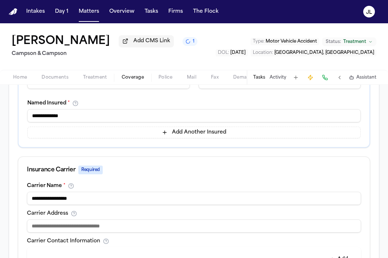
scroll to position [390, 0]
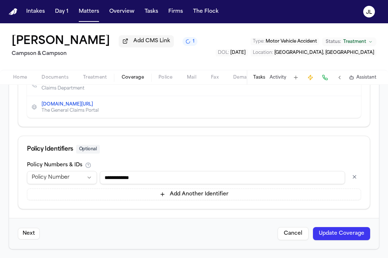
click at [363, 238] on button "Update Coverage" at bounding box center [341, 233] width 57 height 13
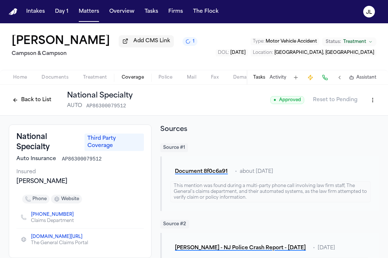
click at [19, 102] on button "Back to List" at bounding box center [32, 100] width 46 height 12
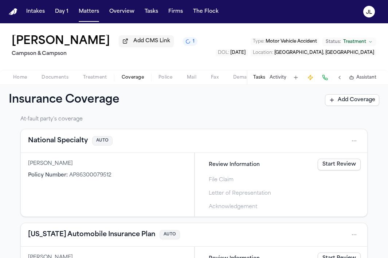
scroll to position [145, 0]
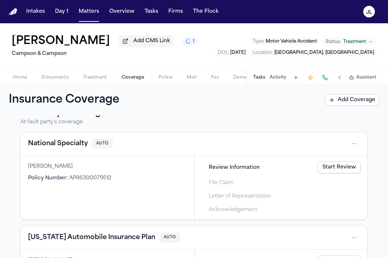
click at [64, 146] on button "National Specialty" at bounding box center [58, 144] width 60 height 10
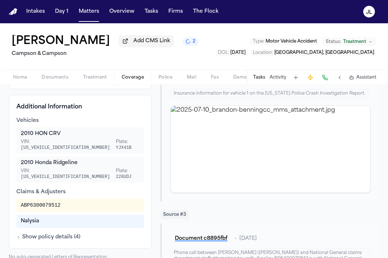
scroll to position [175, 0]
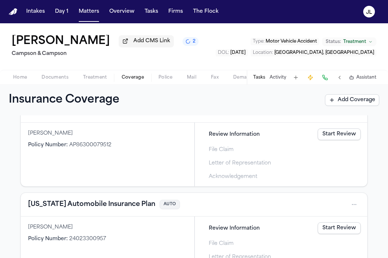
scroll to position [210, 0]
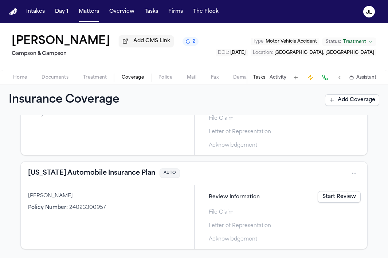
click at [122, 178] on div "New Jersey Automobile Insurance Plan AUTO" at bounding box center [194, 173] width 332 height 12
click at [122, 178] on button "[US_STATE] Automobile Insurance Plan" at bounding box center [91, 173] width 127 height 10
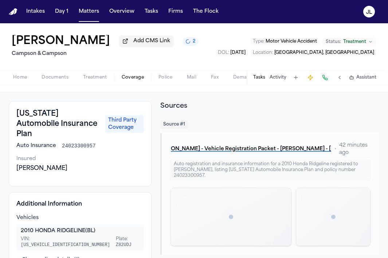
scroll to position [54, 0]
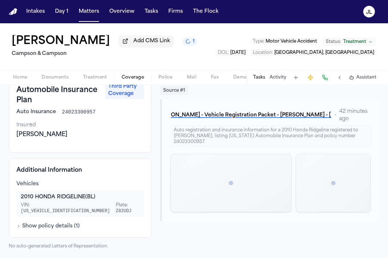
scroll to position [54, 0]
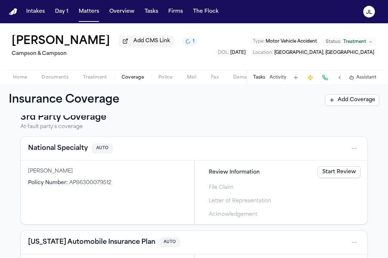
scroll to position [132, 0]
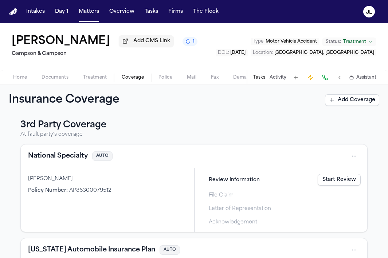
click at [55, 161] on button "National Specialty" at bounding box center [58, 156] width 60 height 10
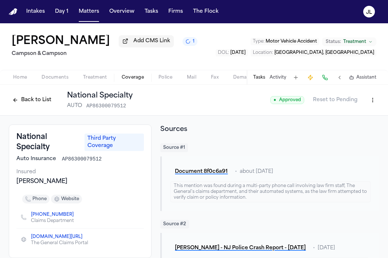
click at [16, 98] on button "Back to List" at bounding box center [32, 100] width 46 height 12
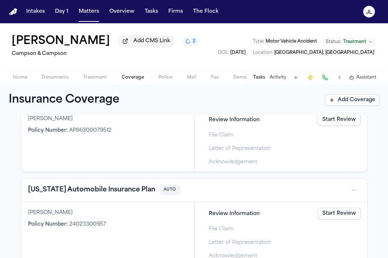
scroll to position [210, 0]
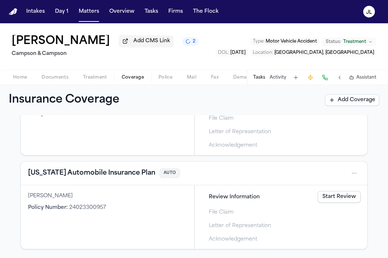
click at [123, 171] on button "[US_STATE] Automobile Insurance Plan" at bounding box center [91, 173] width 127 height 10
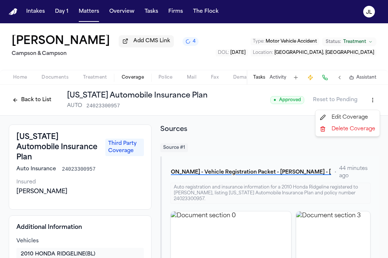
click at [372, 99] on html "Intakes Day 1 Matters Overview Tasks Firms The [PERSON_NAME] [PERSON_NAME] Add …" at bounding box center [194, 129] width 388 height 258
click at [353, 115] on div "Edit Coverage" at bounding box center [347, 118] width 61 height 12
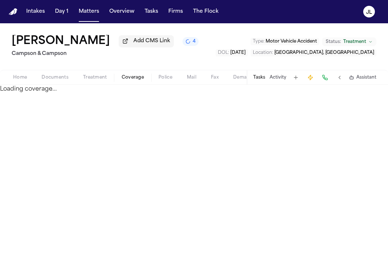
select select "**********"
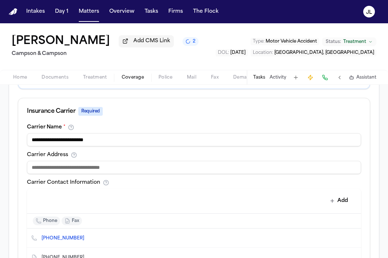
scroll to position [235, 0]
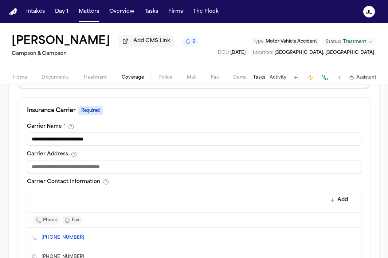
click at [117, 167] on input at bounding box center [194, 166] width 334 height 13
paste input "**********"
drag, startPoint x: 183, startPoint y: 171, endPoint x: 139, endPoint y: 170, distance: 43.7
click at [140, 171] on input "**********" at bounding box center [194, 166] width 334 height 13
click at [182, 170] on input "**********" at bounding box center [194, 166] width 334 height 13
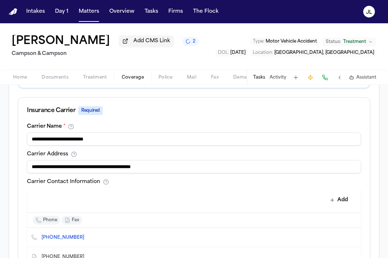
drag, startPoint x: 183, startPoint y: 170, endPoint x: 123, endPoint y: 169, distance: 60.8
click at [123, 169] on input "**********" at bounding box center [194, 166] width 334 height 13
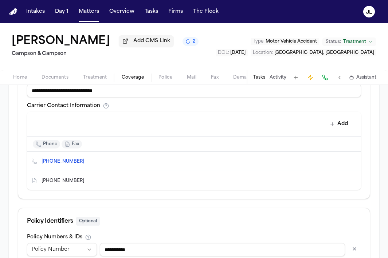
scroll to position [311, 0]
type input "**********"
click at [333, 125] on icon "button" at bounding box center [332, 124] width 6 height 6
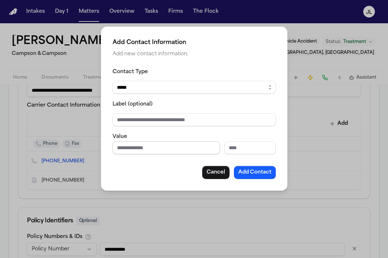
click at [159, 145] on input "Phone number" at bounding box center [165, 147] width 107 height 13
paste input "**********"
type input "**********"
click at [195, 173] on div "Cancel Add Contact" at bounding box center [193, 172] width 163 height 13
click at [209, 173] on button "Cancel" at bounding box center [215, 172] width 27 height 13
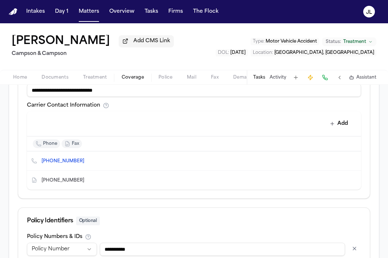
click at [86, 161] on icon "Copy to clipboard" at bounding box center [88, 161] width 4 height 4
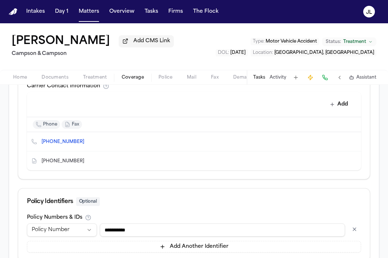
scroll to position [384, 0]
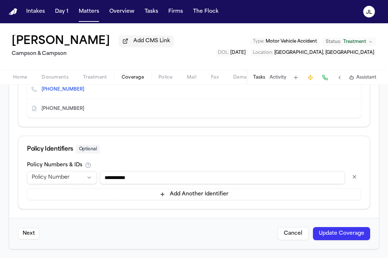
click at [344, 232] on button "Update Coverage" at bounding box center [341, 233] width 57 height 13
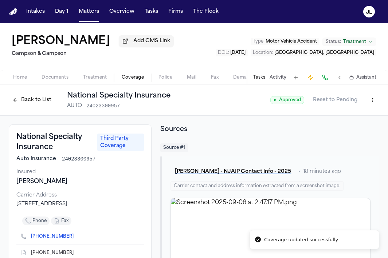
click at [326, 76] on button at bounding box center [325, 77] width 10 height 10
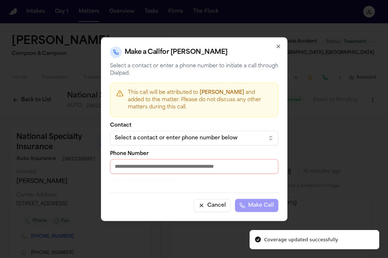
click at [149, 168] on input "Phone Number" at bounding box center [194, 166] width 168 height 15
paste input "**********"
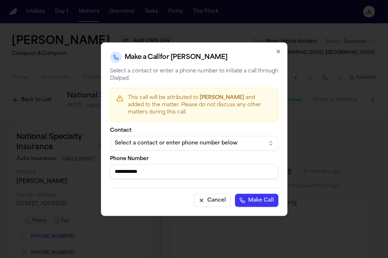
type input "**********"
click at [264, 198] on button "Make Call" at bounding box center [256, 200] width 43 height 13
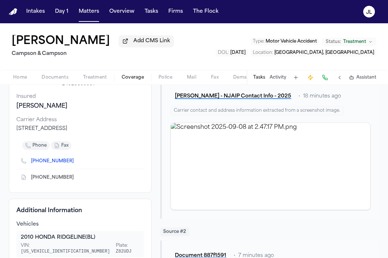
scroll to position [70, 0]
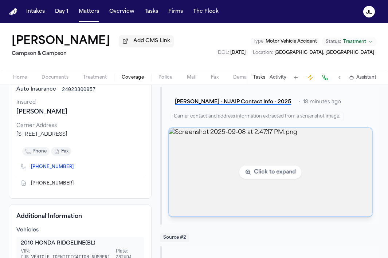
click at [209, 166] on img "View image Screenshot 2025-09-08 at 2.47.17 PM.png" at bounding box center [270, 172] width 203 height 88
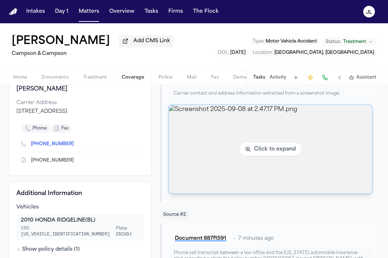
scroll to position [94, 0]
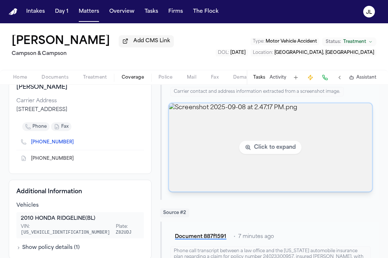
click at [201, 164] on img "View image Screenshot 2025-09-08 at 2.47.17 PM.png" at bounding box center [270, 147] width 203 height 88
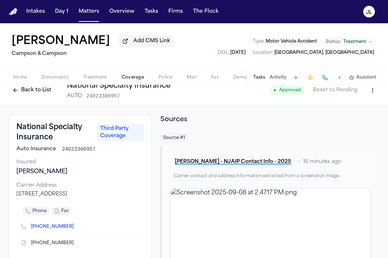
scroll to position [0, 0]
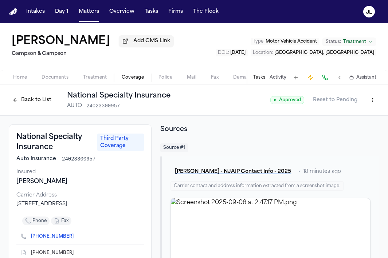
click at [43, 96] on button "Back to List" at bounding box center [32, 100] width 46 height 12
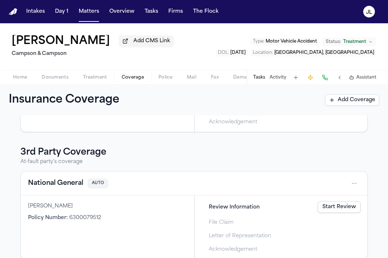
scroll to position [71, 0]
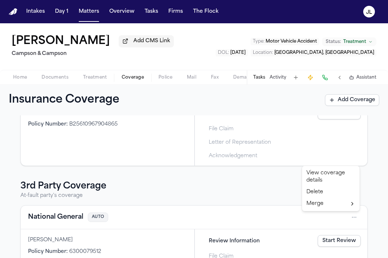
click at [357, 220] on html "Intakes Day 1 Matters Overview Tasks Firms The [PERSON_NAME] [PERSON_NAME] Add …" at bounding box center [194, 129] width 388 height 258
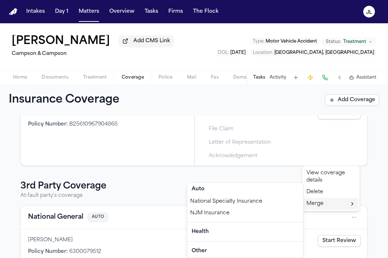
click at [322, 201] on div "Merge" at bounding box center [330, 204] width 55 height 12
click at [265, 202] on div "National Specialty Insurance" at bounding box center [245, 202] width 116 height 12
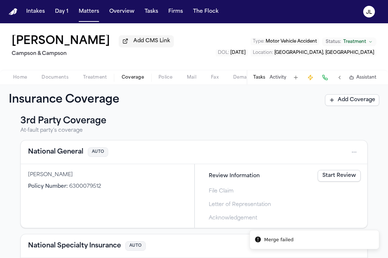
scroll to position [173, 0]
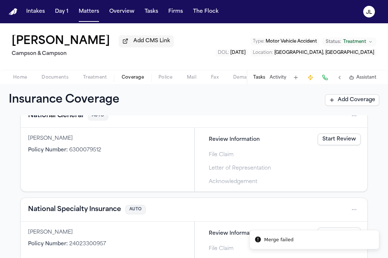
click at [258, 242] on icon "Notifications alt+T" at bounding box center [258, 240] width 6 height 6
click at [222, 229] on div "Review Information Start Review" at bounding box center [280, 233] width 165 height 16
click at [261, 74] on div "Tasks Activity Assistant" at bounding box center [313, 77] width 135 height 14
click at [261, 78] on button "Tasks" at bounding box center [259, 78] width 12 height 6
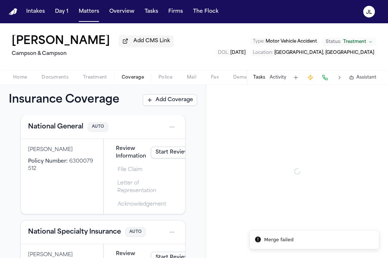
scroll to position [184, 0]
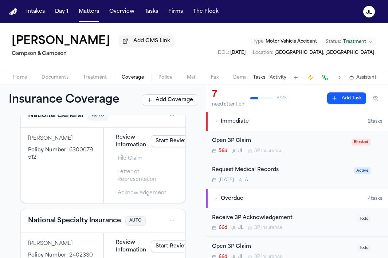
click at [288, 145] on div "Open 3P Claim" at bounding box center [279, 141] width 135 height 8
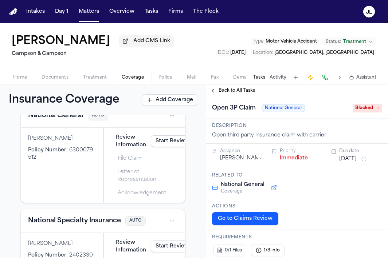
click at [367, 112] on span "Blocked" at bounding box center [367, 108] width 29 height 9
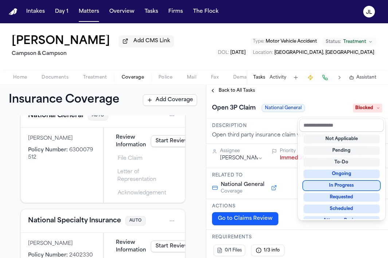
click at [324, 187] on div "In Progress" at bounding box center [341, 185] width 76 height 9
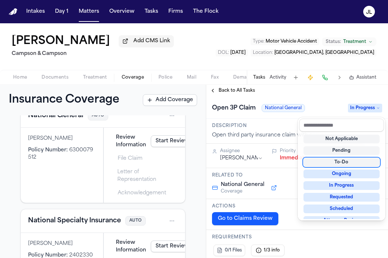
click at [217, 91] on div "**********" at bounding box center [297, 171] width 182 height 173
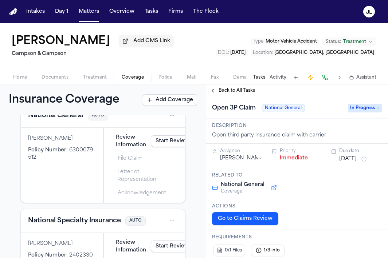
click at [216, 91] on button "Back to All Tasks" at bounding box center [232, 91] width 52 height 6
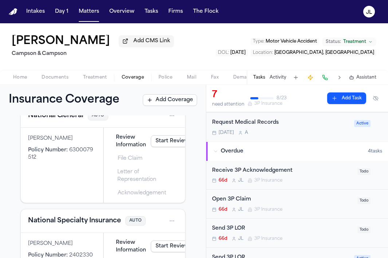
scroll to position [60, 0]
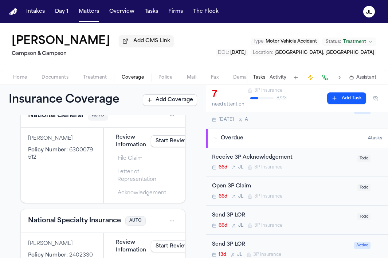
click at [281, 196] on span "3P Insurance" at bounding box center [268, 197] width 28 height 6
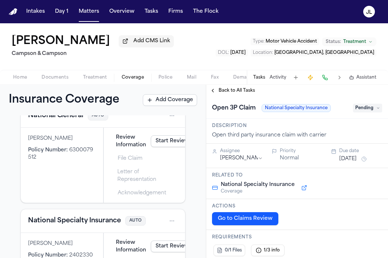
click at [375, 112] on span "Pending" at bounding box center [367, 108] width 29 height 9
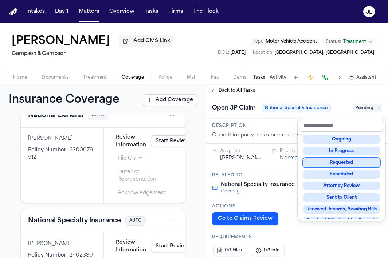
scroll to position [39, 0]
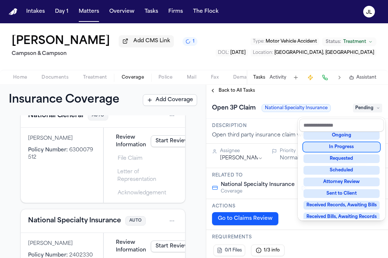
click at [341, 146] on div "In Progress" at bounding box center [341, 147] width 76 height 9
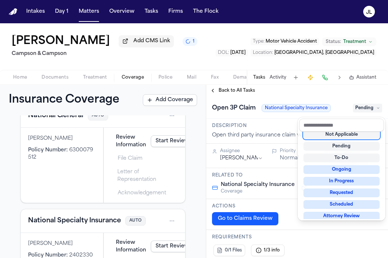
scroll to position [3, 0]
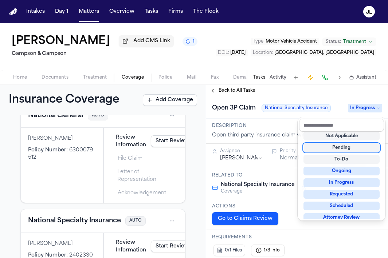
click at [219, 89] on div "**********" at bounding box center [297, 171] width 182 height 173
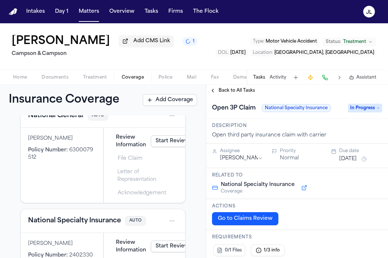
click at [218, 90] on span "Back to All Tasks" at bounding box center [236, 91] width 36 height 6
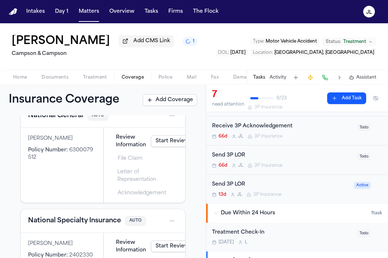
scroll to position [123, 0]
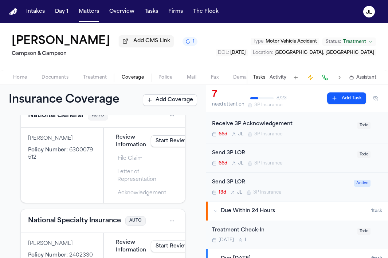
click at [247, 191] on div "3P Insurance" at bounding box center [263, 193] width 35 height 6
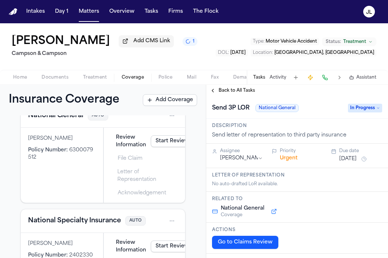
click at [222, 92] on span "Back to All Tasks" at bounding box center [236, 91] width 36 height 6
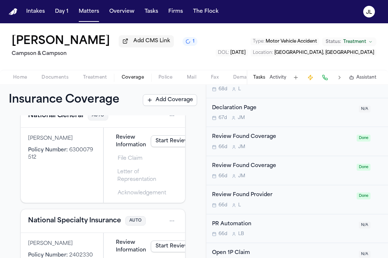
scroll to position [418, 0]
click at [257, 166] on div "Review Found Coverage" at bounding box center [282, 166] width 140 height 8
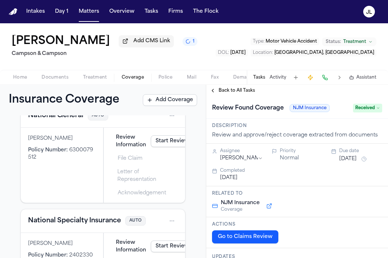
click at [365, 109] on span "Received" at bounding box center [367, 108] width 29 height 9
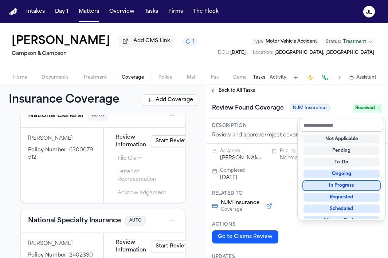
click at [332, 184] on div "In Progress" at bounding box center [341, 185] width 76 height 9
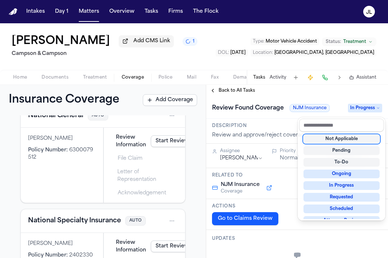
click at [213, 89] on div "**********" at bounding box center [297, 171] width 182 height 173
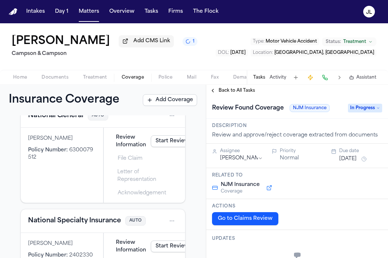
click at [214, 91] on button "Back to All Tasks" at bounding box center [232, 91] width 52 height 6
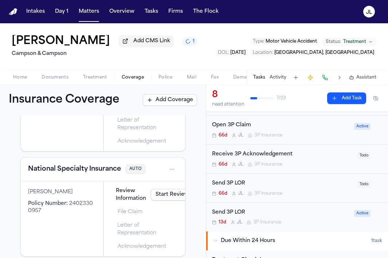
scroll to position [244, 0]
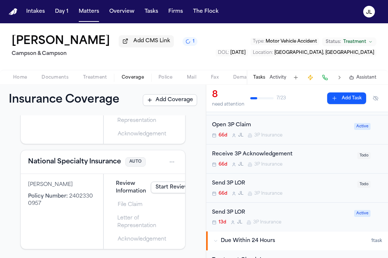
click at [64, 162] on button "National Specialty Insurance" at bounding box center [74, 162] width 93 height 10
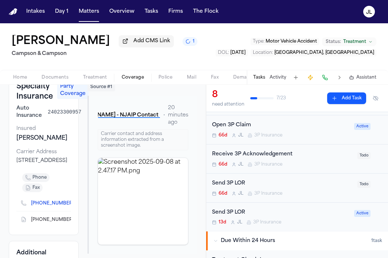
scroll to position [63, 0]
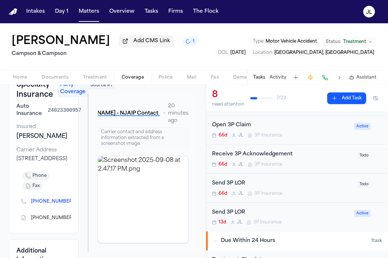
click at [76, 204] on icon "Copy to clipboard" at bounding box center [77, 202] width 3 height 3
click at [327, 77] on button at bounding box center [325, 77] width 10 height 10
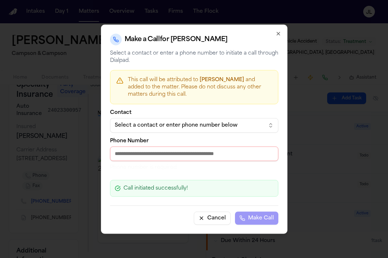
paste input "**********"
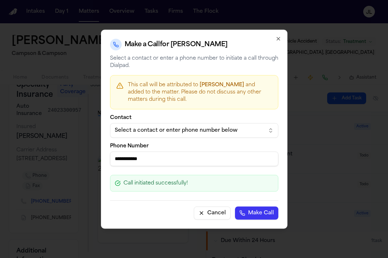
type input "**********"
click at [254, 216] on button "Make Call" at bounding box center [256, 212] width 43 height 13
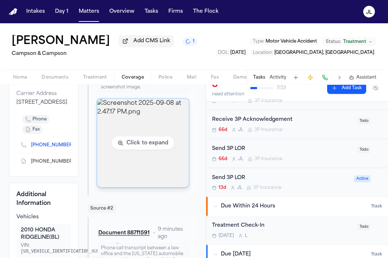
scroll to position [118, 0]
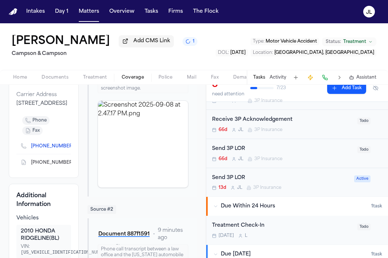
click at [76, 149] on icon "Copy to clipboard" at bounding box center [77, 147] width 3 height 3
click at [325, 78] on button at bounding box center [325, 77] width 10 height 10
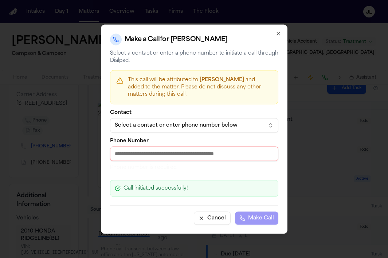
click at [184, 150] on input "Phone Number" at bounding box center [194, 153] width 168 height 15
paste input "**********"
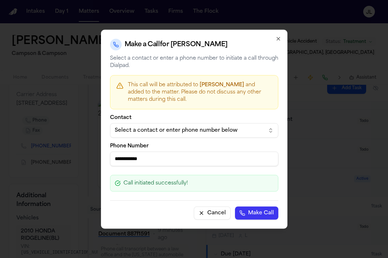
type input "**********"
click at [249, 210] on button "Make Call" at bounding box center [256, 212] width 43 height 13
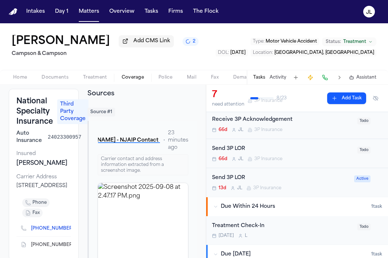
scroll to position [0, 0]
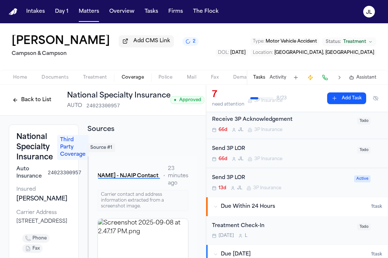
click at [24, 100] on button "Back to List" at bounding box center [32, 100] width 46 height 12
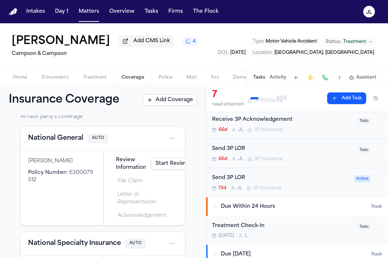
scroll to position [150, 0]
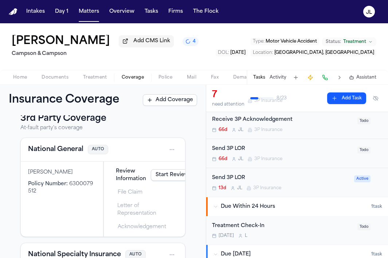
click at [65, 153] on button "National General" at bounding box center [55, 150] width 55 height 10
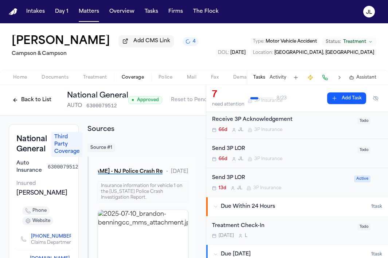
scroll to position [0, 29]
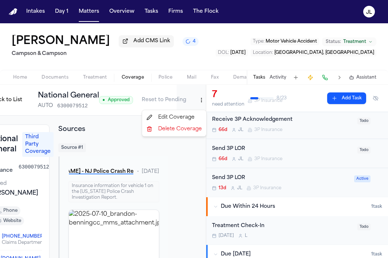
click at [201, 103] on html "Intakes Day 1 Matters Overview Tasks Firms The [PERSON_NAME] [PERSON_NAME] Add …" at bounding box center [194, 129] width 388 height 258
click at [175, 103] on button "Reset to Pending" at bounding box center [163, 100] width 53 height 12
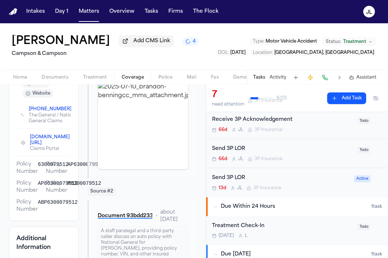
scroll to position [0, 0]
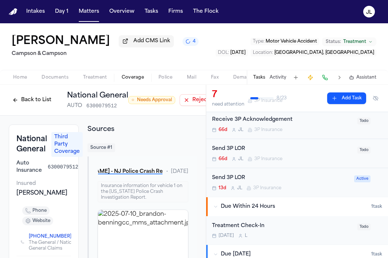
click at [22, 100] on button "Back to List" at bounding box center [32, 100] width 46 height 12
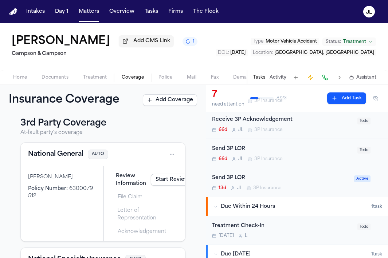
scroll to position [144, 0]
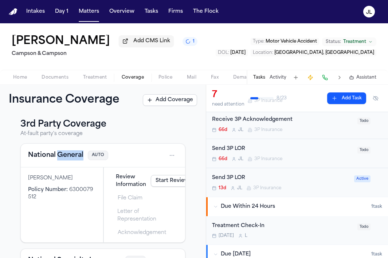
click at [58, 161] on div "National General AUTO" at bounding box center [103, 156] width 150 height 12
click at [58, 160] on button "National General" at bounding box center [55, 155] width 55 height 10
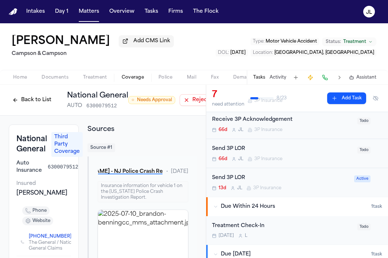
click at [34, 99] on button "Back to List" at bounding box center [32, 100] width 46 height 12
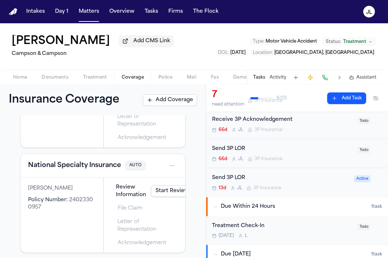
scroll to position [240, 0]
click at [107, 167] on button "National Specialty Insurance" at bounding box center [74, 165] width 93 height 10
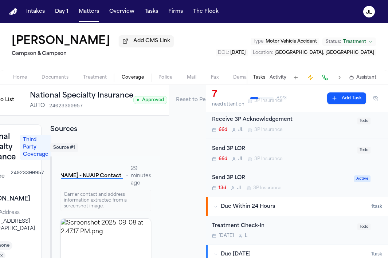
scroll to position [0, 71]
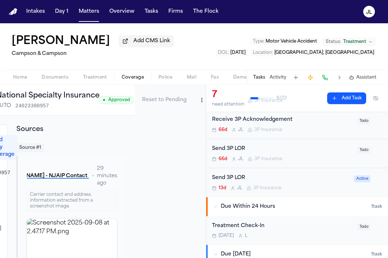
click at [170, 104] on button "Reset to Pending" at bounding box center [164, 100] width 53 height 12
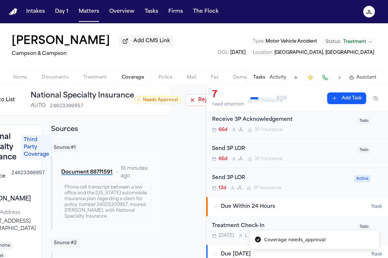
scroll to position [0, 0]
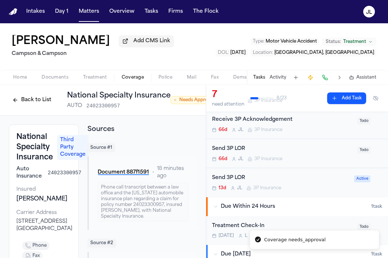
click at [34, 102] on button "Back to List" at bounding box center [32, 100] width 46 height 12
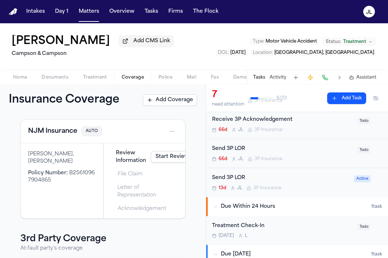
scroll to position [23, 0]
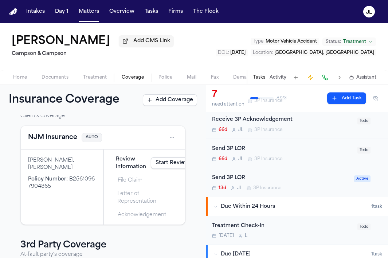
click at [66, 143] on button "NJM Insurance" at bounding box center [52, 138] width 49 height 10
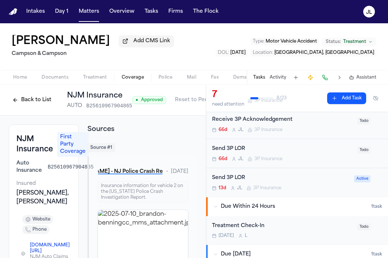
click at [186, 103] on button "Reset to Pending" at bounding box center [196, 100] width 53 height 12
click at [33, 102] on button "Back to List" at bounding box center [32, 100] width 46 height 12
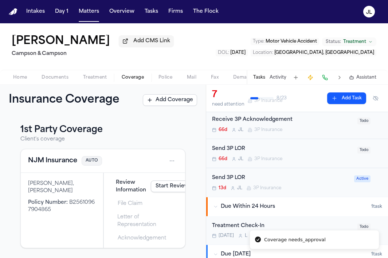
click at [61, 158] on button "NJM Insurance" at bounding box center [52, 161] width 49 height 10
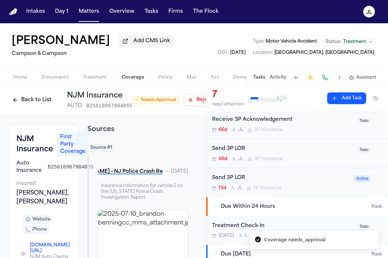
click at [44, 95] on div "Back to List NJM Insurance AUTO B25610967904865" at bounding box center [70, 100] width 123 height 19
click at [39, 98] on button "Back to List" at bounding box center [32, 100] width 46 height 12
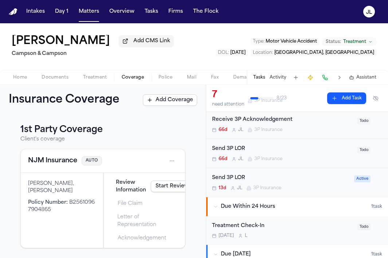
click at [164, 187] on link "Start Review" at bounding box center [172, 187] width 43 height 12
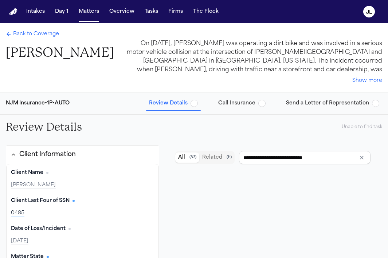
type input "**********"
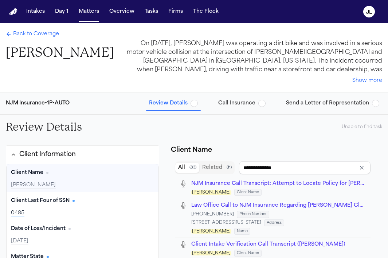
click at [229, 107] on span "Call Insurance" at bounding box center [236, 103] width 37 height 7
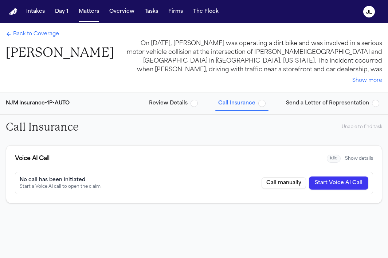
click at [315, 103] on span "Send a Letter of Representation" at bounding box center [327, 103] width 83 height 7
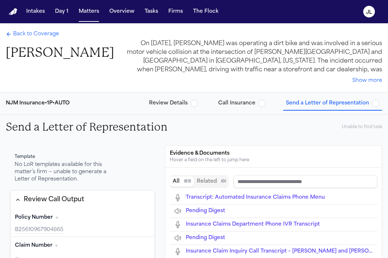
click at [183, 104] on span "Review Details" at bounding box center [168, 103] width 39 height 7
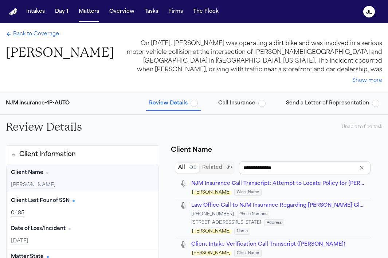
click at [27, 33] on span "Back to Coverage" at bounding box center [36, 34] width 46 height 7
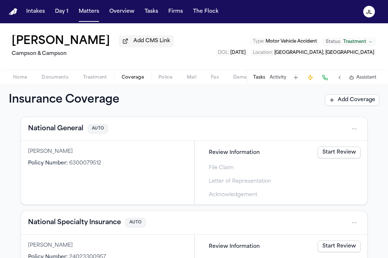
scroll to position [174, 0]
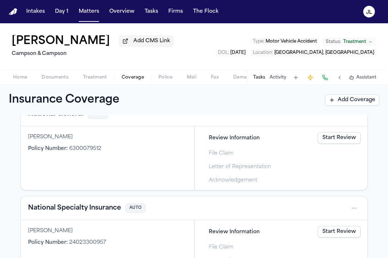
click at [88, 210] on button "National Specialty Insurance" at bounding box center [74, 208] width 93 height 10
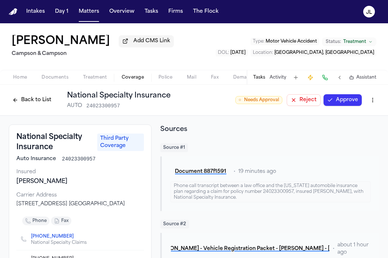
click at [45, 106] on button "Back to List" at bounding box center [32, 100] width 46 height 12
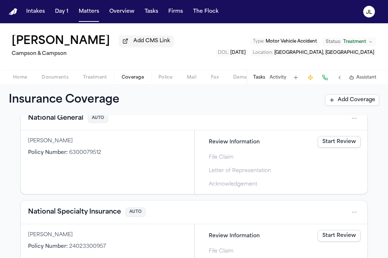
scroll to position [210, 0]
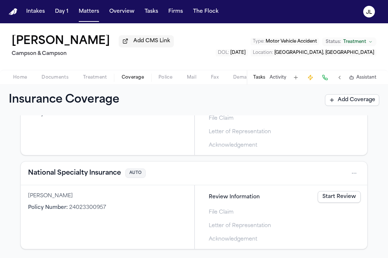
click at [333, 197] on link "Start Review" at bounding box center [338, 197] width 43 height 12
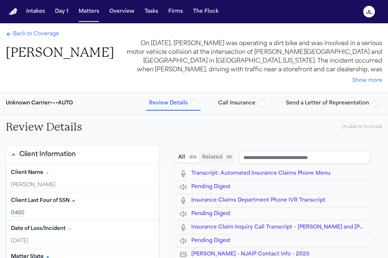
type input "**********"
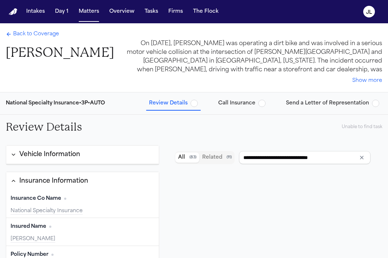
click at [15, 36] on span "Back to Coverage" at bounding box center [36, 34] width 46 height 7
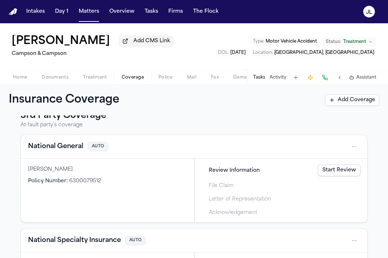
scroll to position [141, 0]
click at [63, 151] on button "National General" at bounding box center [55, 147] width 55 height 10
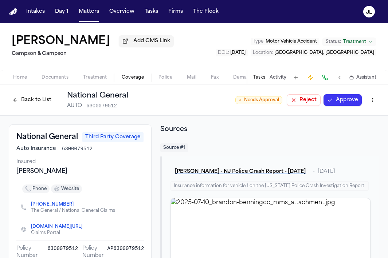
click at [357, 106] on button "Approve" at bounding box center [342, 100] width 38 height 12
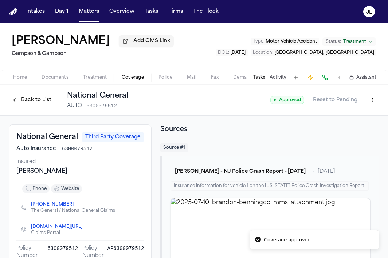
click at [45, 102] on button "Back to List" at bounding box center [32, 100] width 46 height 12
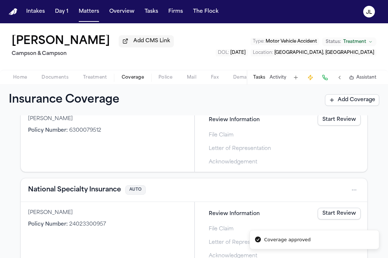
scroll to position [210, 0]
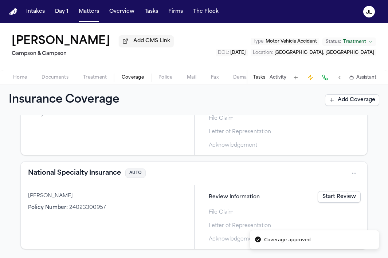
click at [101, 172] on button "National Specialty Insurance" at bounding box center [74, 173] width 93 height 10
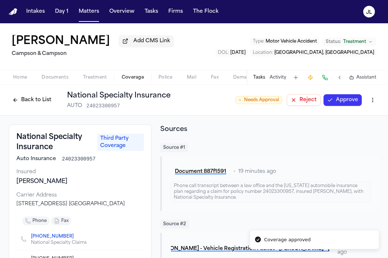
click at [351, 102] on button "Approve" at bounding box center [342, 100] width 38 height 12
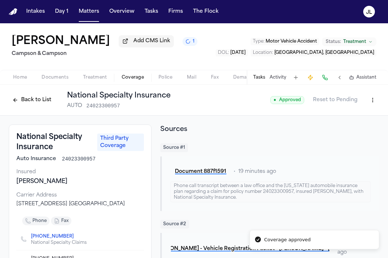
click at [36, 103] on button "Back to List" at bounding box center [32, 100] width 46 height 12
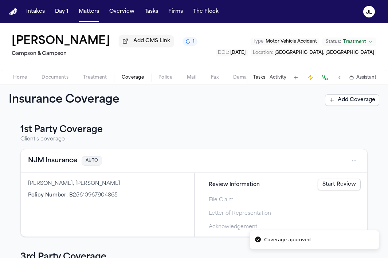
click at [54, 162] on button "NJM Insurance" at bounding box center [52, 161] width 49 height 10
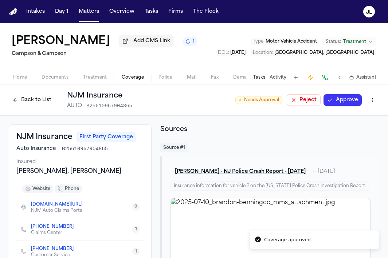
click at [345, 102] on button "Approve" at bounding box center [342, 100] width 38 height 12
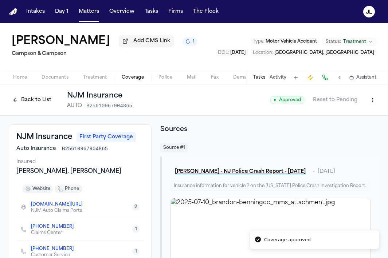
click at [37, 104] on button "Back to List" at bounding box center [32, 100] width 46 height 12
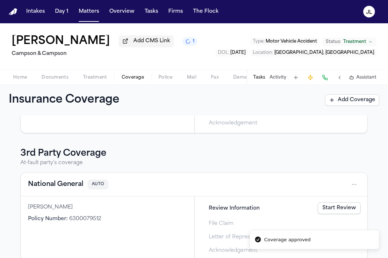
scroll to position [157, 0]
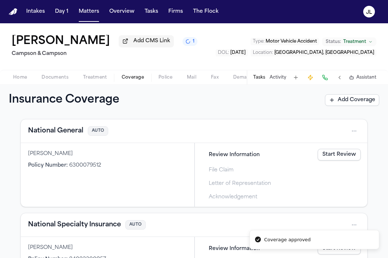
click at [343, 160] on link "Start Review" at bounding box center [338, 155] width 43 height 12
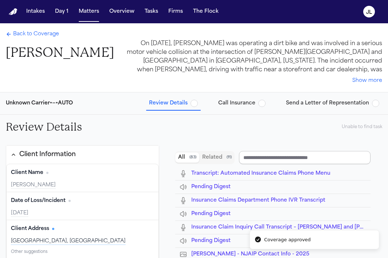
type input "**********"
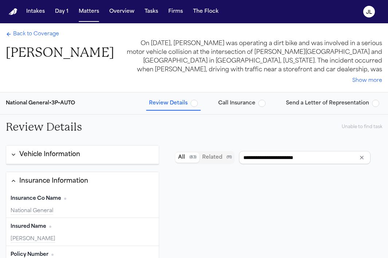
click at [241, 107] on span "Call Insurance" at bounding box center [236, 103] width 37 height 7
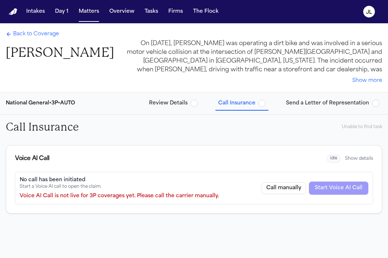
click at [51, 37] on span "Back to Coverage" at bounding box center [36, 34] width 46 height 7
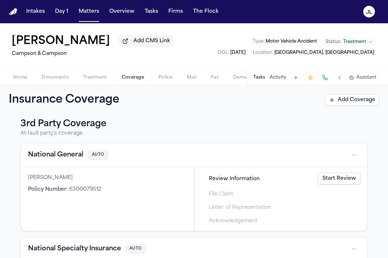
scroll to position [123, 0]
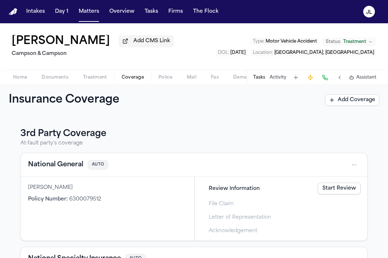
click at [349, 165] on html "Intakes Day 1 Matters Overview Tasks Firms The [PERSON_NAME] [PERSON_NAME] Add …" at bounding box center [194, 129] width 388 height 258
click at [315, 209] on div "Merge" at bounding box center [330, 212] width 55 height 12
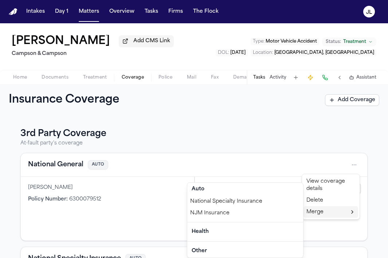
click at [263, 199] on div "National Specialty Insurance" at bounding box center [245, 202] width 116 height 12
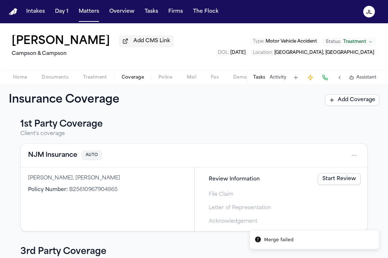
scroll to position [0, 0]
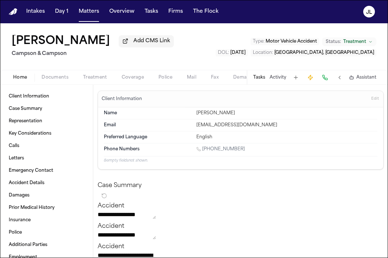
click at [22, 79] on span "Home" at bounding box center [20, 78] width 14 height 6
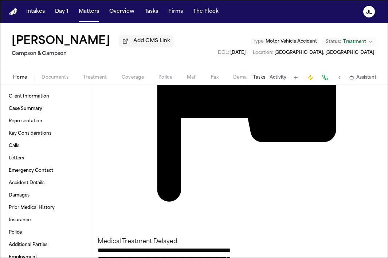
scroll to position [1399, 0]
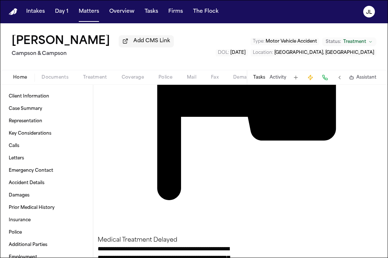
click at [138, 82] on button "Coverage" at bounding box center [132, 77] width 37 height 9
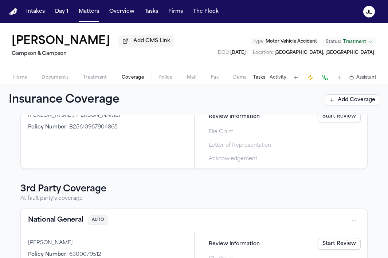
scroll to position [67, 0]
click at [58, 221] on button "National General" at bounding box center [55, 221] width 55 height 10
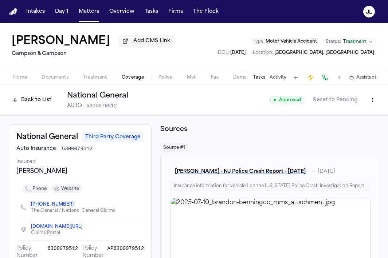
click at [372, 104] on html "Intakes Day 1 Matters Overview Tasks Firms The [PERSON_NAME] [PERSON_NAME] Add …" at bounding box center [194, 129] width 388 height 258
click at [347, 116] on div "Edit Coverage" at bounding box center [347, 118] width 61 height 12
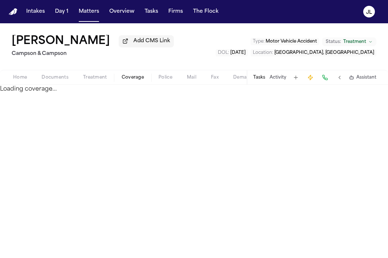
select select "**********"
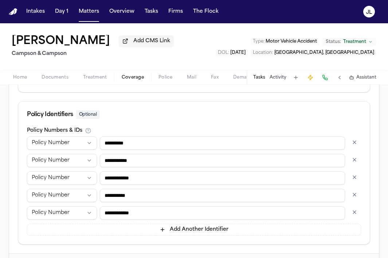
scroll to position [424, 0]
drag, startPoint x: 156, startPoint y: 217, endPoint x: 71, endPoint y: 214, distance: 85.2
click at [71, 214] on div "**********" at bounding box center [194, 212] width 334 height 13
click at [352, 194] on button "button" at bounding box center [354, 195] width 13 height 12
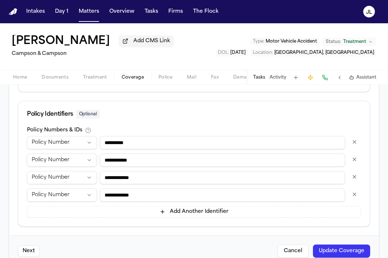
click at [355, 178] on button "button" at bounding box center [354, 177] width 13 height 12
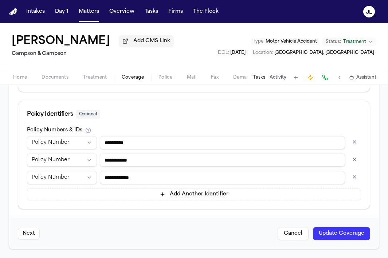
click at [354, 164] on button "button" at bounding box center [354, 160] width 13 height 12
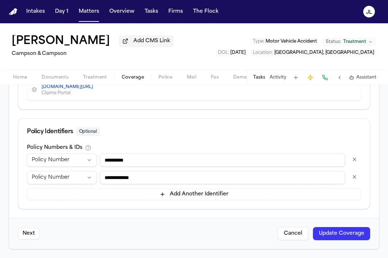
click at [354, 151] on div "**********" at bounding box center [194, 172] width 334 height 55
click at [354, 158] on button "button" at bounding box center [354, 160] width 13 height 12
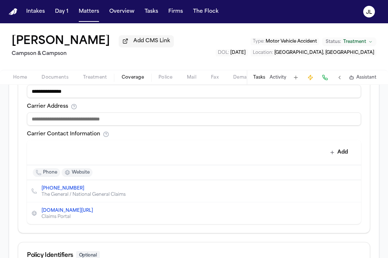
scroll to position [294, 0]
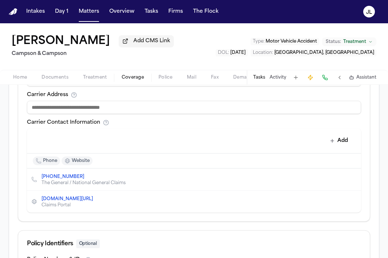
click at [352, 180] on icon "Delete contact" at bounding box center [351, 179] width 4 height 4
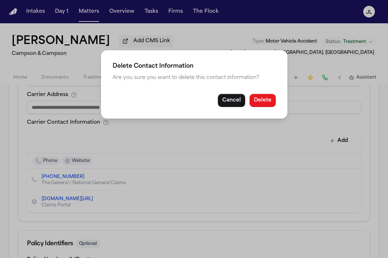
click at [261, 100] on button "Delete" at bounding box center [262, 100] width 26 height 13
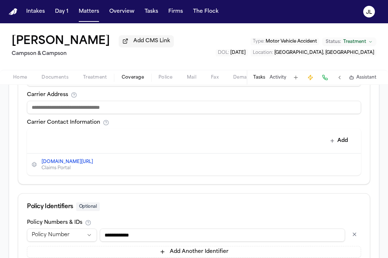
click at [354, 169] on button "Delete contact" at bounding box center [351, 164] width 10 height 10
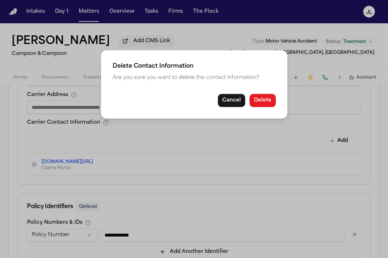
click at [258, 103] on button "Delete" at bounding box center [262, 100] width 26 height 13
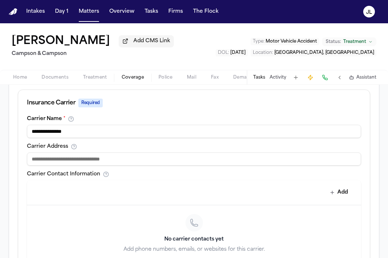
scroll to position [240, 0]
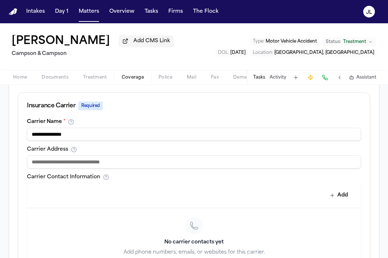
drag, startPoint x: 74, startPoint y: 141, endPoint x: 54, endPoint y: 137, distance: 20.8
click at [54, 137] on input "**********" at bounding box center [194, 134] width 334 height 13
type input "**********"
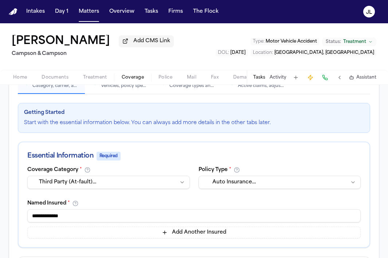
scroll to position [67, 0]
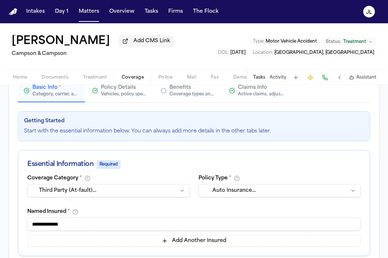
click at [237, 94] on div "Claims Info Active claims, adjusters, and subrogation details" at bounding box center [256, 90] width 55 height 13
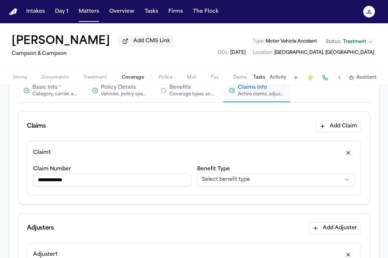
click at [348, 152] on button "button" at bounding box center [347, 153] width 13 height 12
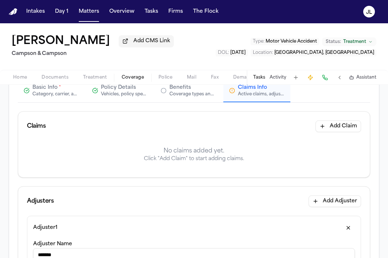
click at [348, 224] on button "button" at bounding box center [347, 228] width 13 height 12
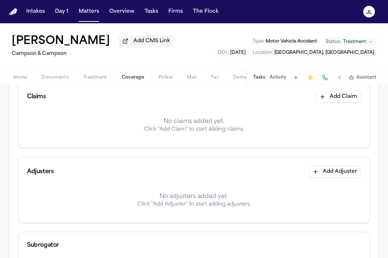
scroll to position [159, 0]
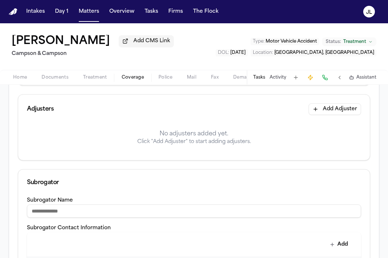
click at [57, 225] on label "Subrogator Contact Information" at bounding box center [69, 227] width 84 height 5
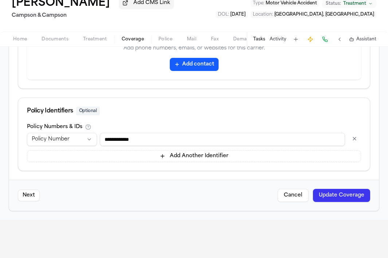
scroll to position [60, 0]
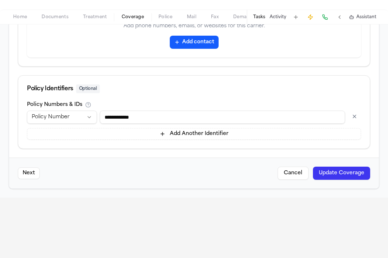
click at [330, 170] on button "Update Coverage" at bounding box center [341, 173] width 57 height 13
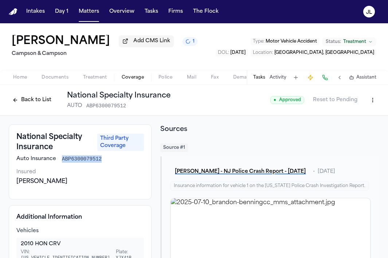
drag, startPoint x: 102, startPoint y: 162, endPoint x: 61, endPoint y: 160, distance: 41.5
click at [61, 160] on div "Auto Insurance ABP6300079512" at bounding box center [79, 158] width 127 height 7
copy span "ABP6300079512"
click at [35, 100] on button "Back to List" at bounding box center [32, 100] width 46 height 12
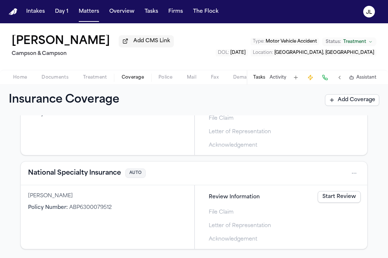
scroll to position [210, 0]
click at [103, 173] on button "National Specialty Insurance" at bounding box center [74, 173] width 93 height 10
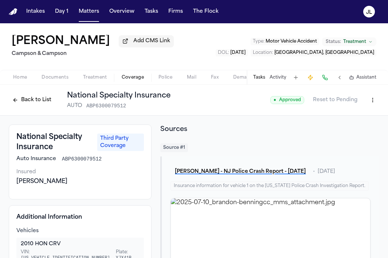
click at [40, 103] on button "Back to List" at bounding box center [32, 100] width 46 height 12
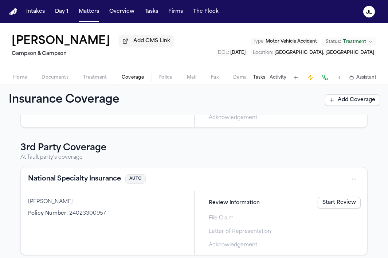
scroll to position [118, 0]
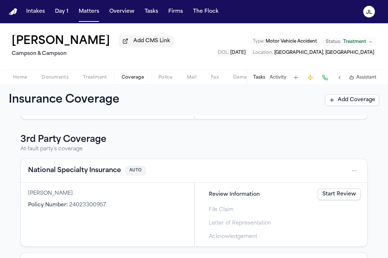
click at [70, 169] on button "National Specialty Insurance" at bounding box center [74, 171] width 93 height 10
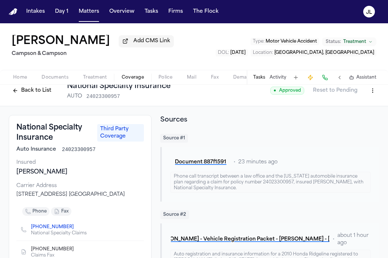
scroll to position [9, 0]
click at [35, 91] on button "Back to List" at bounding box center [32, 91] width 46 height 12
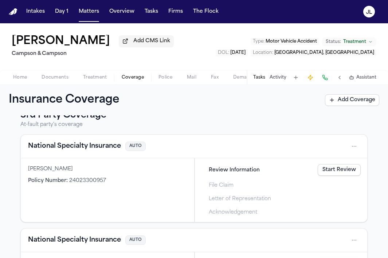
scroll to position [142, 0]
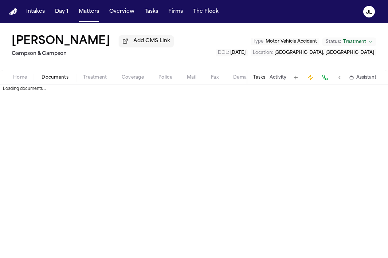
click at [55, 78] on span "Documents" at bounding box center [55, 78] width 27 height 6
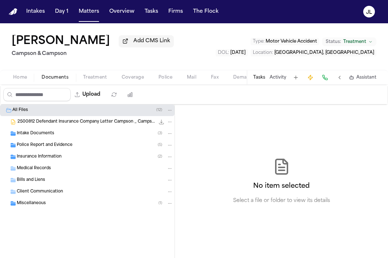
click at [51, 145] on span "Police Report and Evidence" at bounding box center [45, 145] width 56 height 6
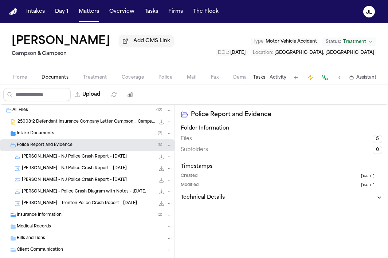
click at [56, 213] on div "Insurance Information ( 2 )" at bounding box center [95, 215] width 156 height 7
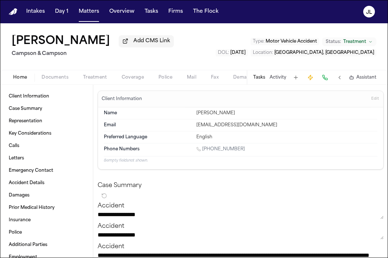
click at [23, 76] on span "Home" at bounding box center [20, 78] width 14 height 6
drag, startPoint x: 67, startPoint y: 57, endPoint x: 8, endPoint y: 58, distance: 58.3
click at [8, 58] on div "[PERSON_NAME] Add CMS Link Campson & Campson Type : Motor Vehicle Accident Stat…" at bounding box center [194, 46] width 388 height 47
copy h2 "Campson & Campson"
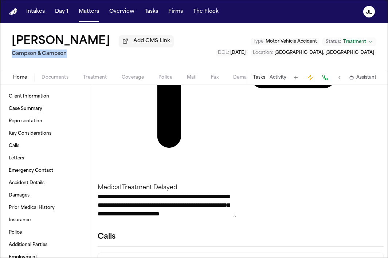
scroll to position [1476, 0]
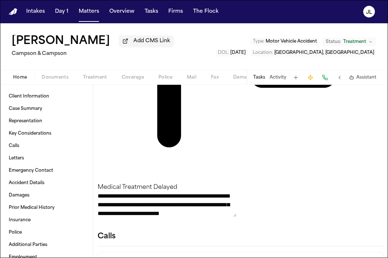
drag, startPoint x: 312, startPoint y: 141, endPoint x: 230, endPoint y: 142, distance: 82.3
copy div "[PERSON_NAME][GEOGRAPHIC_DATA]"
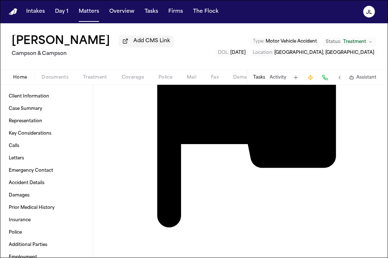
scroll to position [1395, 0]
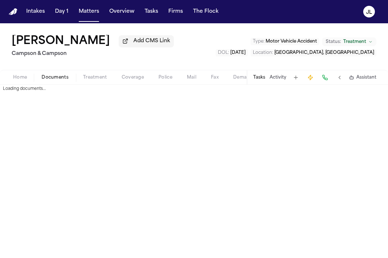
click at [59, 80] on span "Documents" at bounding box center [55, 78] width 27 height 6
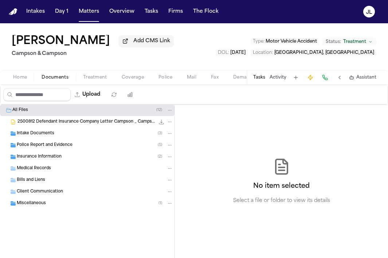
click at [58, 154] on div "Insurance Information ( 2 )" at bounding box center [87, 157] width 174 height 12
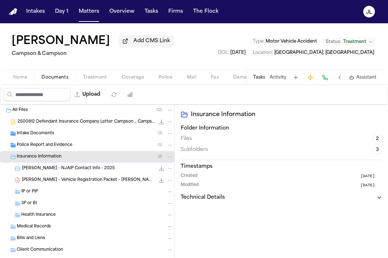
click at [58, 147] on span "Police Report and Evidence" at bounding box center [45, 145] width 56 height 6
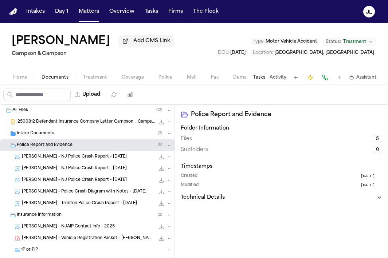
click at [59, 160] on span "[PERSON_NAME] - NJ Police Crash Report - [DATE]" at bounding box center [74, 157] width 105 height 6
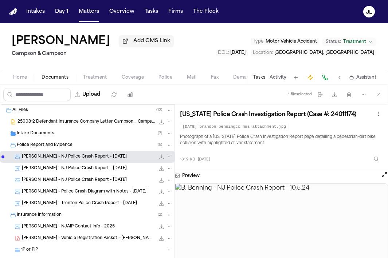
click at [106, 182] on span "[PERSON_NAME] - NJ Police Crash Report - [DATE]" at bounding box center [74, 180] width 105 height 6
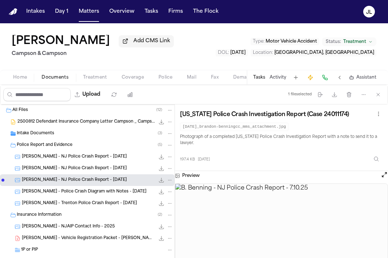
click at [98, 191] on span "[PERSON_NAME] - Police Crash Diagram with Notes - [DATE]" at bounding box center [84, 192] width 125 height 6
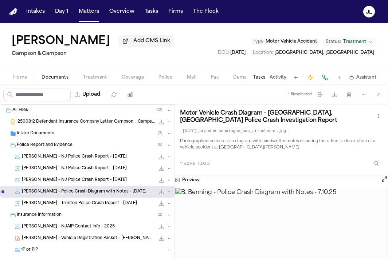
click at [88, 206] on span "[PERSON_NAME] - Trenton Police Crash Report - [DATE]" at bounding box center [79, 204] width 115 height 6
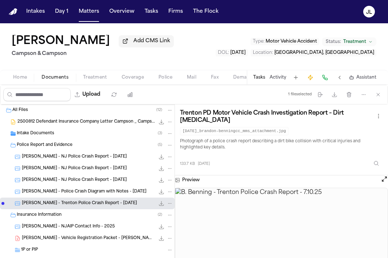
click at [385, 183] on button "Open preview" at bounding box center [383, 178] width 7 height 7
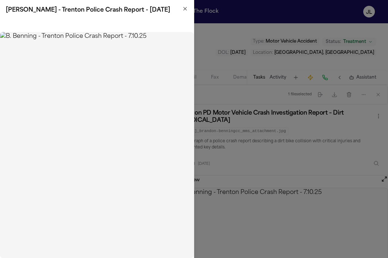
click at [76, 120] on img at bounding box center [97, 145] width 194 height 226
click at [133, 64] on img at bounding box center [97, 145] width 194 height 226
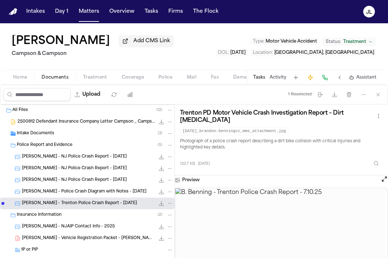
click at [18, 84] on div "Home Documents Treatment Coverage Police Mail Fax Demand Workspaces Artifacts T…" at bounding box center [194, 77] width 388 height 15
click at [18, 80] on span "Home" at bounding box center [20, 78] width 14 height 6
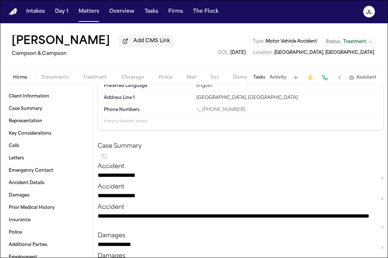
scroll to position [67, 0]
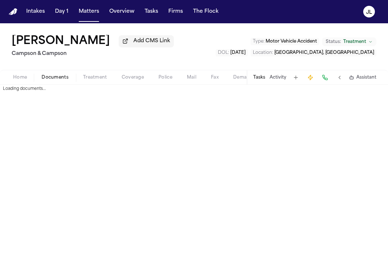
click at [54, 76] on span "Documents" at bounding box center [55, 78] width 27 height 6
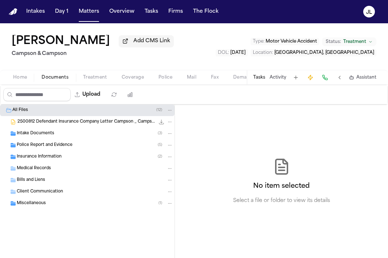
click at [55, 148] on span "Police Report and Evidence" at bounding box center [45, 145] width 56 height 6
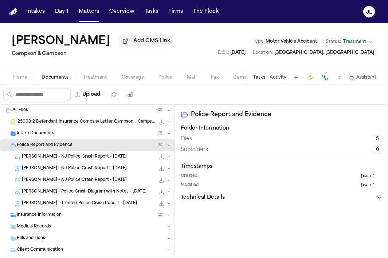
click at [53, 163] on div "[PERSON_NAME] - NJ Police Crash Report - [DATE] 181.9 KB • JPG" at bounding box center [87, 157] width 174 height 12
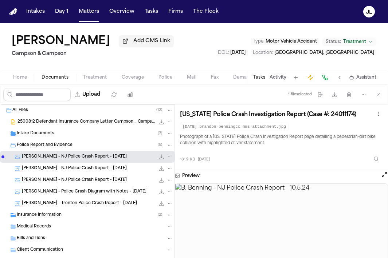
click at [32, 183] on span "[PERSON_NAME] - NJ Police Crash Report - [DATE]" at bounding box center [74, 180] width 105 height 6
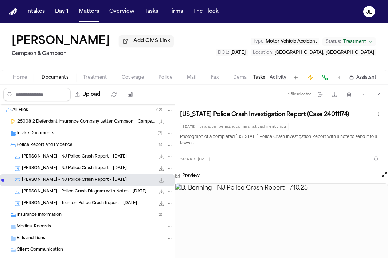
click at [383, 176] on button "Open preview" at bounding box center [383, 174] width 7 height 7
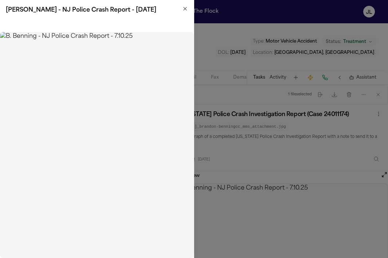
click at [28, 59] on img at bounding box center [97, 145] width 194 height 226
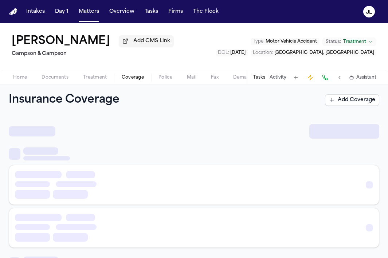
click at [132, 78] on span "Coverage" at bounding box center [133, 78] width 22 height 6
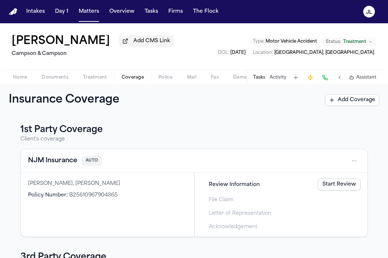
click at [16, 75] on button "Home" at bounding box center [20, 77] width 28 height 9
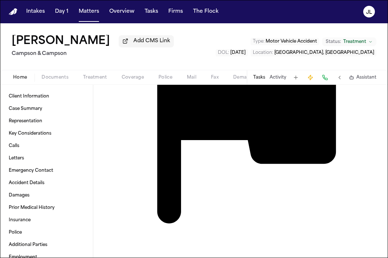
scroll to position [1397, 0]
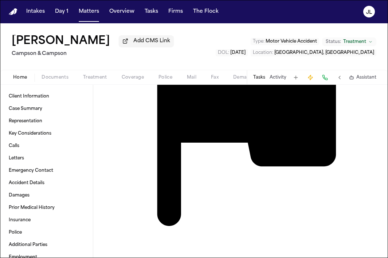
click at [52, 82] on span "button" at bounding box center [55, 81] width 36 height 1
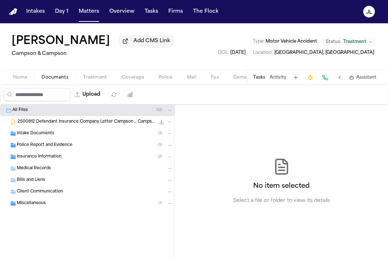
click at [37, 146] on span "Police Report and Evidence" at bounding box center [45, 145] width 56 height 6
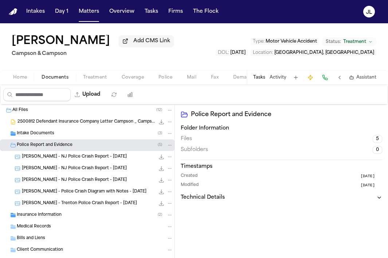
click at [49, 193] on span "[PERSON_NAME] - Police Crash Diagram with Notes - [DATE]" at bounding box center [84, 192] width 125 height 6
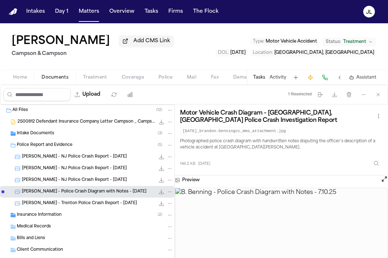
click at [75, 206] on span "[PERSON_NAME] - Trenton Police Crash Report - [DATE]" at bounding box center [79, 204] width 115 height 6
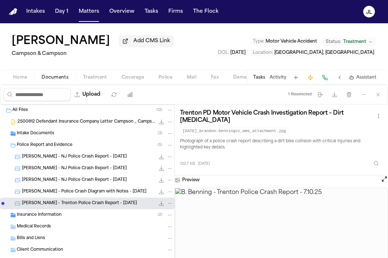
click at [383, 183] on button "Open preview" at bounding box center [383, 178] width 7 height 7
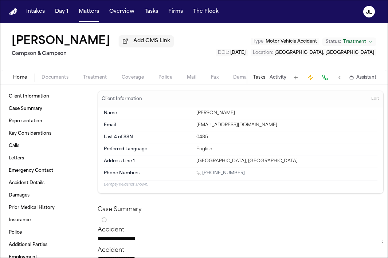
click at [49, 79] on span "Documents" at bounding box center [55, 78] width 27 height 6
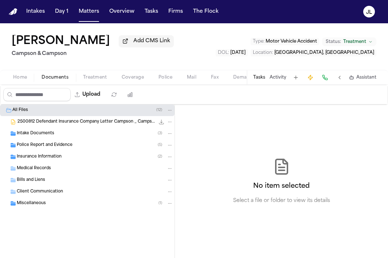
click at [51, 149] on span "Police Report and Evidence" at bounding box center [45, 145] width 56 height 6
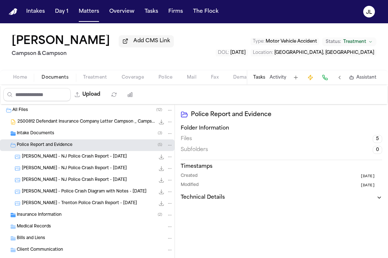
click at [55, 207] on div "[PERSON_NAME] - Trenton Police Crash Report - [DATE] 133.7 KB • JPG" at bounding box center [97, 203] width 151 height 7
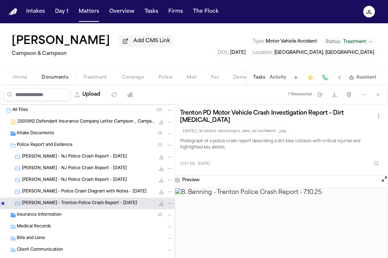
click at [49, 158] on span "[PERSON_NAME] - NJ Police Crash Report - [DATE]" at bounding box center [74, 157] width 105 height 6
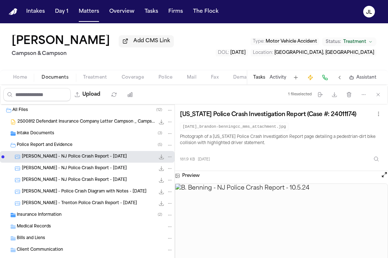
click at [49, 165] on div "[PERSON_NAME] - NJ Police Crash Report - [DATE] 231.0 KB • JPG" at bounding box center [87, 169] width 174 height 12
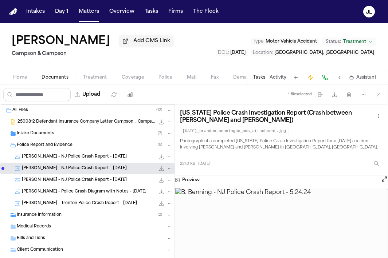
click at [52, 180] on span "[PERSON_NAME] - NJ Police Crash Report - [DATE]" at bounding box center [74, 180] width 105 height 6
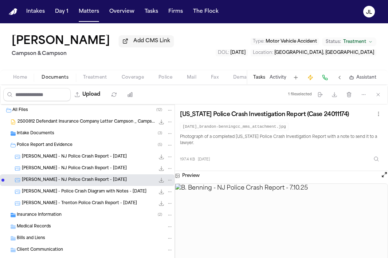
click at [52, 186] on div "[PERSON_NAME] - NJ Police Crash Report - [DATE] 197.4 KB • JPG" at bounding box center [87, 180] width 174 height 12
click at [52, 190] on div "[PERSON_NAME] - Police Crash Diagram with Notes - [DATE] 148.2 KB • JPG" at bounding box center [97, 191] width 151 height 7
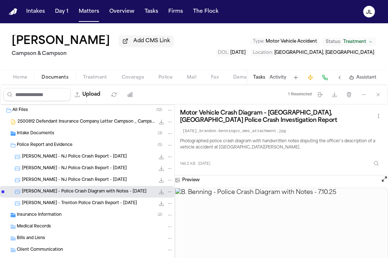
click at [53, 182] on span "[PERSON_NAME] - NJ Police Crash Report - [DATE]" at bounding box center [74, 180] width 105 height 6
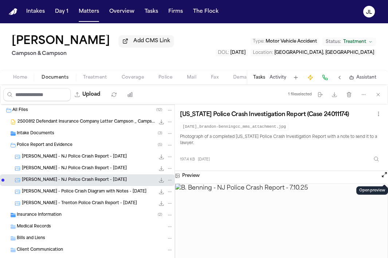
click at [384, 178] on button "Open preview" at bounding box center [383, 174] width 7 height 7
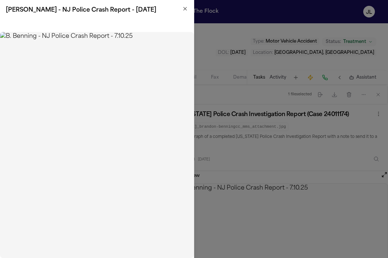
click at [157, 99] on img at bounding box center [97, 145] width 194 height 226
click at [193, 99] on img at bounding box center [97, 145] width 194 height 226
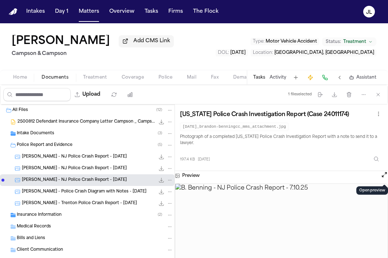
click at [19, 80] on span "Home" at bounding box center [20, 78] width 14 height 6
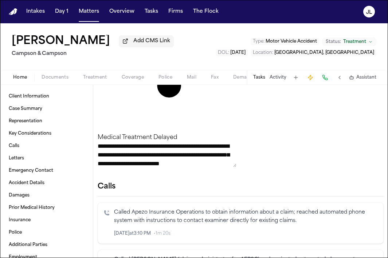
scroll to position [1527, 0]
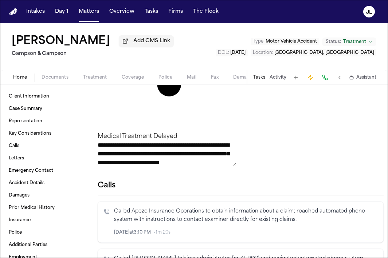
click at [56, 77] on span "Documents" at bounding box center [55, 78] width 27 height 6
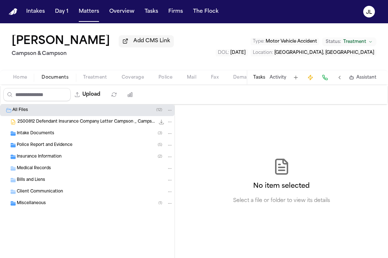
click at [39, 139] on div "Intake Documents ( 3 )" at bounding box center [87, 134] width 174 height 12
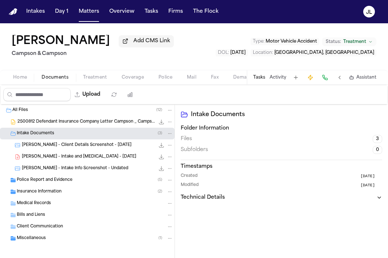
click at [47, 179] on span "Police Report and Evidence" at bounding box center [45, 180] width 56 height 6
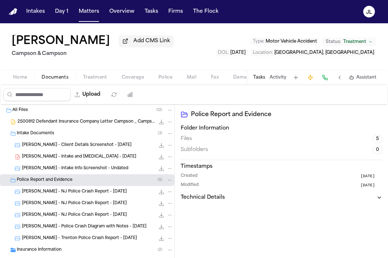
click at [54, 194] on span "[PERSON_NAME] - NJ Police Crash Report - [DATE]" at bounding box center [74, 192] width 105 height 6
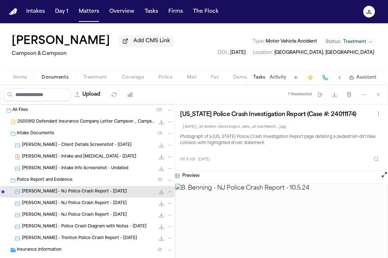
scroll to position [63, 0]
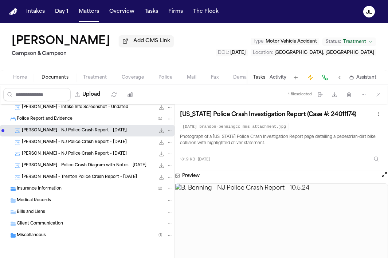
click at [68, 154] on span "[PERSON_NAME] - NJ Police Crash Report - [DATE]" at bounding box center [74, 154] width 105 height 6
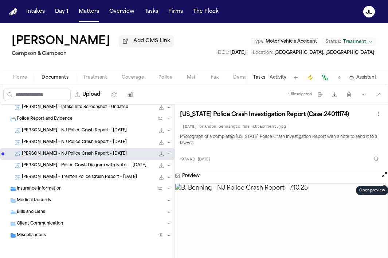
click at [383, 178] on button "Open preview" at bounding box center [383, 174] width 7 height 7
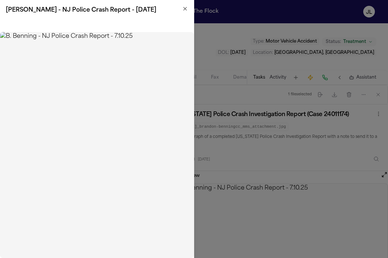
click at [143, 110] on img at bounding box center [97, 145] width 194 height 226
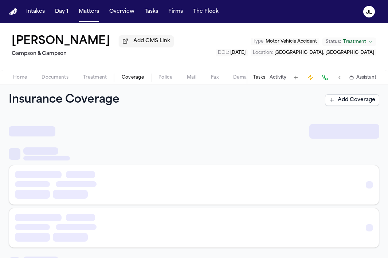
click at [140, 79] on span "Coverage" at bounding box center [133, 78] width 22 height 6
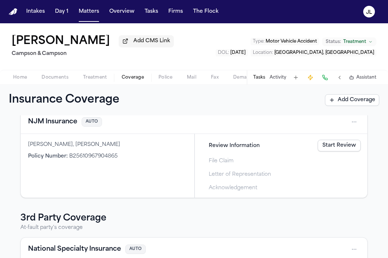
scroll to position [26, 0]
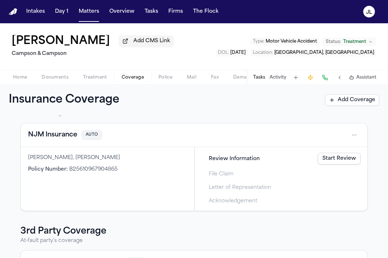
click at [68, 137] on button "NJM Insurance" at bounding box center [52, 135] width 49 height 10
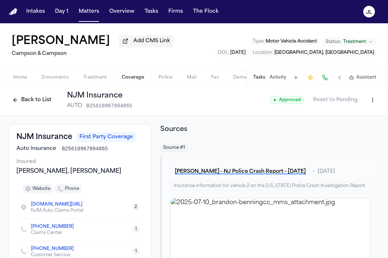
click at [16, 99] on button "Back to List" at bounding box center [32, 100] width 46 height 12
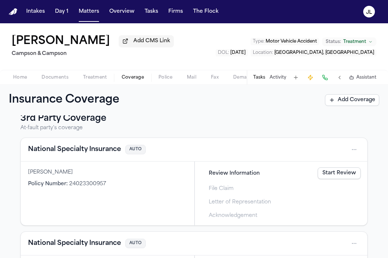
scroll to position [137, 0]
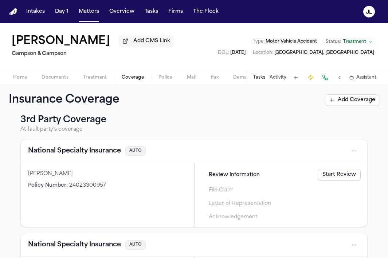
click at [64, 156] on button "National Specialty Insurance" at bounding box center [74, 151] width 93 height 10
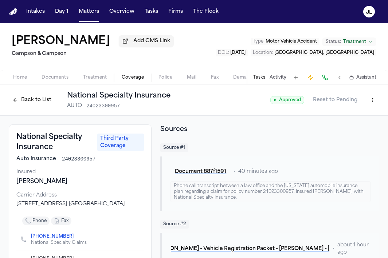
click at [22, 102] on button "Back to List" at bounding box center [32, 100] width 46 height 12
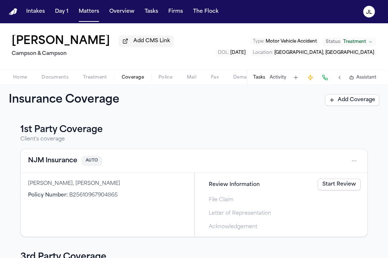
click at [16, 72] on div "Home Documents Treatment Coverage Police Mail Fax Demand Workspaces Artifacts T…" at bounding box center [194, 77] width 388 height 15
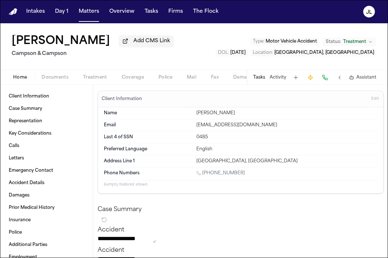
click at [20, 80] on span "Home" at bounding box center [20, 78] width 14 height 6
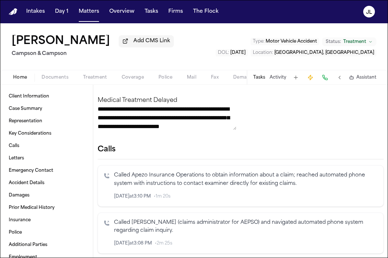
scroll to position [1574, 0]
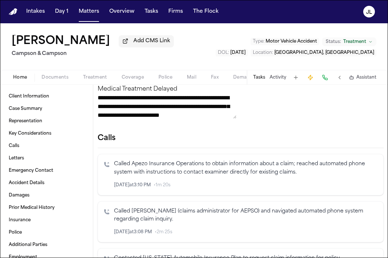
click at [136, 85] on div "[PERSON_NAME] Add CMS Link Campson & Campson Type : Motor Vehicle Accident Stat…" at bounding box center [194, 54] width 388 height 62
click at [136, 80] on span "Coverage" at bounding box center [133, 78] width 22 height 6
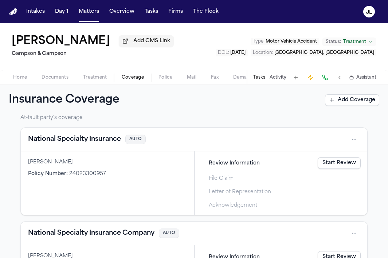
scroll to position [144, 0]
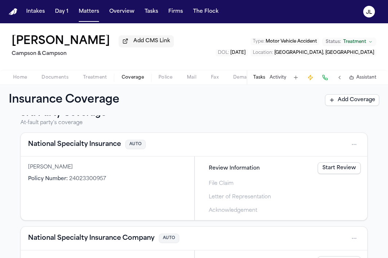
click at [109, 146] on button "National Specialty Insurance" at bounding box center [74, 144] width 93 height 10
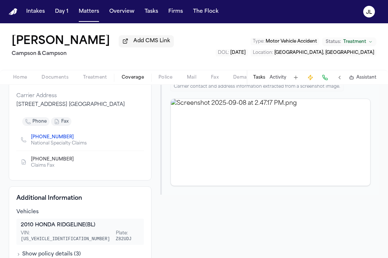
scroll to position [131, 0]
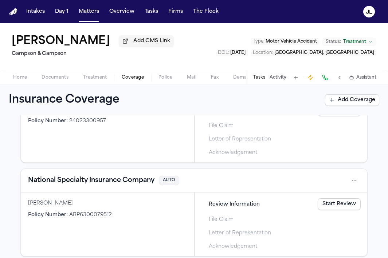
scroll to position [210, 0]
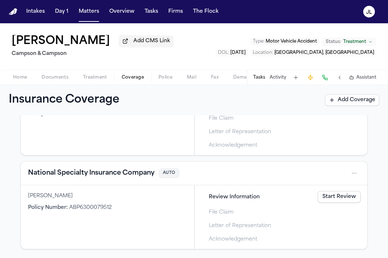
click at [71, 176] on button "National Specialty Insurance Company" at bounding box center [91, 173] width 126 height 10
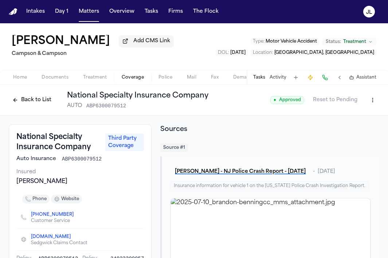
click at [33, 94] on div "Back to List National Specialty Insurance Company AUTO ABP6300079512" at bounding box center [108, 100] width 199 height 19
click at [33, 98] on button "Back to List" at bounding box center [32, 100] width 46 height 12
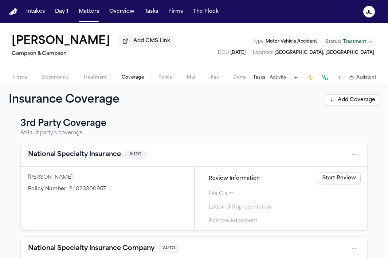
scroll to position [132, 0]
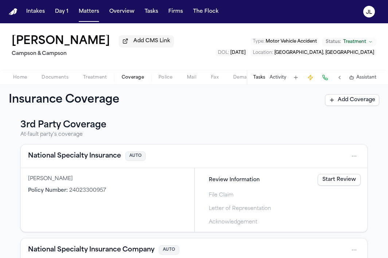
click at [92, 158] on button "National Specialty Insurance" at bounding box center [74, 156] width 93 height 10
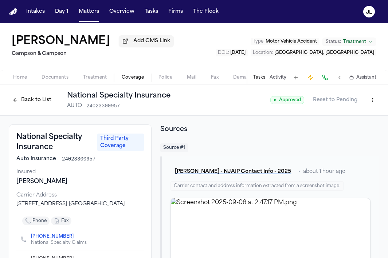
click at [36, 102] on button "Back to List" at bounding box center [32, 100] width 46 height 12
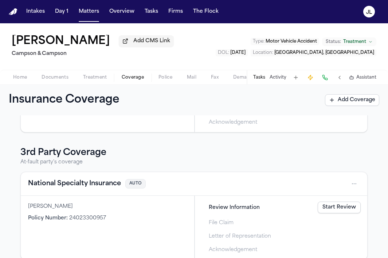
scroll to position [110, 0]
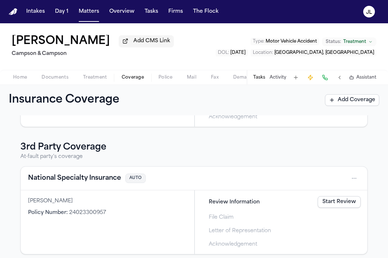
click at [91, 182] on button "National Specialty Insurance" at bounding box center [74, 178] width 93 height 10
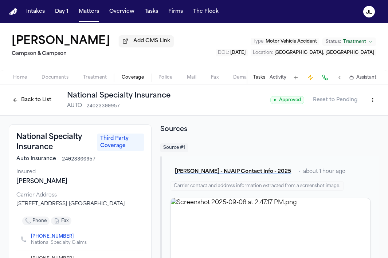
click at [20, 106] on button "Back to List" at bounding box center [32, 100] width 46 height 12
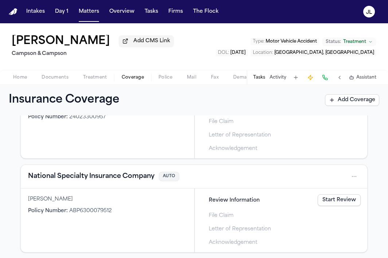
scroll to position [210, 0]
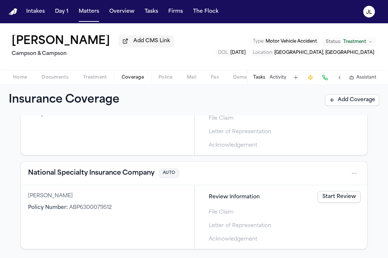
click at [102, 177] on button "National Specialty Insurance Company" at bounding box center [91, 173] width 126 height 10
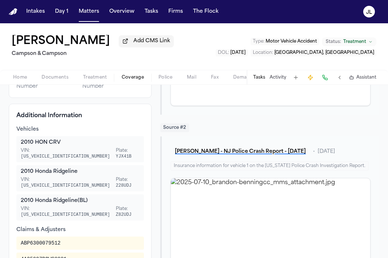
scroll to position [166, 0]
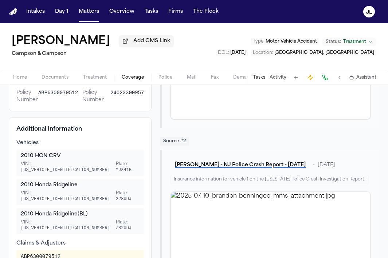
click at [26, 76] on span "Home" at bounding box center [20, 78] width 14 height 6
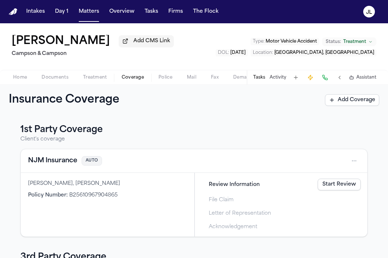
click at [127, 80] on span "Coverage" at bounding box center [133, 78] width 22 height 6
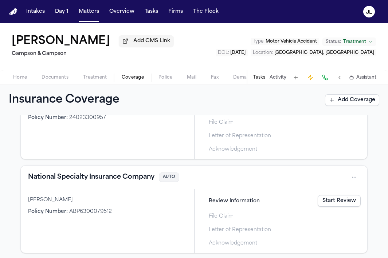
scroll to position [210, 0]
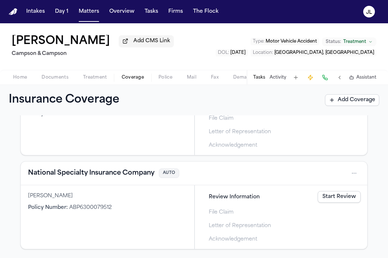
click at [129, 169] on button "National Specialty Insurance Company" at bounding box center [91, 173] width 126 height 10
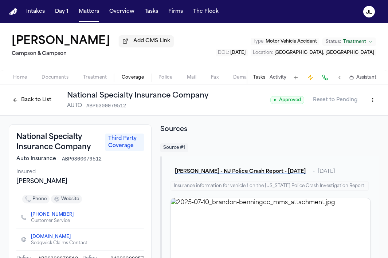
click at [28, 97] on button "Back to List" at bounding box center [32, 100] width 46 height 12
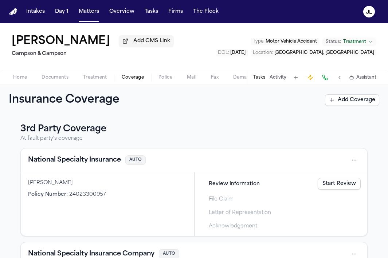
scroll to position [130, 0]
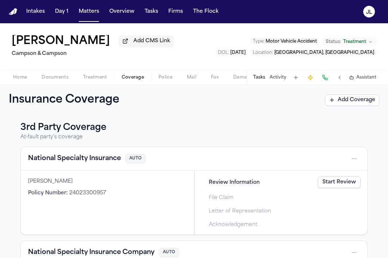
click at [105, 162] on button "National Specialty Insurance" at bounding box center [74, 159] width 93 height 10
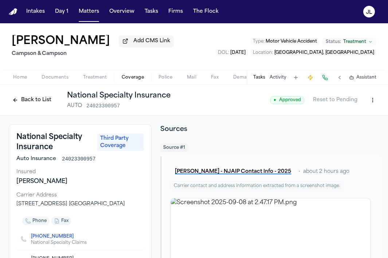
click at [15, 80] on span "Home" at bounding box center [20, 78] width 14 height 6
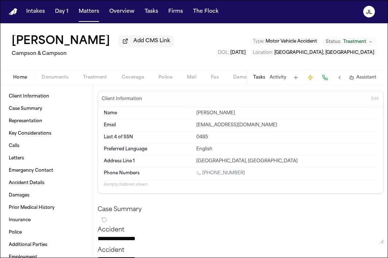
drag, startPoint x: 242, startPoint y: 115, endPoint x: 182, endPoint y: 114, distance: 60.1
click at [182, 114] on div "Name [PERSON_NAME]" at bounding box center [240, 113] width 273 height 12
copy div "[PERSON_NAME]"
click at [131, 80] on span "Coverage" at bounding box center [133, 78] width 22 height 6
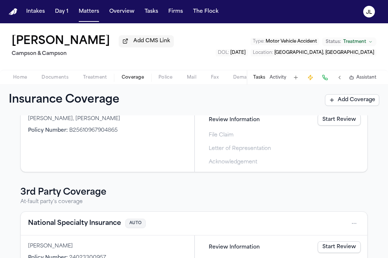
scroll to position [66, 0]
